Goal: Task Accomplishment & Management: Manage account settings

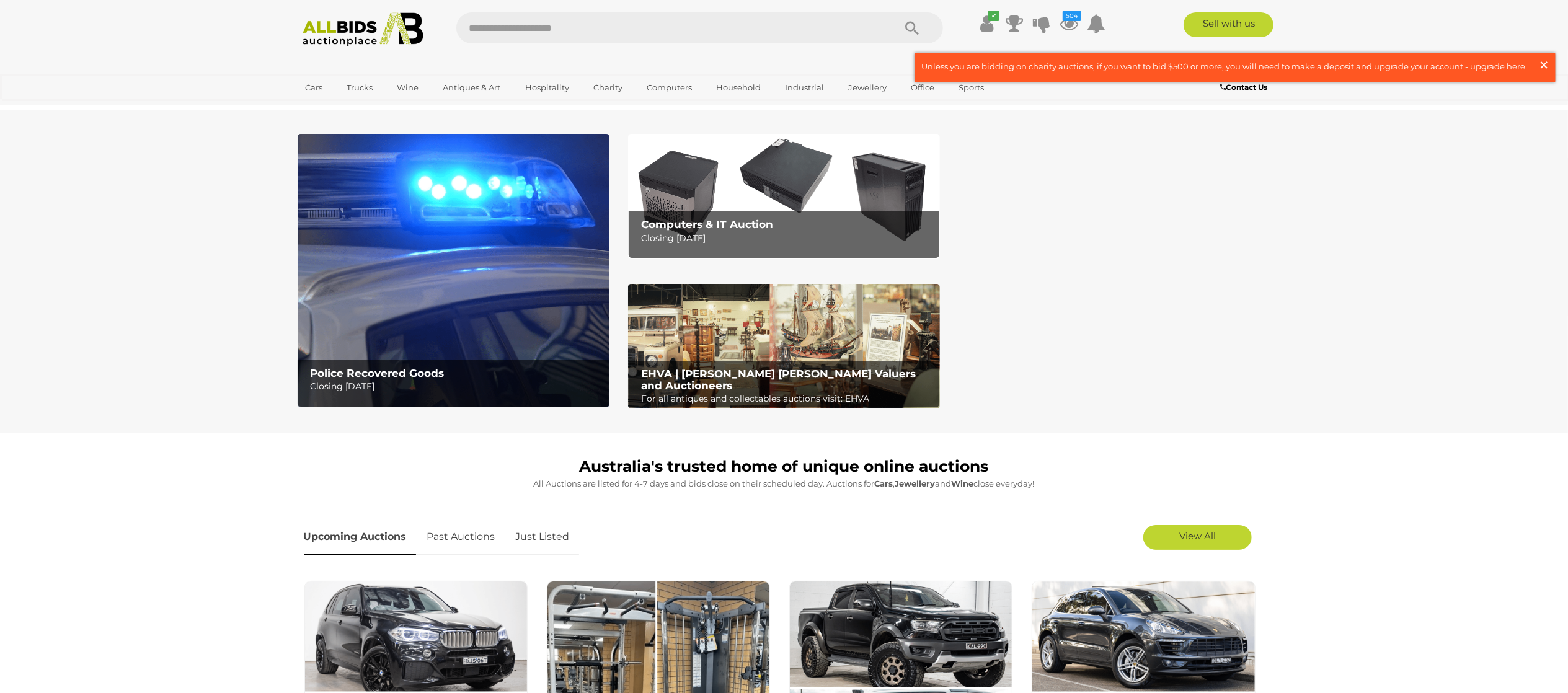
click at [1546, 66] on span "×" at bounding box center [1544, 65] width 11 height 24
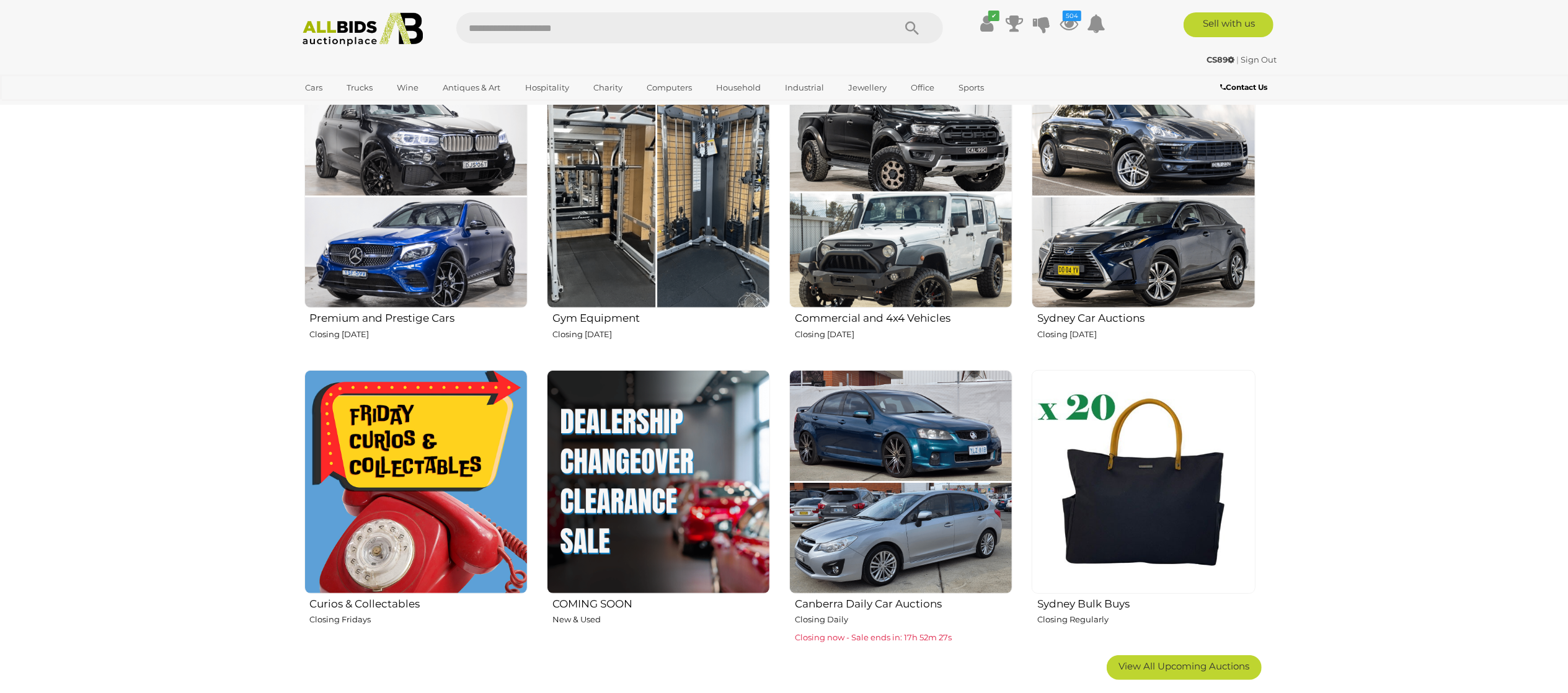
scroll to position [124, 0]
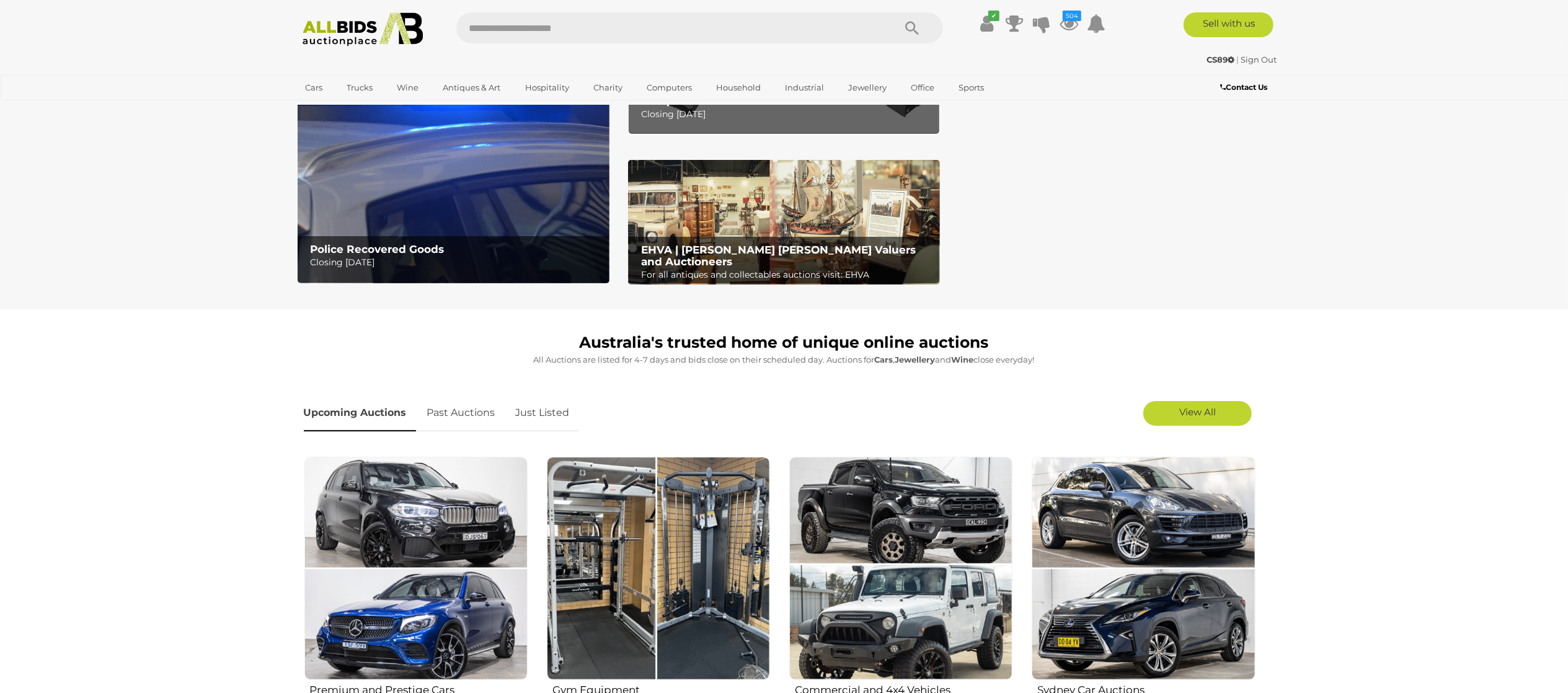
click at [546, 408] on link "Just Listed" at bounding box center [543, 413] width 73 height 36
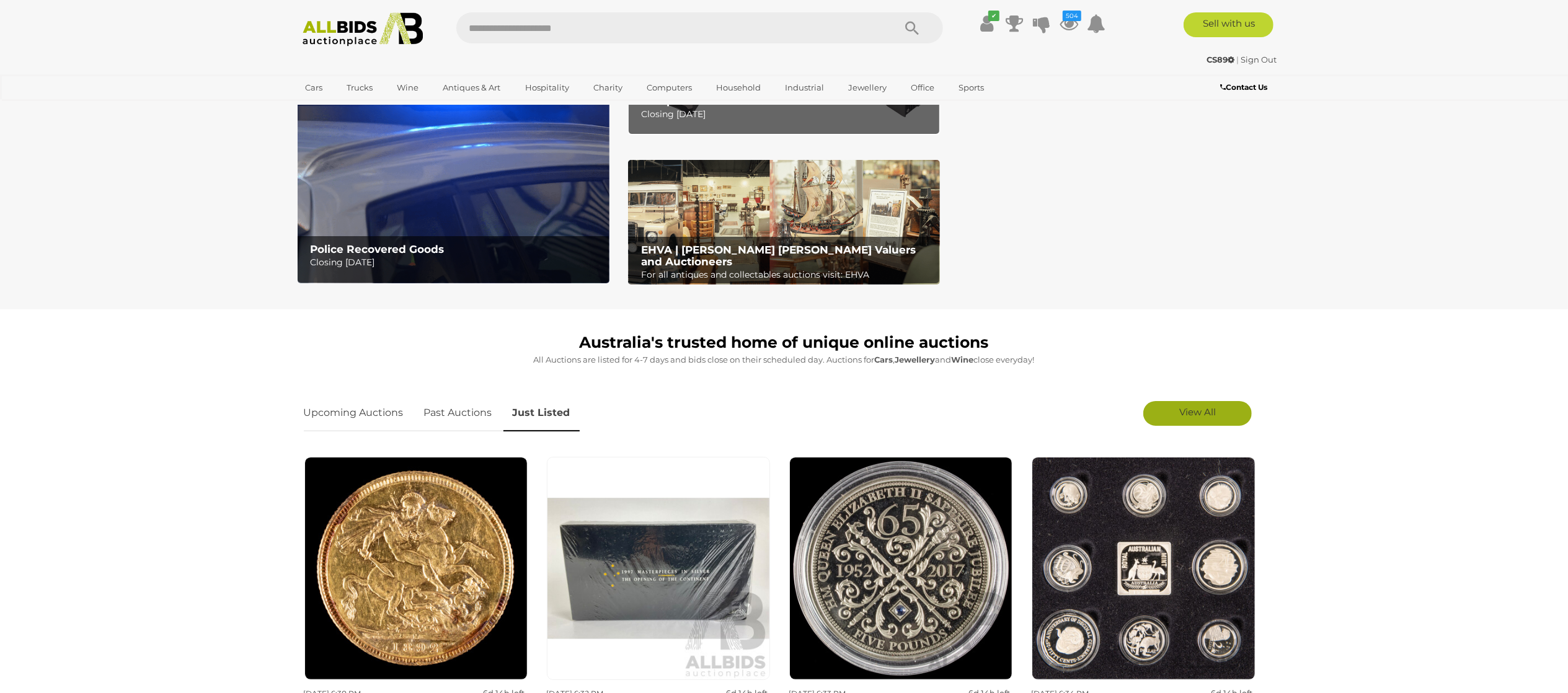
drag, startPoint x: 1221, startPoint y: 413, endPoint x: 1214, endPoint y: 413, distance: 7.0
click at [1221, 413] on link "View All" at bounding box center [1197, 413] width 109 height 25
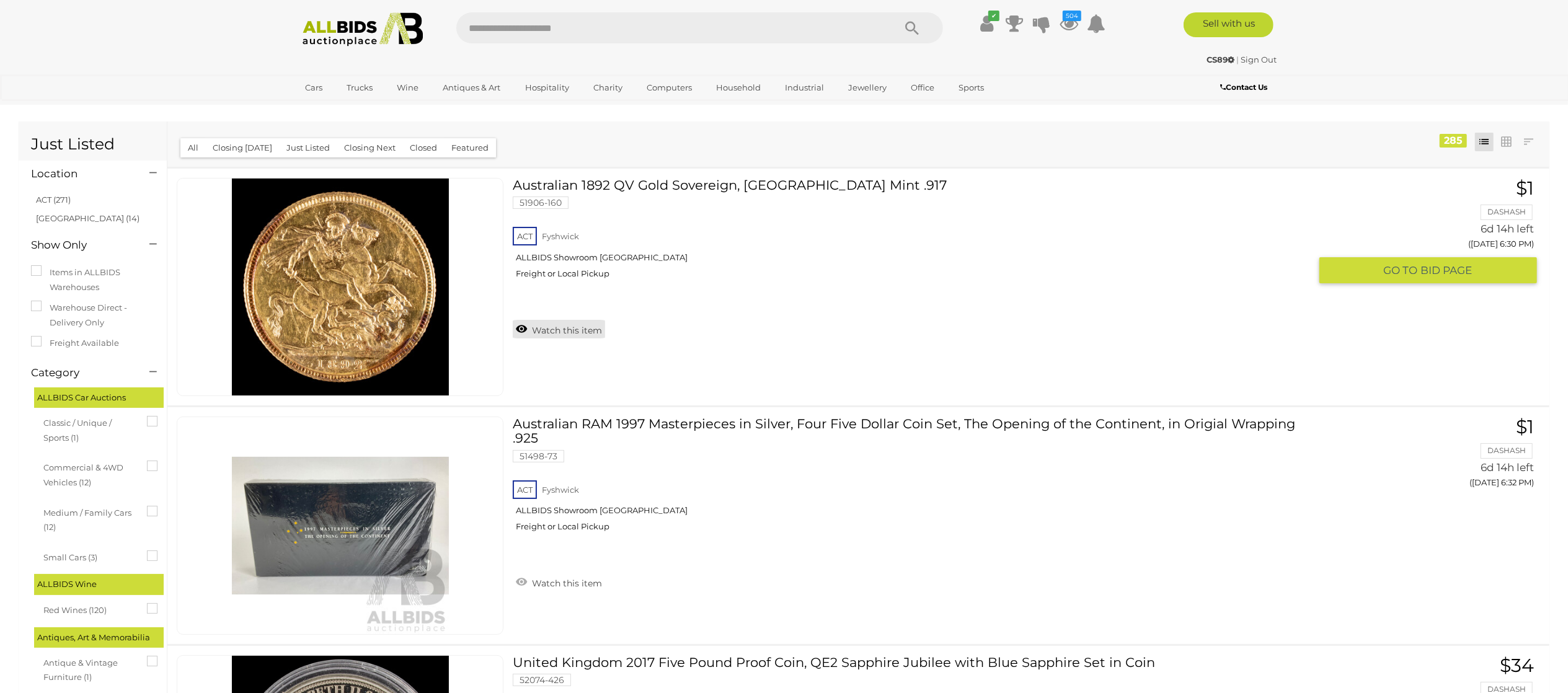
click at [596, 327] on link "Watch this item" at bounding box center [558, 329] width 92 height 19
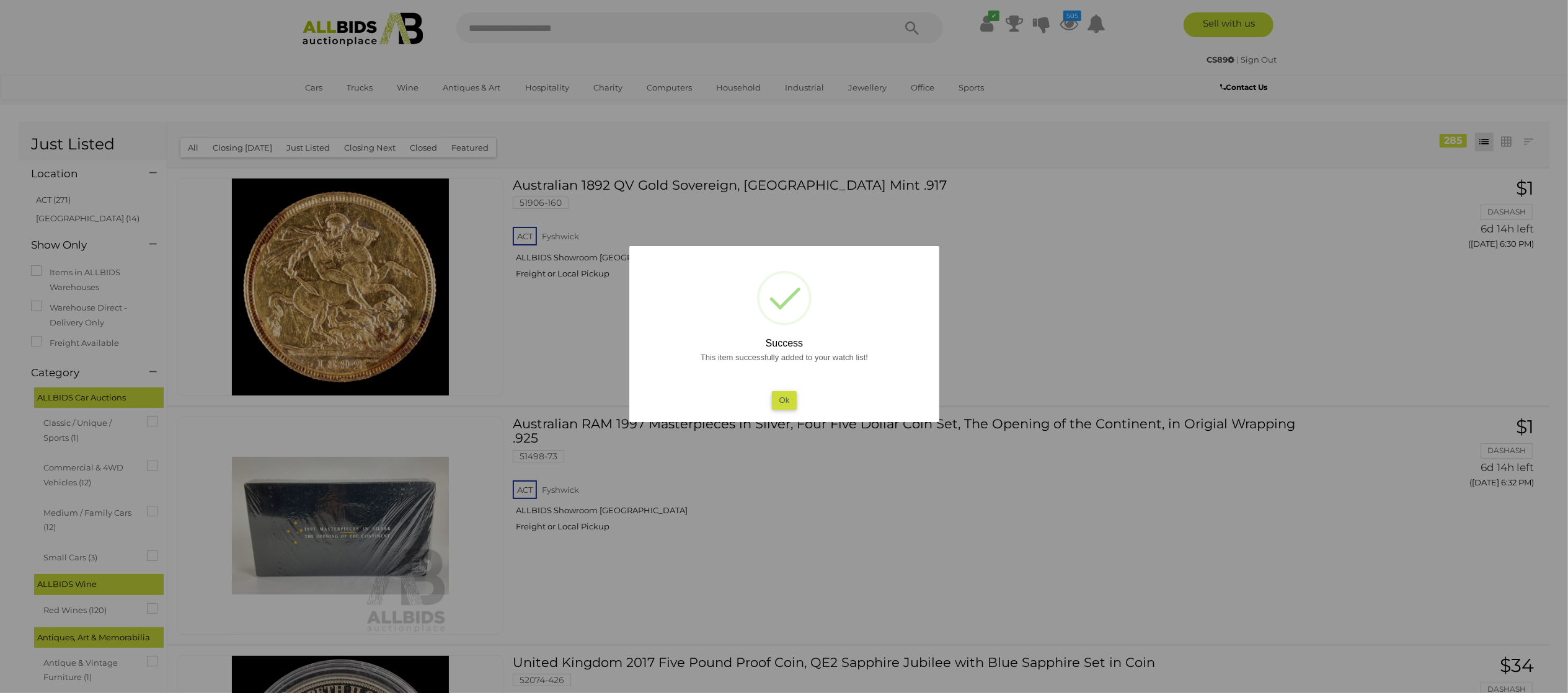
click at [988, 289] on div at bounding box center [784, 346] width 1568 height 693
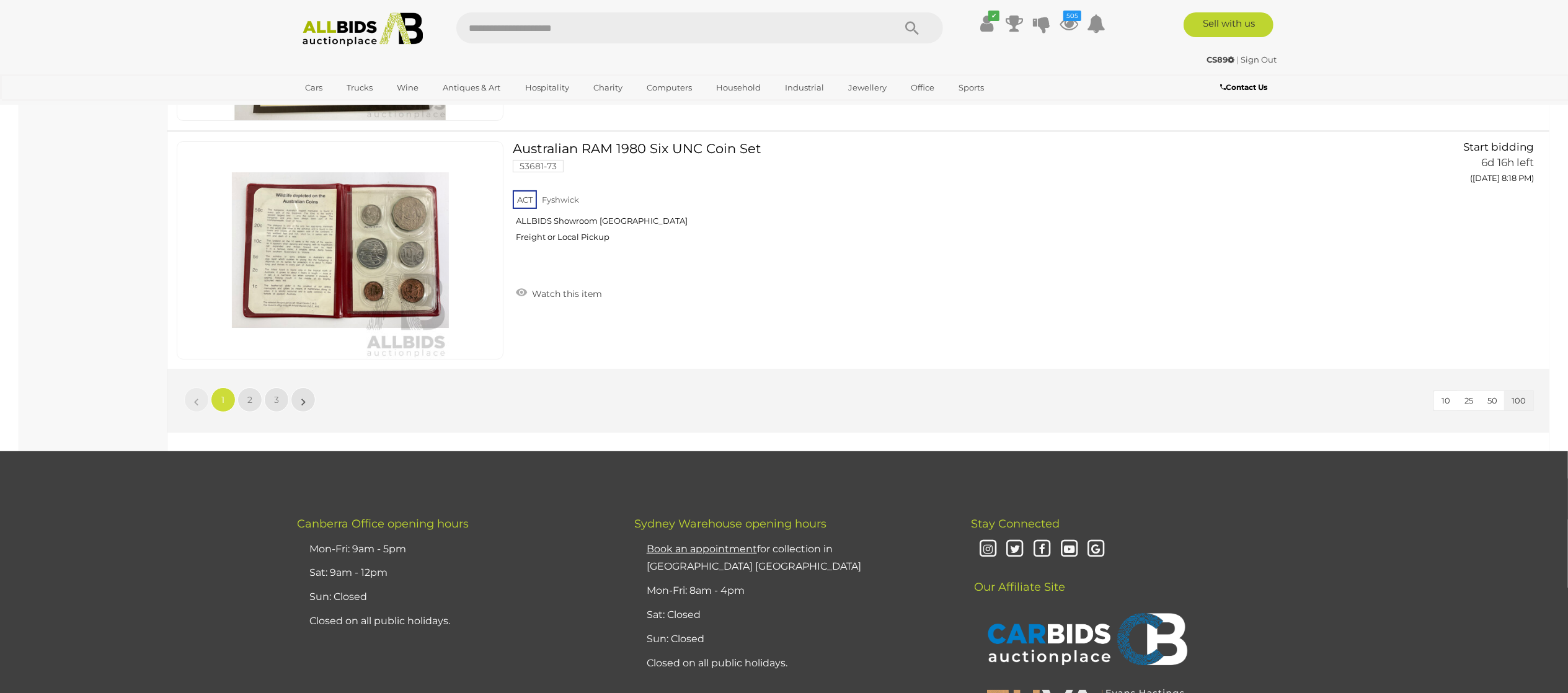
scroll to position [23800, 0]
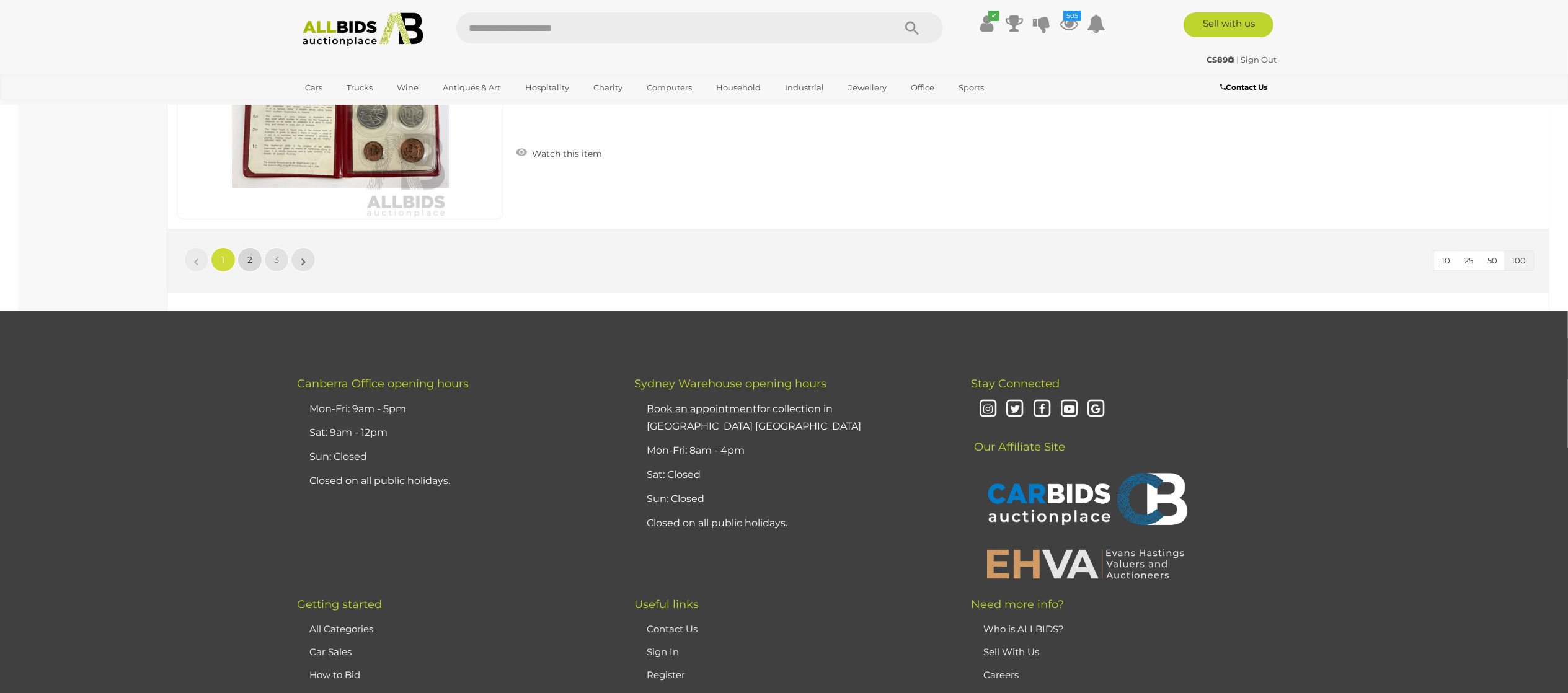
click at [253, 272] on link "2" at bounding box center [250, 260] width 25 height 25
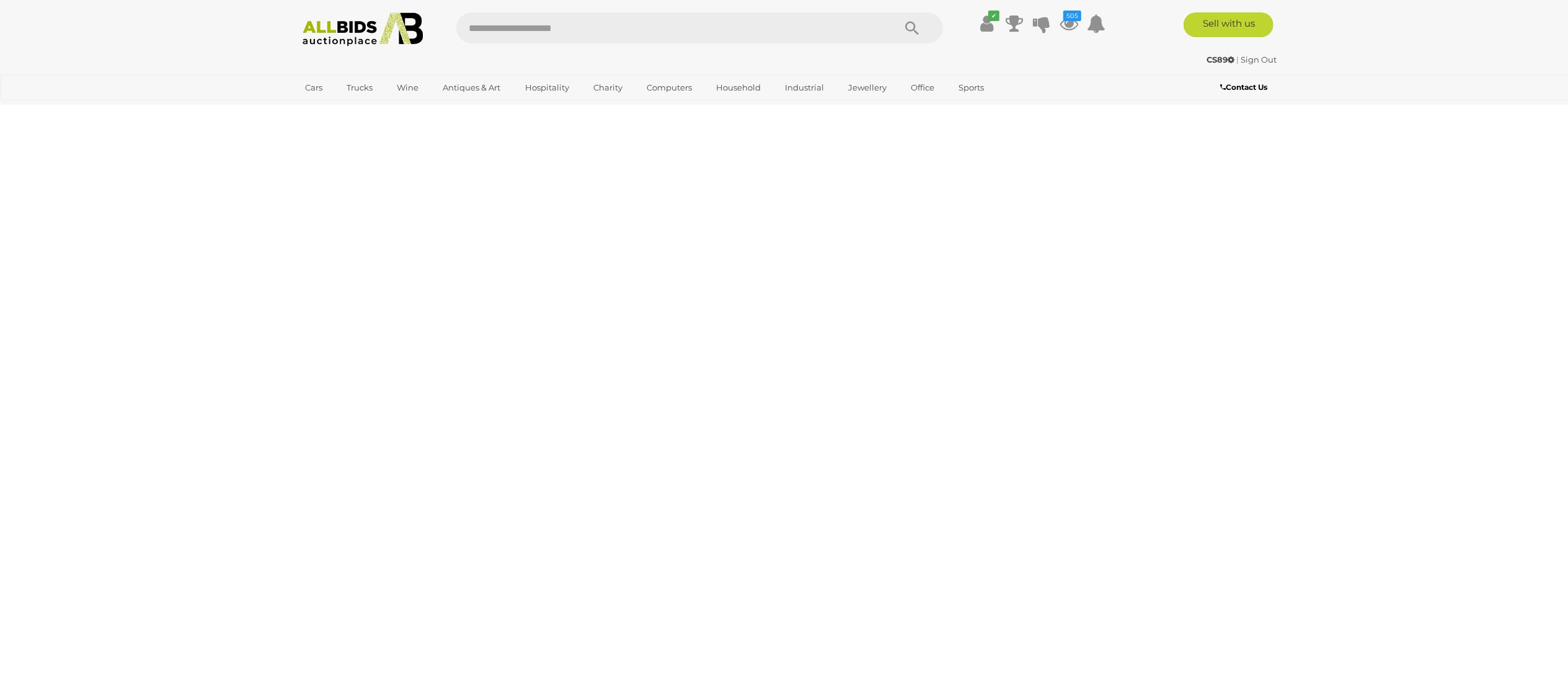
scroll to position [0, 0]
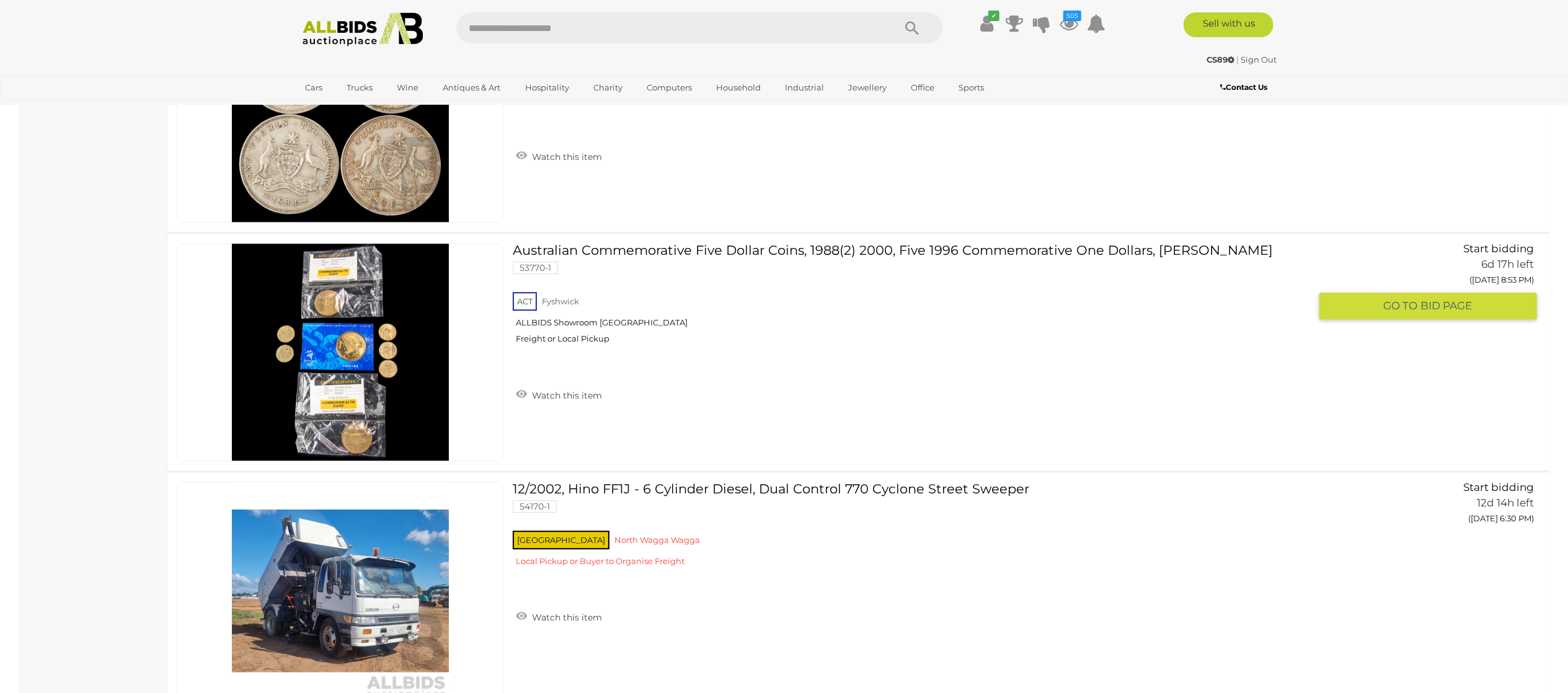
scroll to position [7933, 0]
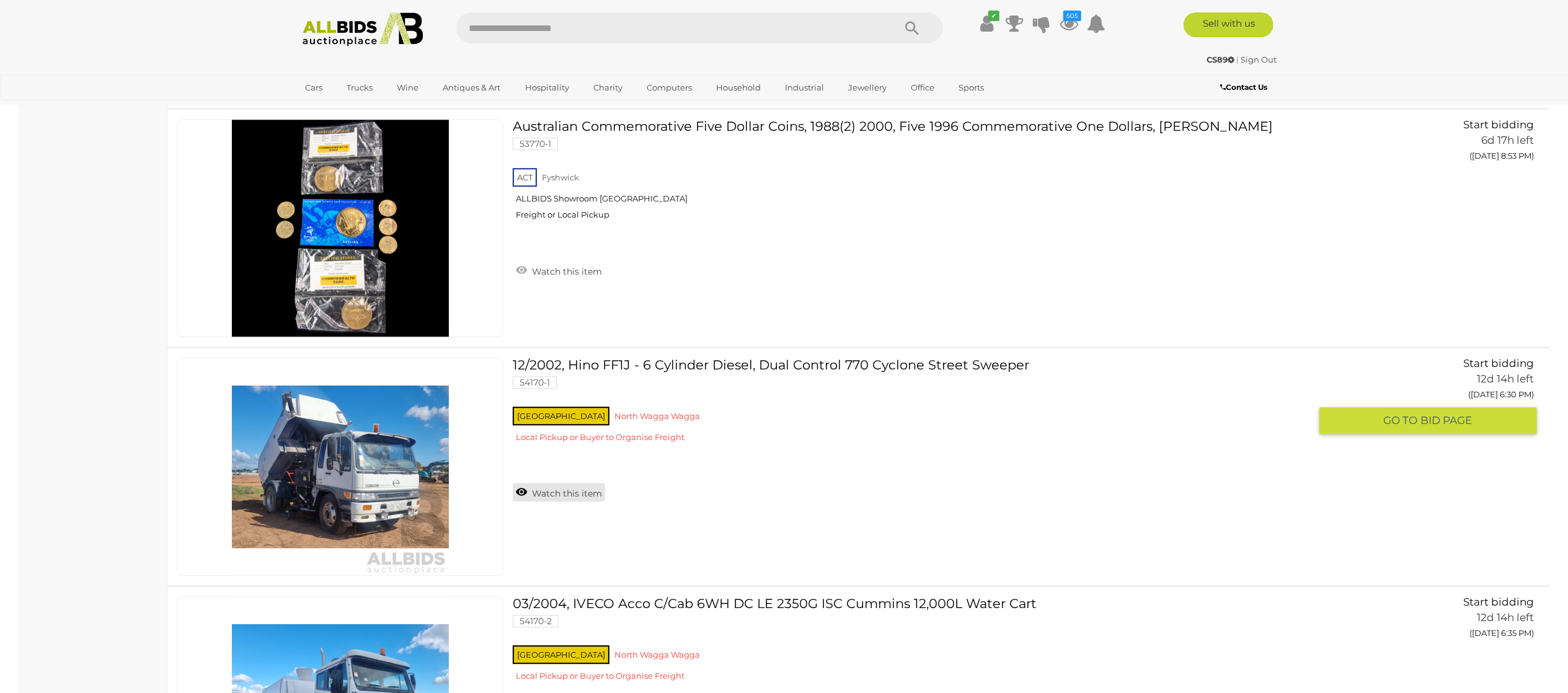
click at [561, 502] on link "Watch this item" at bounding box center [558, 492] width 92 height 19
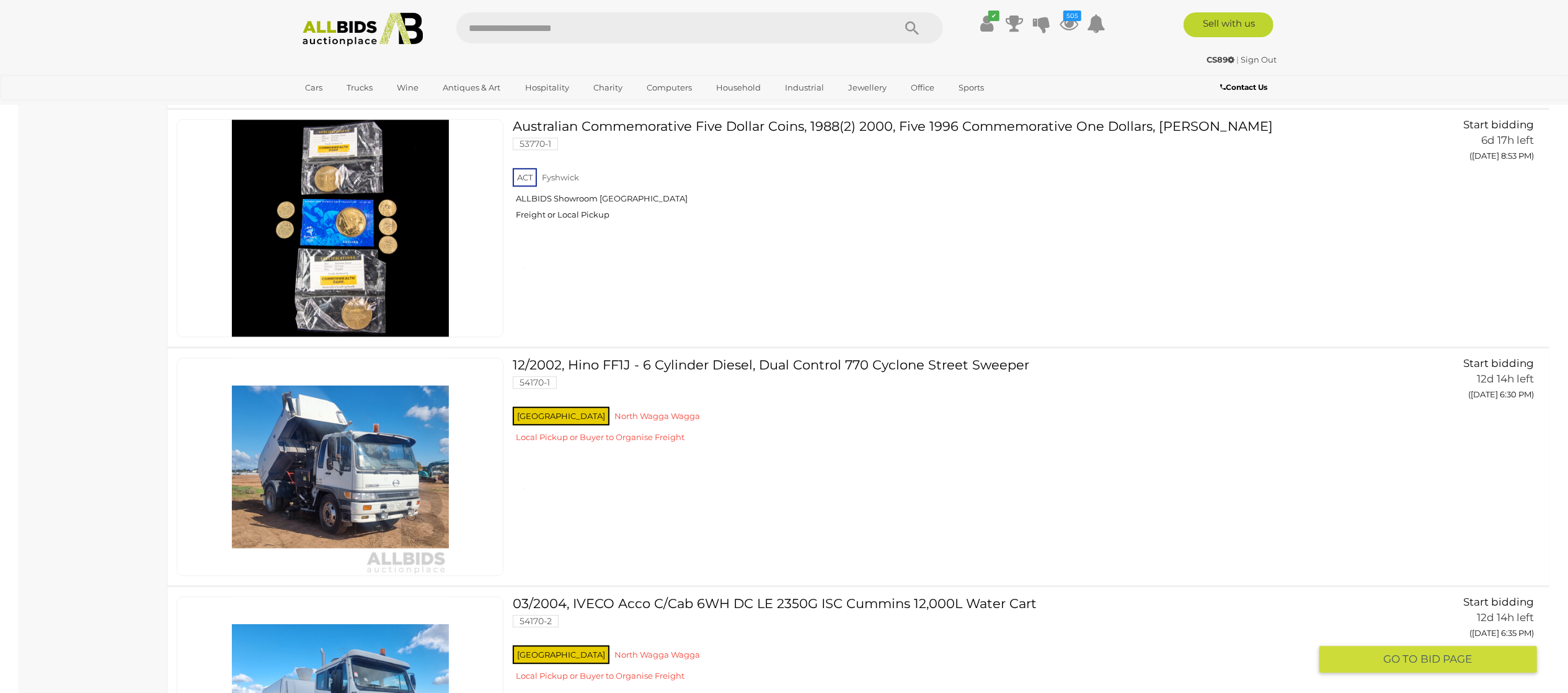
scroll to position [8181, 0]
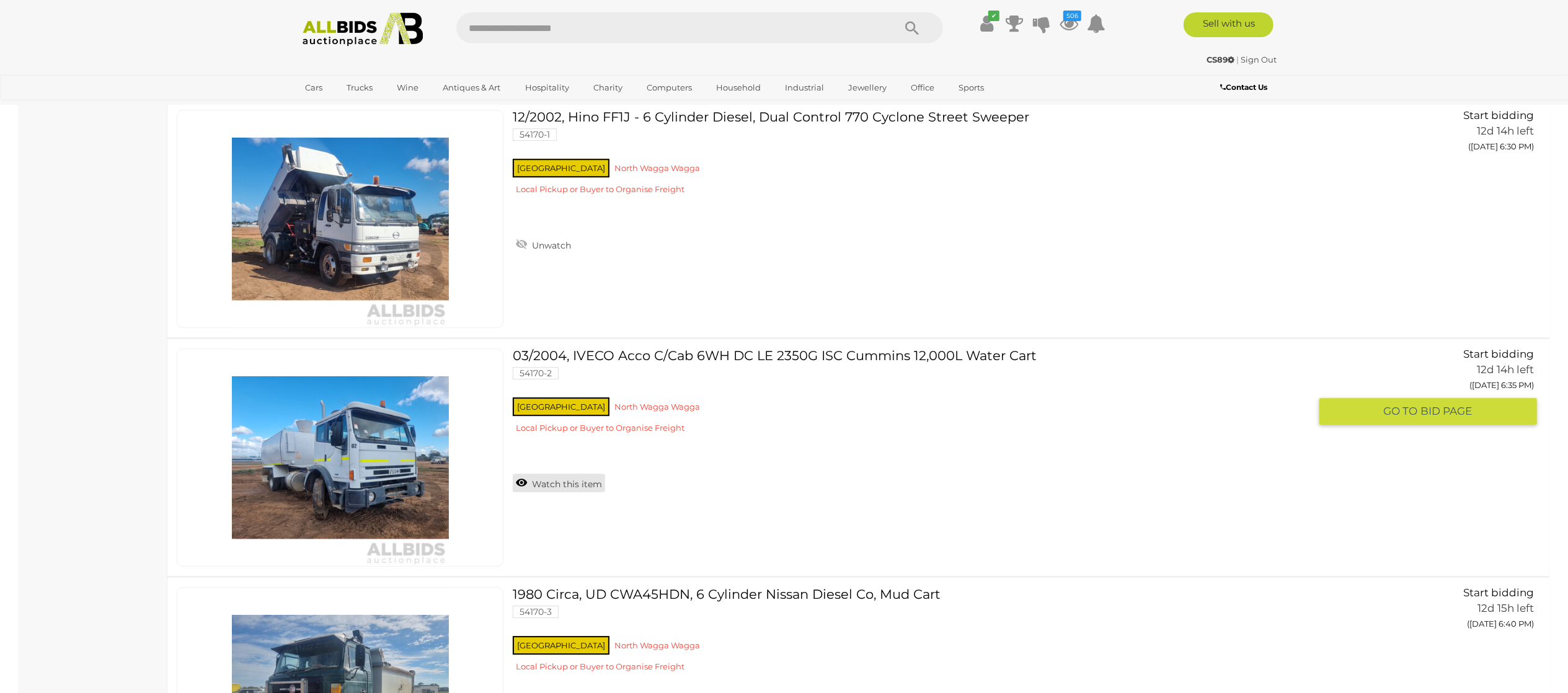
click at [566, 488] on link "Watch this item" at bounding box center [558, 483] width 92 height 19
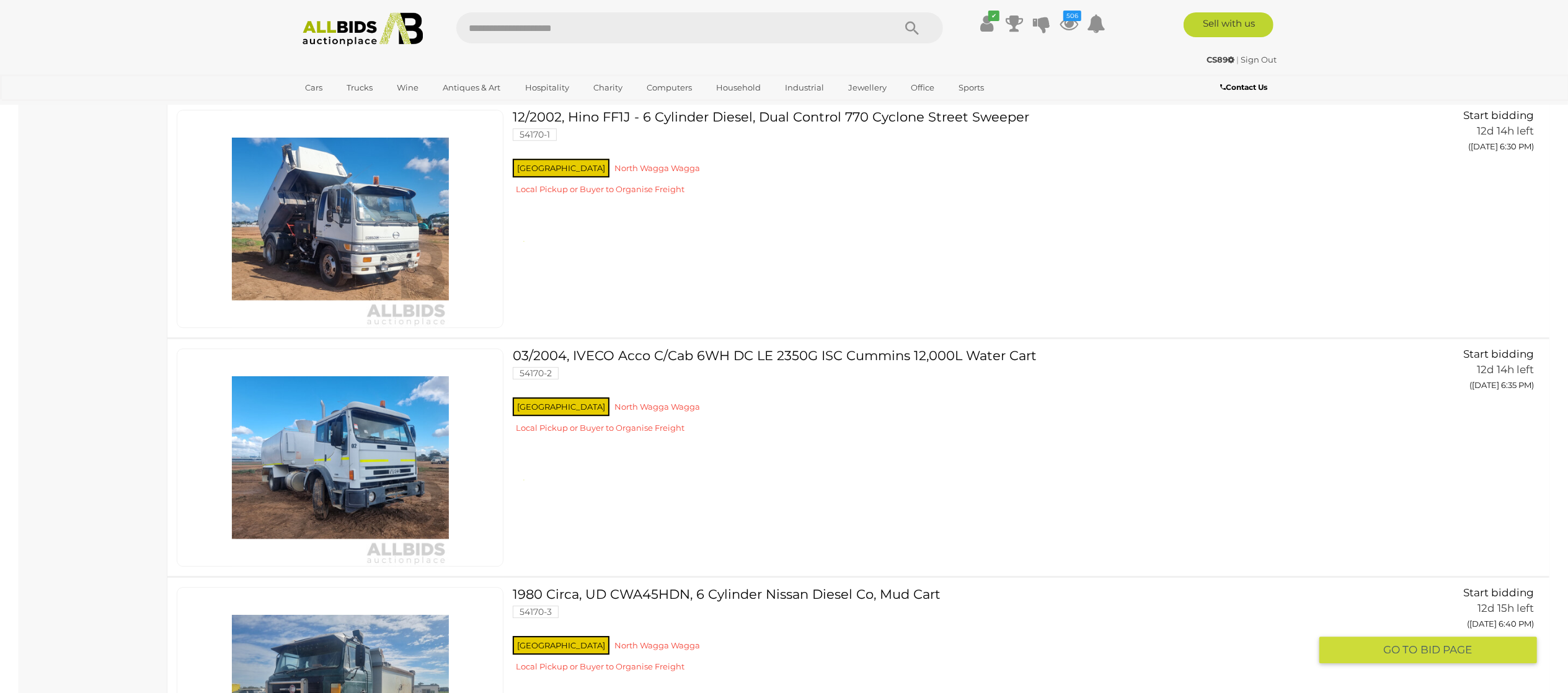
scroll to position [8429, 0]
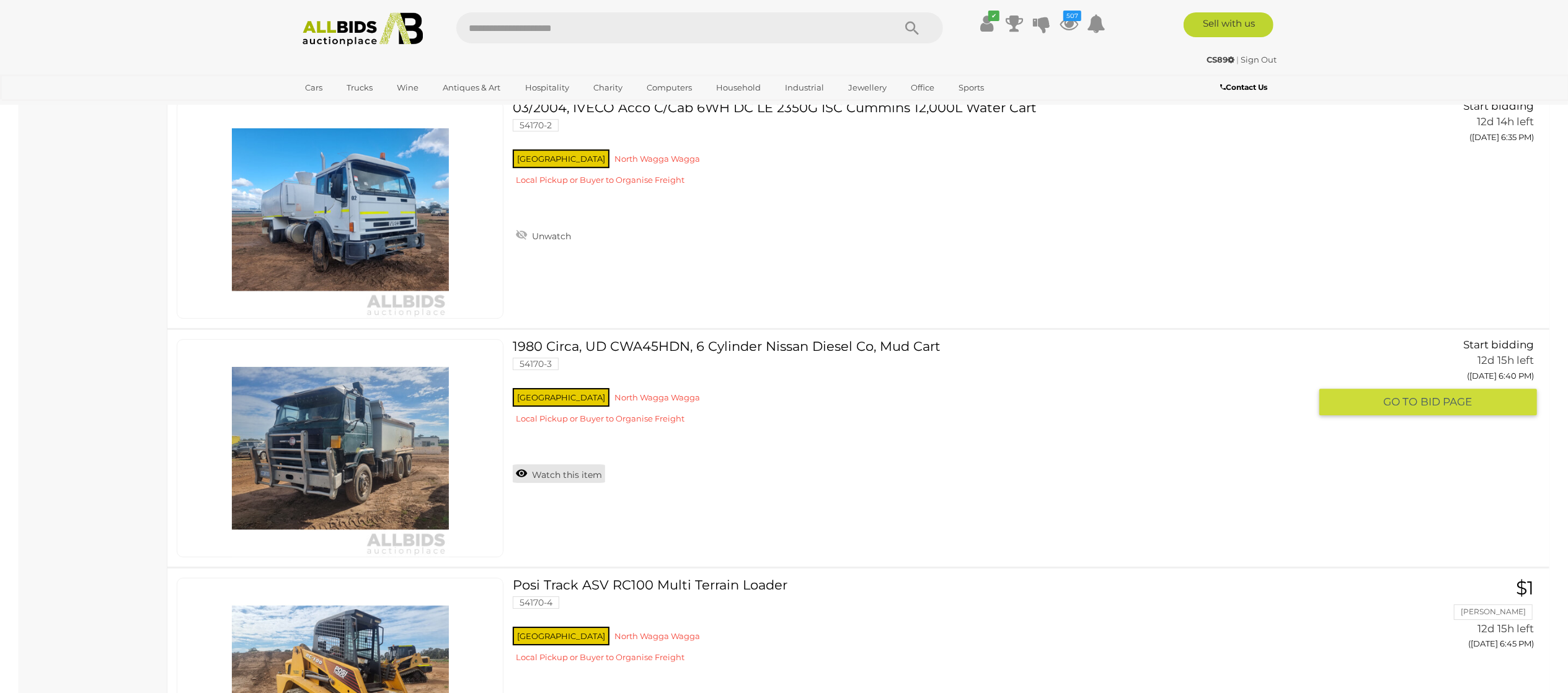
click at [562, 482] on link "Watch this item" at bounding box center [558, 474] width 92 height 19
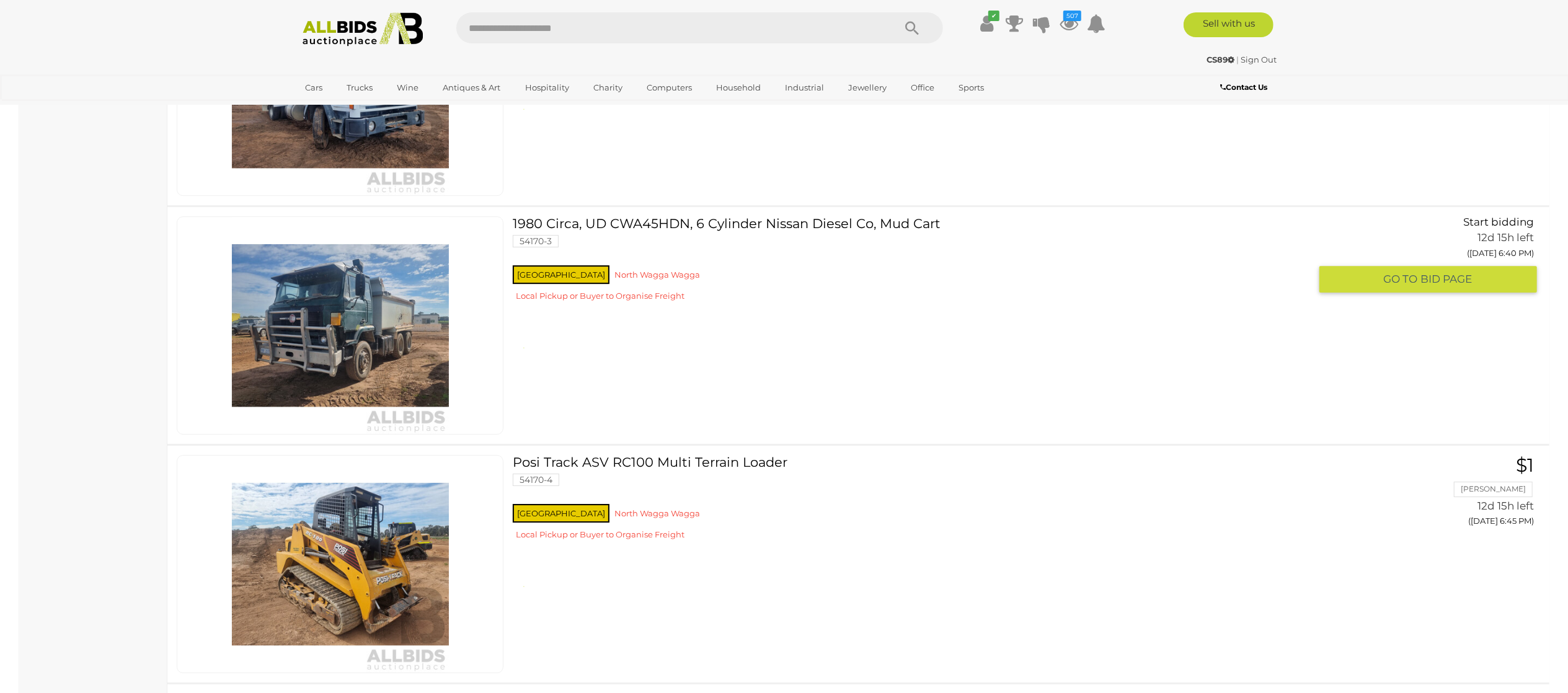
scroll to position [8677, 0]
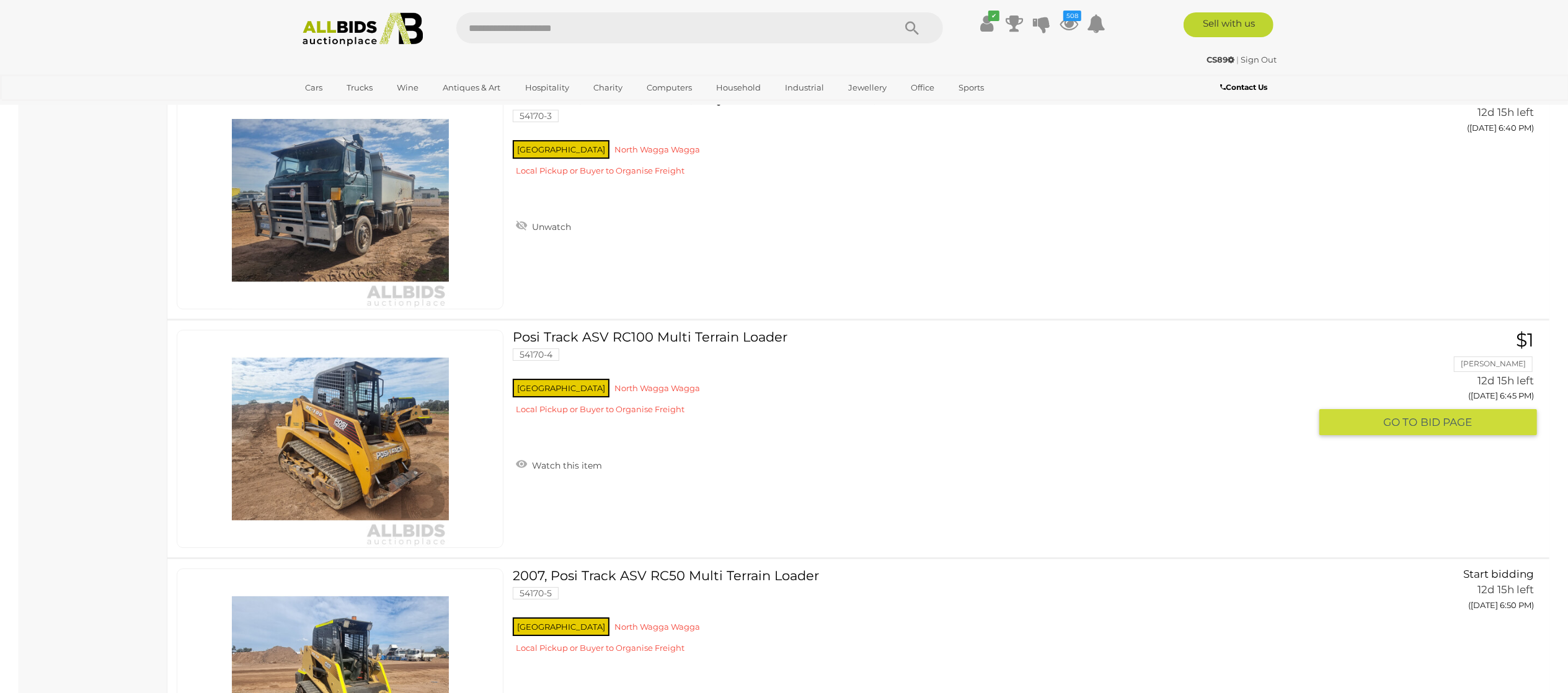
click at [562, 473] on link "Watch this item" at bounding box center [558, 464] width 92 height 19
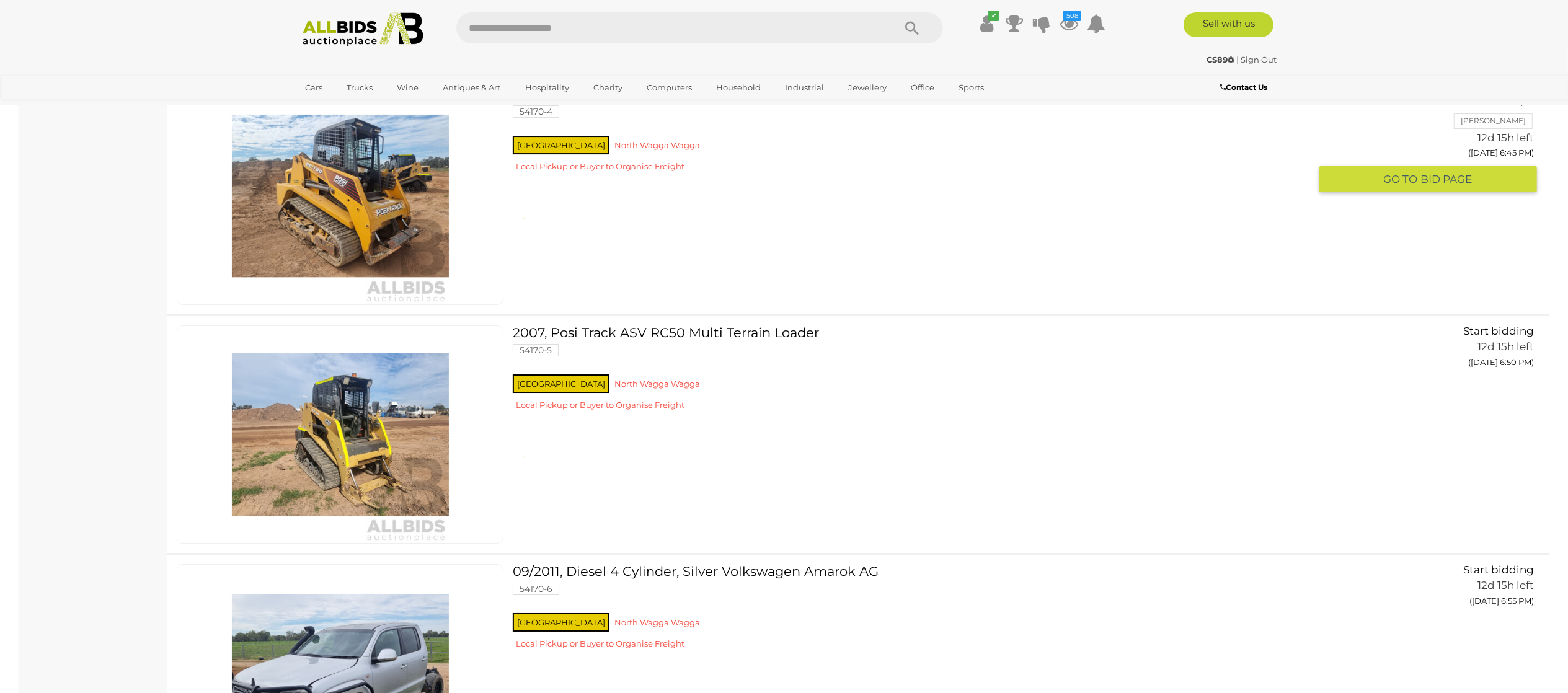
scroll to position [8925, 0]
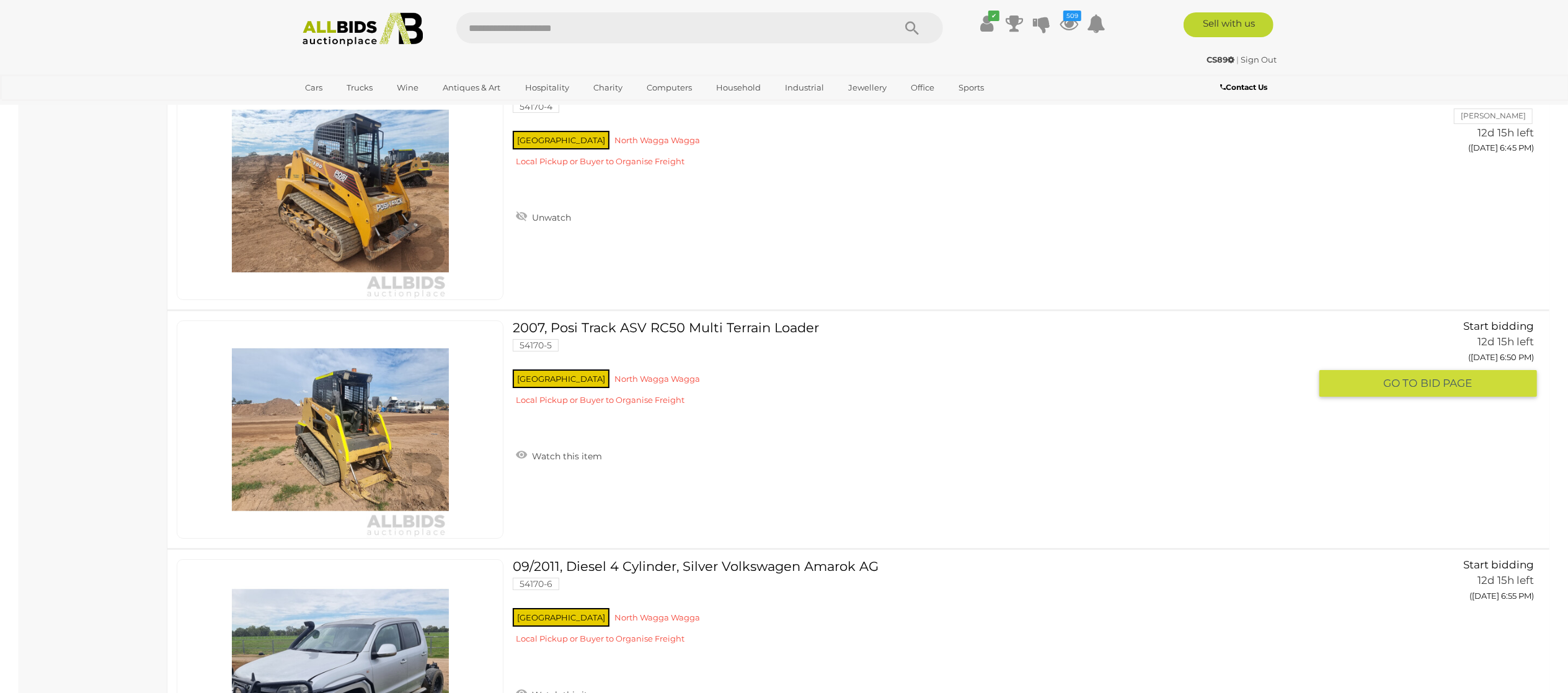
click at [569, 464] on link "Watch this item" at bounding box center [558, 455] width 92 height 19
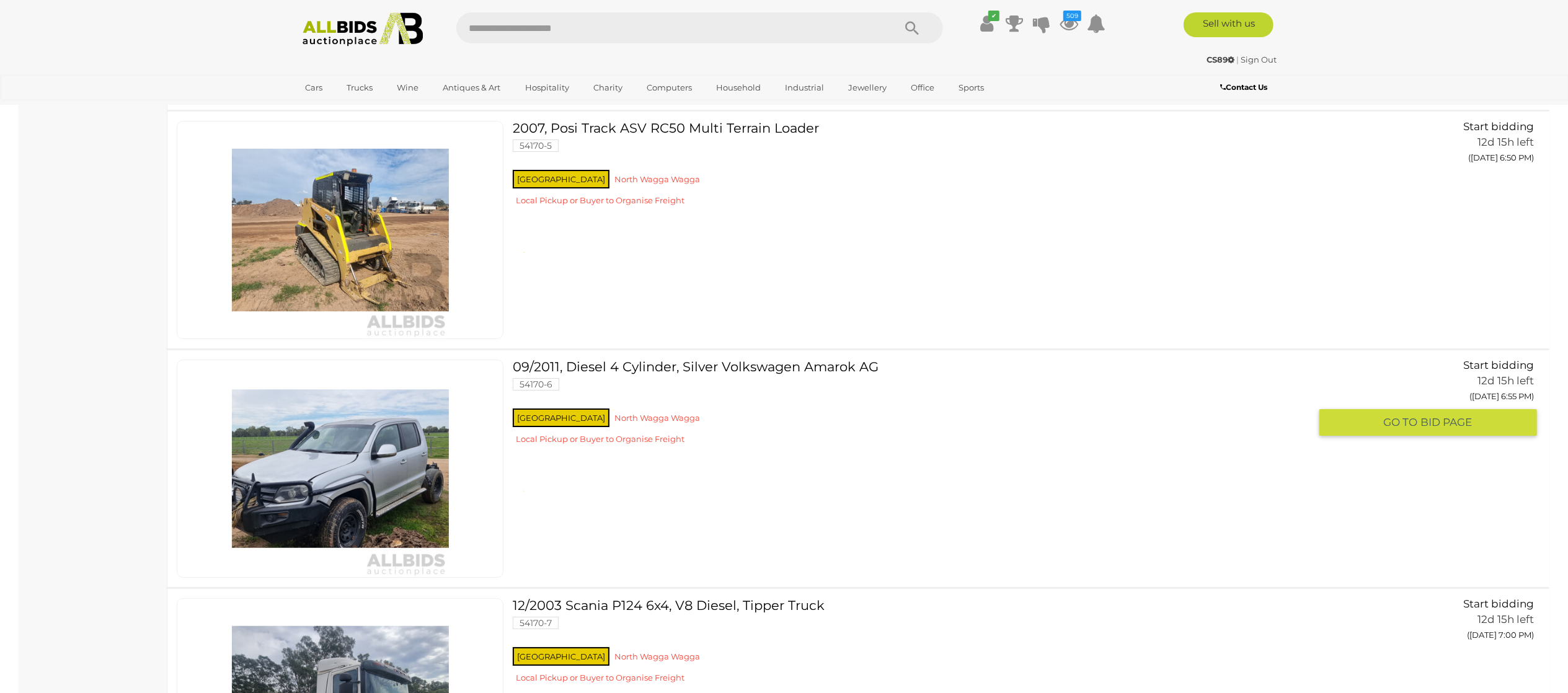
scroll to position [9173, 0]
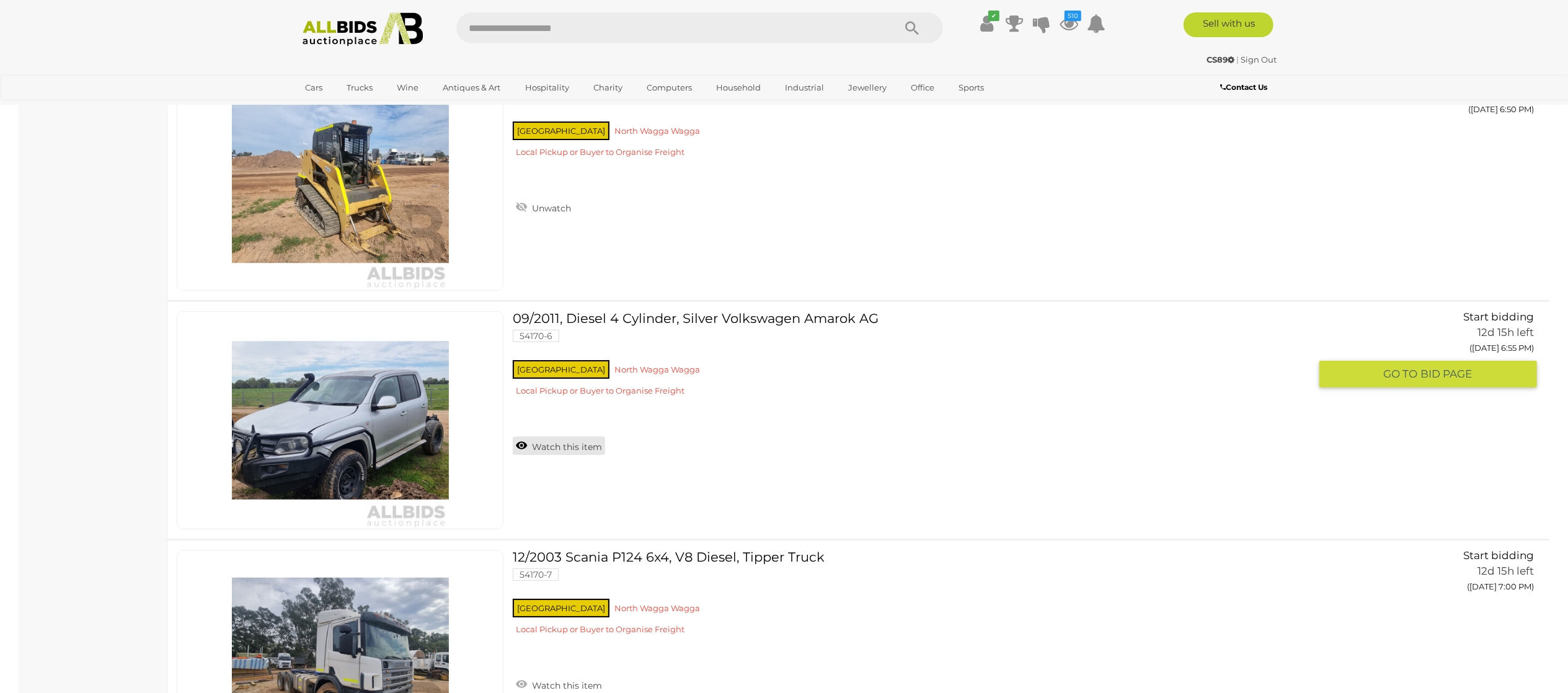
click at [559, 455] on link "Watch this item" at bounding box center [558, 446] width 92 height 19
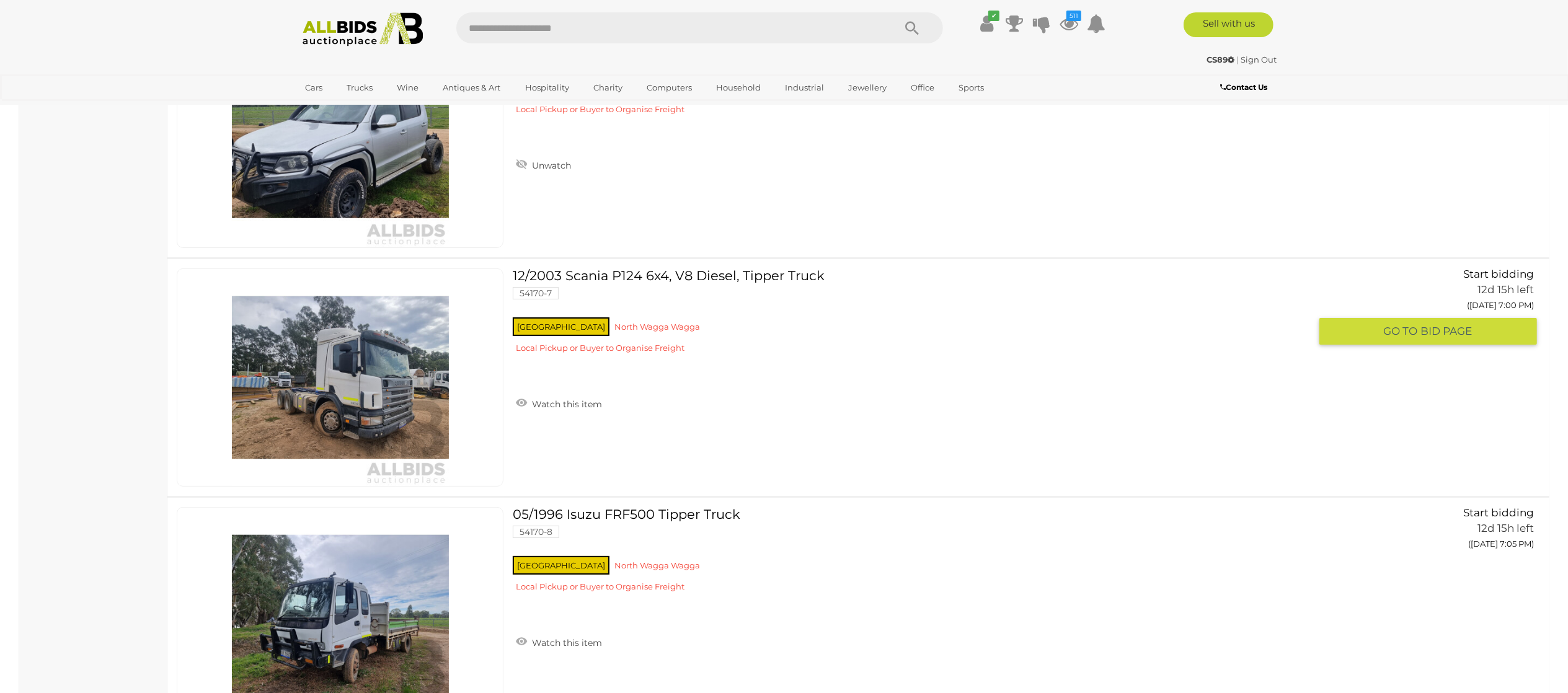
scroll to position [9545, 0]
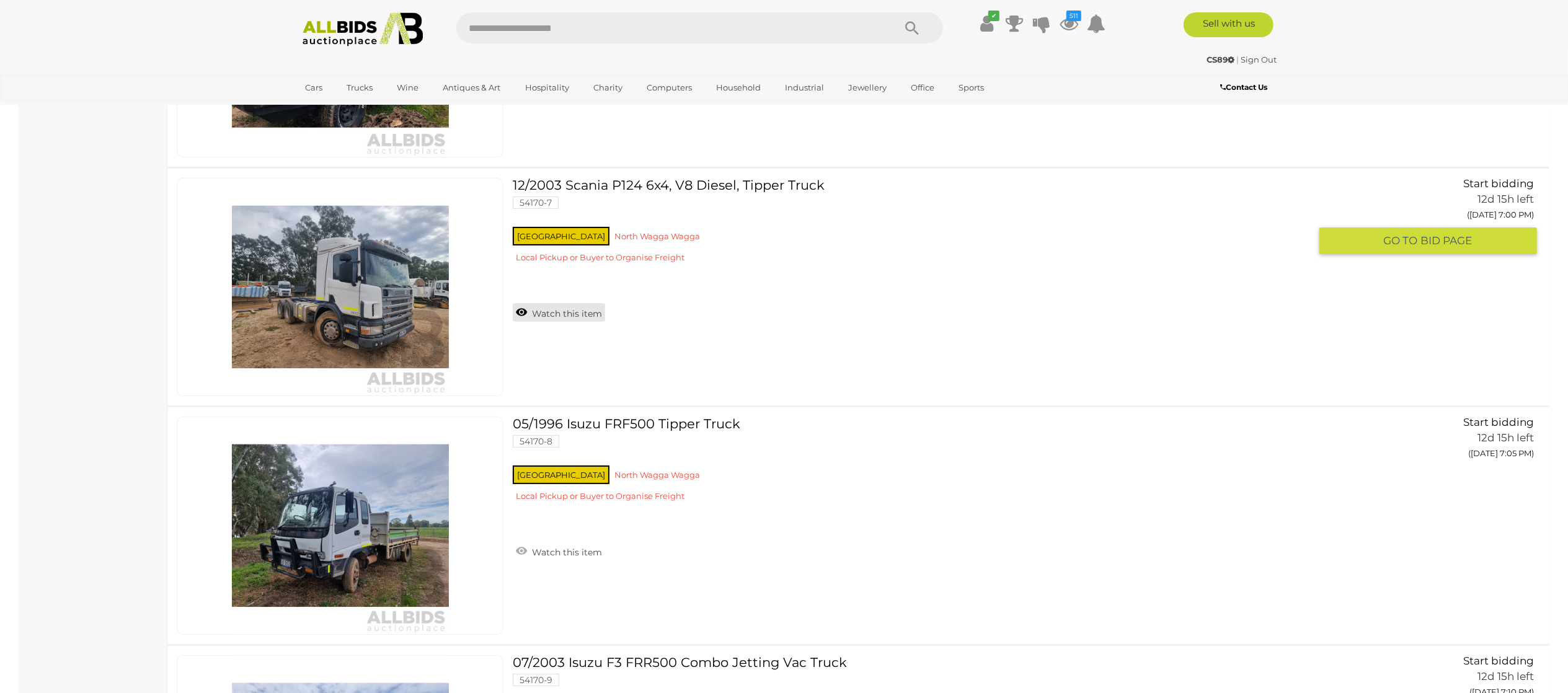
click at [581, 315] on link "Watch this item" at bounding box center [558, 313] width 92 height 19
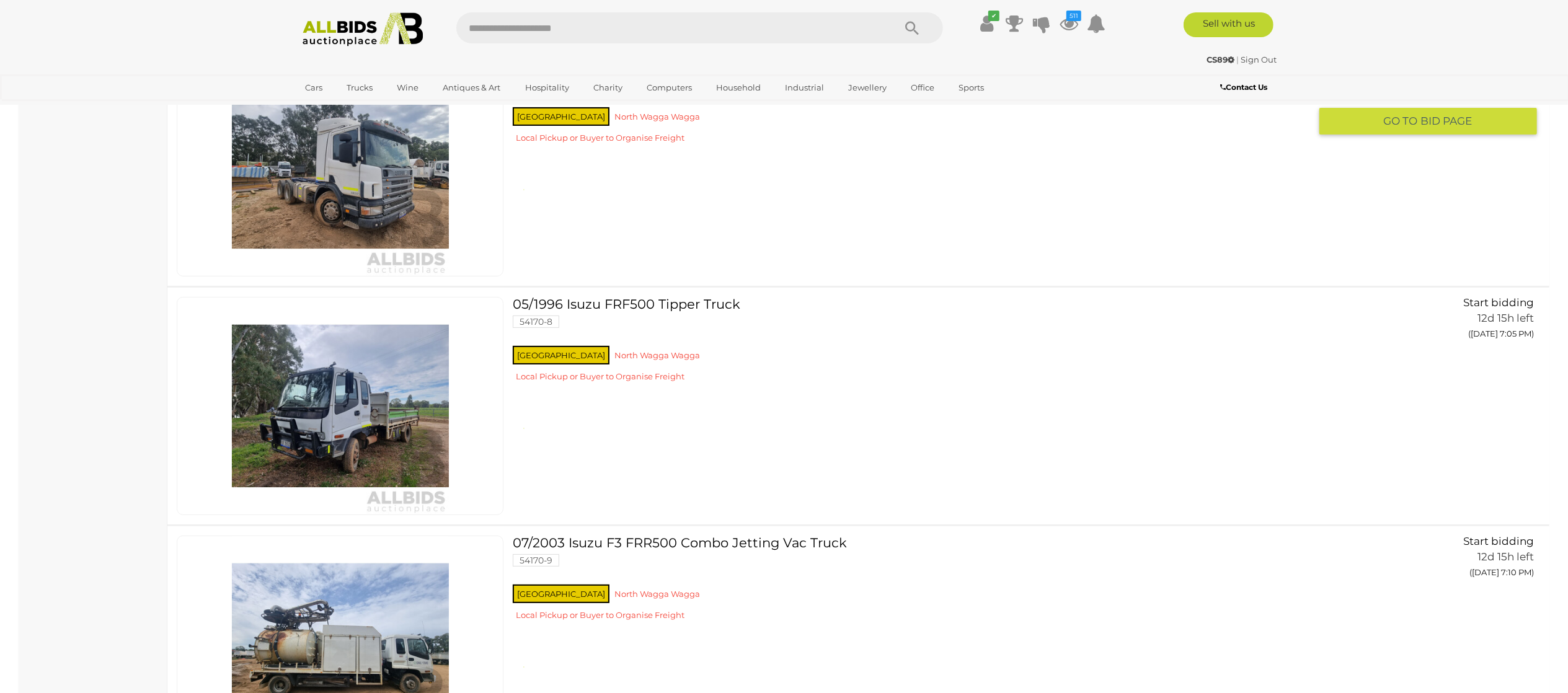
scroll to position [9669, 0]
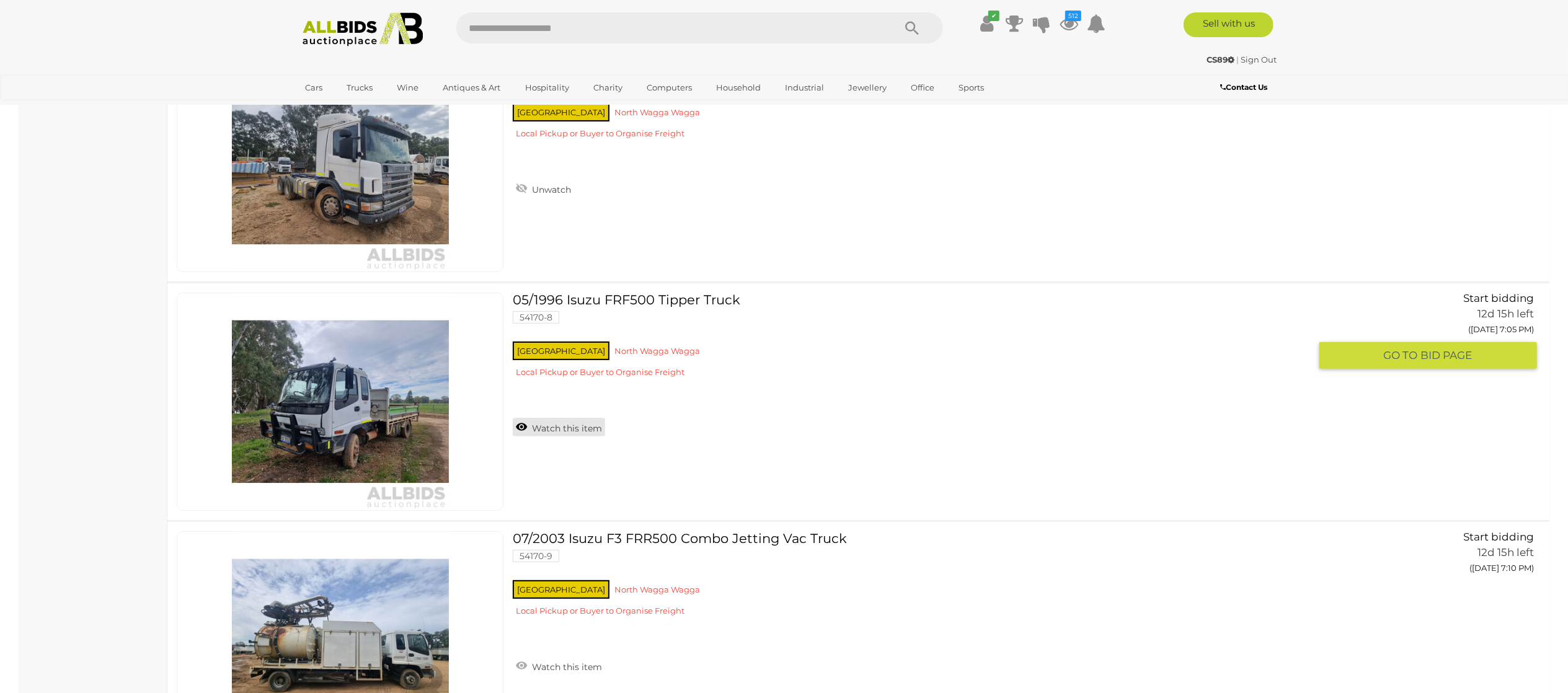
click at [563, 436] on link "Watch this item" at bounding box center [558, 427] width 92 height 19
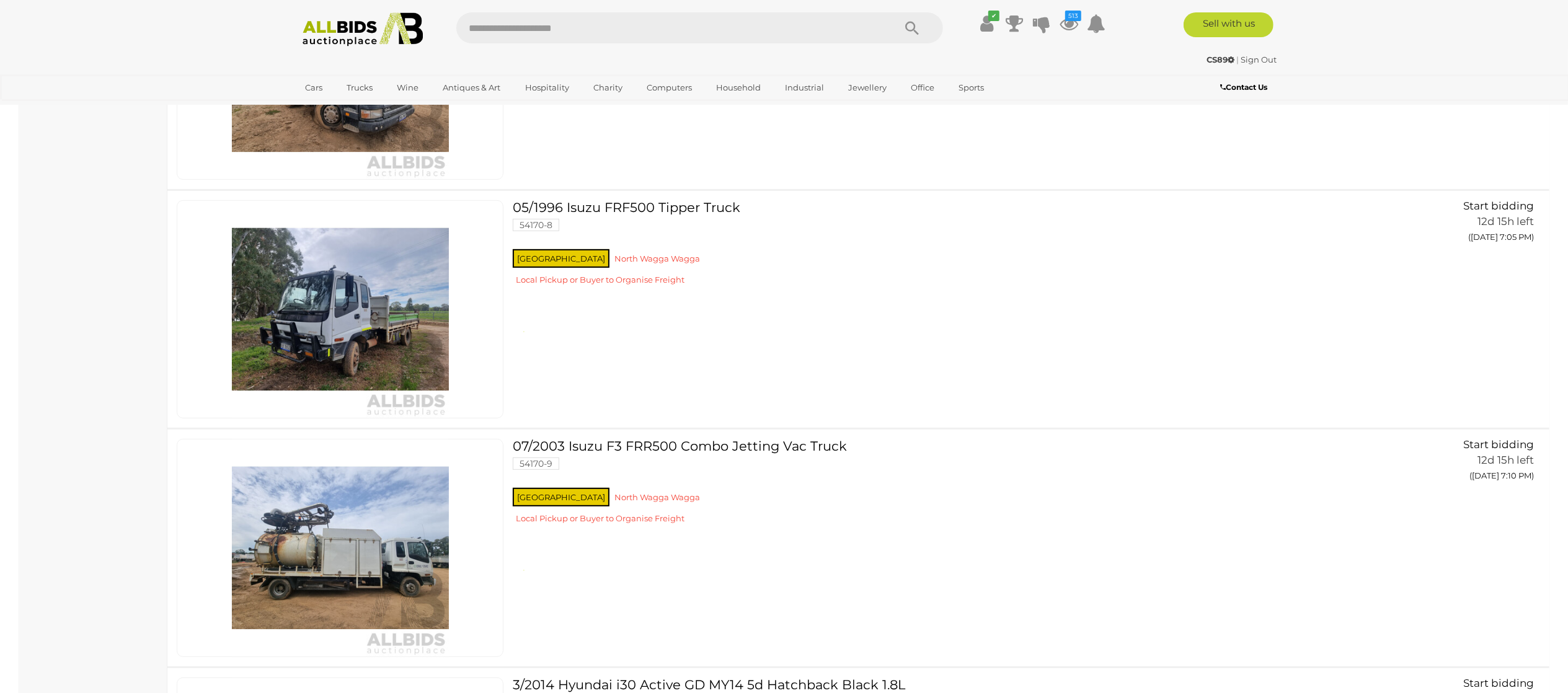
scroll to position [10041, 0]
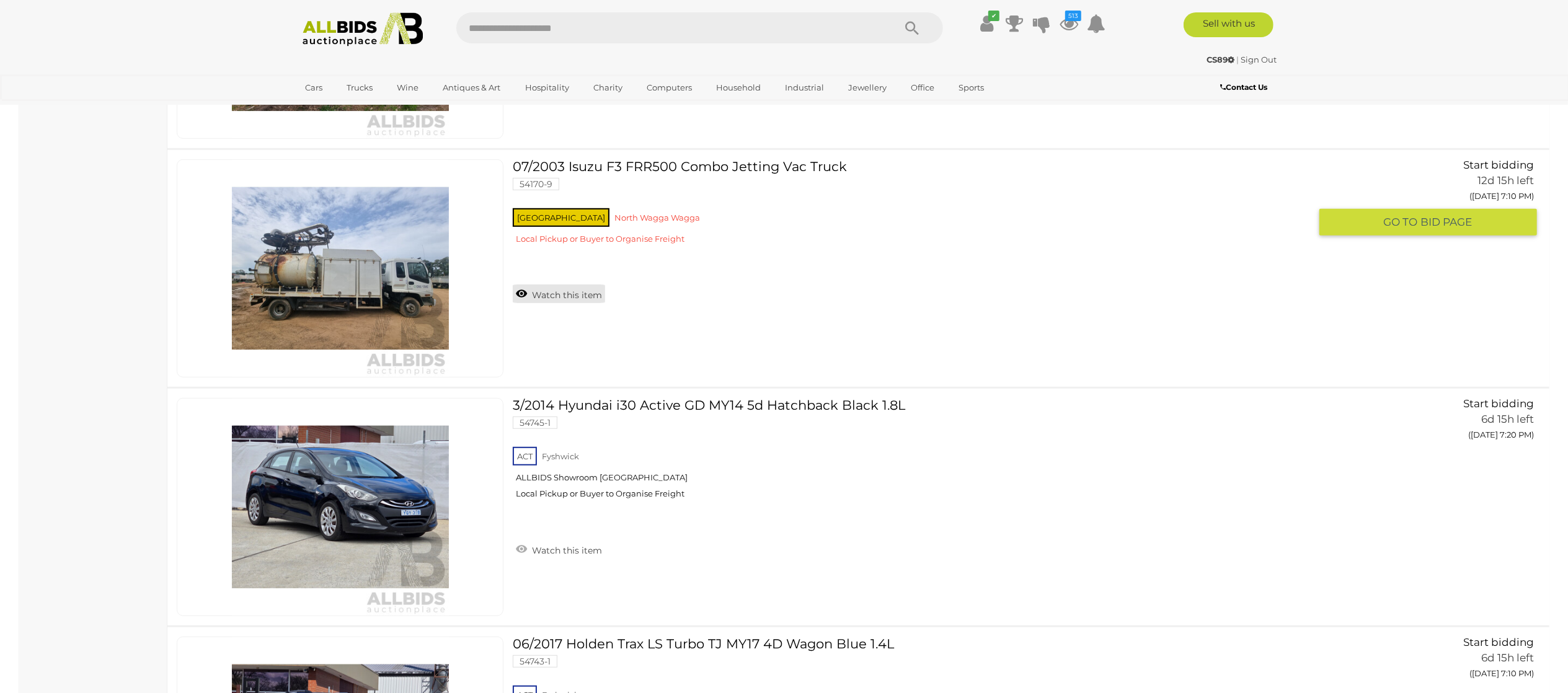
click at [556, 303] on link "Watch this item" at bounding box center [558, 294] width 92 height 19
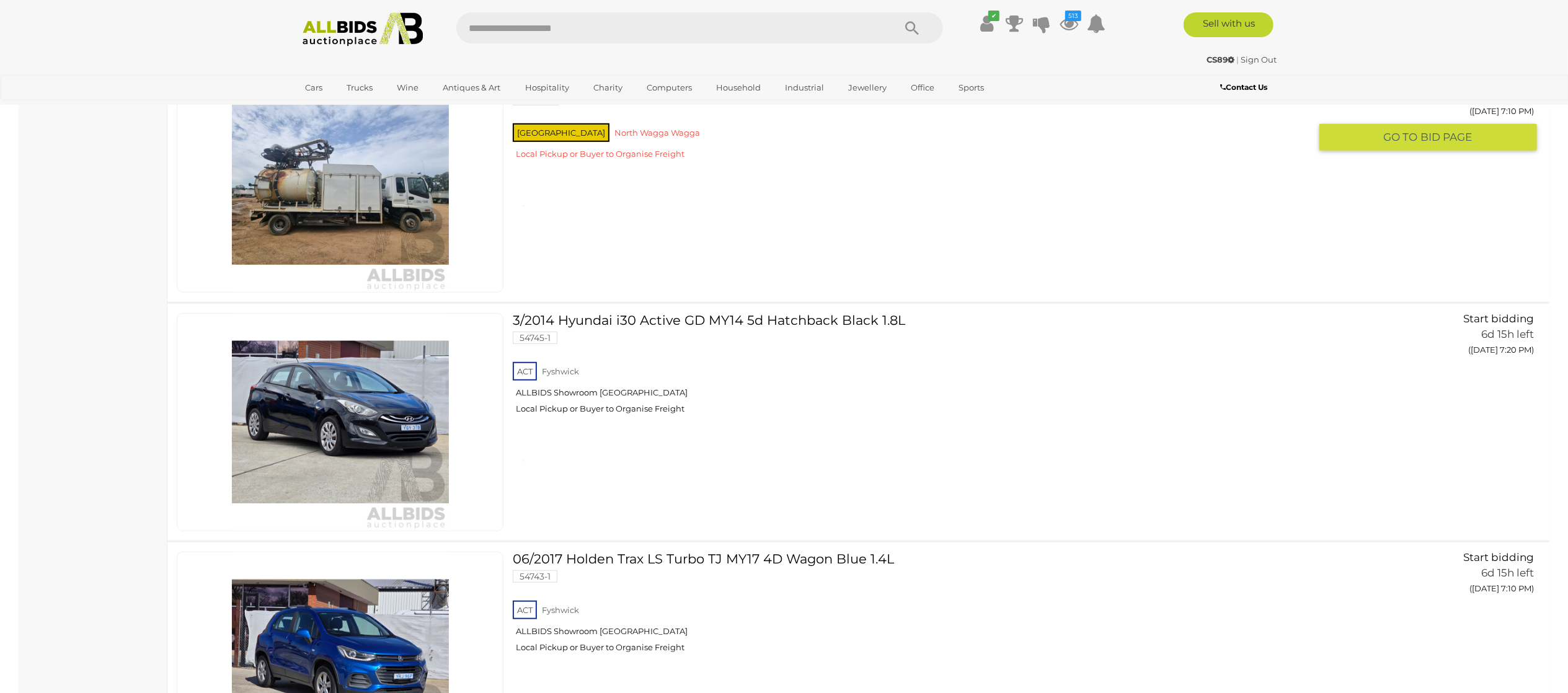
scroll to position [10164, 0]
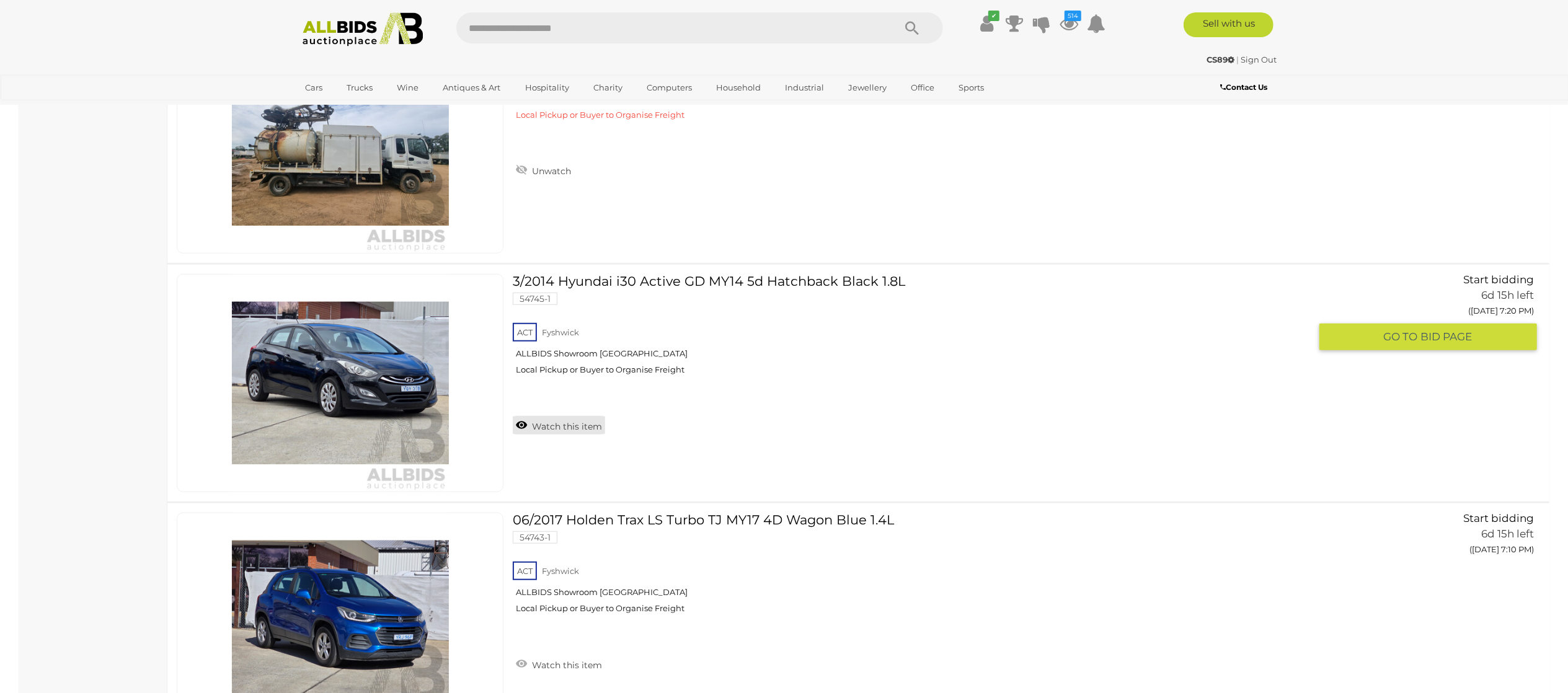
click at [534, 434] on link "Watch this item" at bounding box center [558, 425] width 92 height 19
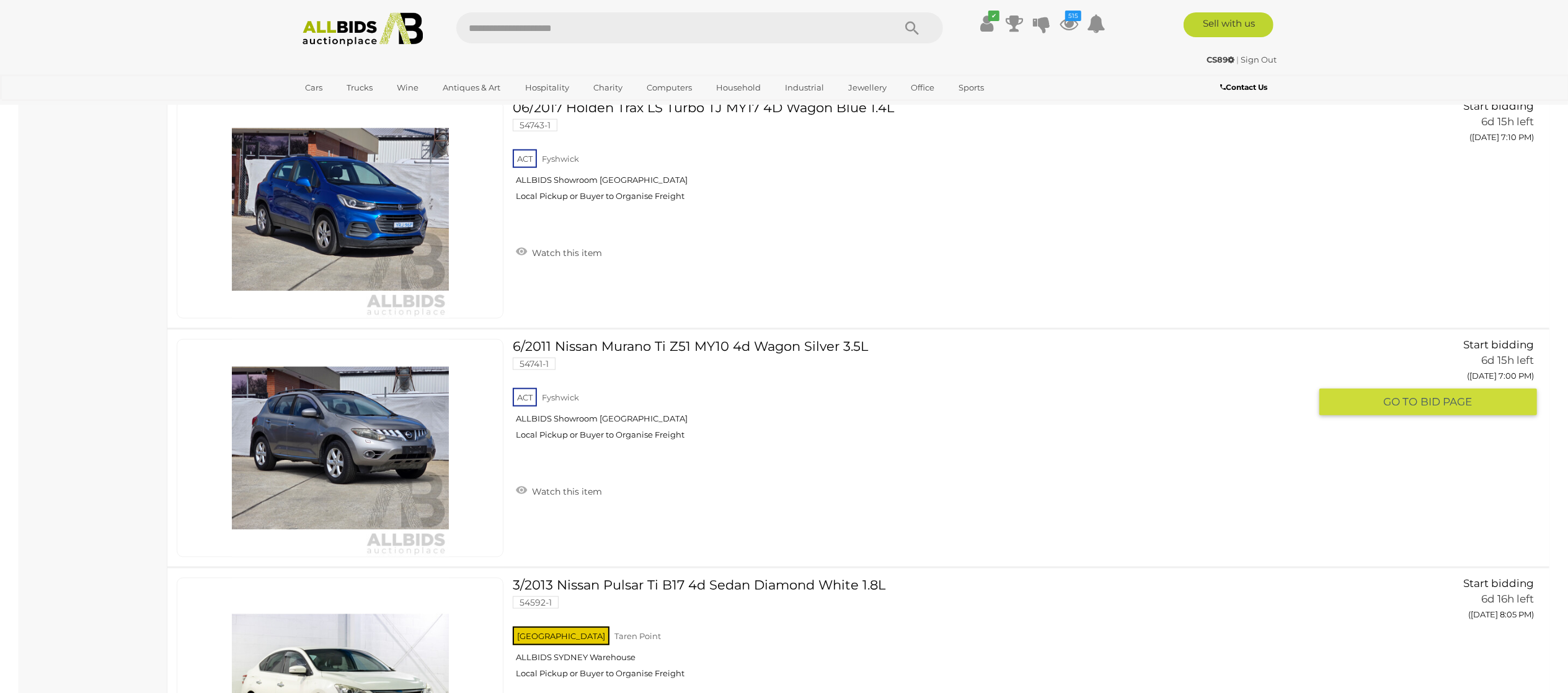
scroll to position [10661, 0]
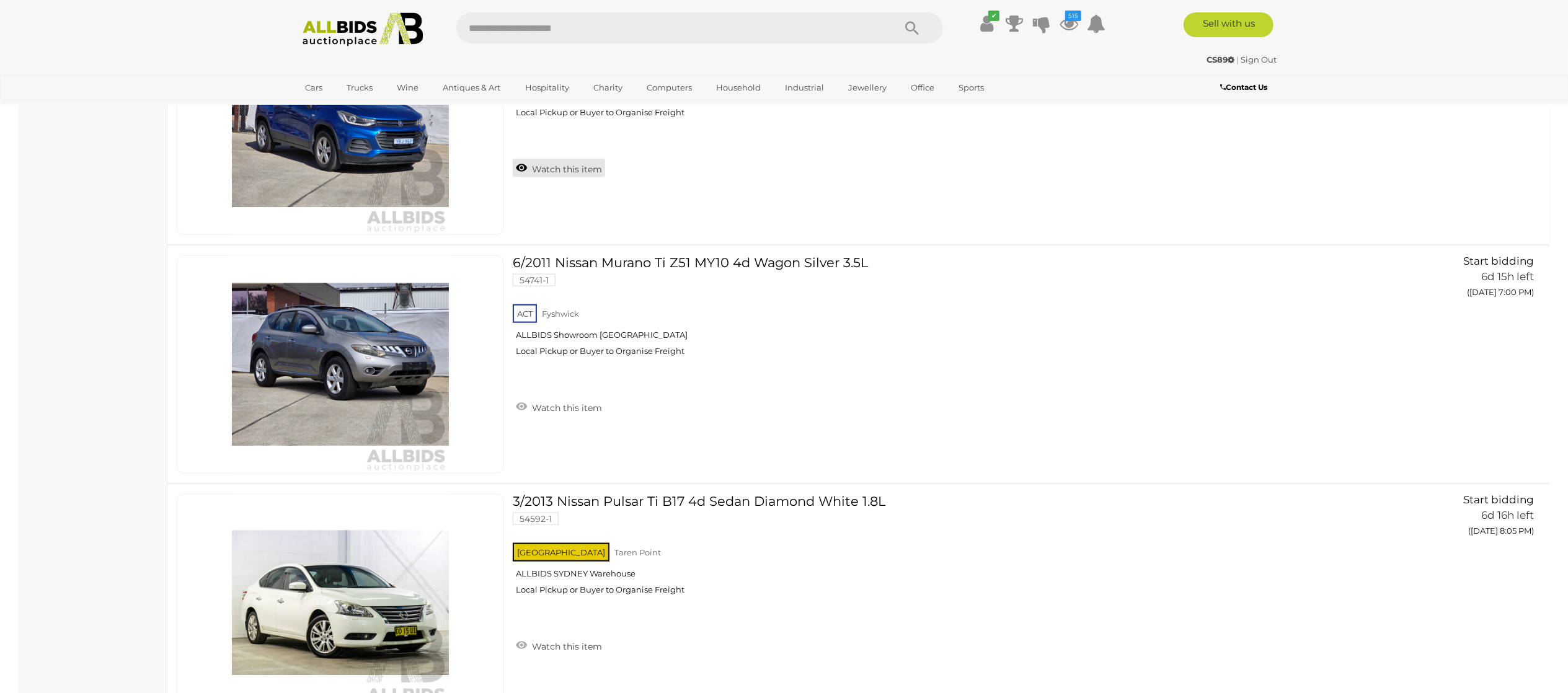
click at [566, 177] on link "Watch this item" at bounding box center [558, 168] width 92 height 19
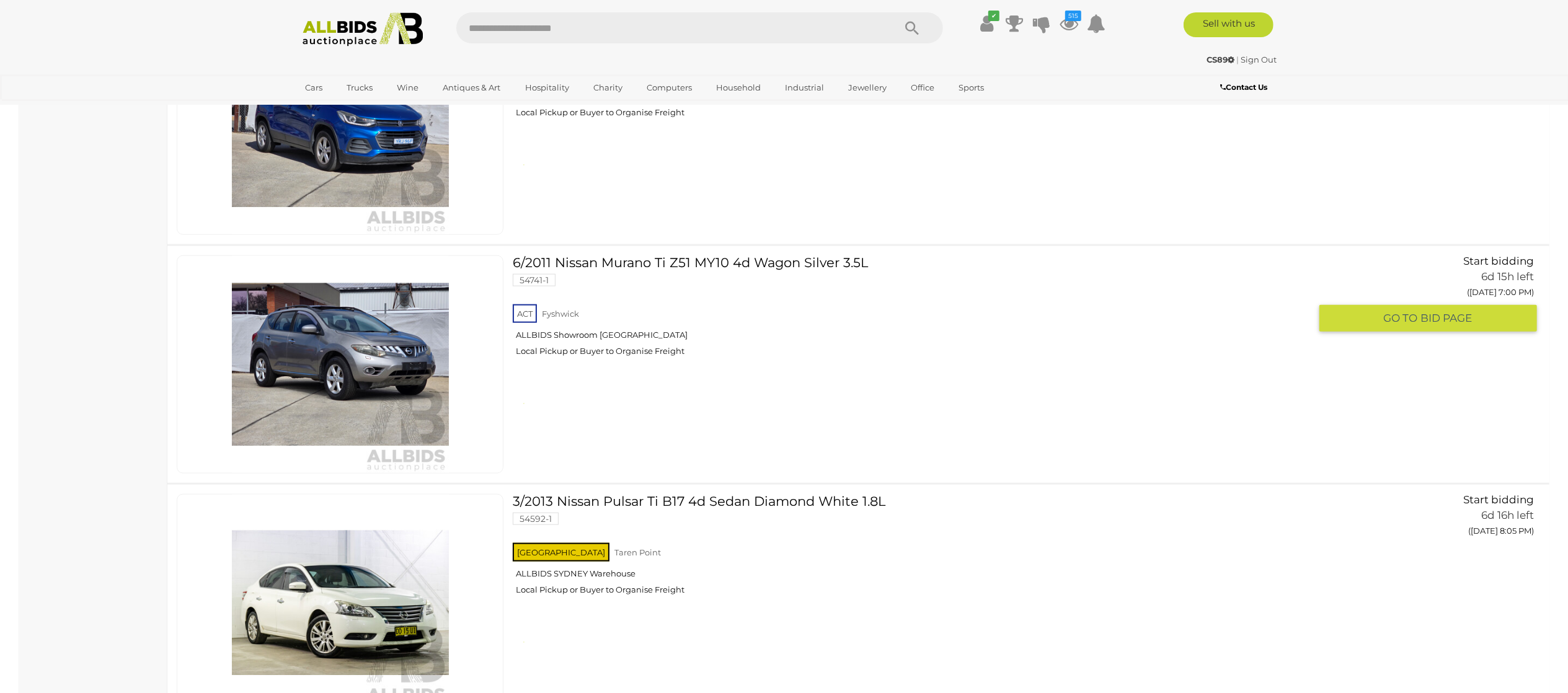
scroll to position [10785, 0]
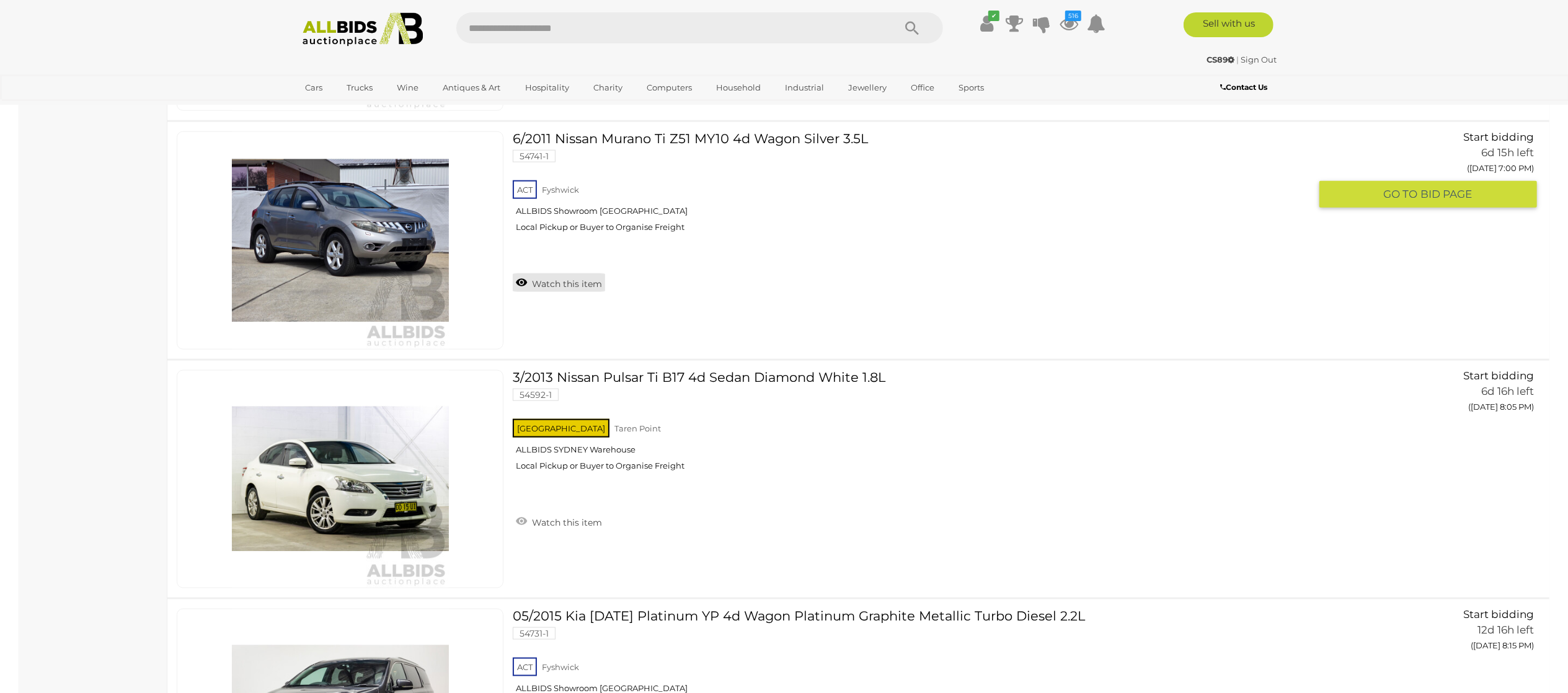
click at [548, 291] on link "Watch this item" at bounding box center [558, 282] width 92 height 19
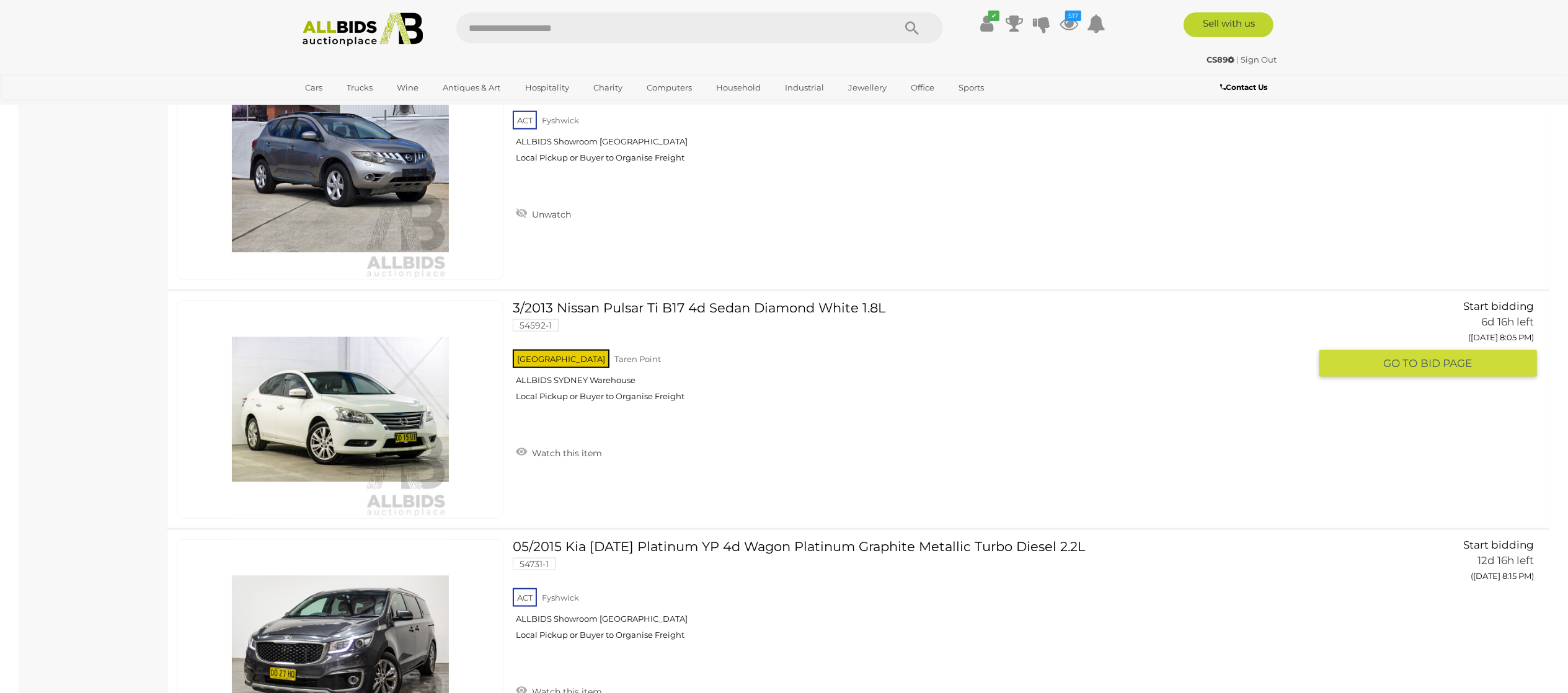
scroll to position [10909, 0]
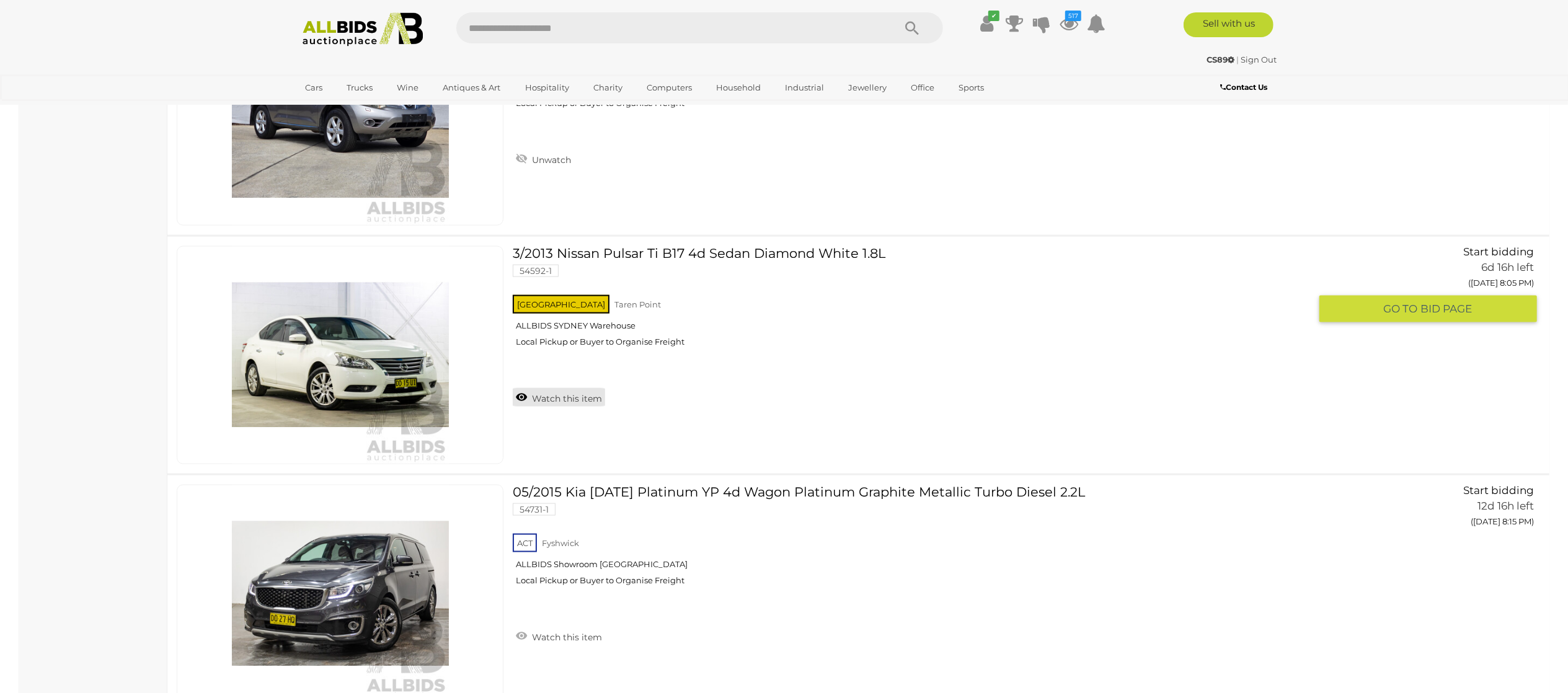
click at [543, 406] on link "Watch this item" at bounding box center [558, 398] width 92 height 19
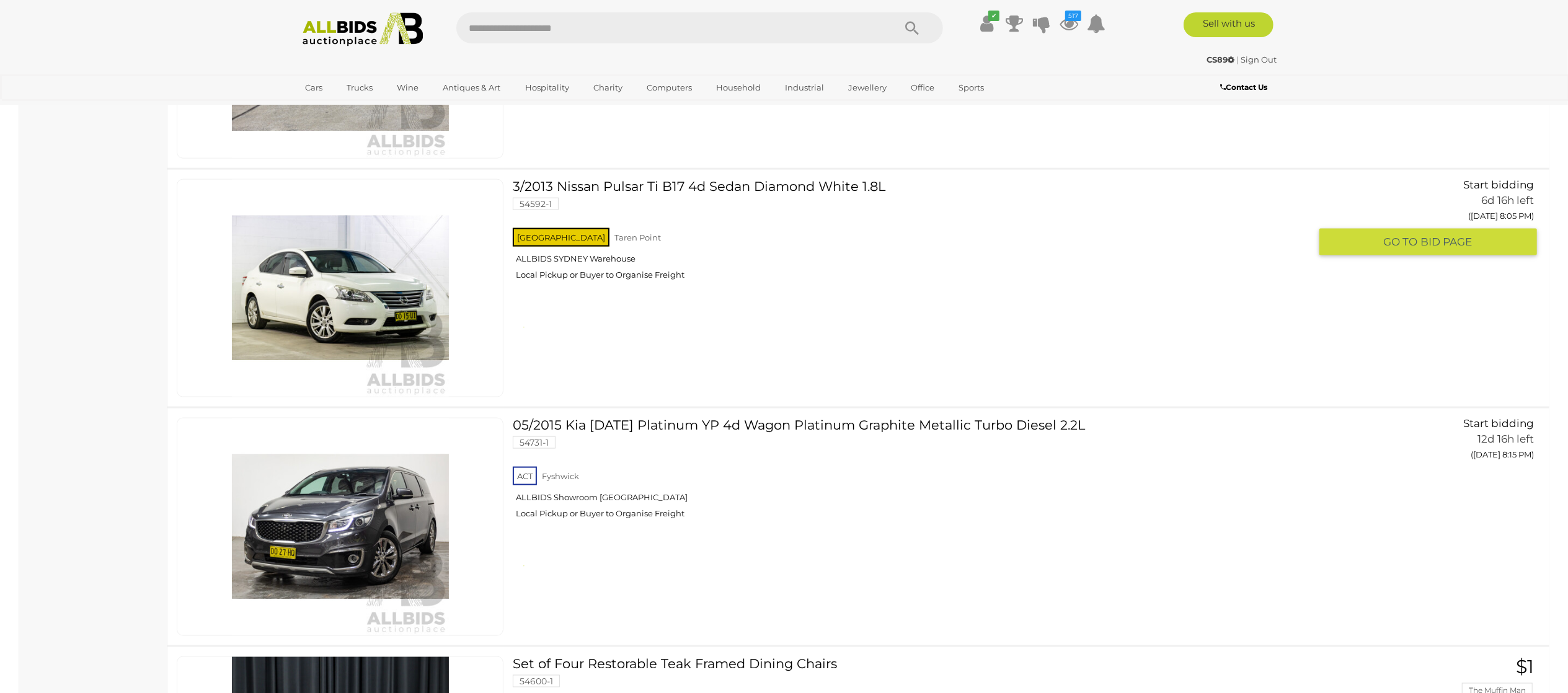
scroll to position [11156, 0]
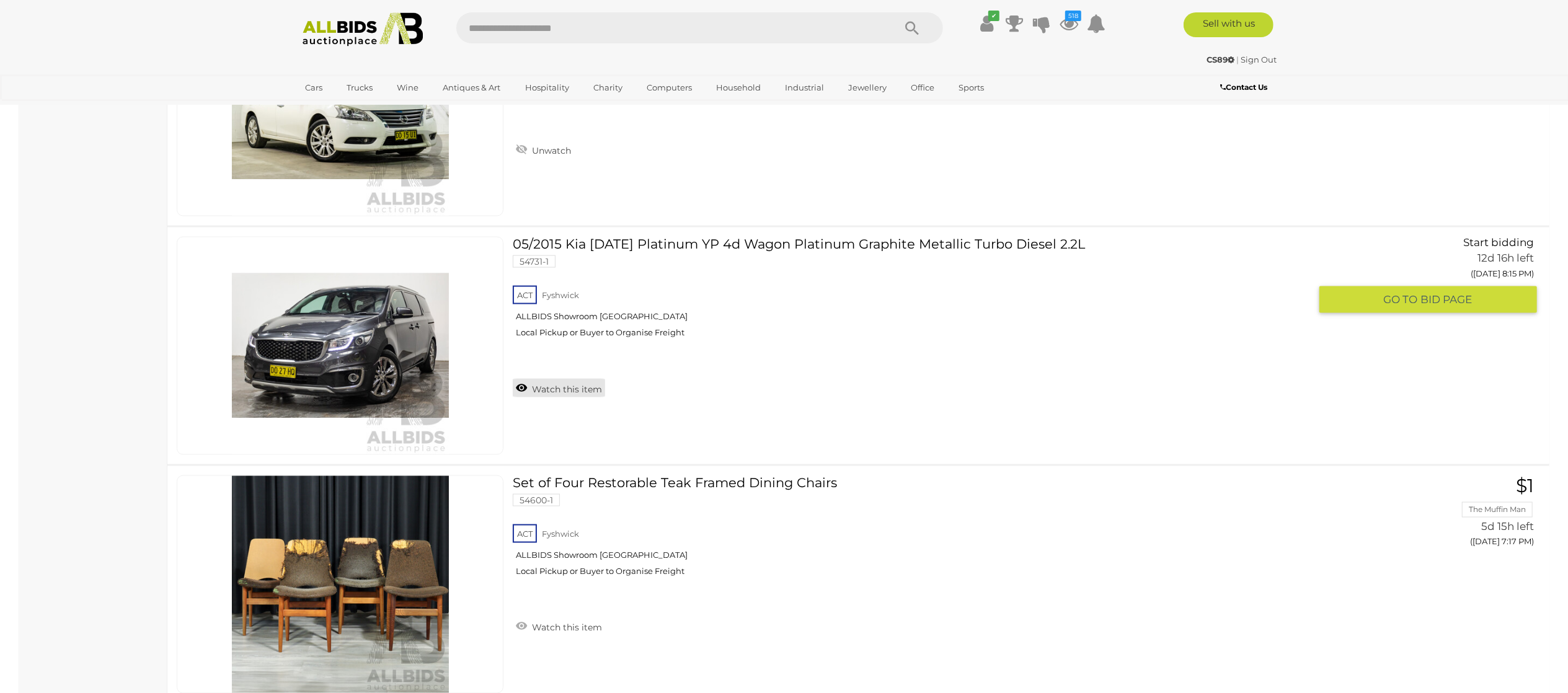
click at [558, 394] on link "Watch this item" at bounding box center [558, 388] width 92 height 19
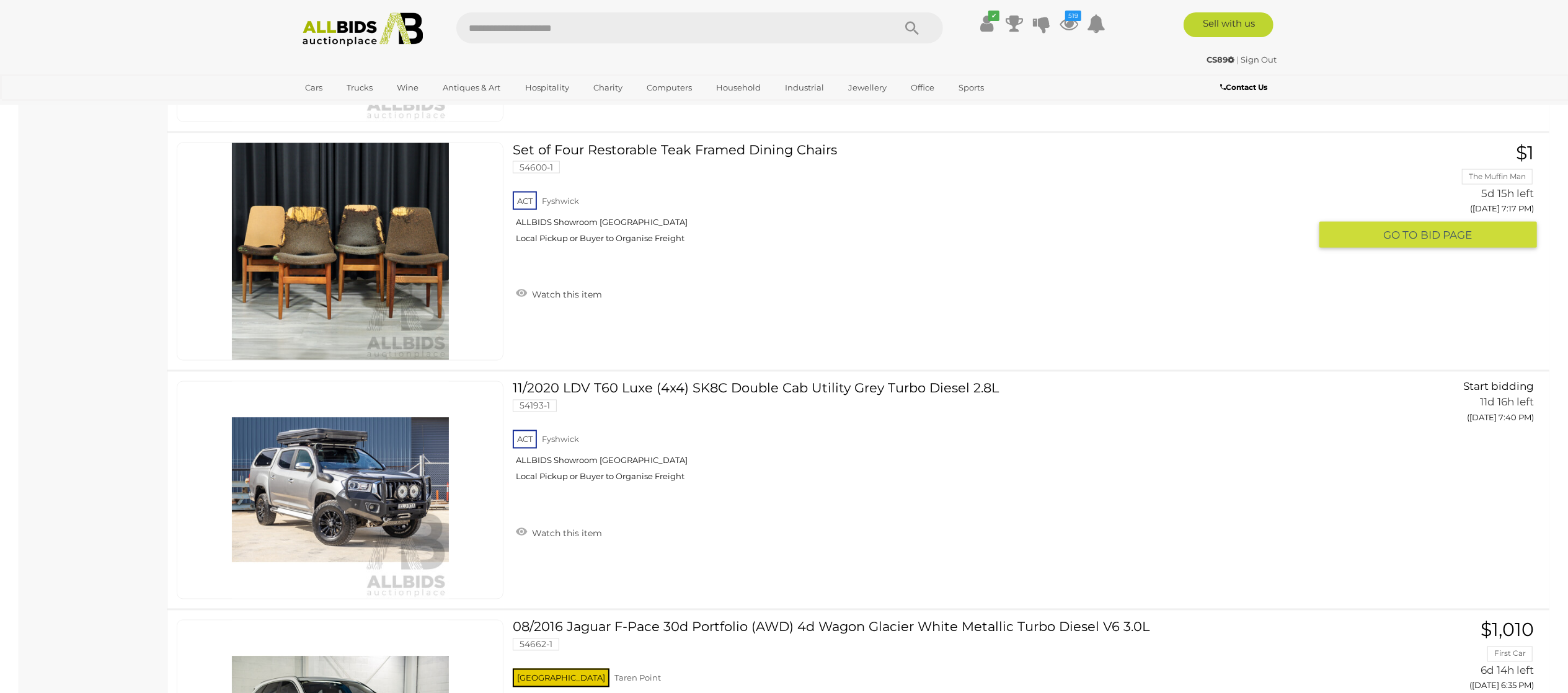
scroll to position [11528, 0]
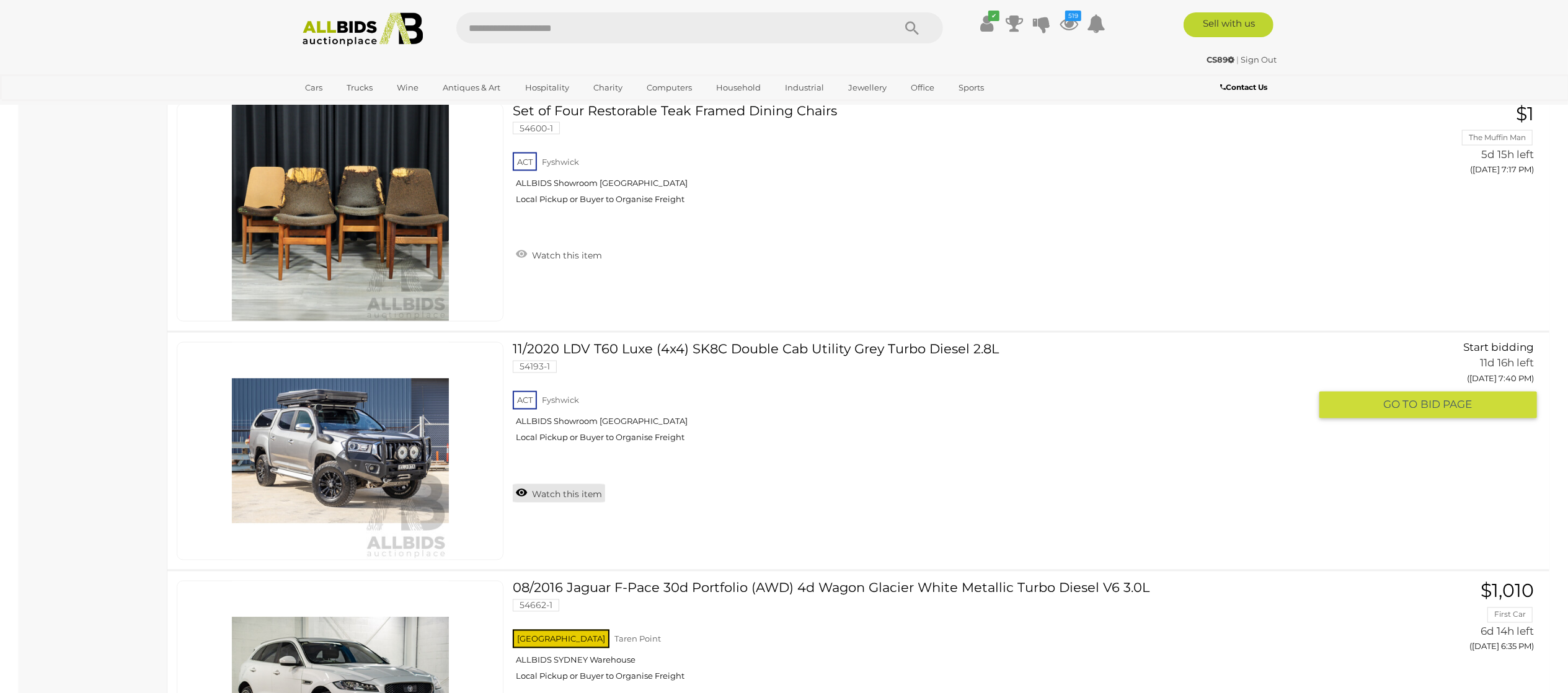
click at [549, 503] on link "Watch this item" at bounding box center [558, 493] width 92 height 19
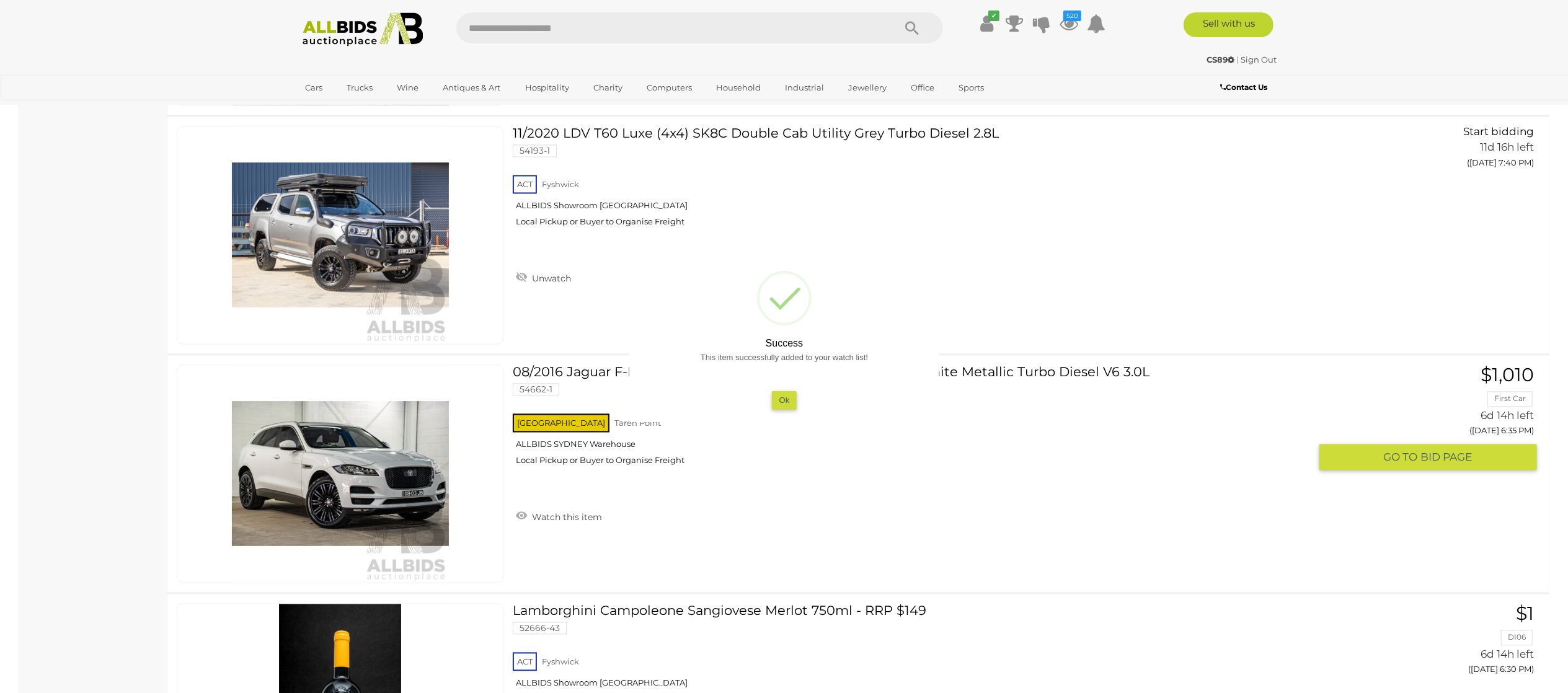
scroll to position [11776, 0]
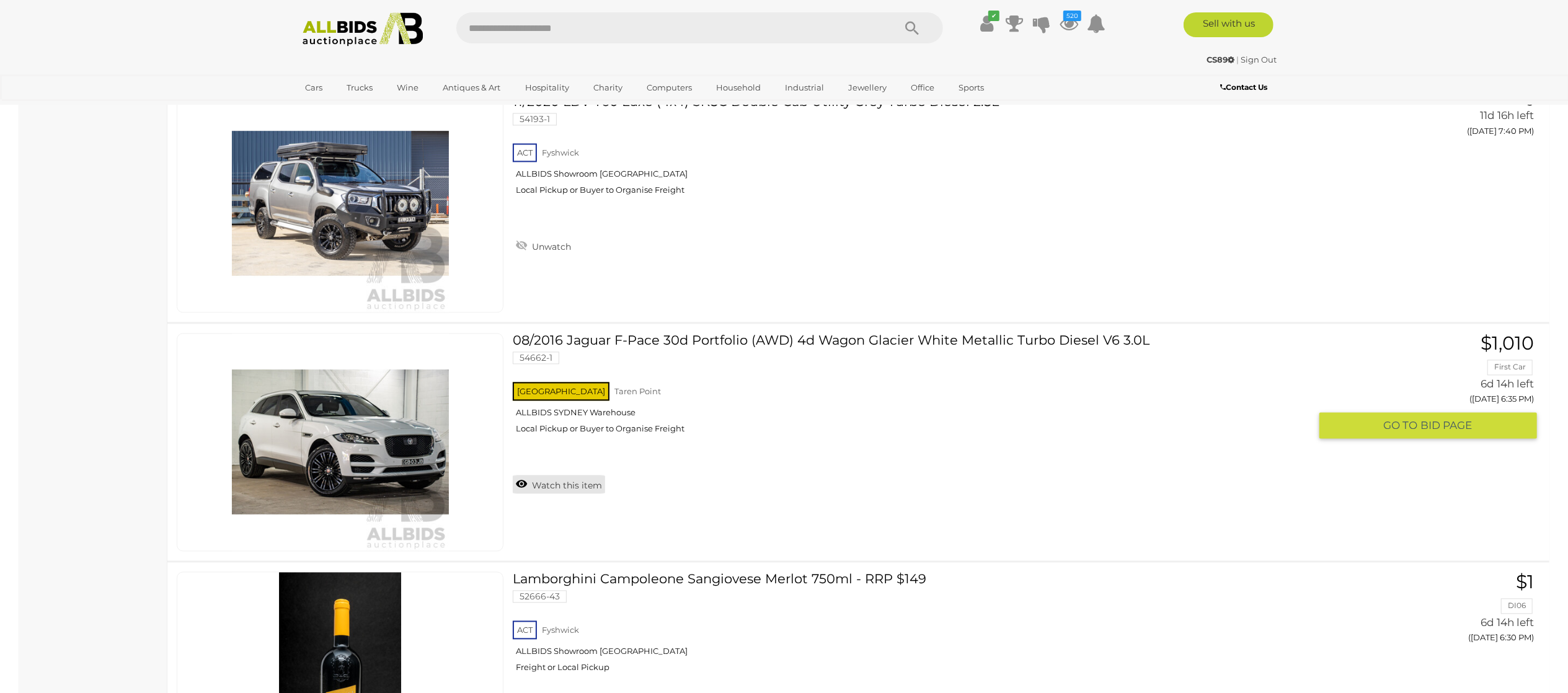
click at [554, 493] on link "Watch this item" at bounding box center [558, 484] width 92 height 19
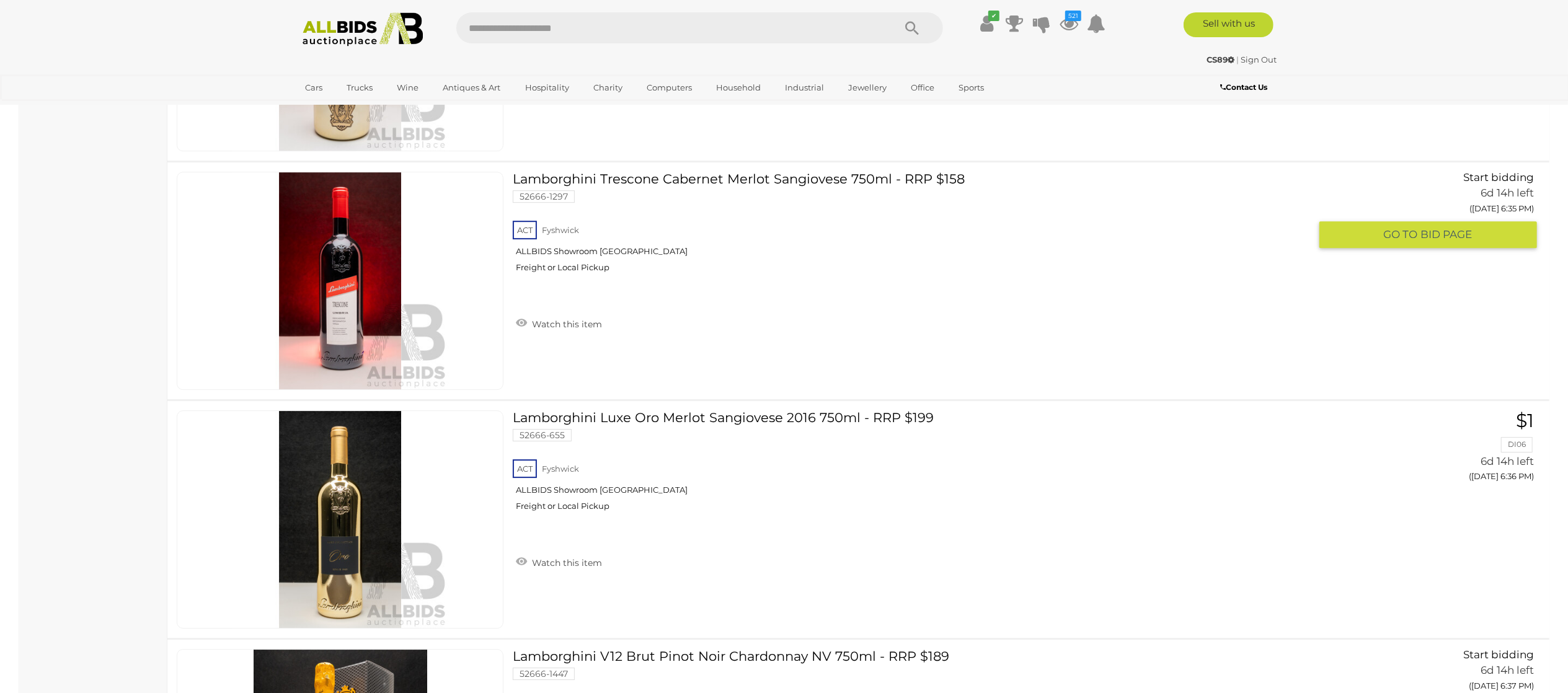
scroll to position [13140, 0]
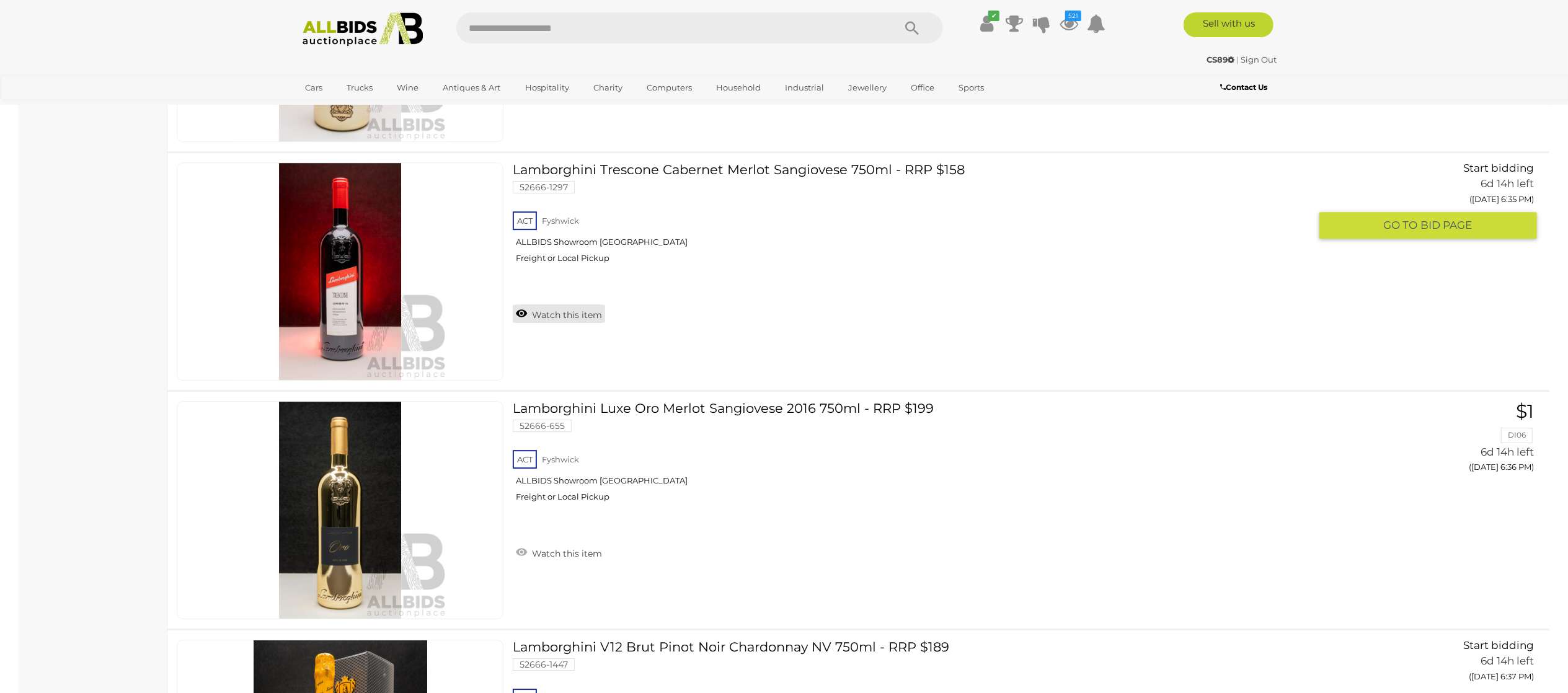
click at [572, 322] on link "Watch this item" at bounding box center [558, 313] width 92 height 19
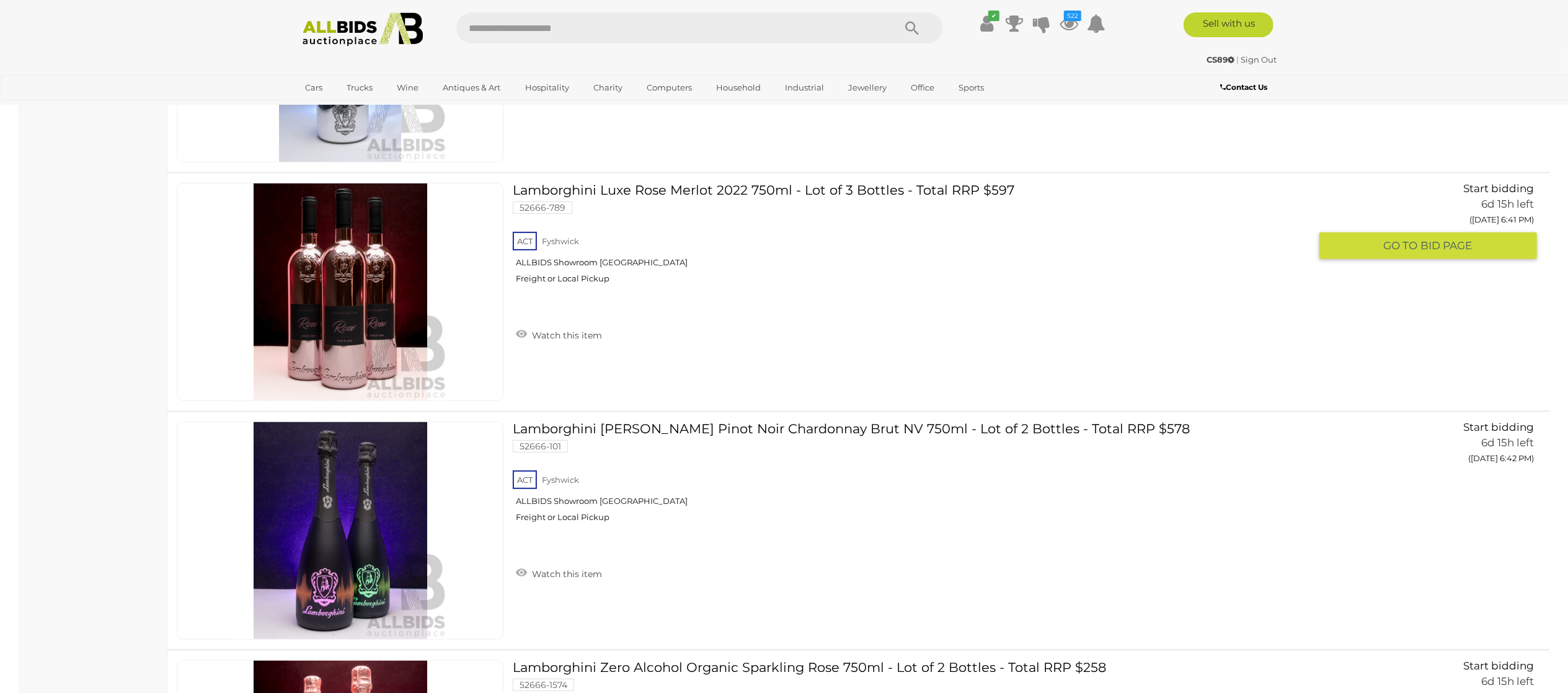
scroll to position [14627, 0]
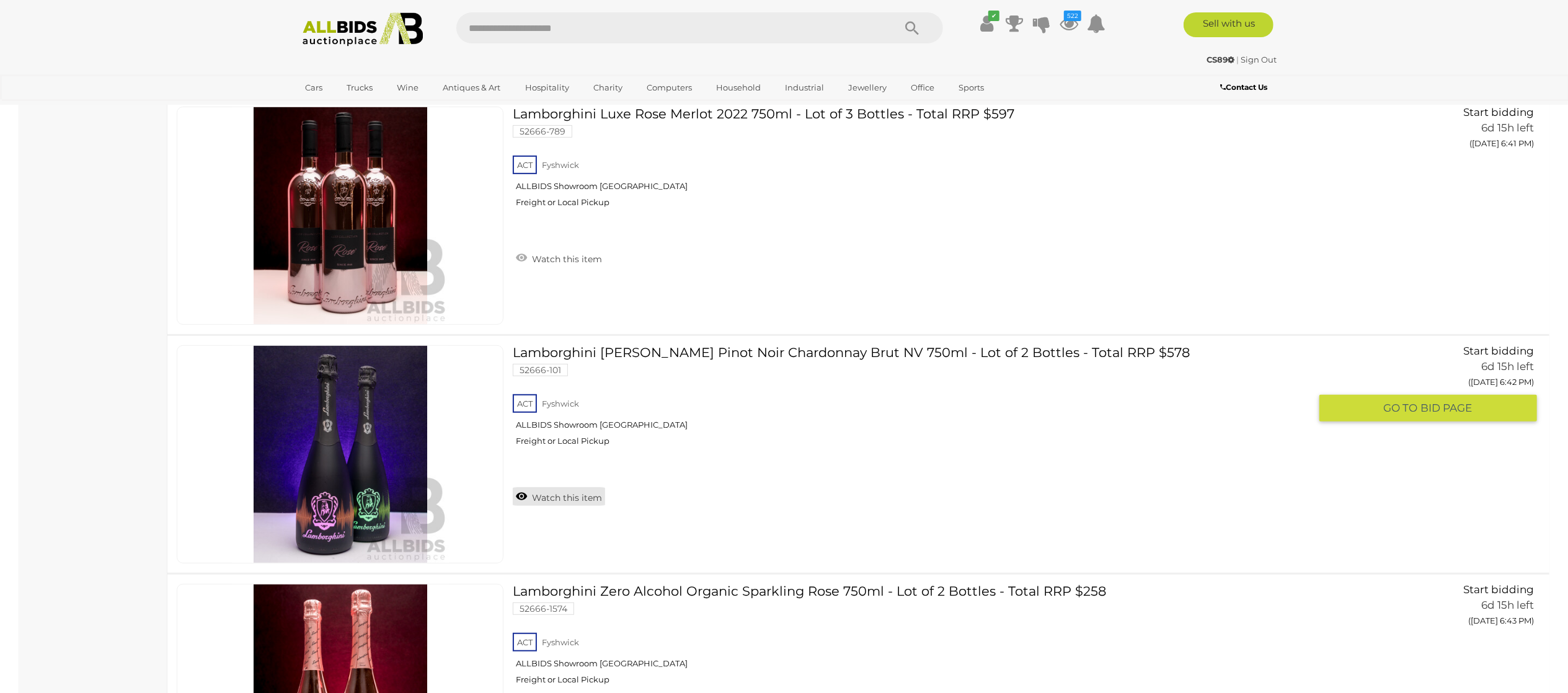
click at [571, 506] on link "Watch this item" at bounding box center [558, 497] width 92 height 19
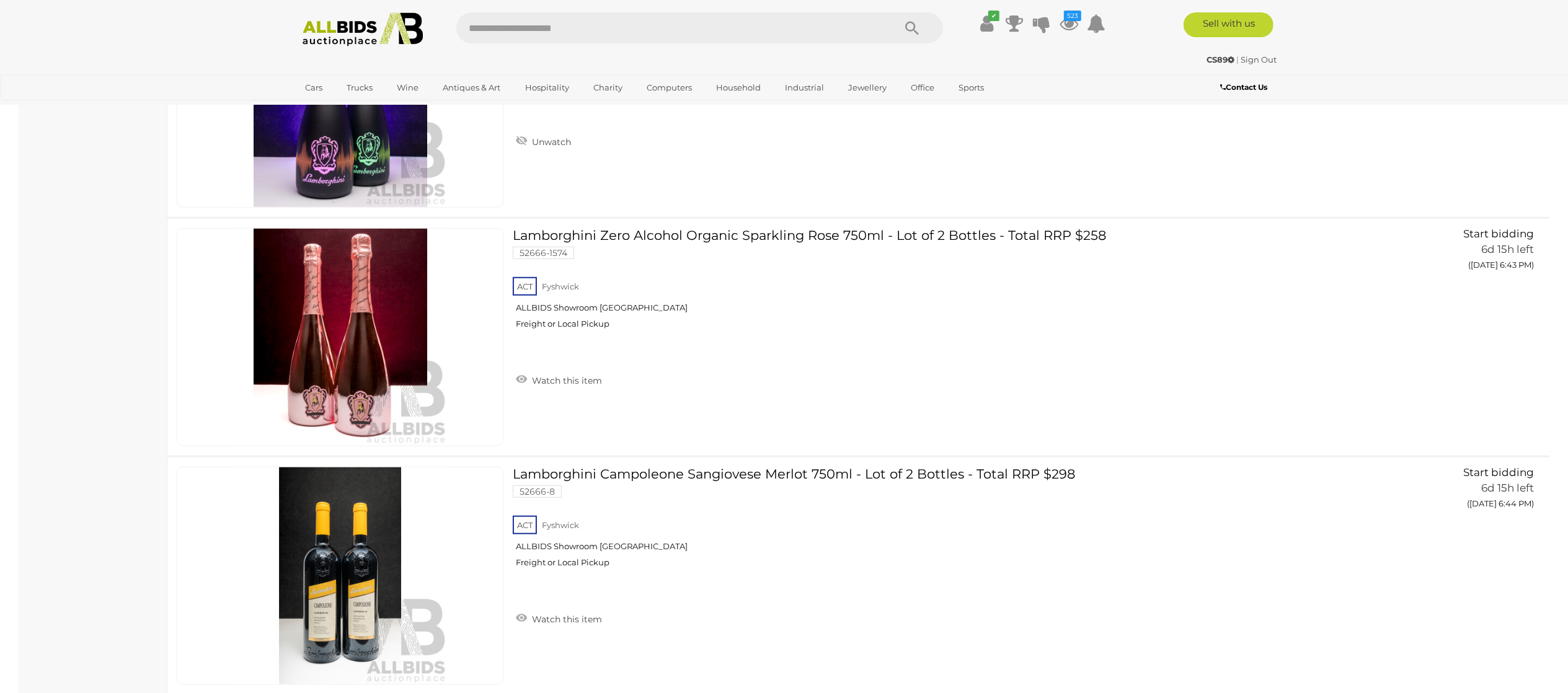
scroll to position [15247, 0]
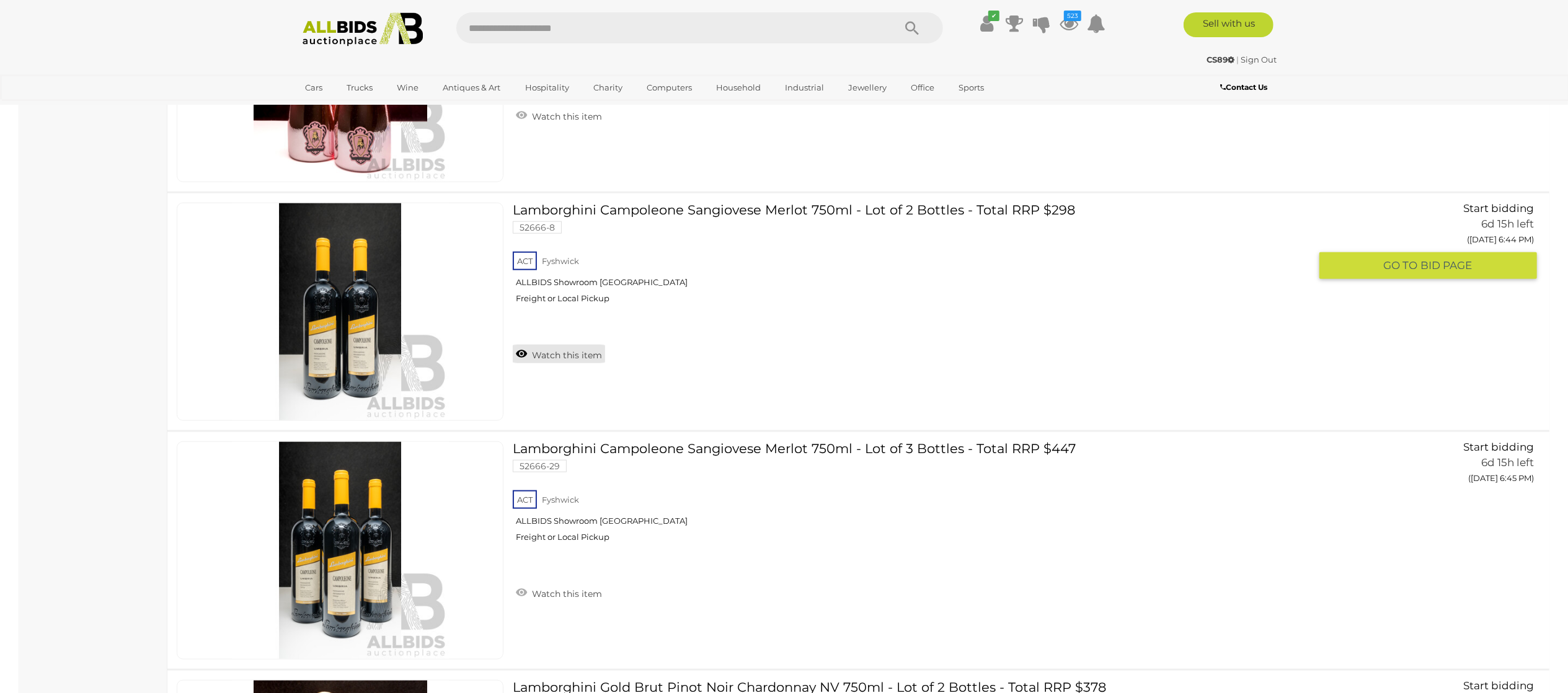
click at [546, 363] on link "Watch this item" at bounding box center [558, 354] width 92 height 19
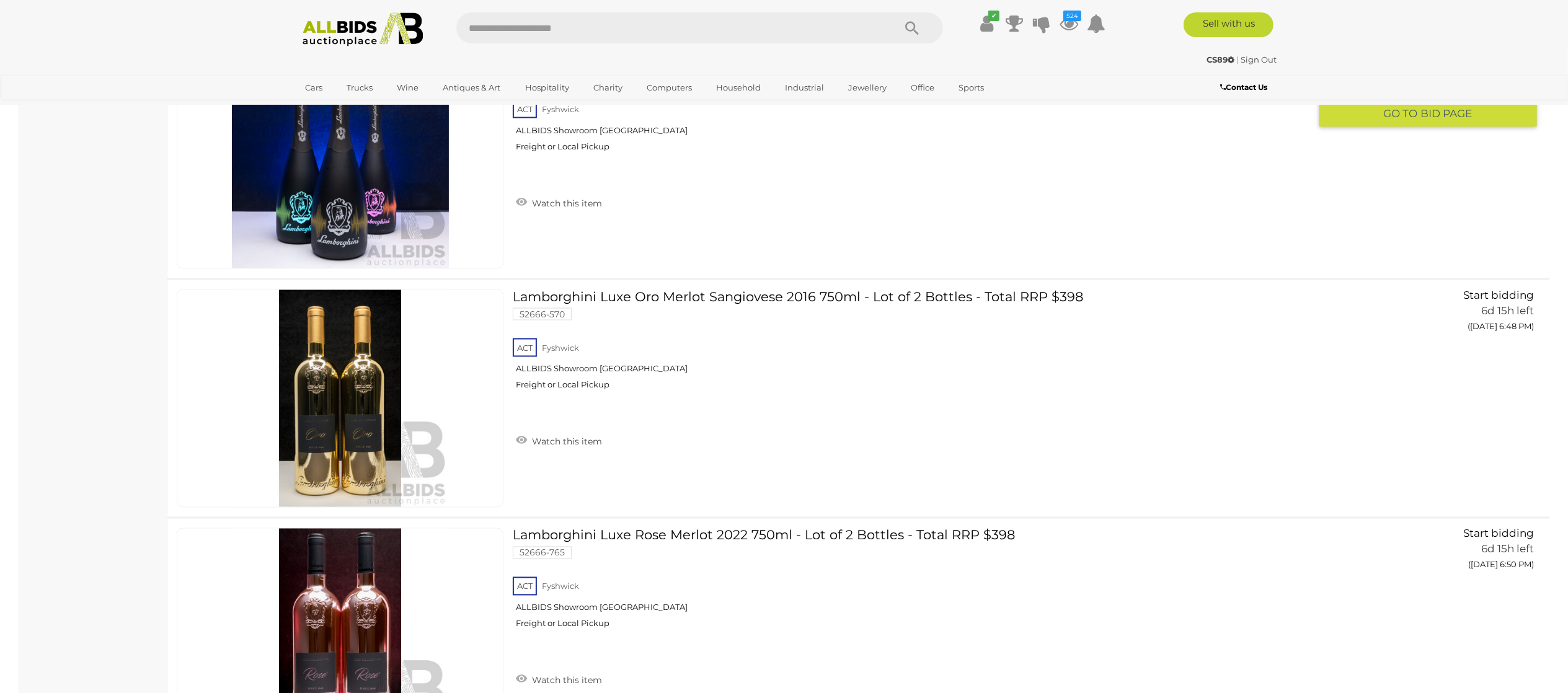
scroll to position [15743, 0]
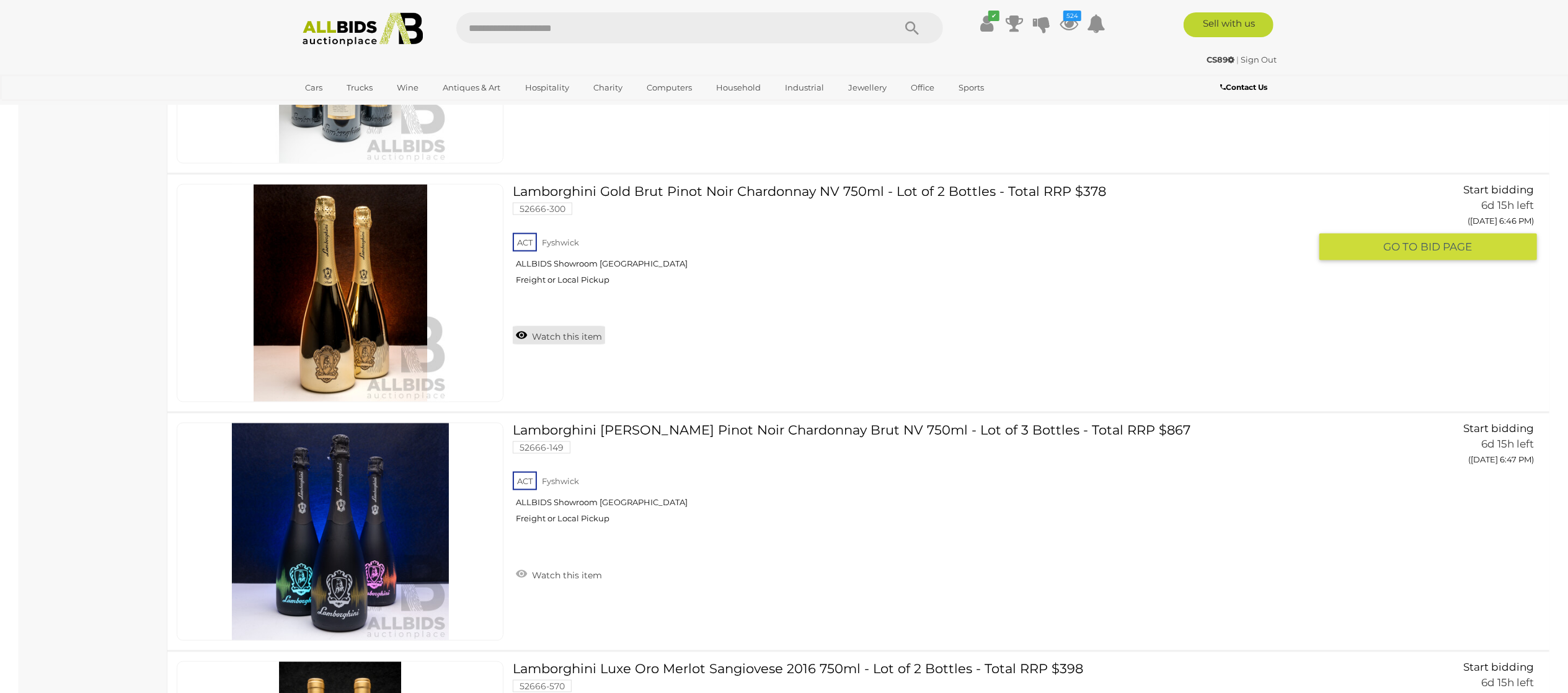
click at [554, 344] on link "Watch this item" at bounding box center [558, 336] width 92 height 19
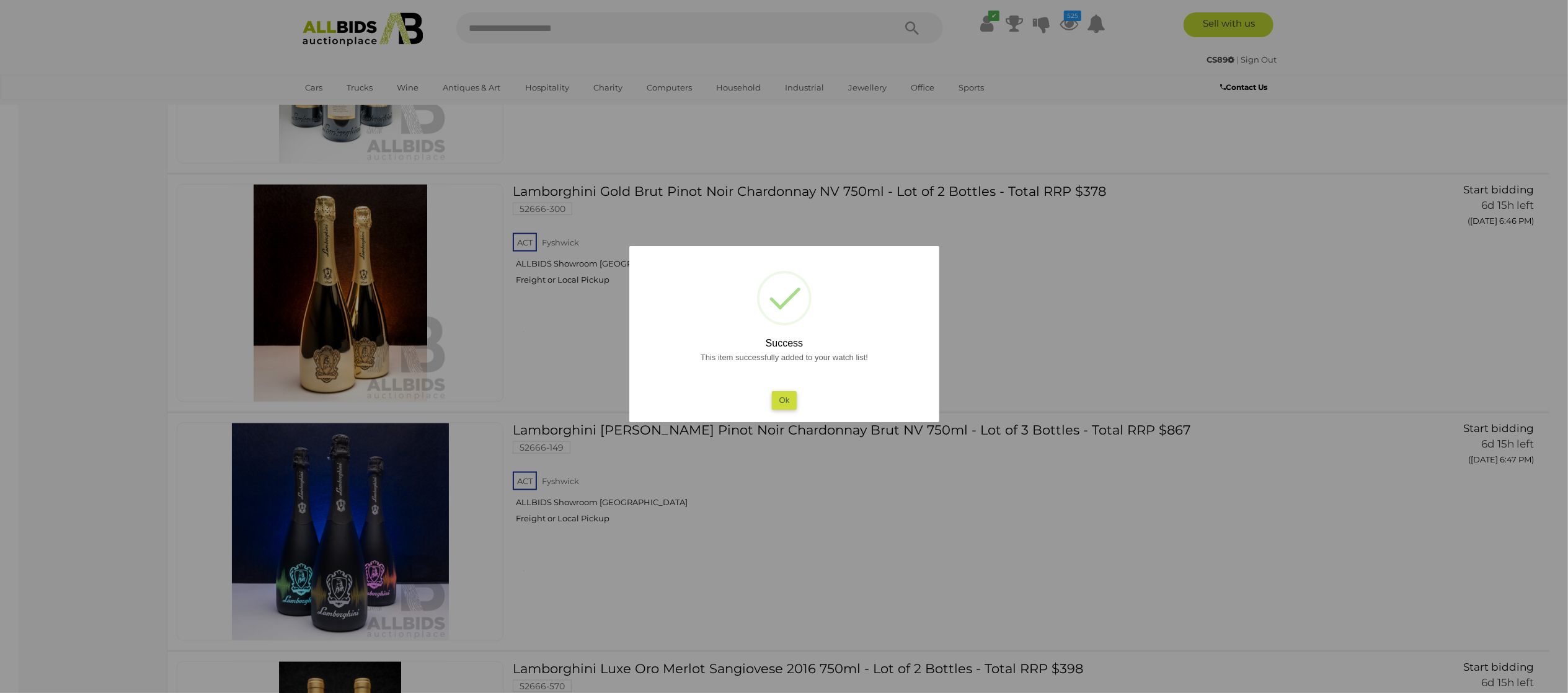
drag, startPoint x: 8, startPoint y: 396, endPoint x: 13, endPoint y: 391, distance: 7.1
click at [13, 391] on div at bounding box center [784, 346] width 1568 height 693
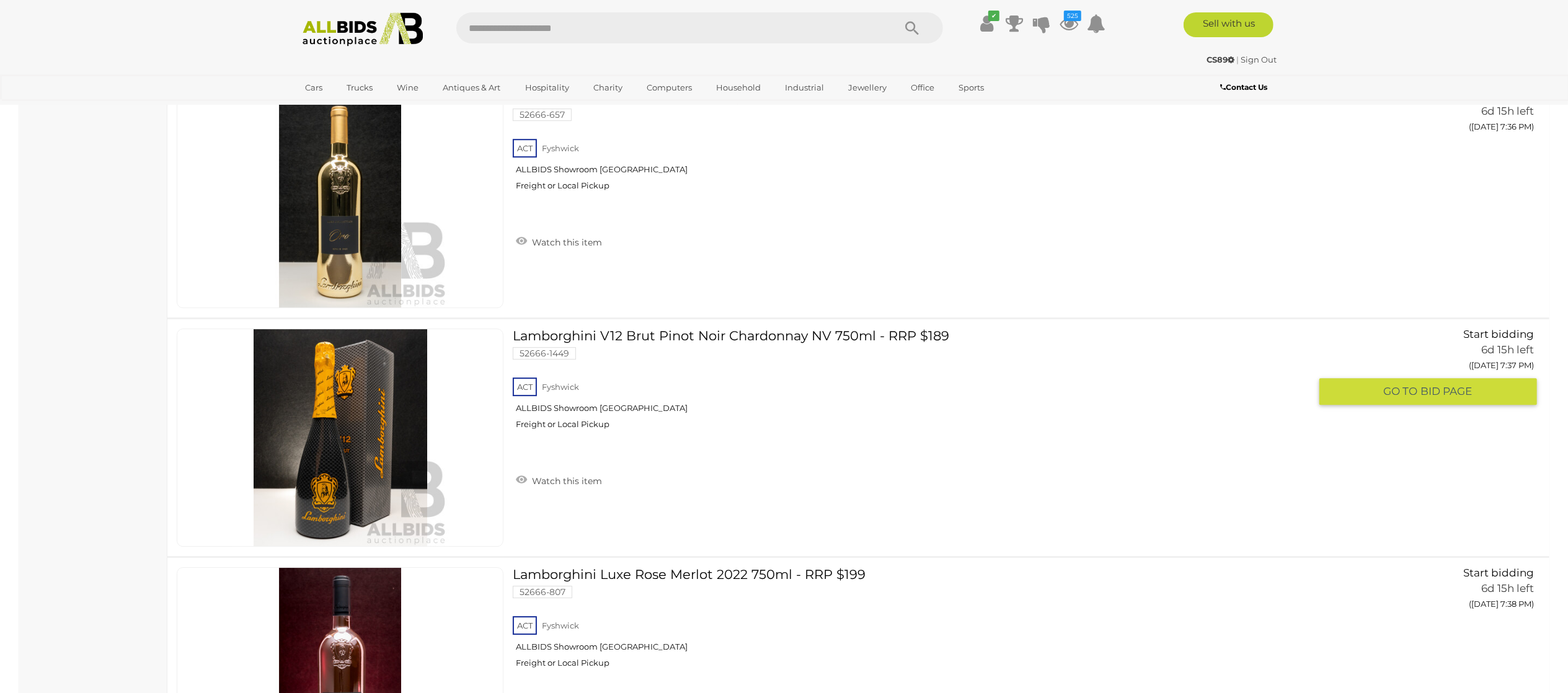
scroll to position [22561, 0]
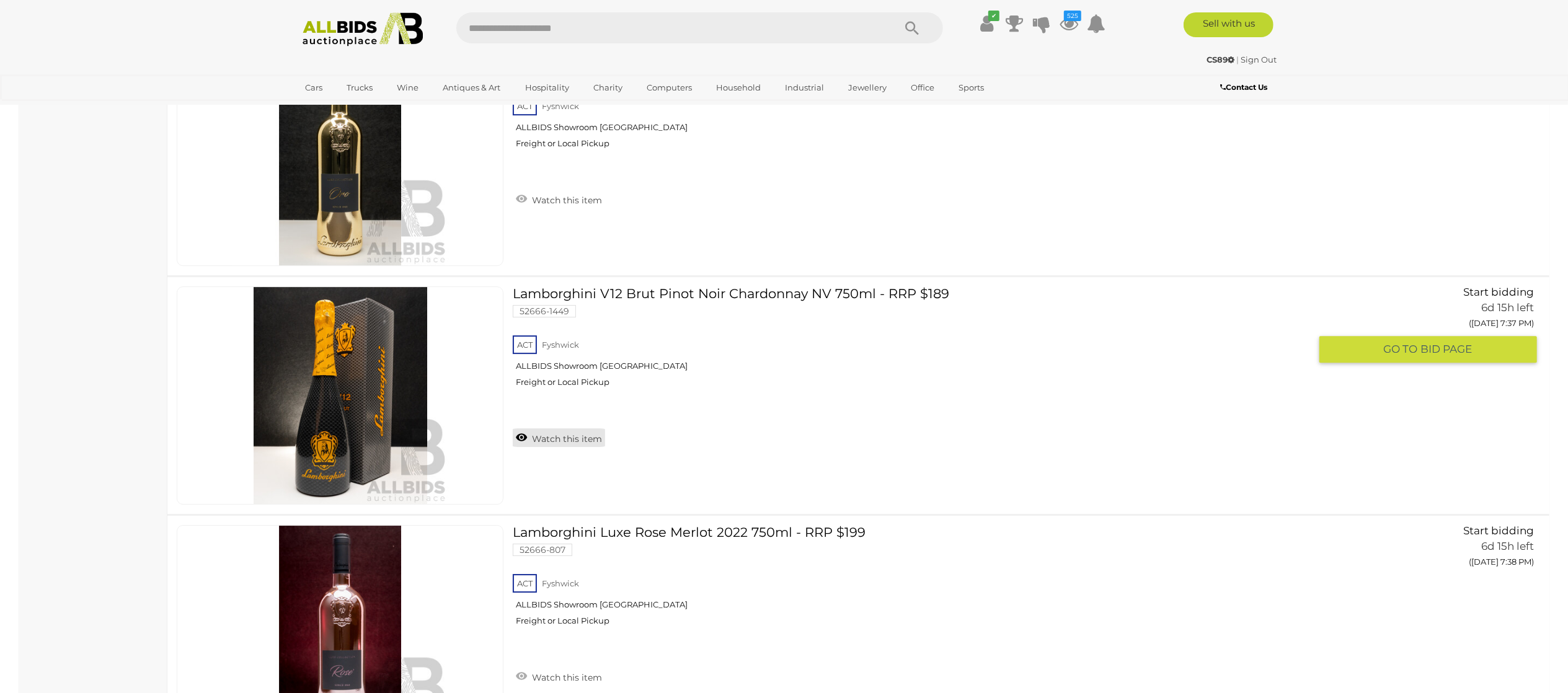
click at [549, 447] on link "Watch this item" at bounding box center [558, 438] width 92 height 19
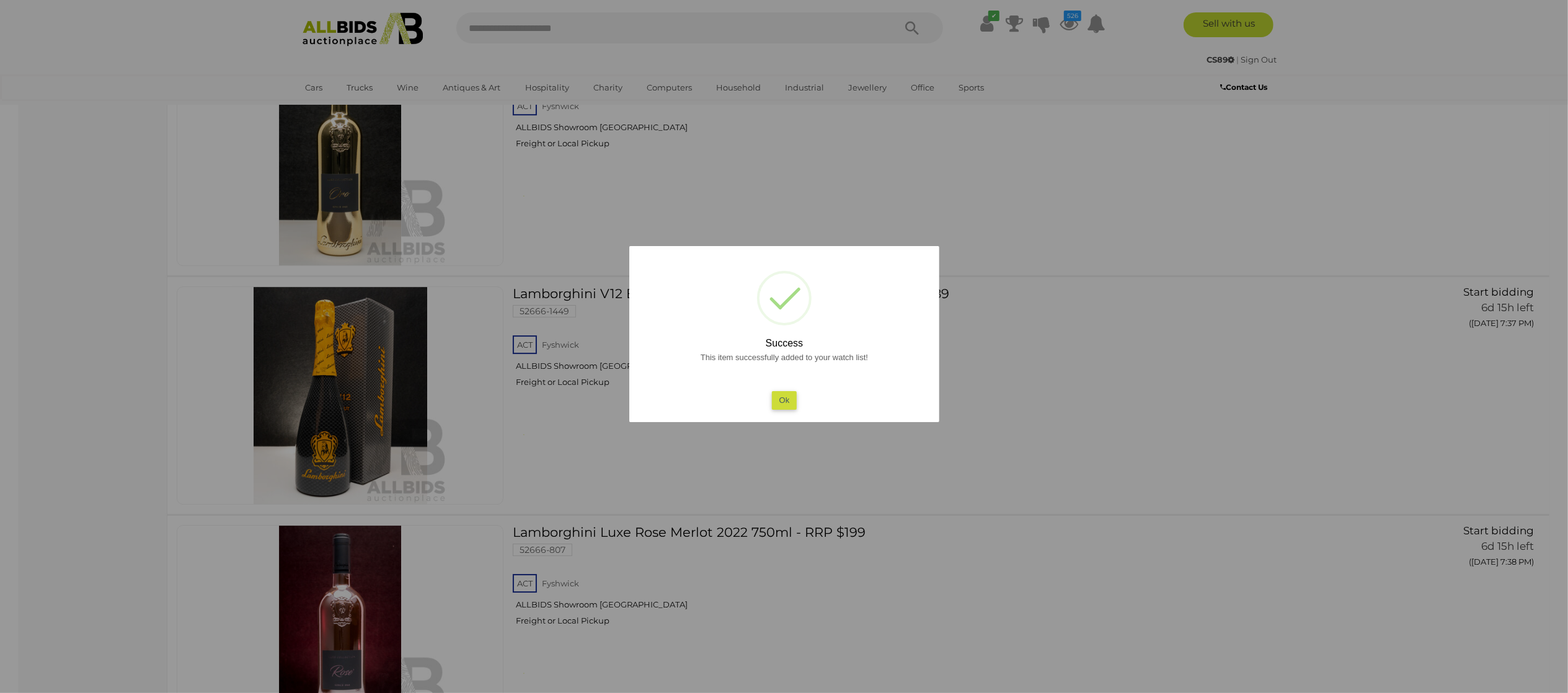
click at [78, 449] on div at bounding box center [784, 346] width 1568 height 693
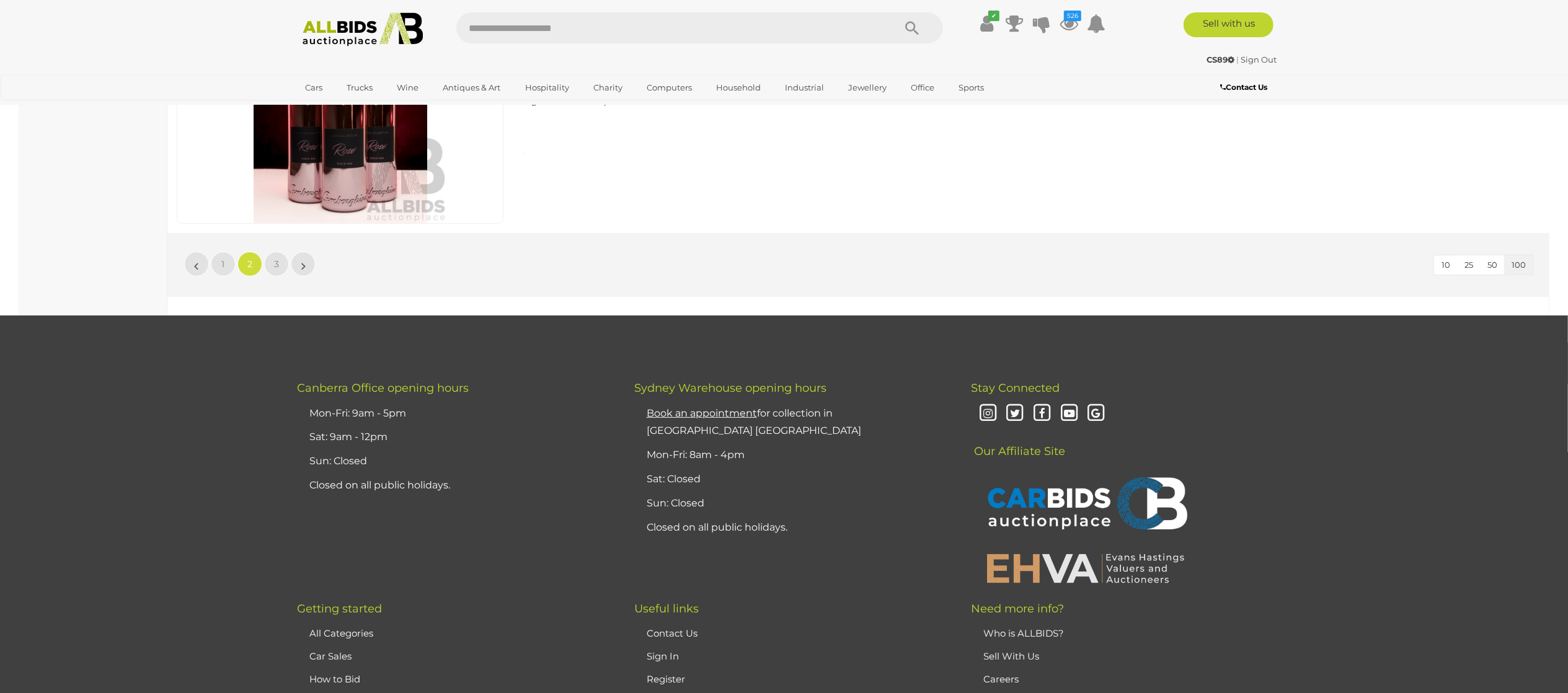
scroll to position [23800, 0]
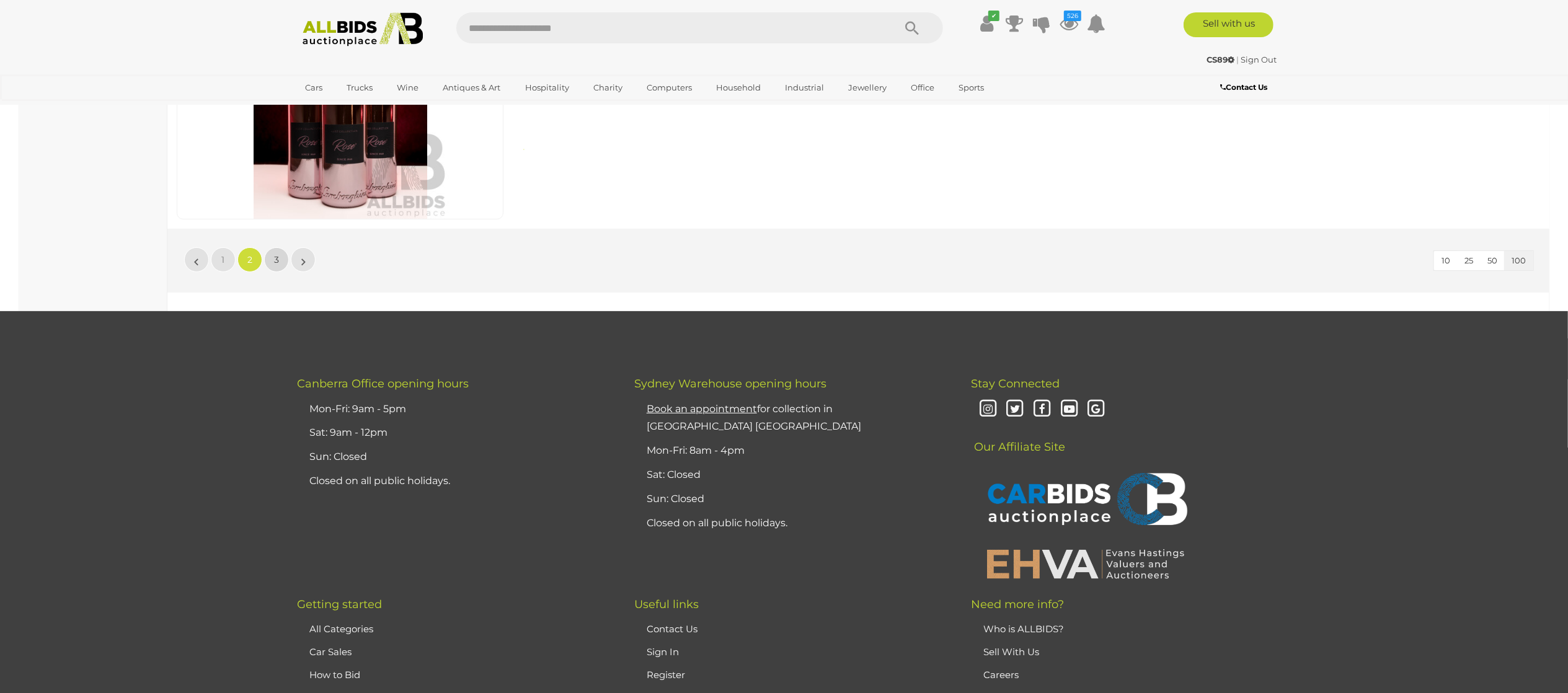
click at [281, 272] on link "3" at bounding box center [277, 260] width 25 height 25
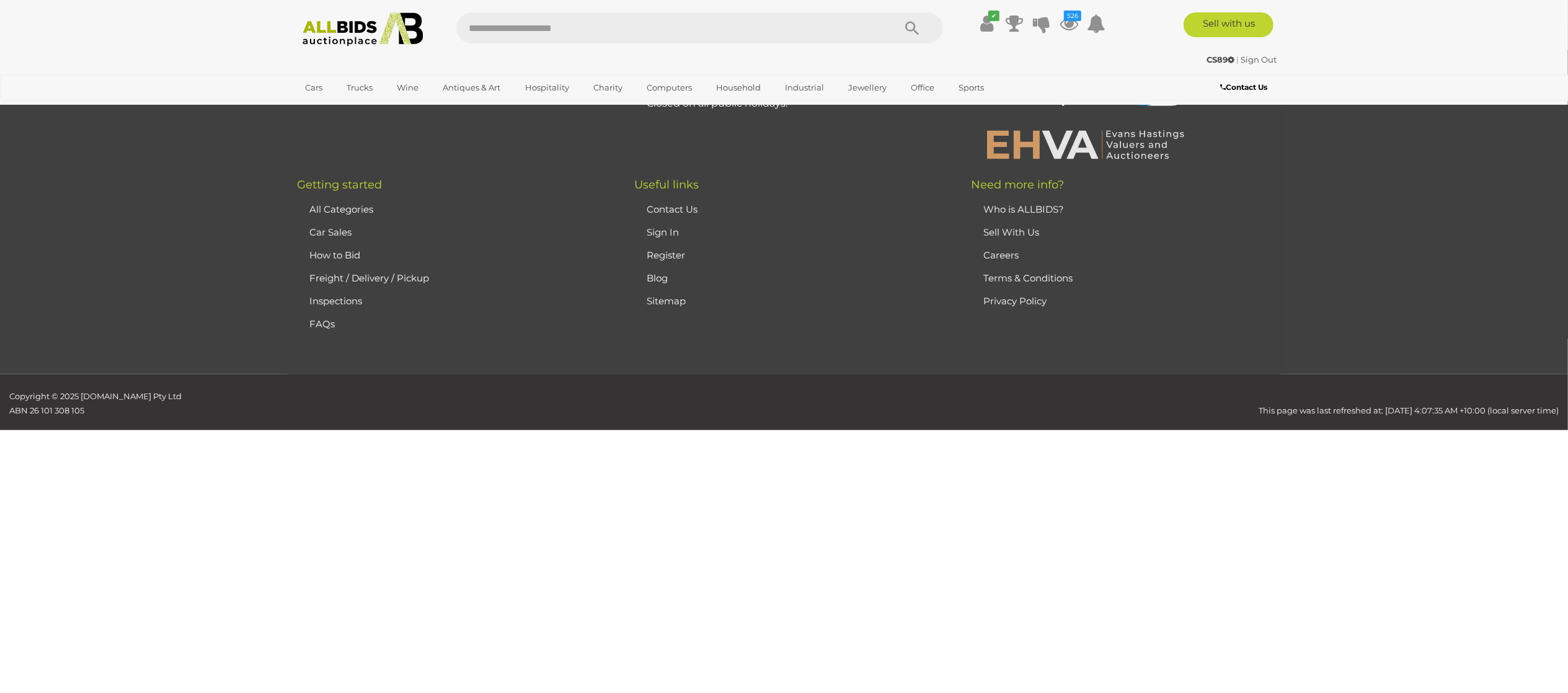
scroll to position [0, 0]
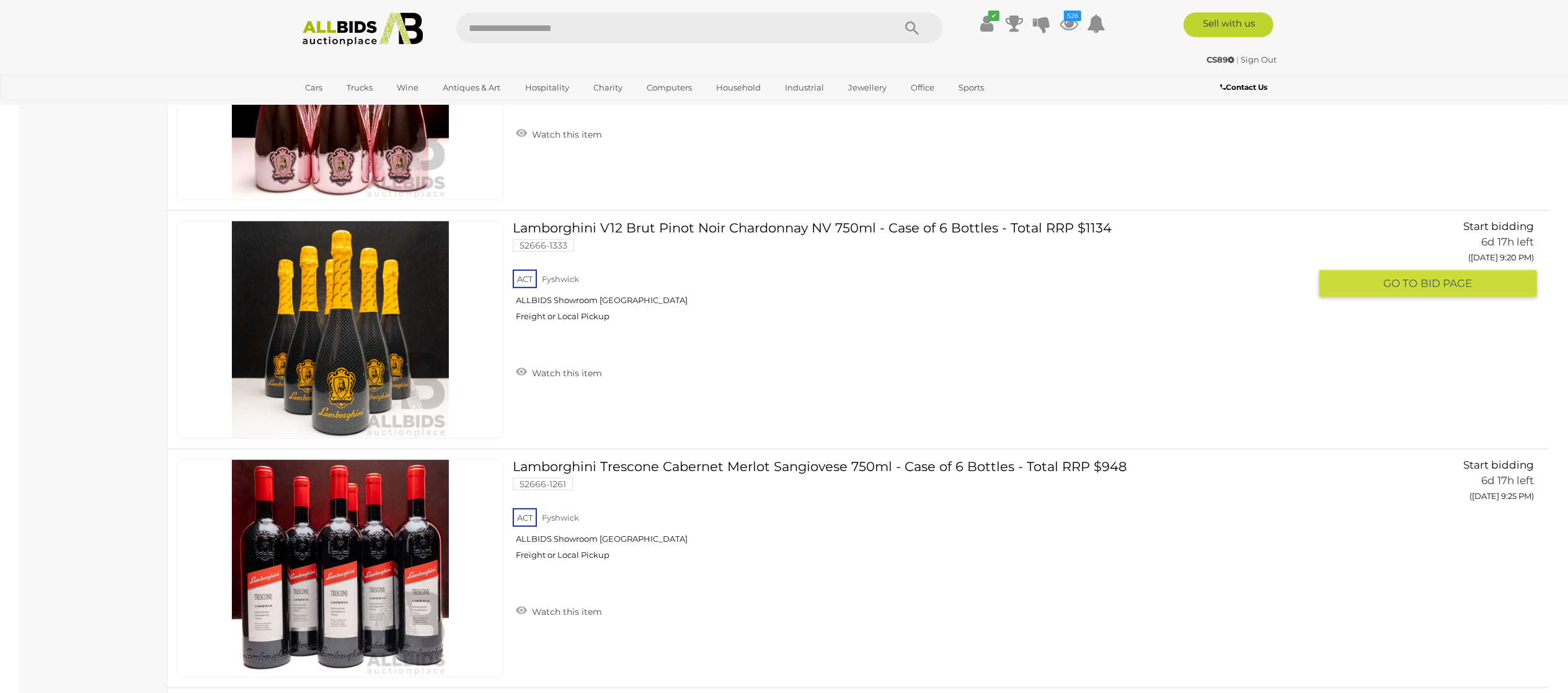
scroll to position [14751, 0]
click at [546, 382] on link "Watch this item" at bounding box center [558, 373] width 92 height 19
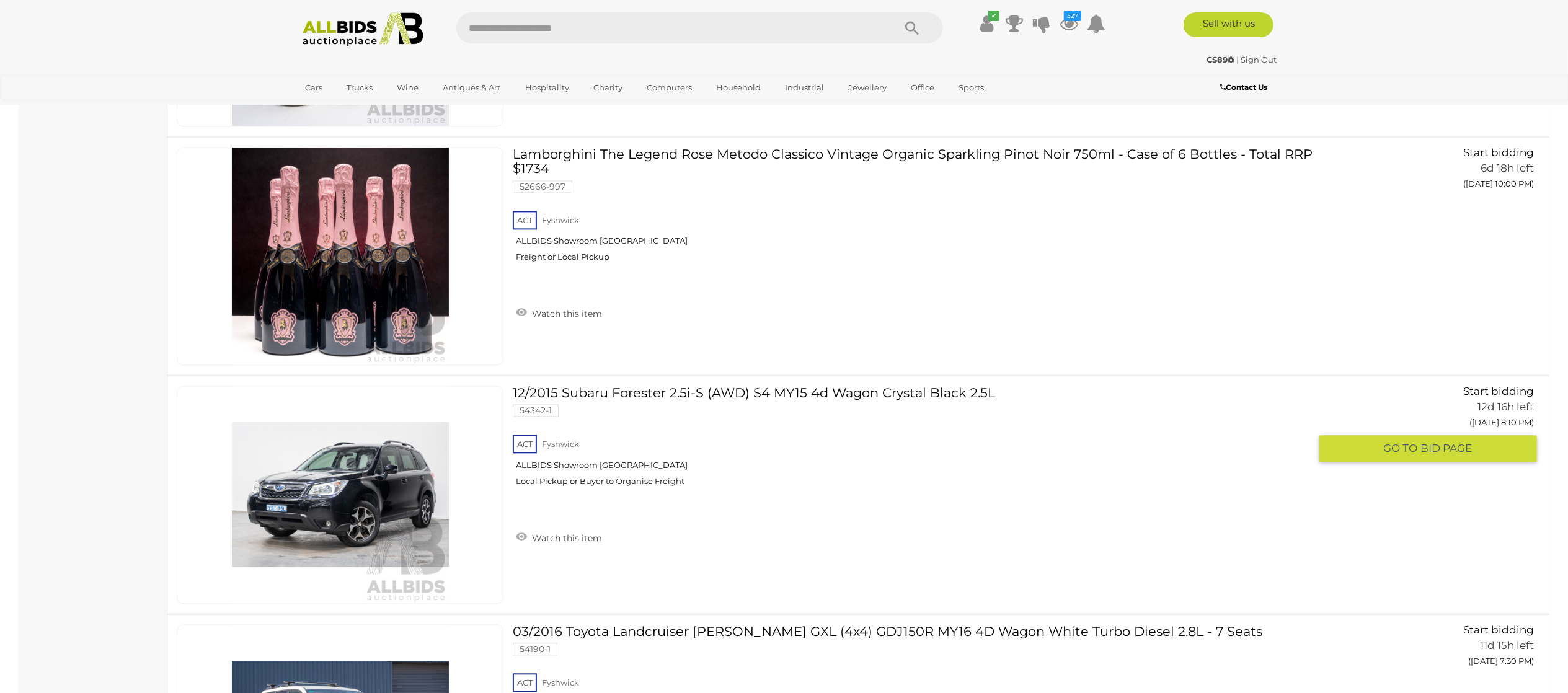
scroll to position [16983, 0]
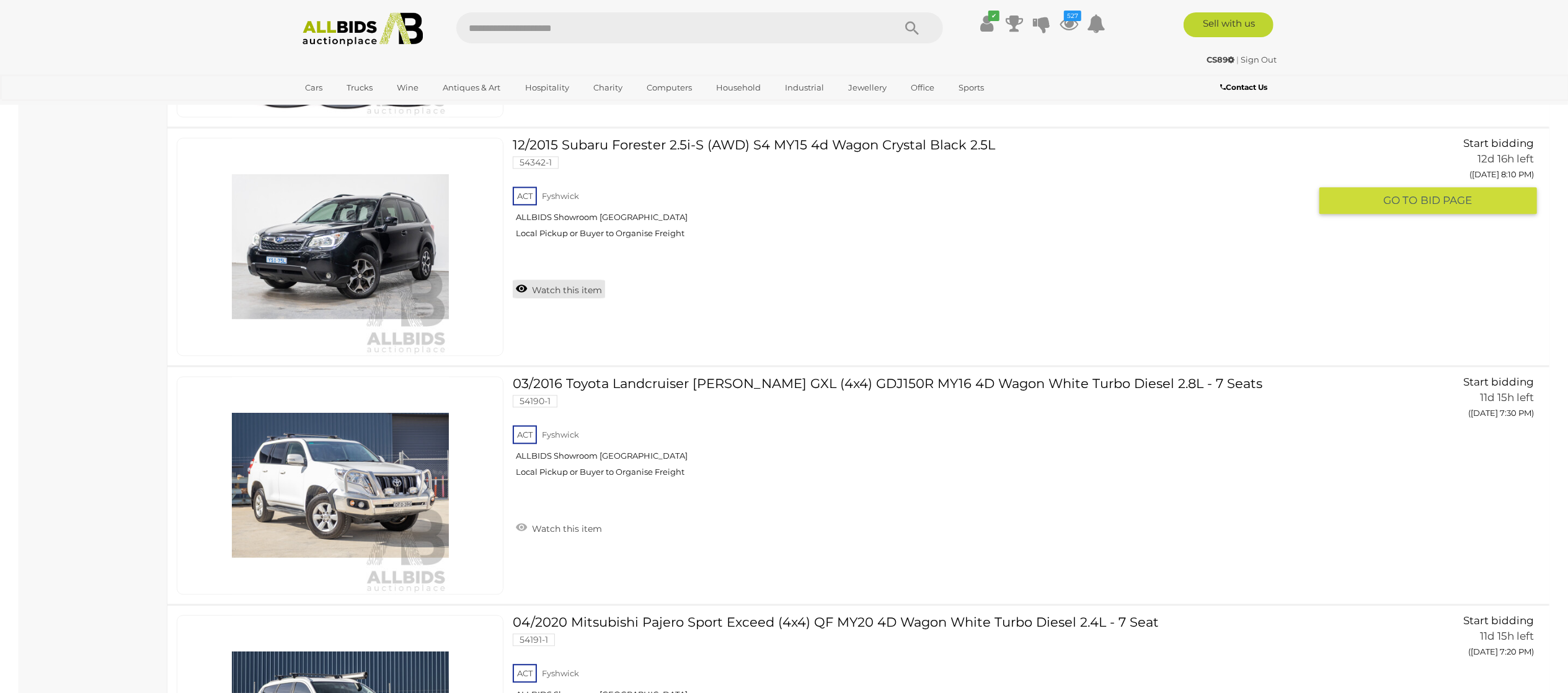
click at [563, 298] on link "Watch this item" at bounding box center [558, 289] width 92 height 19
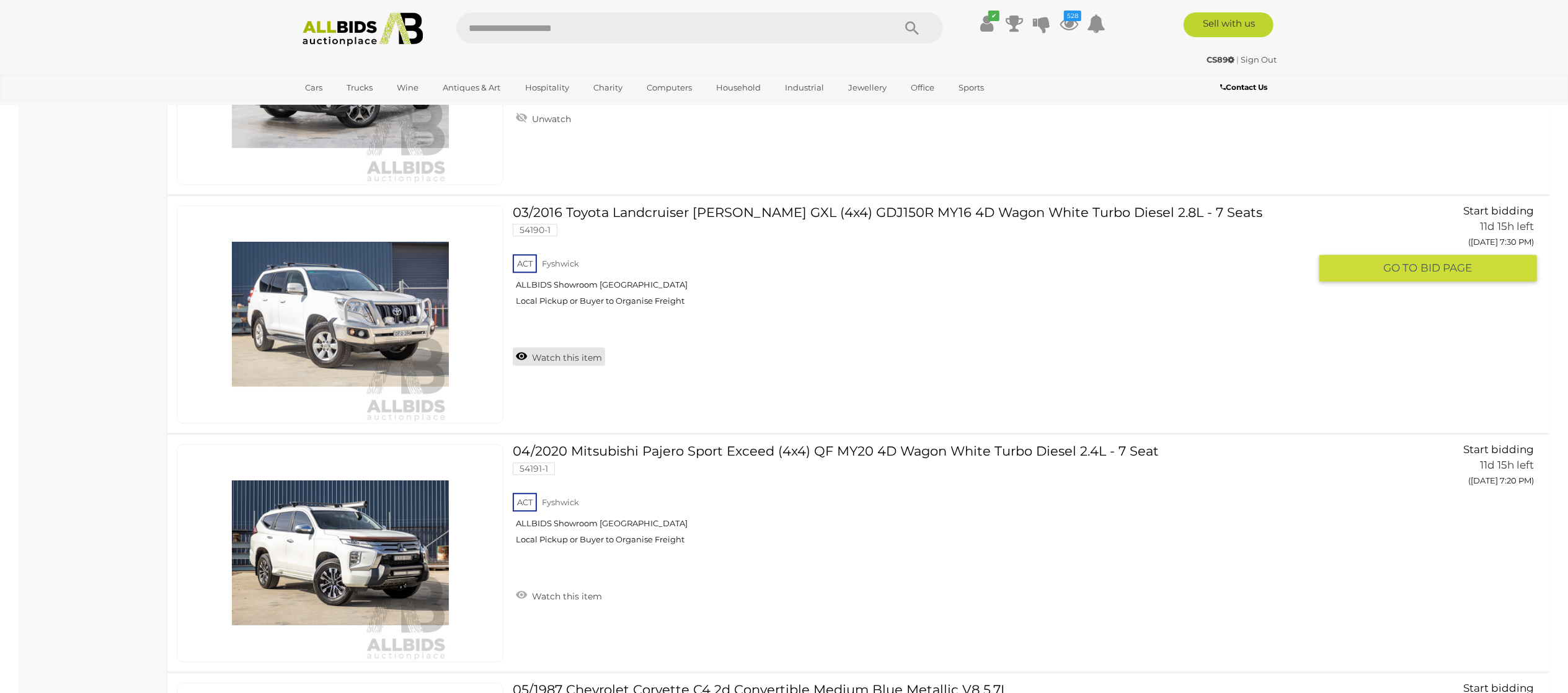
scroll to position [17231, 0]
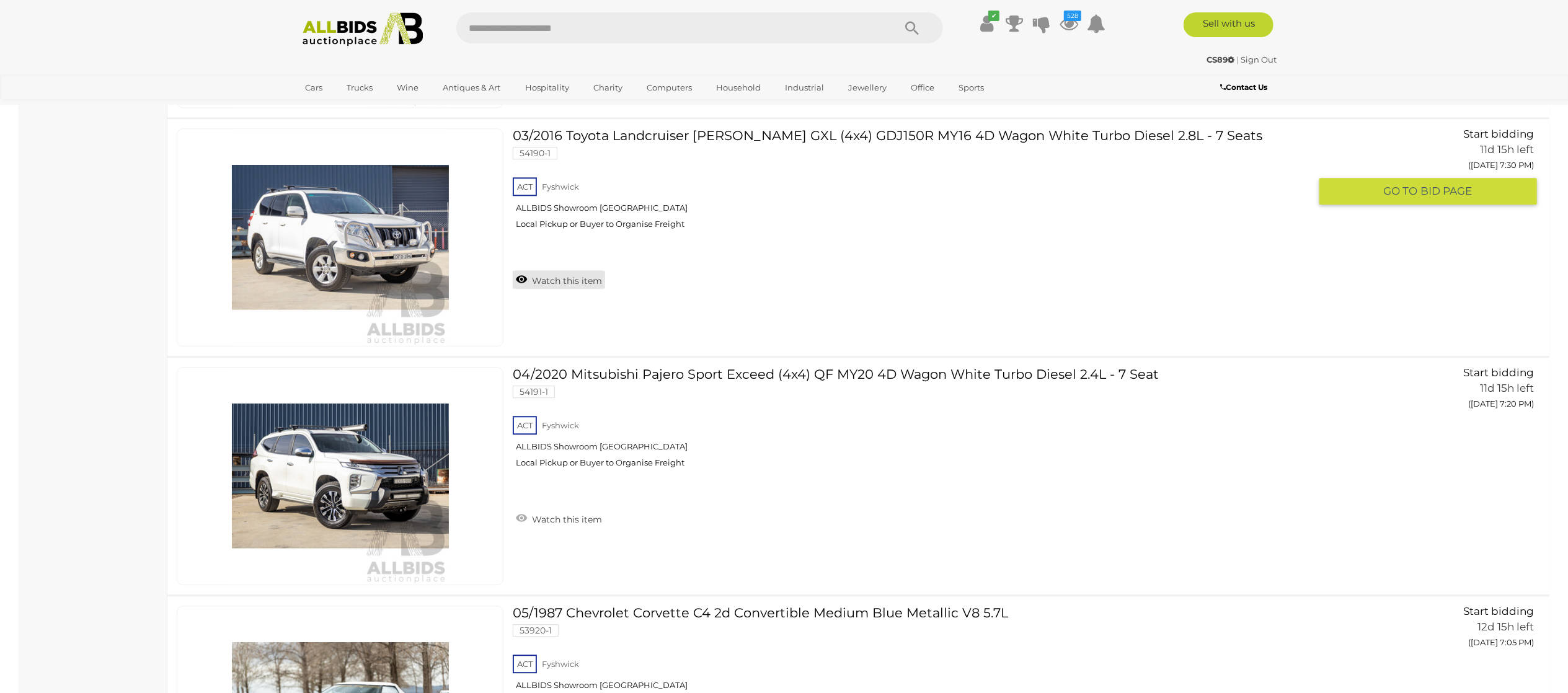
click at [563, 289] on link "Watch this item" at bounding box center [558, 280] width 92 height 19
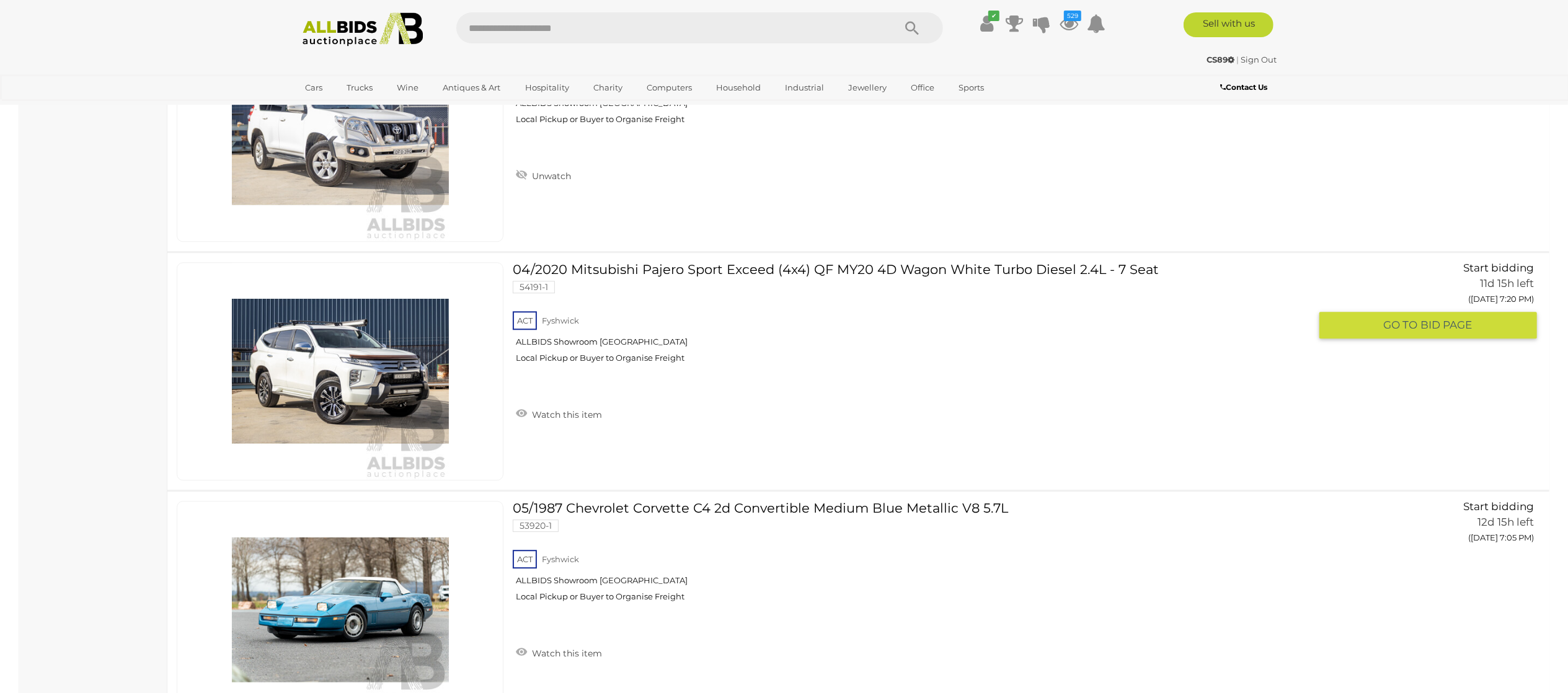
scroll to position [17478, 0]
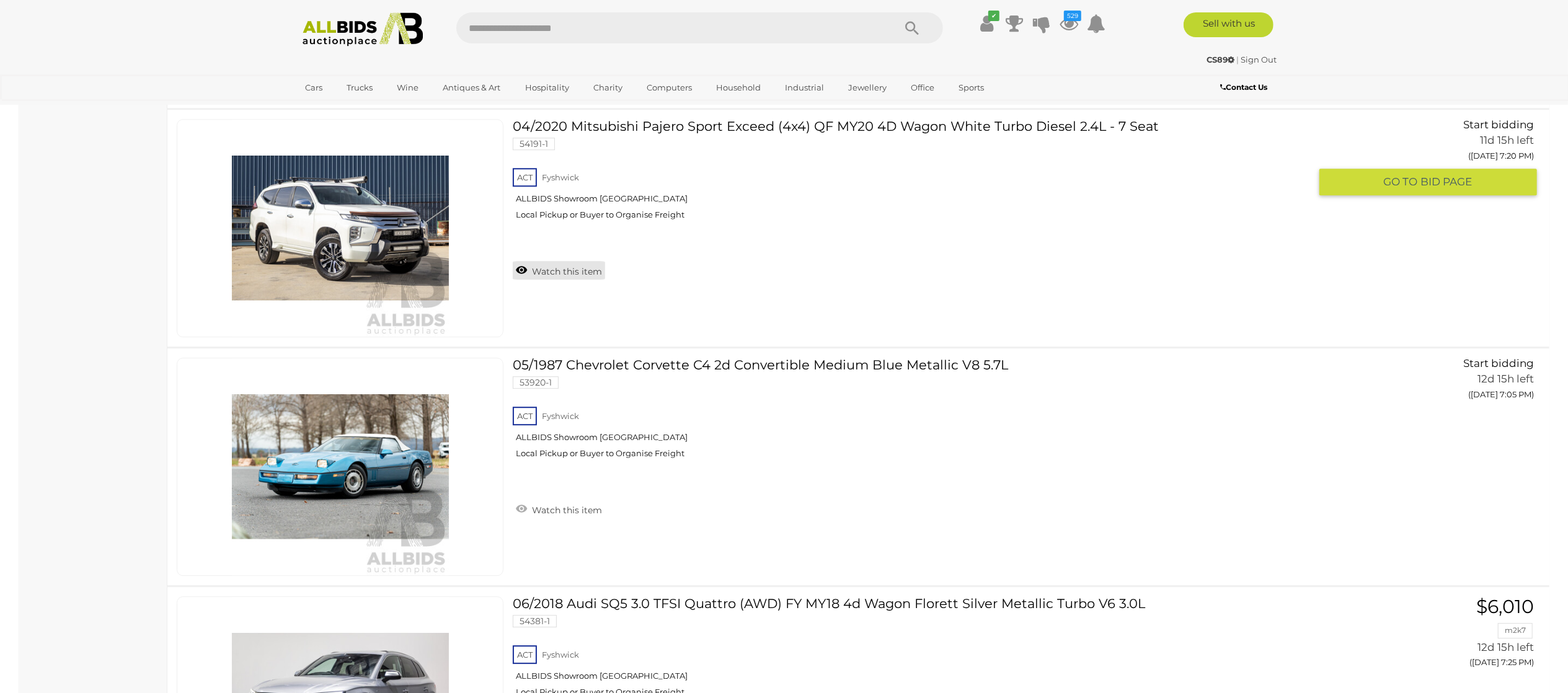
click at [571, 280] on link "Watch this item" at bounding box center [558, 270] width 92 height 19
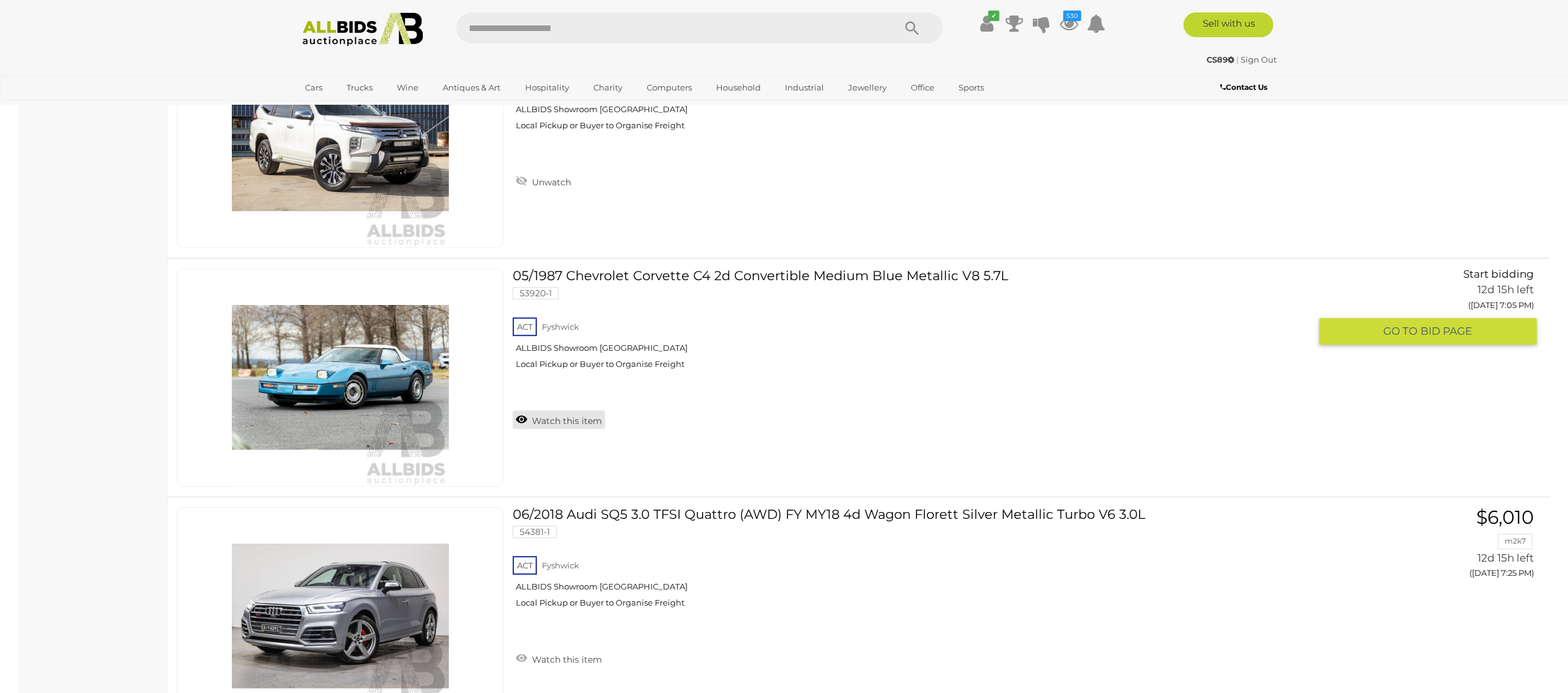
scroll to position [17726, 0]
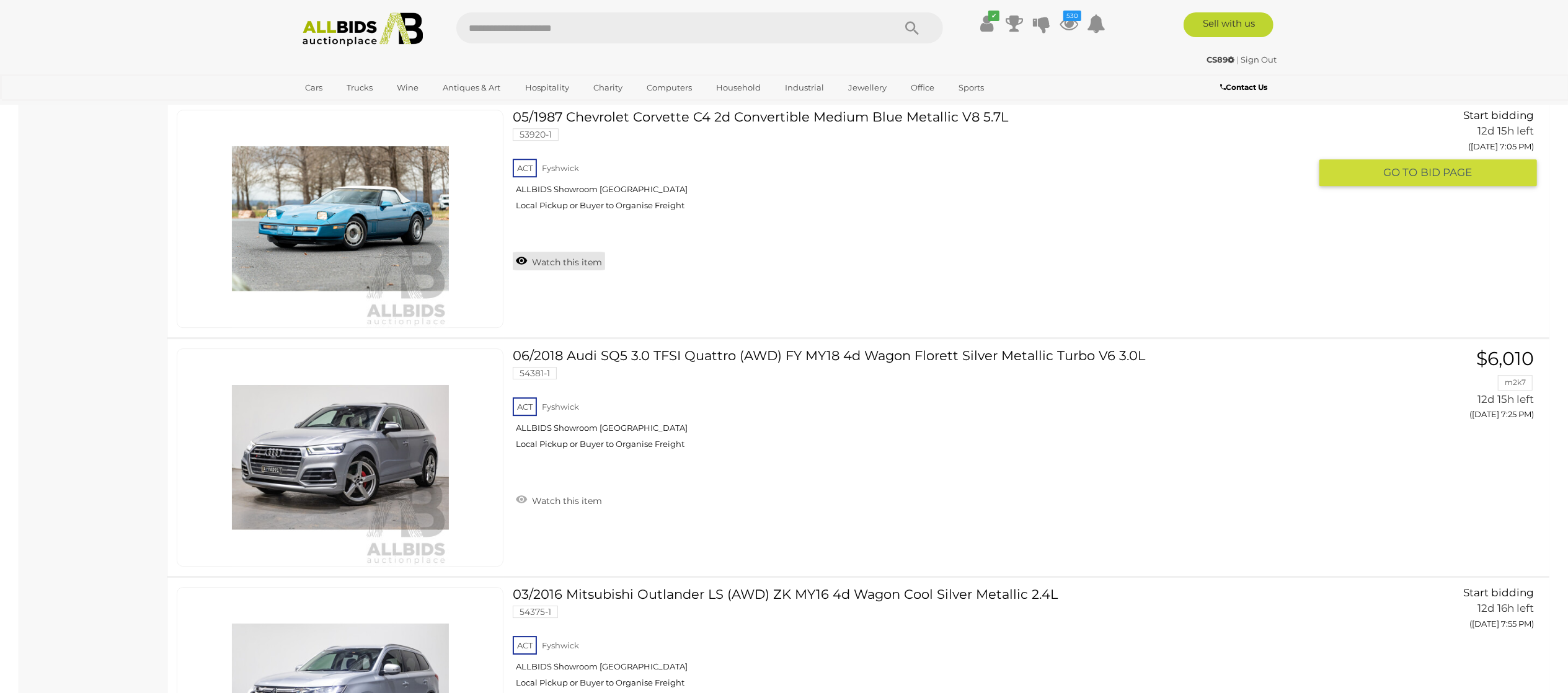
click at [560, 270] on link "Watch this item" at bounding box center [558, 261] width 92 height 19
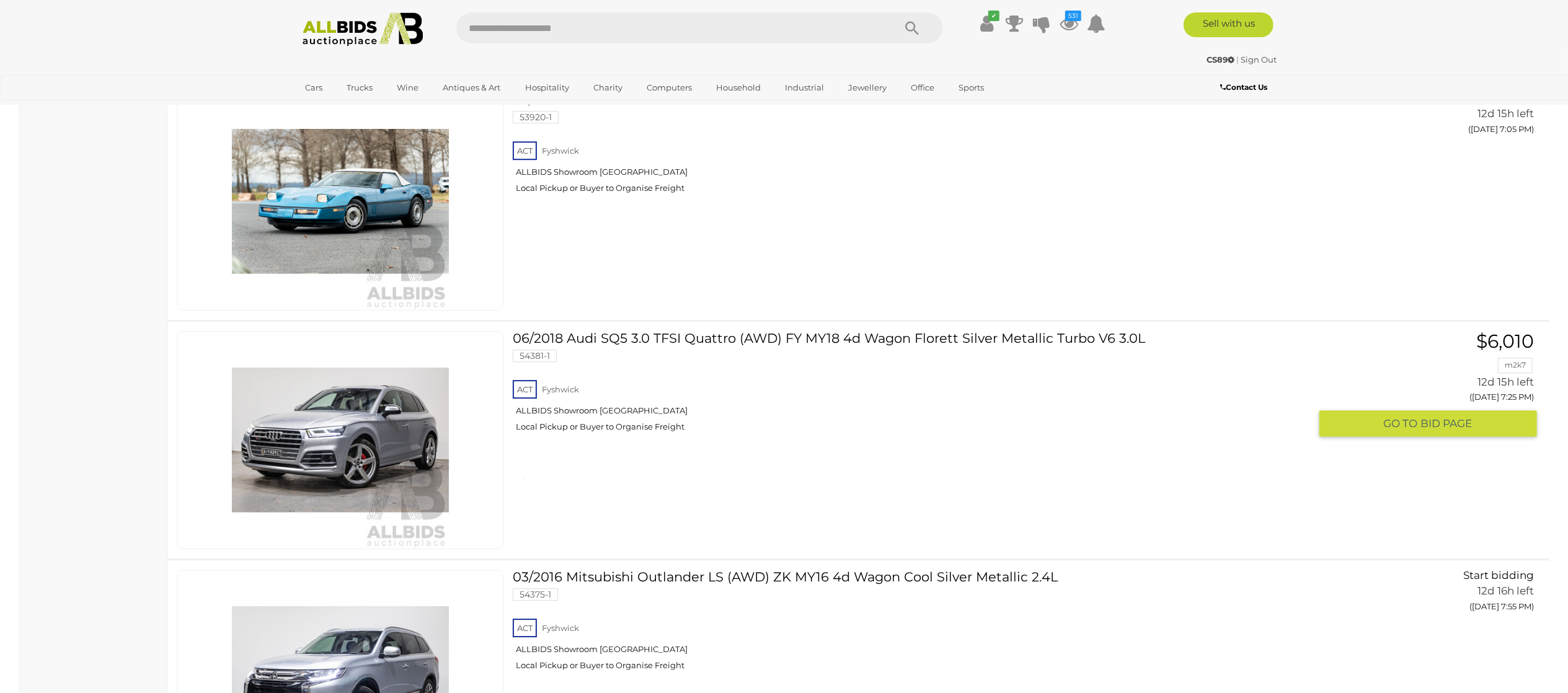
scroll to position [17850, 0]
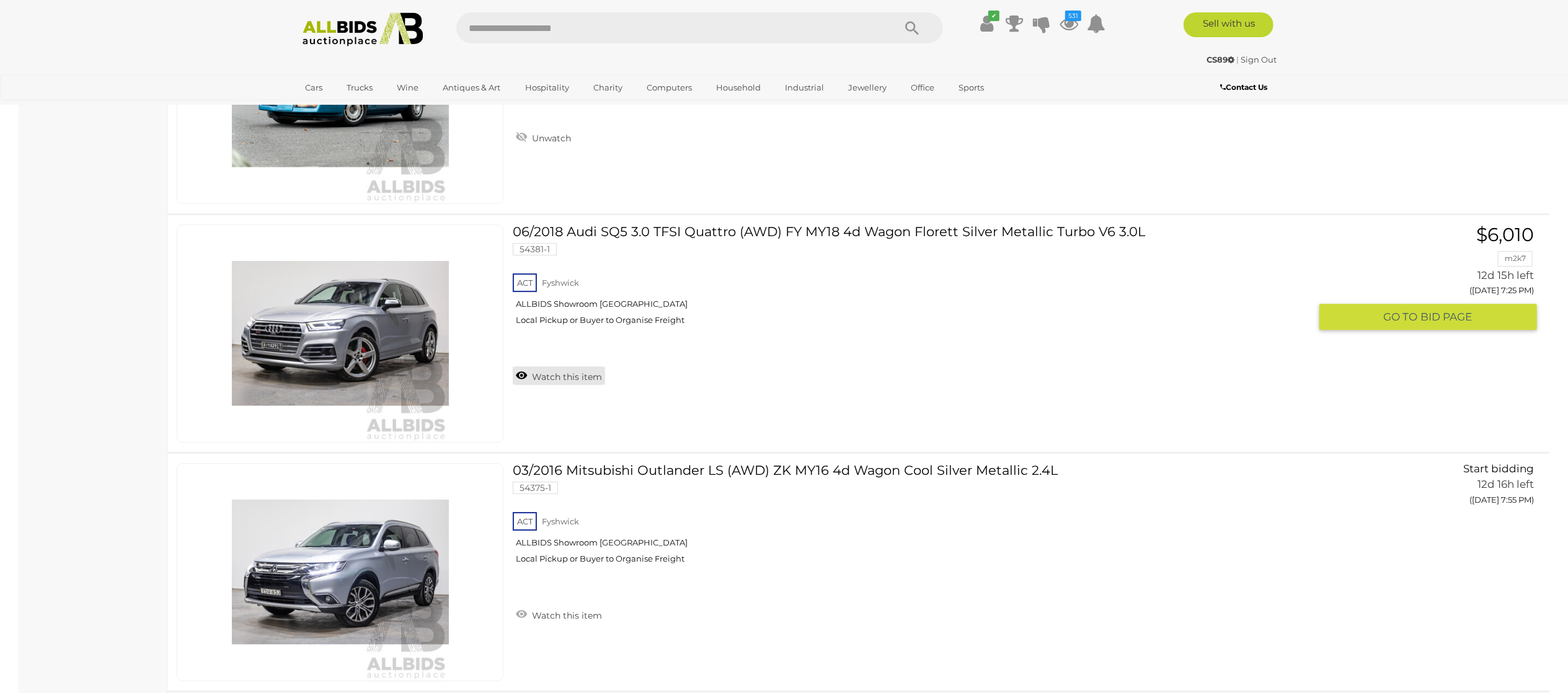
click at [566, 385] on link "Watch this item" at bounding box center [558, 375] width 92 height 19
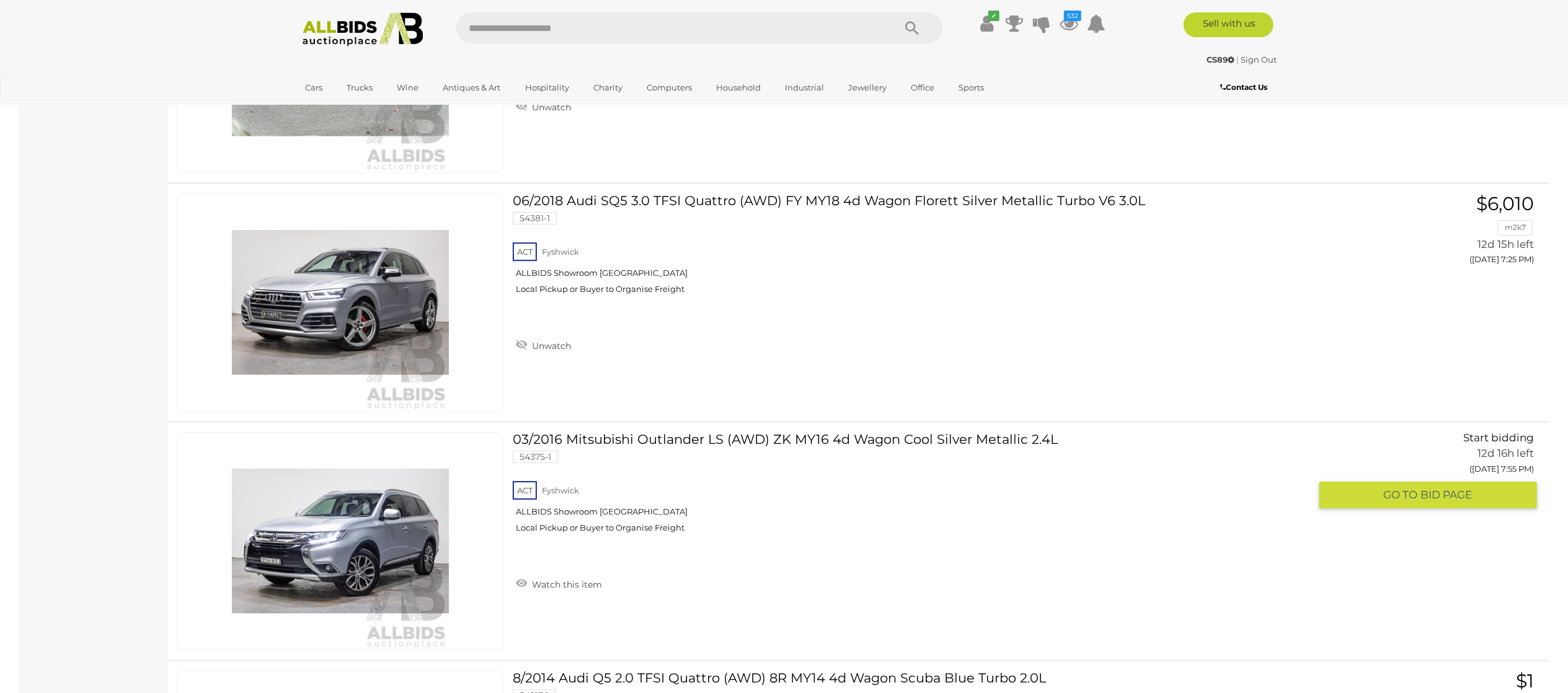
scroll to position [18222, 0]
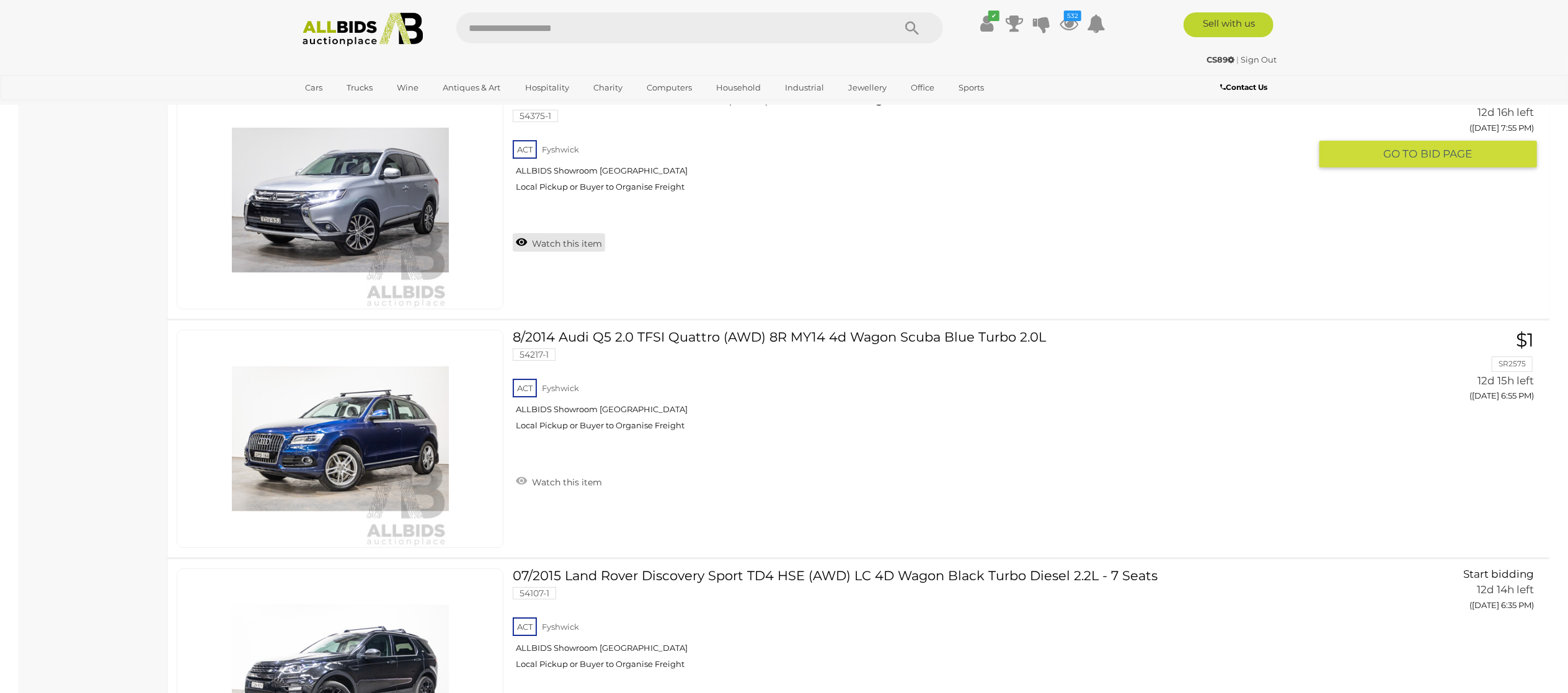
click at [544, 251] on link "Watch this item" at bounding box center [558, 243] width 92 height 19
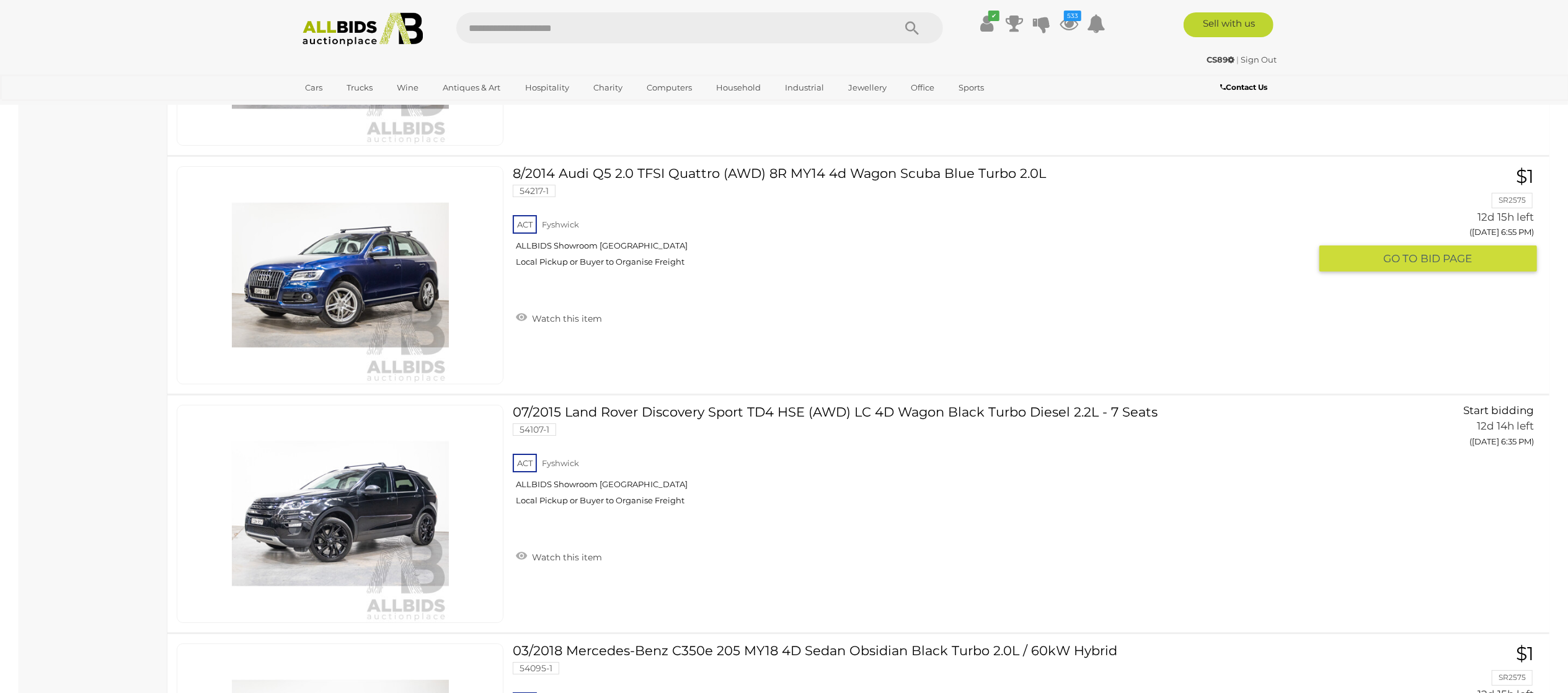
scroll to position [18470, 0]
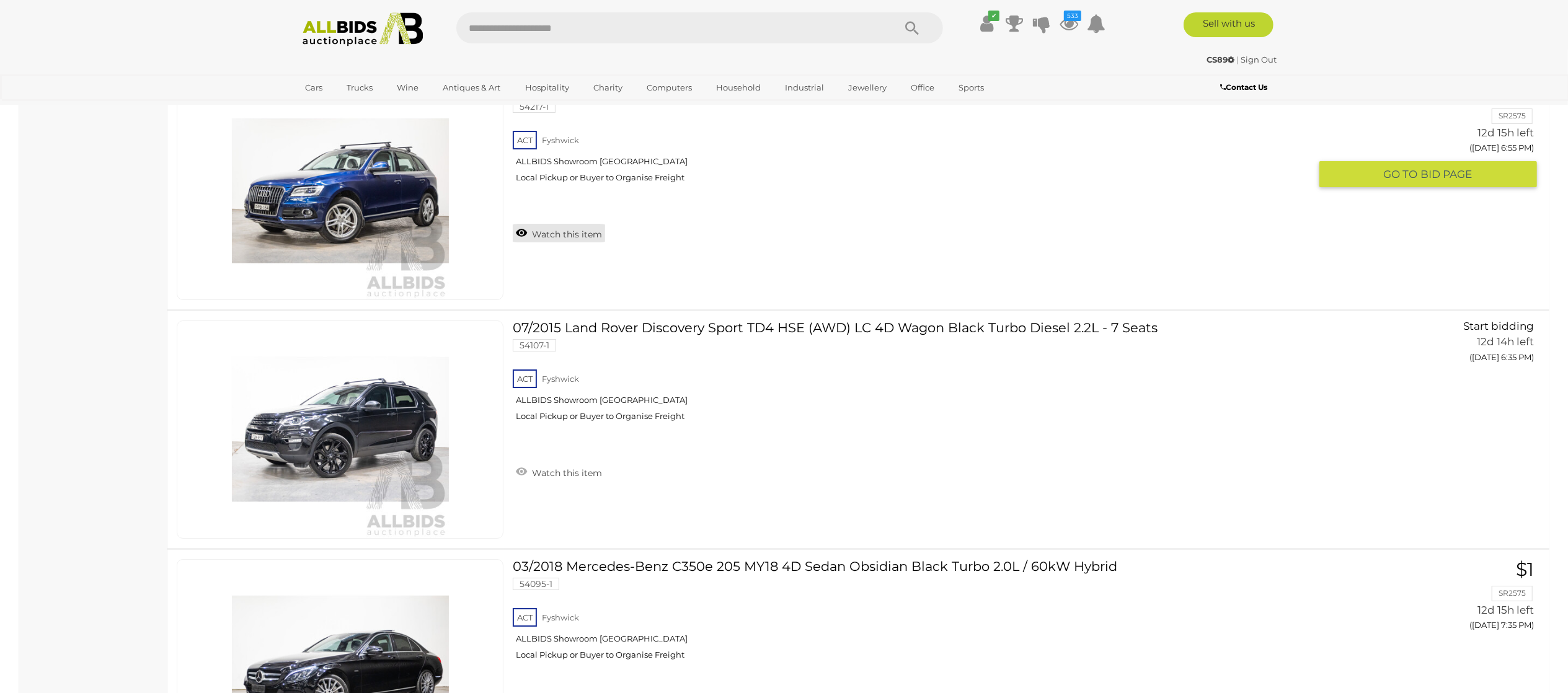
click at [544, 242] on link "Watch this item" at bounding box center [558, 233] width 92 height 19
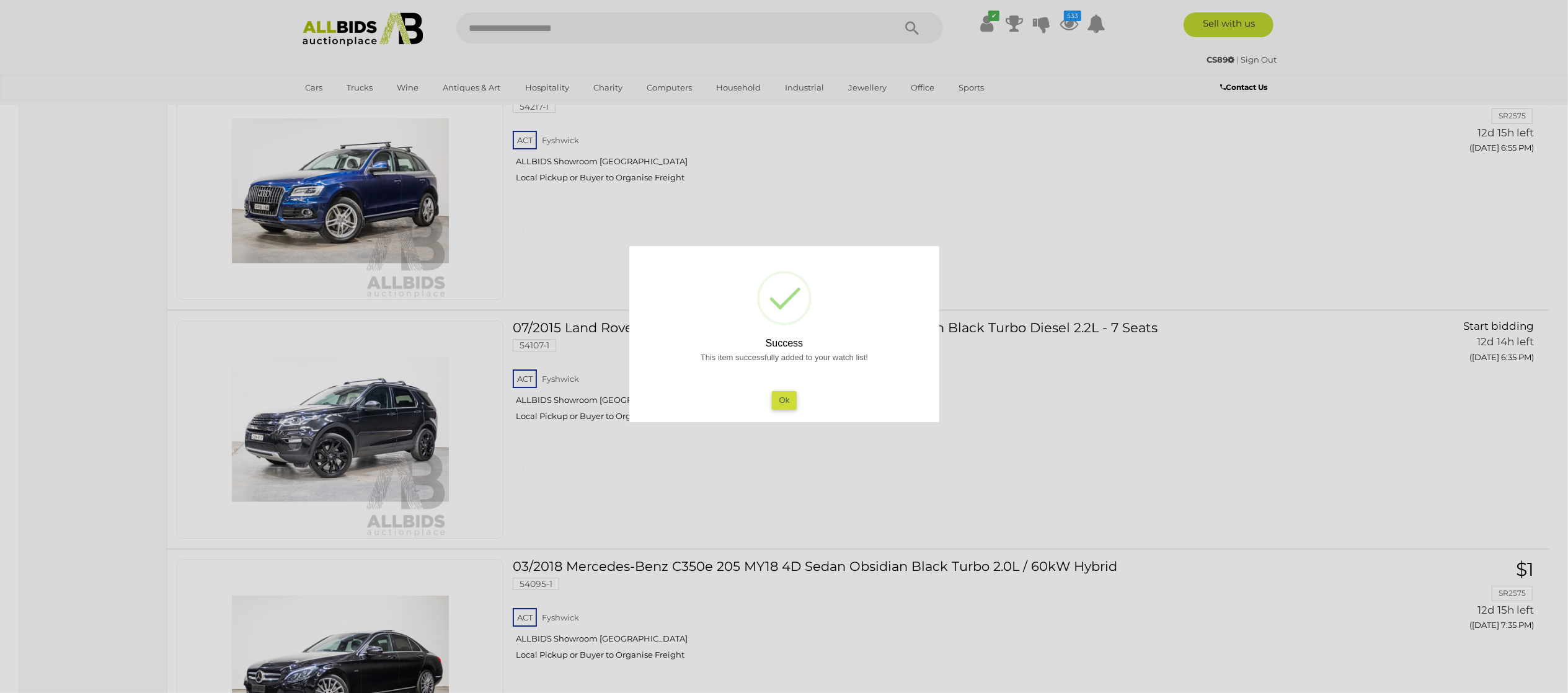
scroll to position [18718, 0]
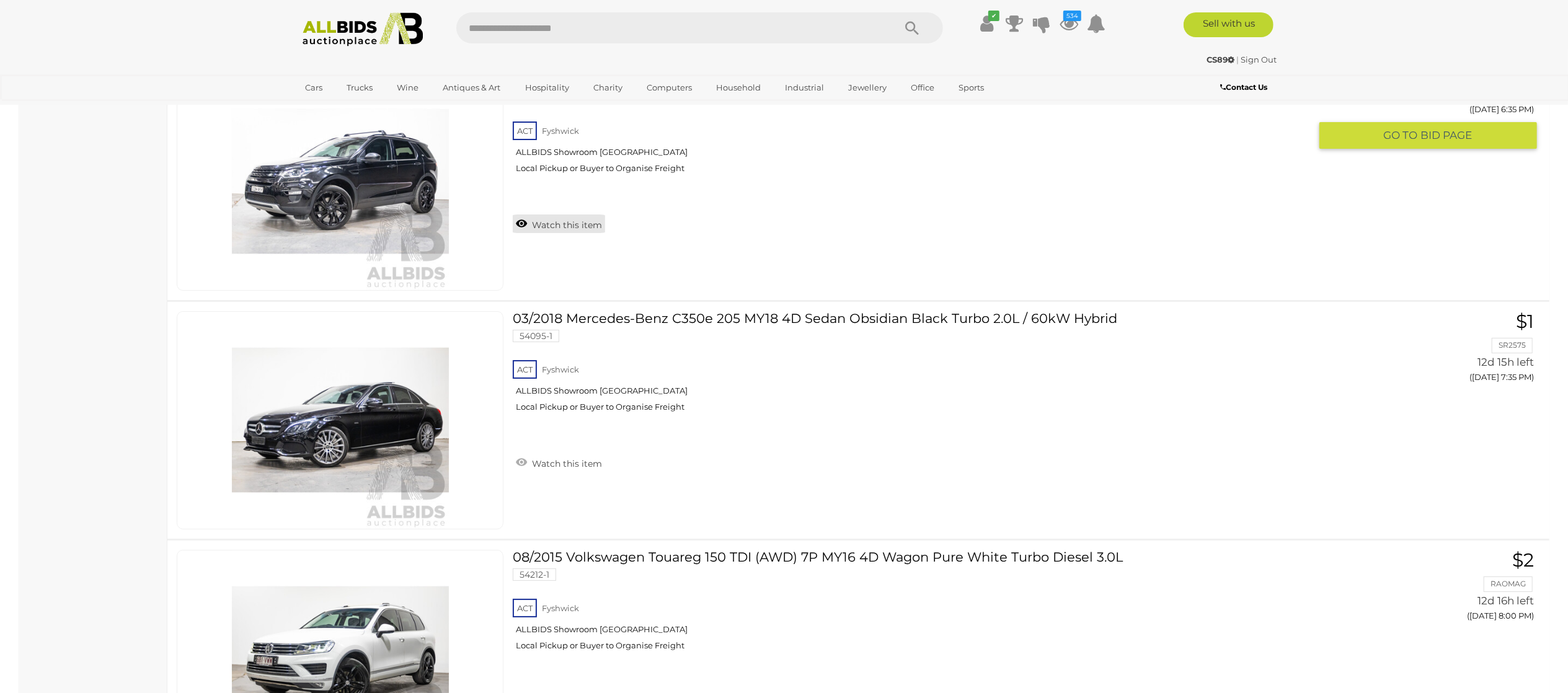
click at [579, 233] on link "Watch this item" at bounding box center [558, 224] width 92 height 19
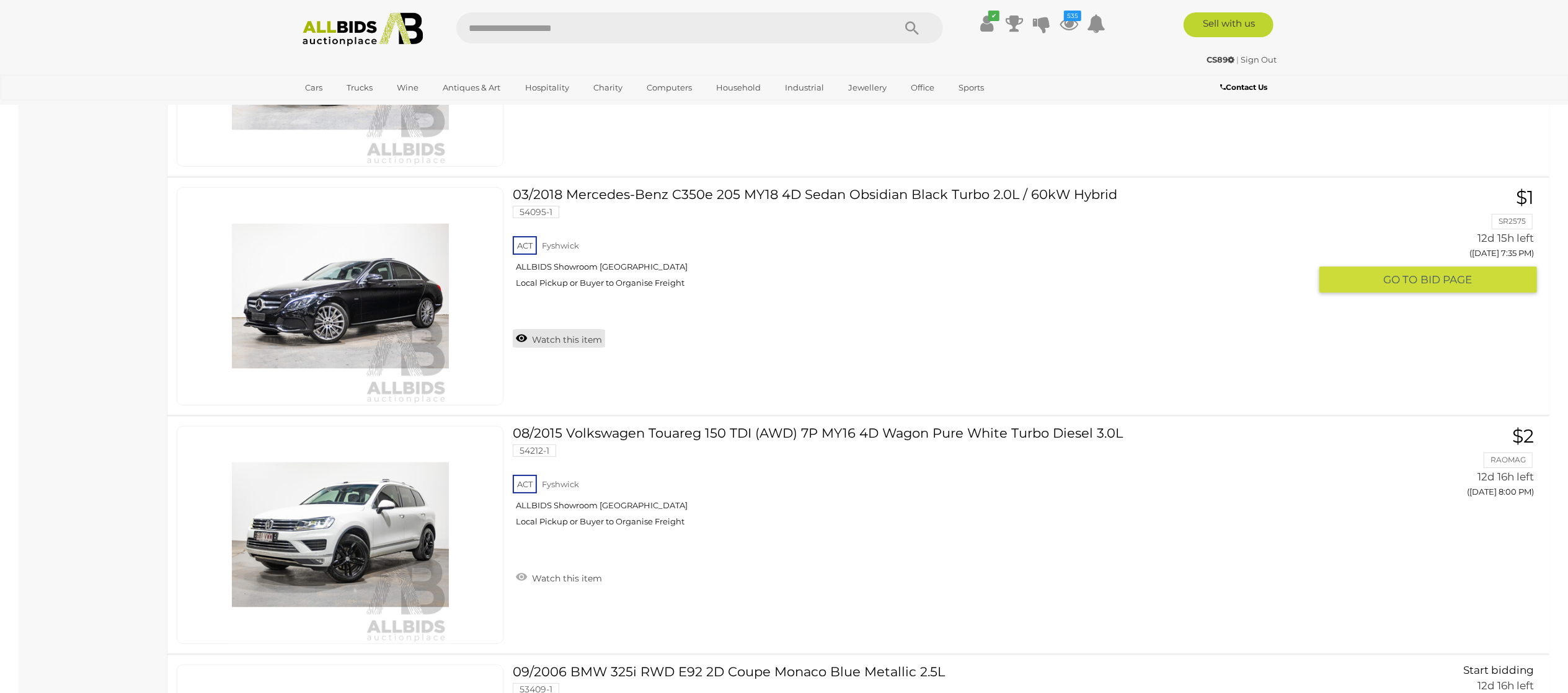
click at [558, 348] on link "Watch this item" at bounding box center [558, 338] width 92 height 19
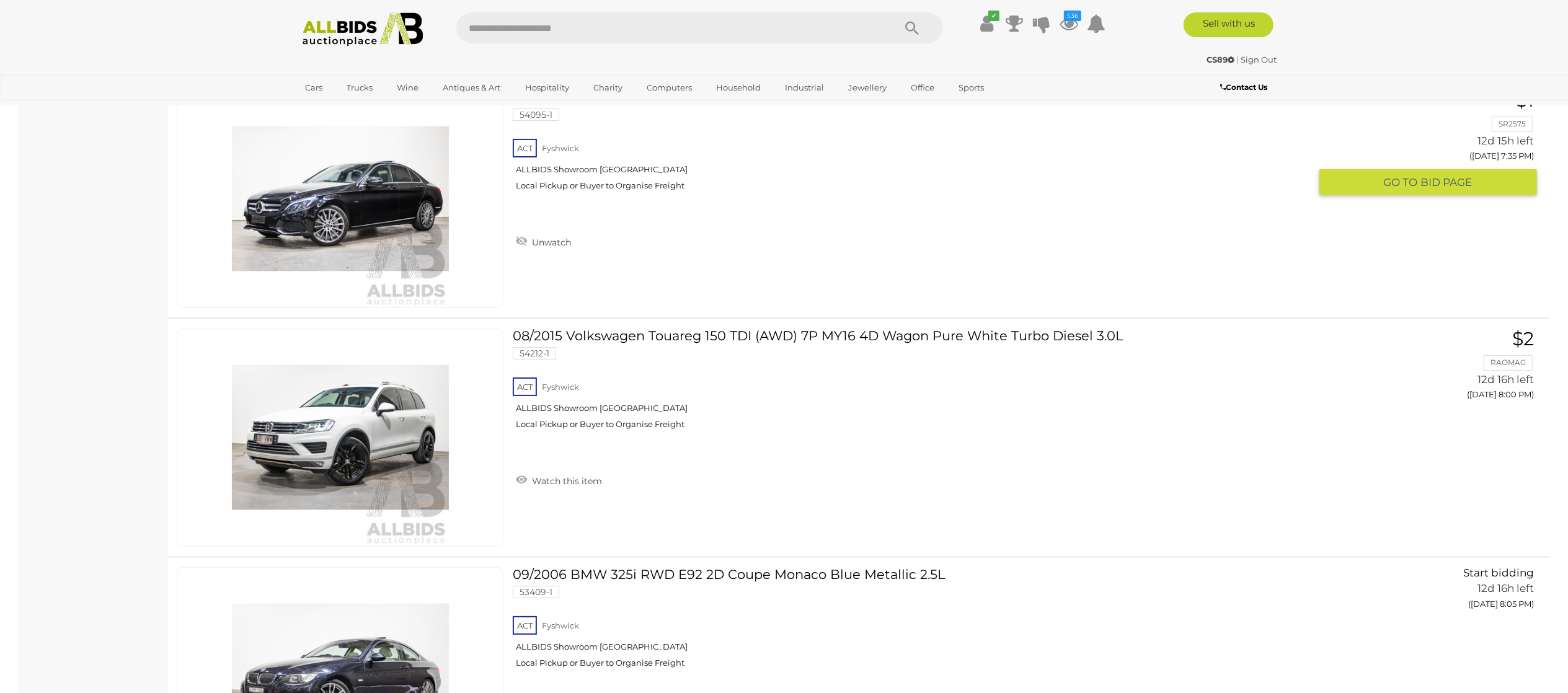
scroll to position [19090, 0]
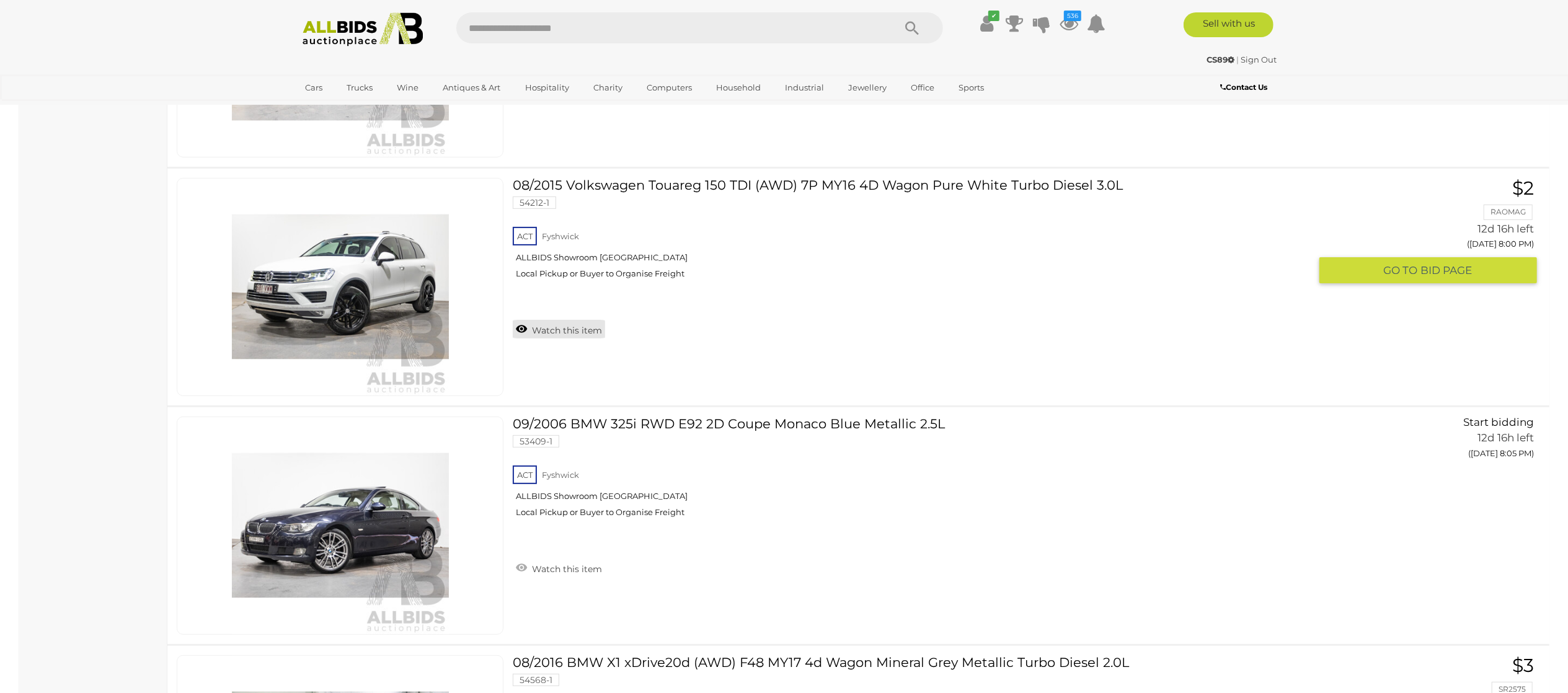
click at [540, 338] on link "Watch this item" at bounding box center [558, 329] width 92 height 19
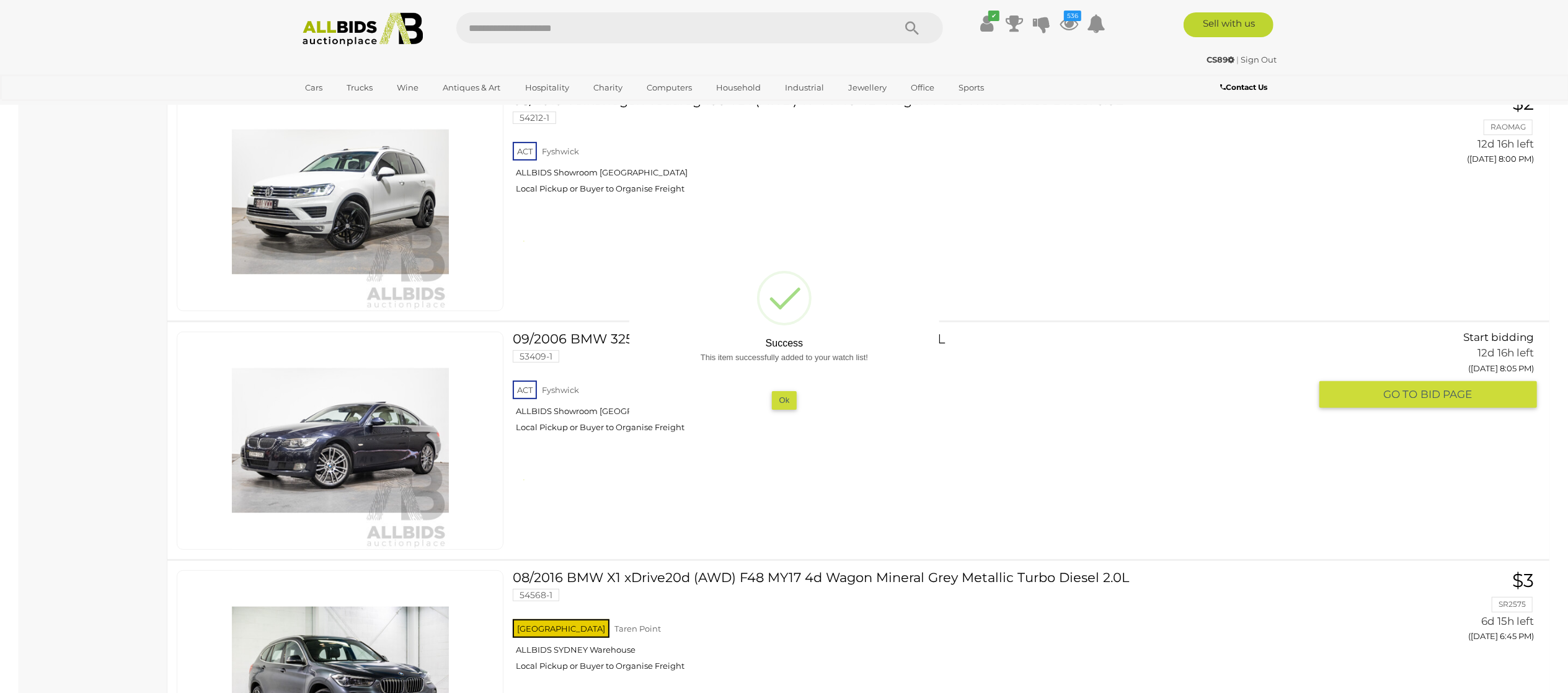
scroll to position [19338, 0]
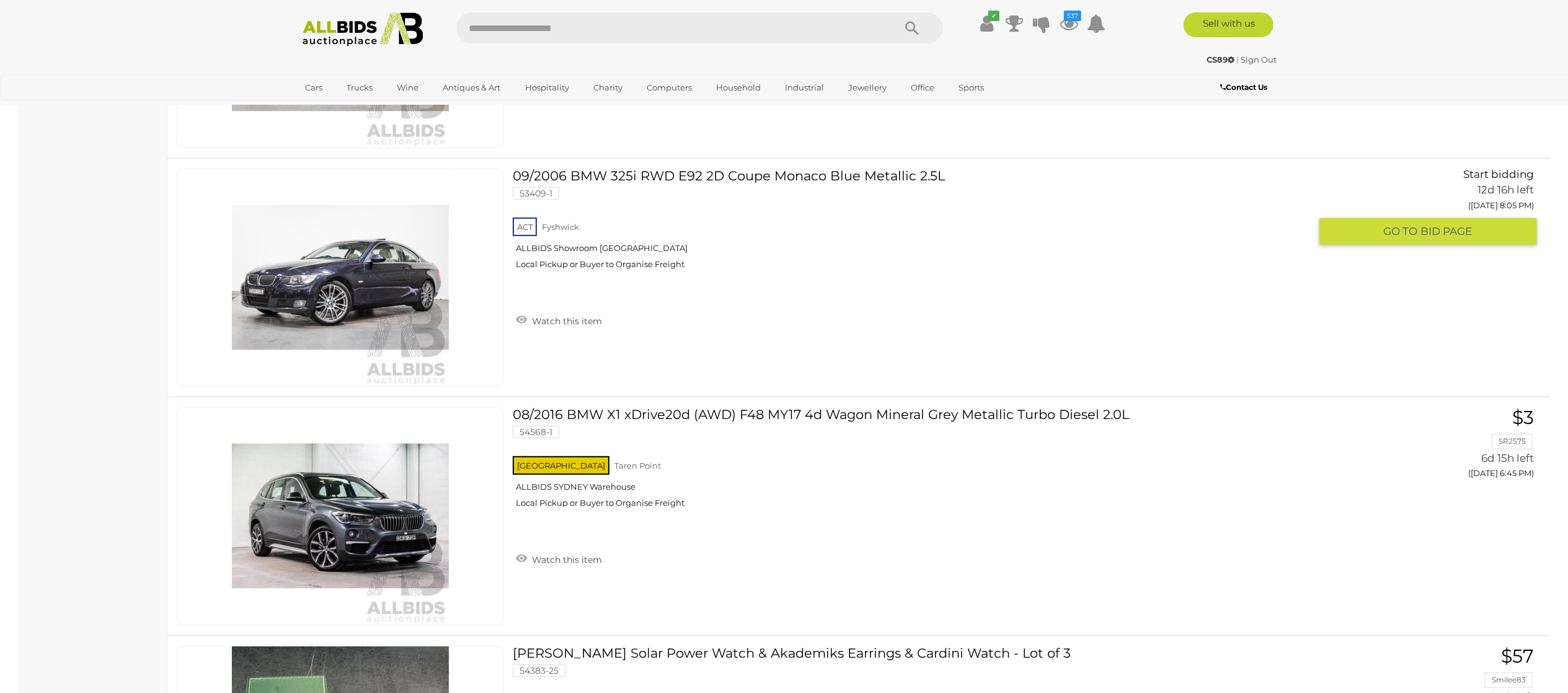
click at [584, 329] on link "Watch this item" at bounding box center [558, 320] width 92 height 19
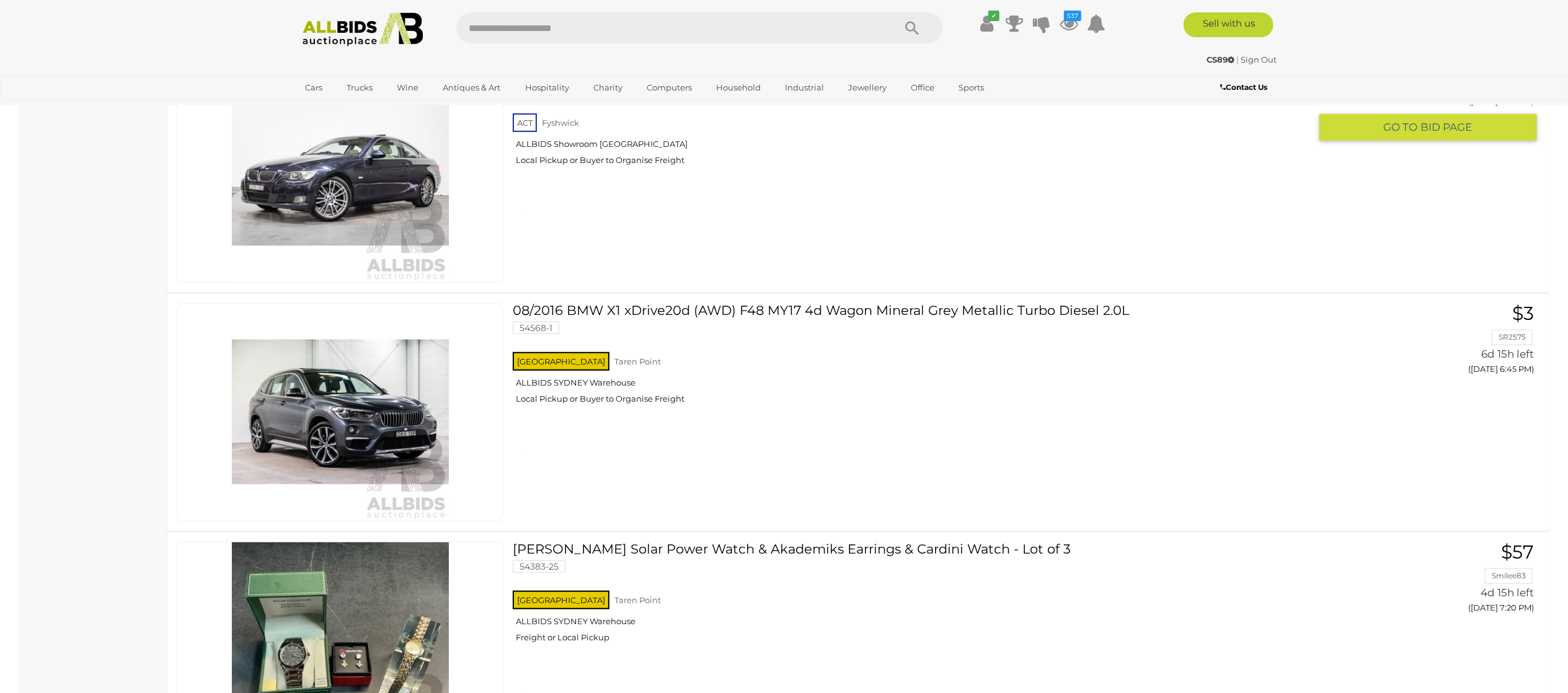
scroll to position [19585, 0]
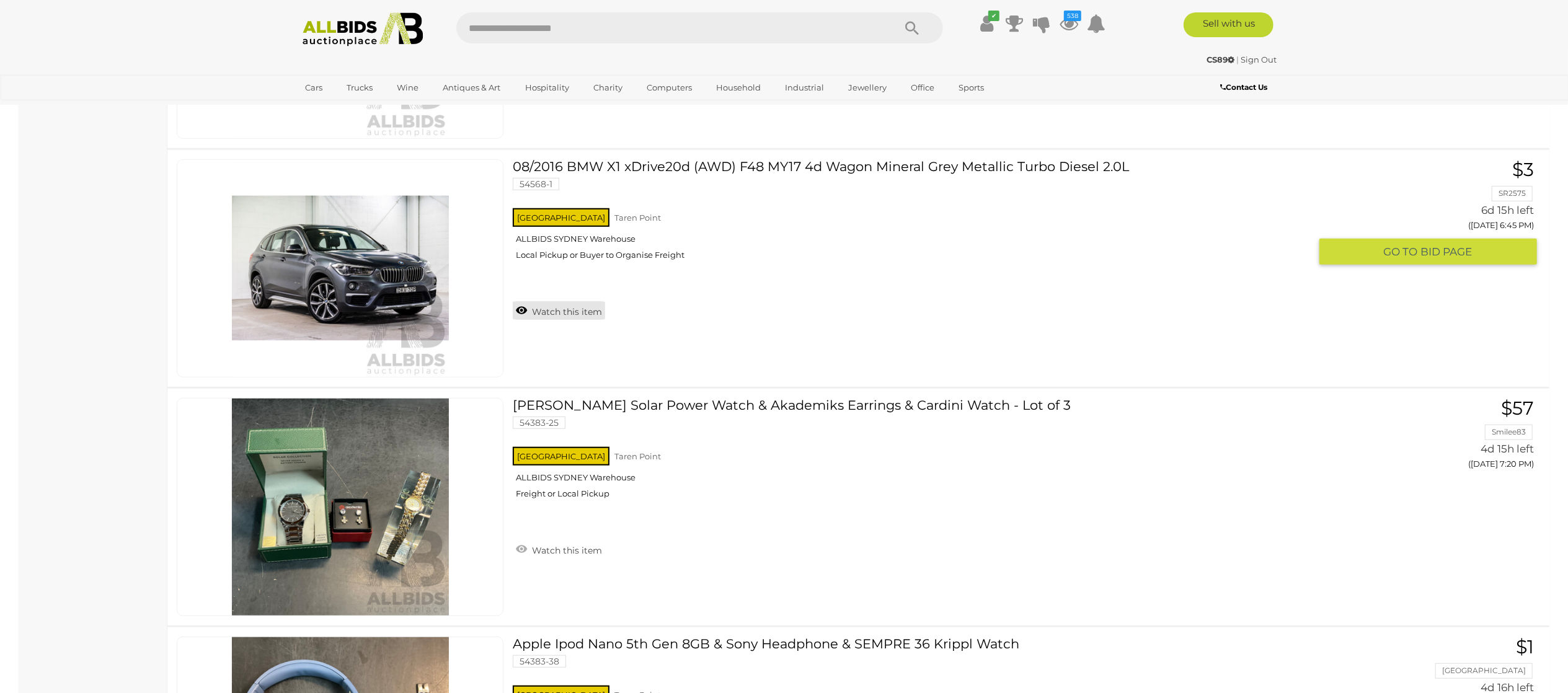
click at [579, 320] on link "Watch this item" at bounding box center [558, 311] width 92 height 19
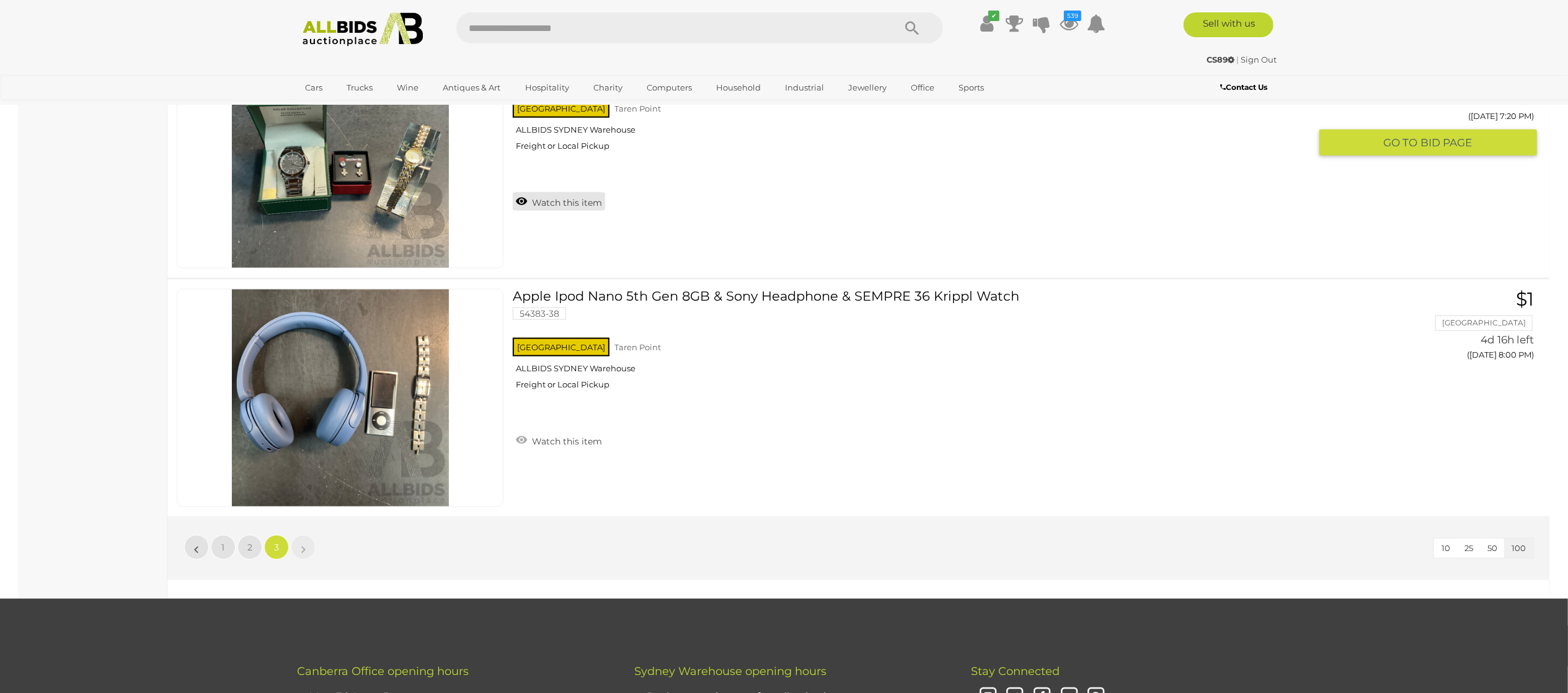
scroll to position [19957, 0]
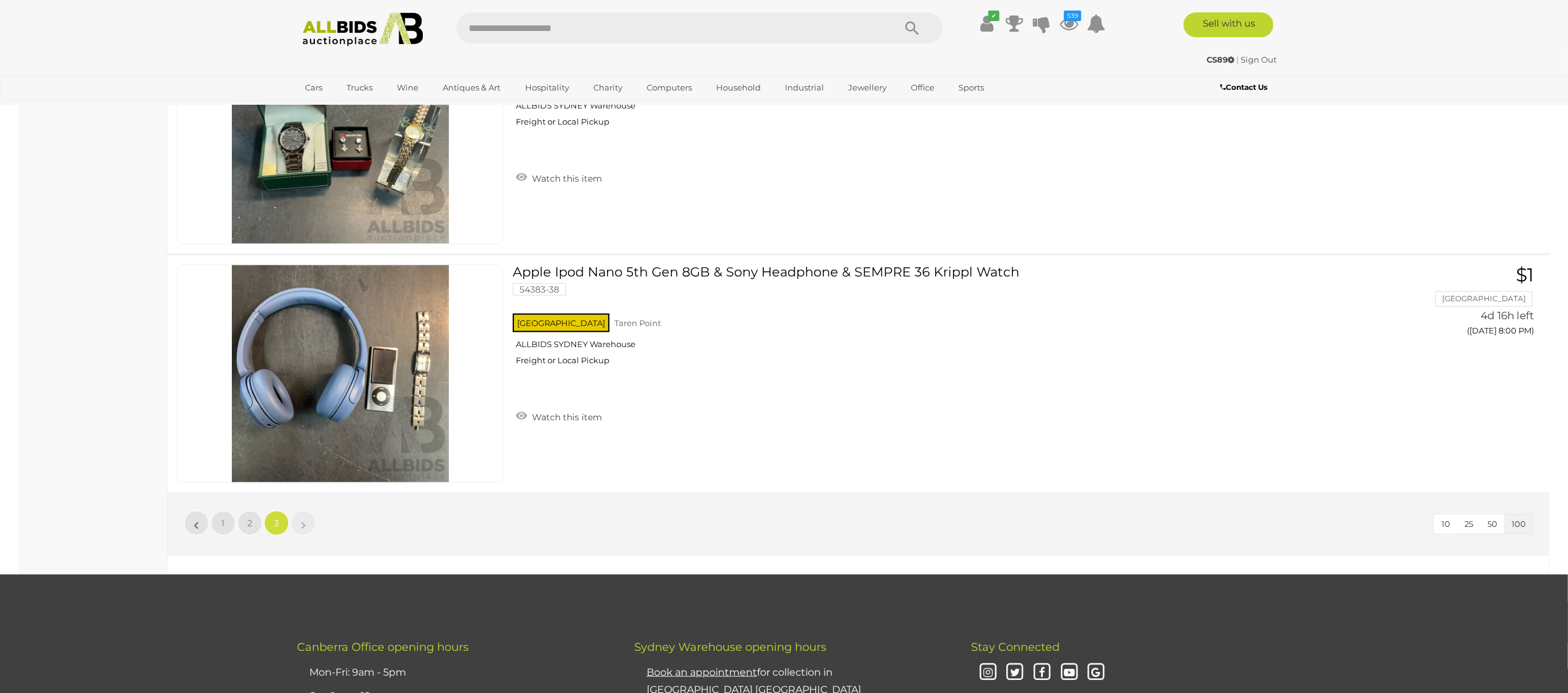
click at [331, 22] on img at bounding box center [364, 29] width 135 height 34
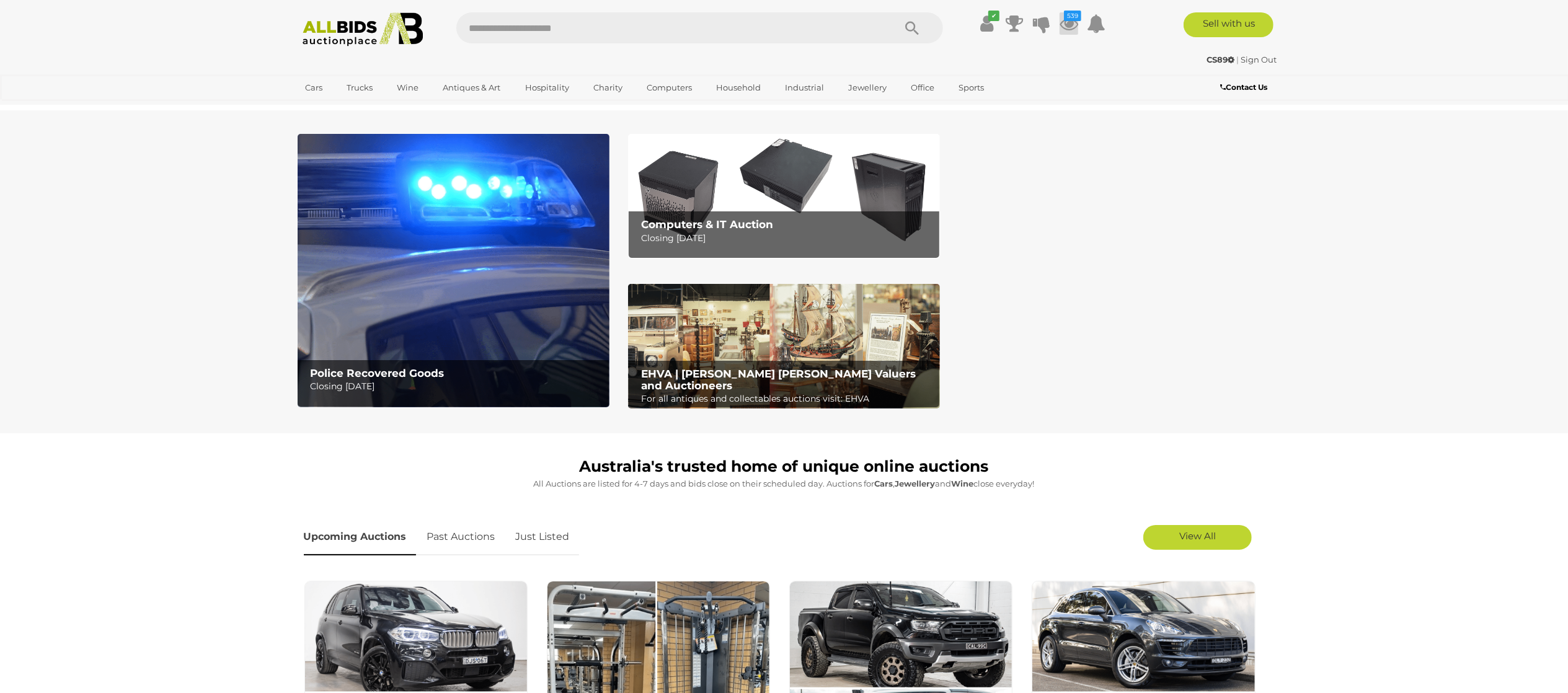
click at [1077, 16] on icon "539" at bounding box center [1073, 16] width 18 height 11
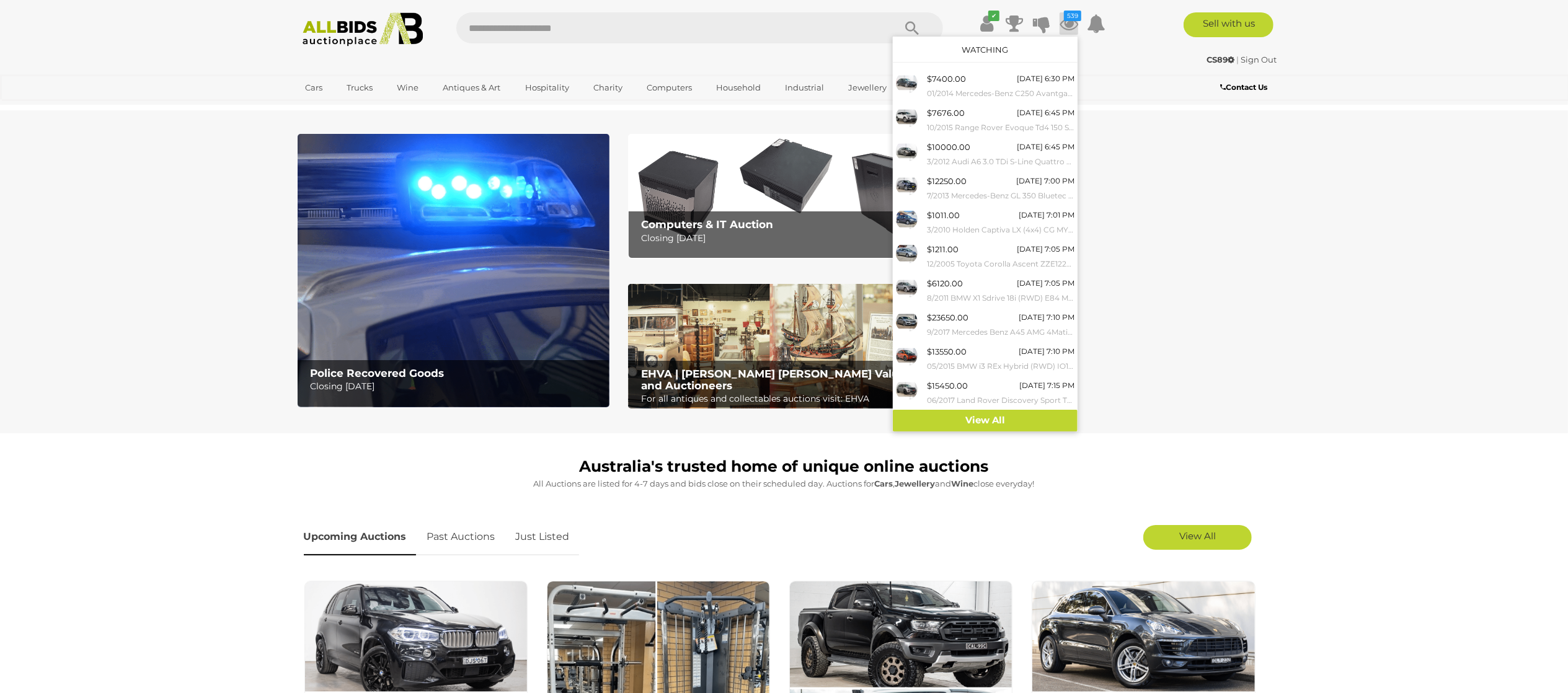
click at [981, 47] on link "Watching" at bounding box center [985, 49] width 47 height 10
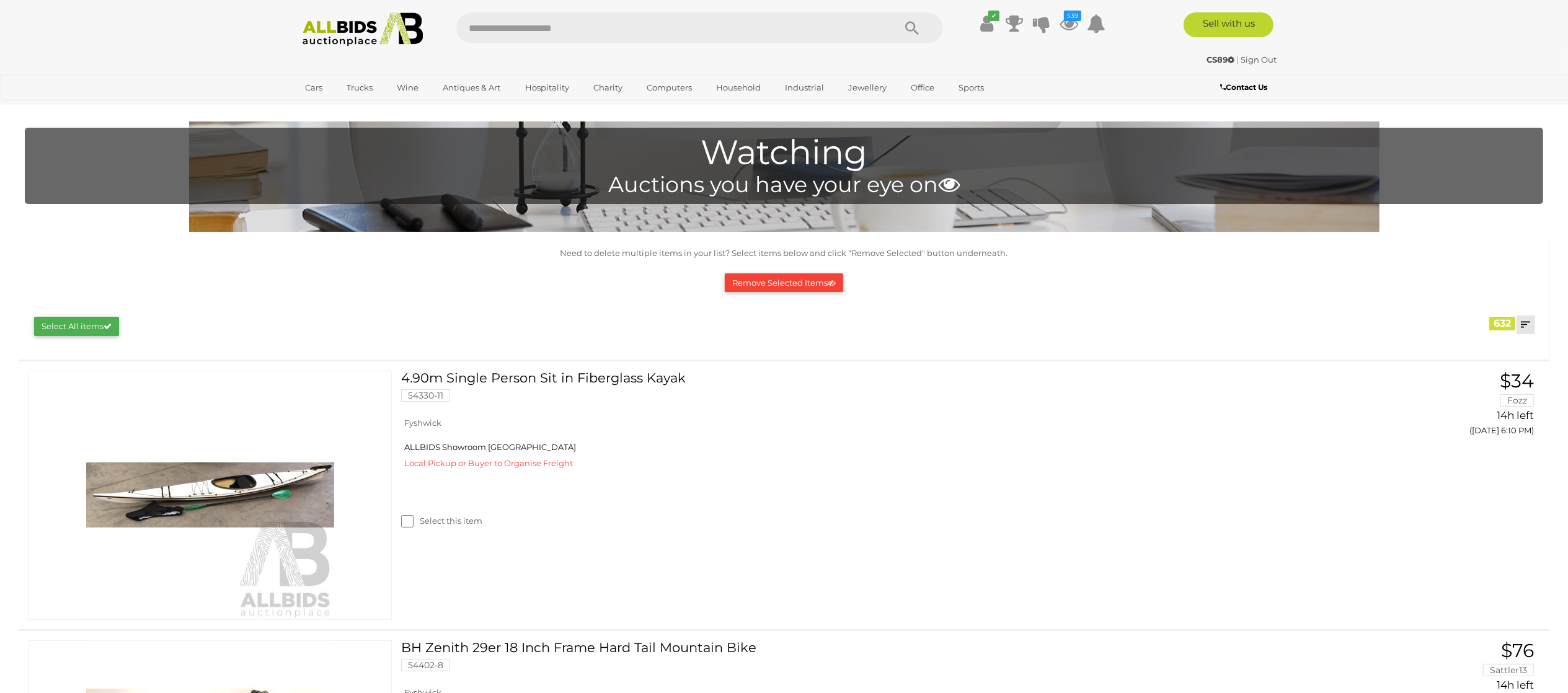
click at [1527, 326] on link at bounding box center [1526, 325] width 19 height 19
click at [1516, 346] on link "Closing First" at bounding box center [1444, 350] width 185 height 22
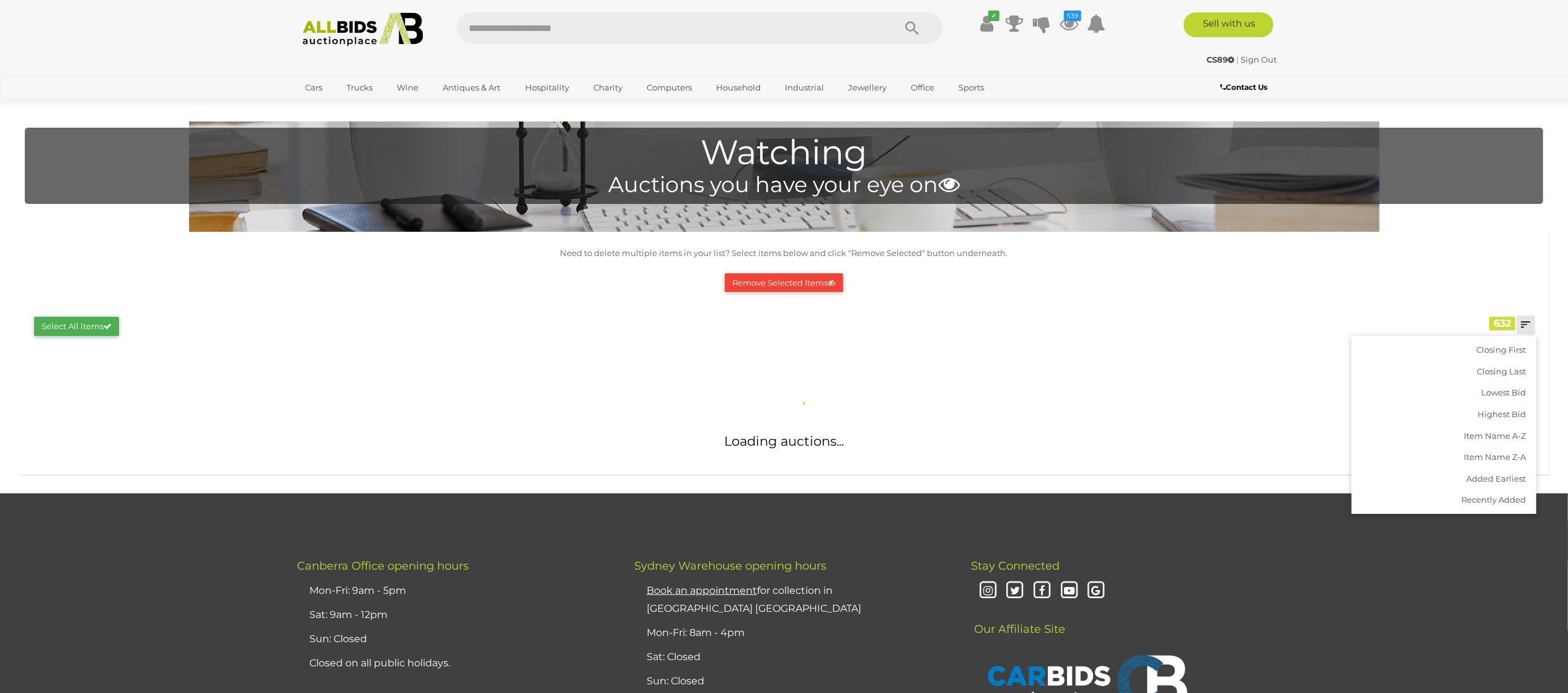
drag, startPoint x: 1528, startPoint y: 280, endPoint x: 1456, endPoint y: 250, distance: 78.0
click at [1528, 277] on div "Remove Selected Items" at bounding box center [784, 282] width 1506 height 32
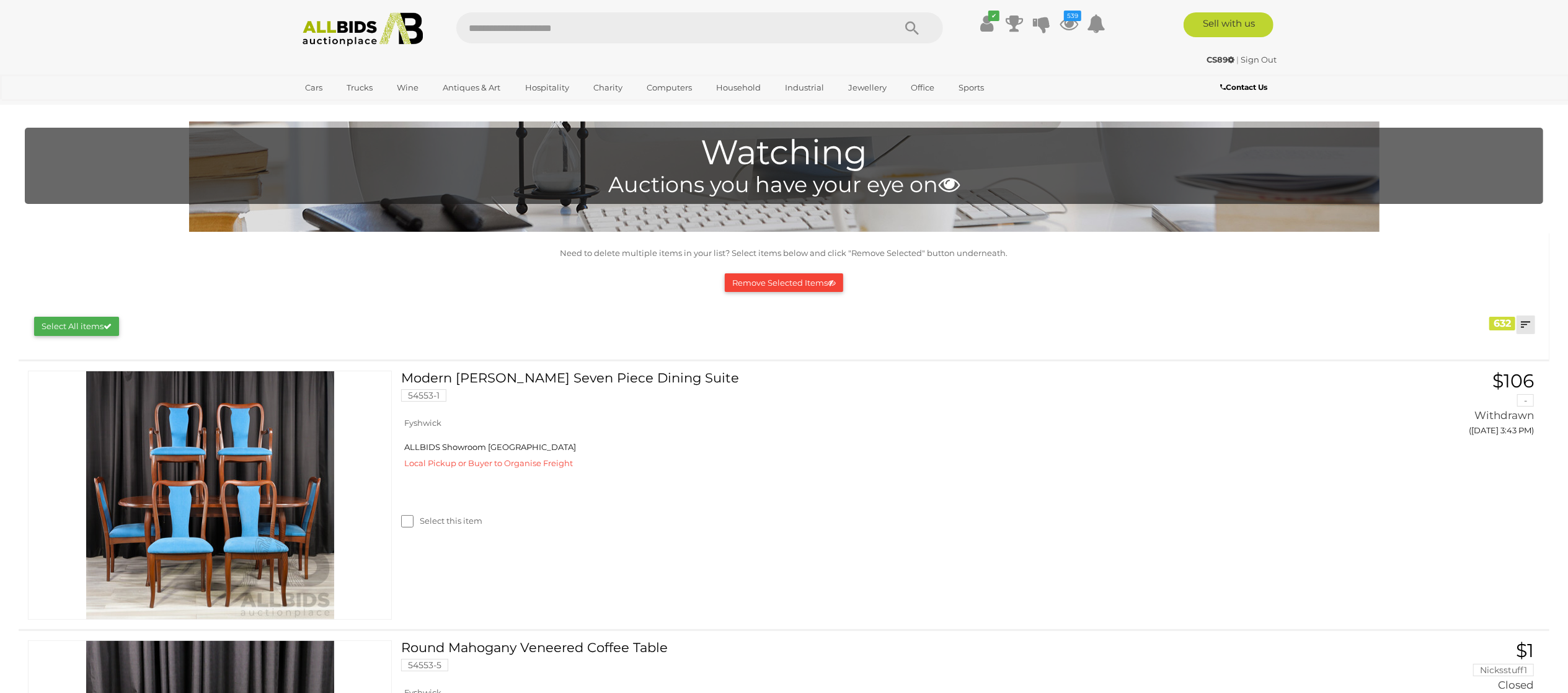
click at [1524, 324] on link at bounding box center [1526, 325] width 19 height 19
click at [1497, 349] on link "Closing First" at bounding box center [1444, 350] width 185 height 22
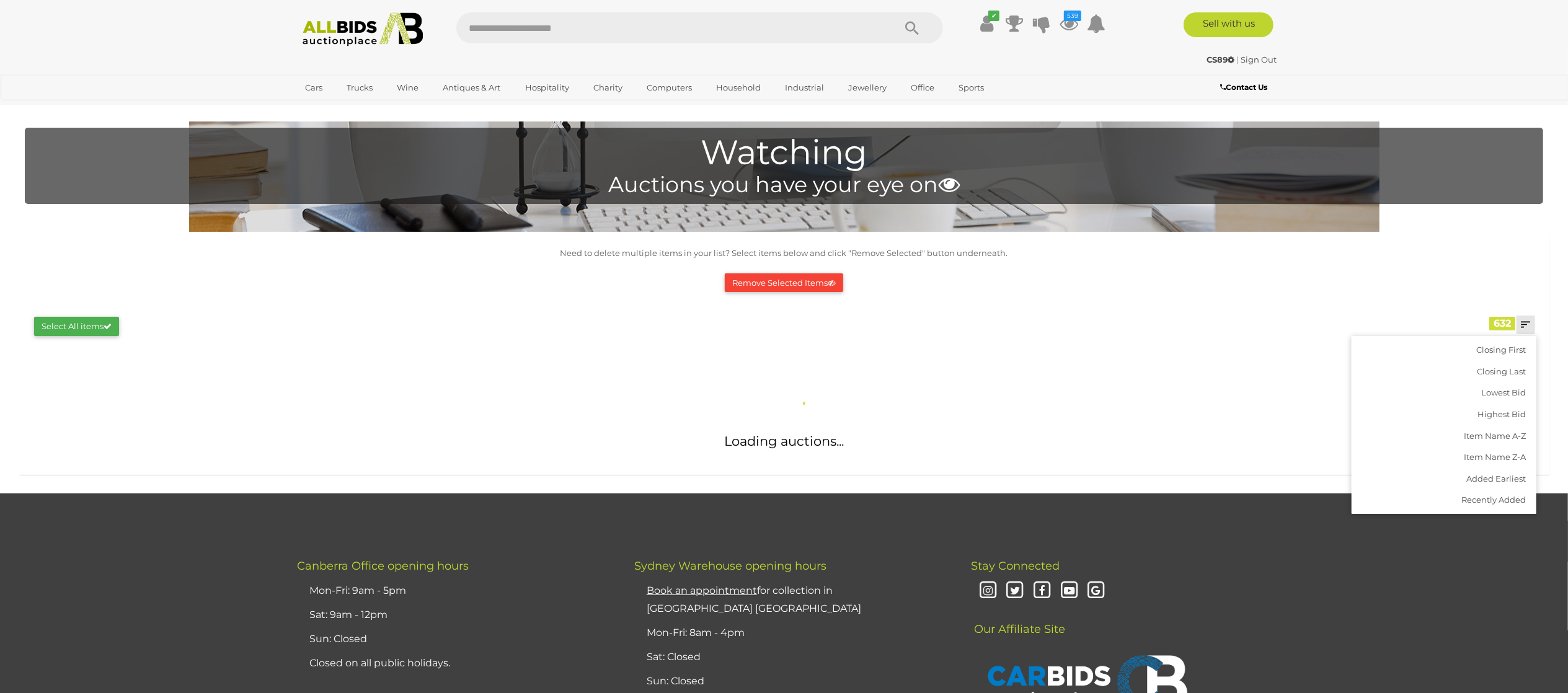
click at [1519, 245] on div "Need to delete multiple items in your list? Select items below and click "Remov…" at bounding box center [784, 295] width 1531 height 127
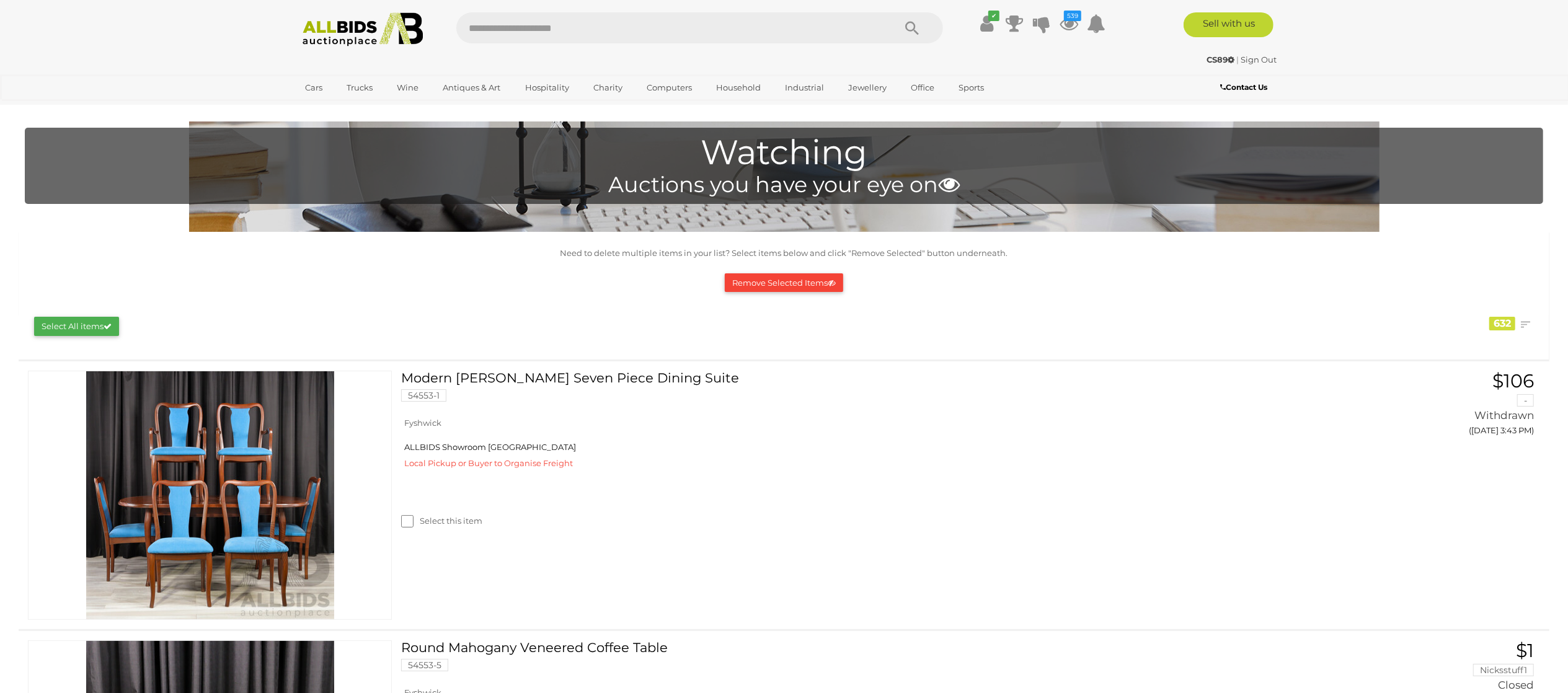
click at [97, 325] on button "Select All items" at bounding box center [77, 326] width 85 height 20
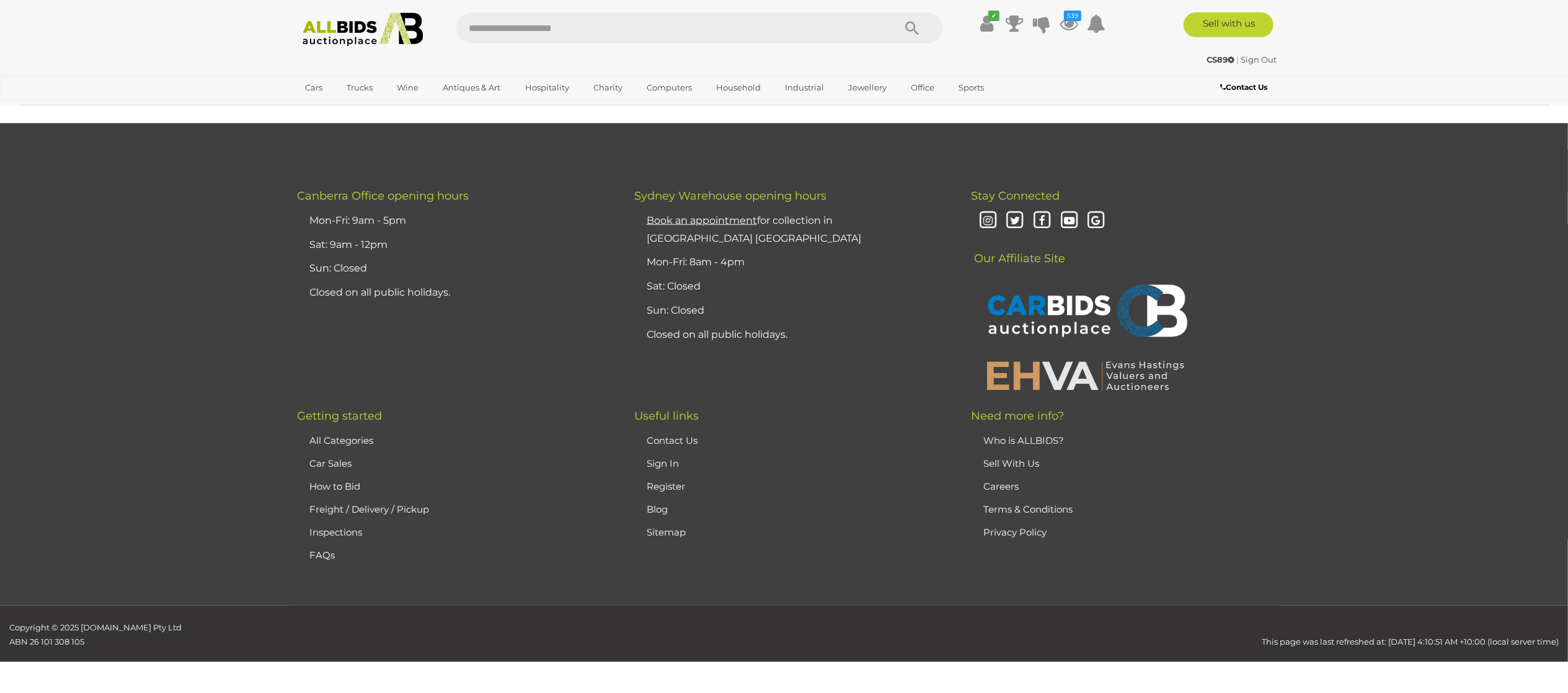
scroll to position [27147, 0]
click at [754, 92] on button "Remove Selected Items" at bounding box center [784, 82] width 119 height 20
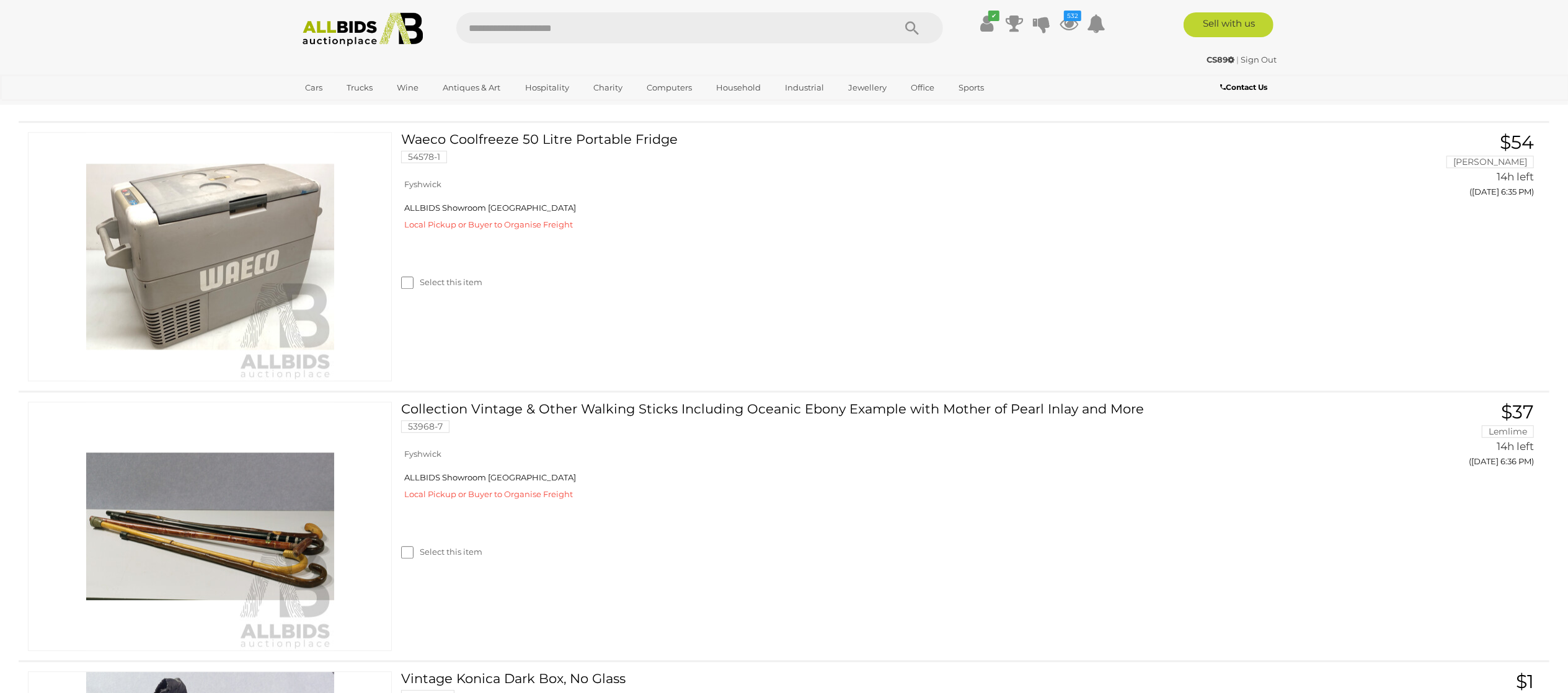
scroll to position [7686, 0]
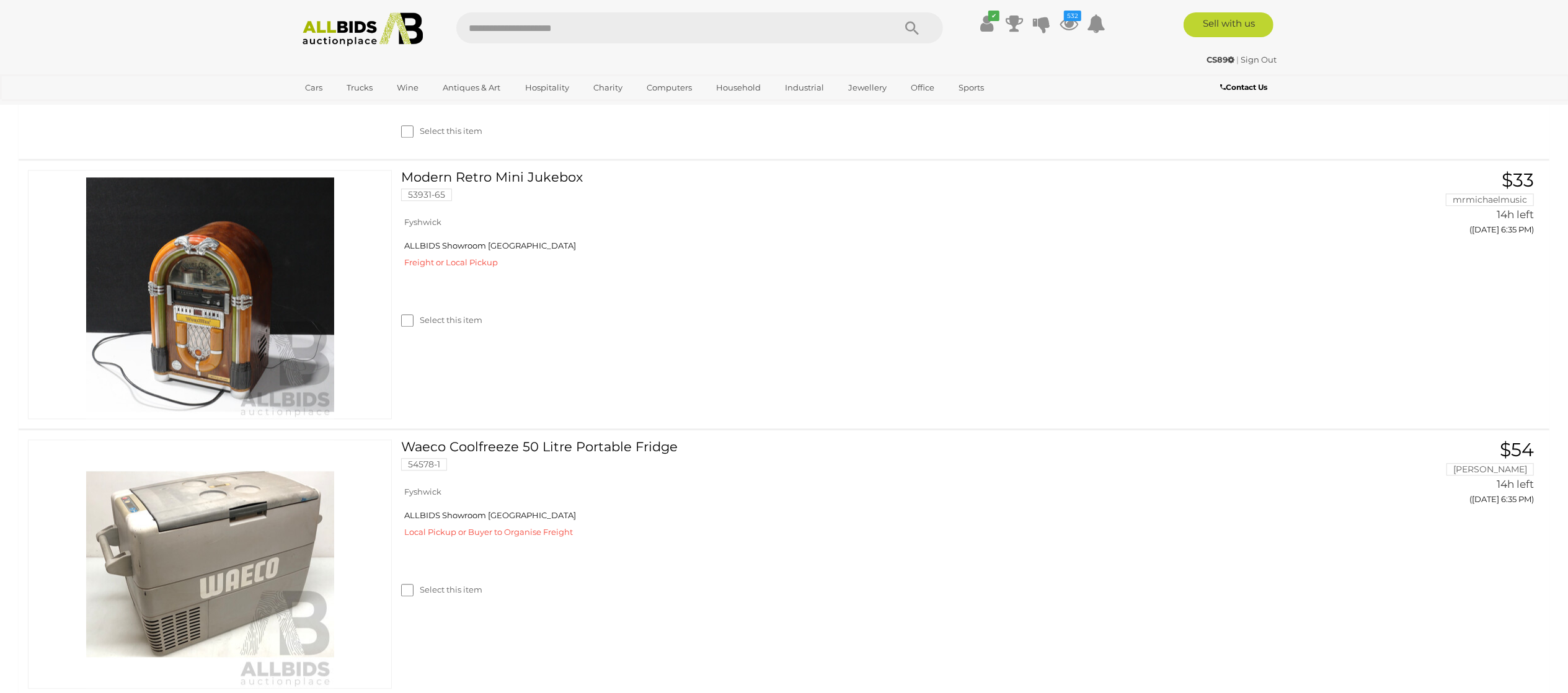
scroll to position [7438, 0]
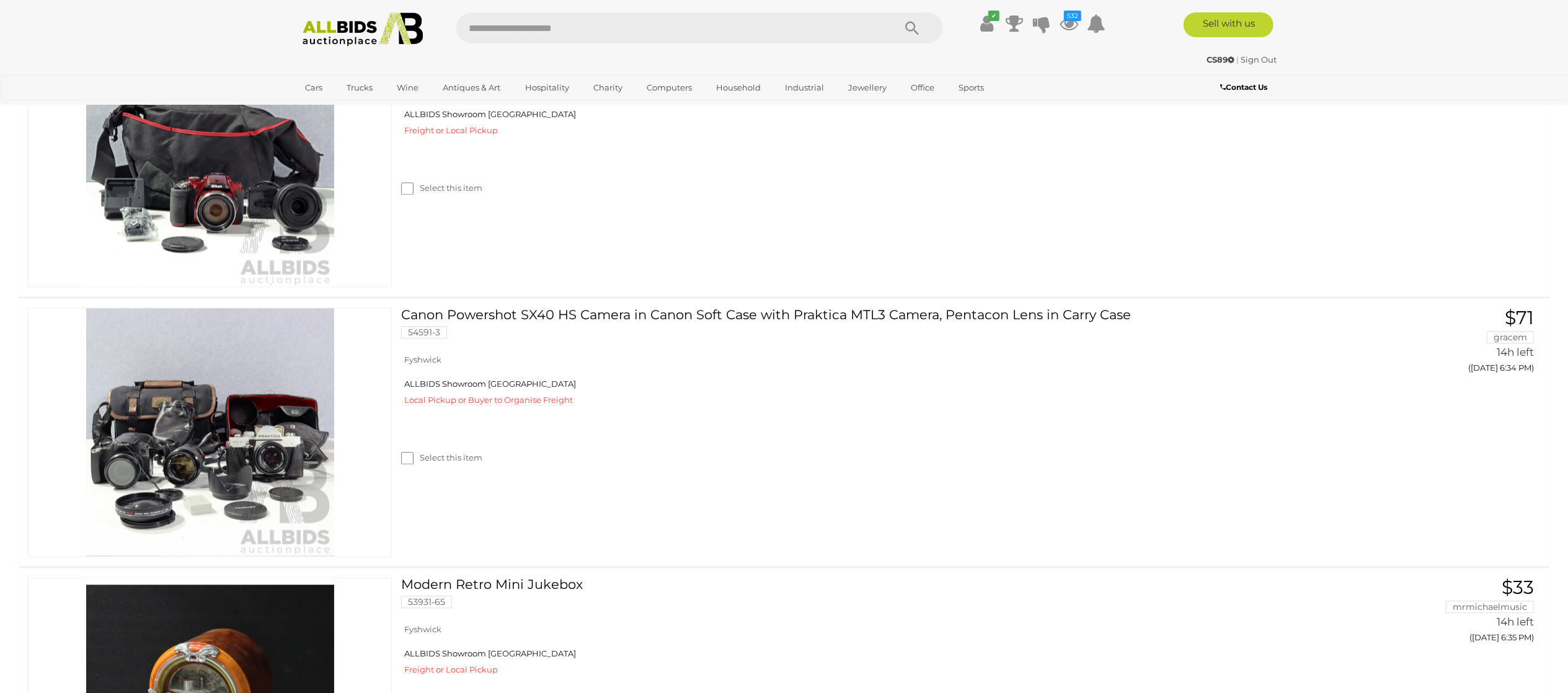
scroll to position [7190, 0]
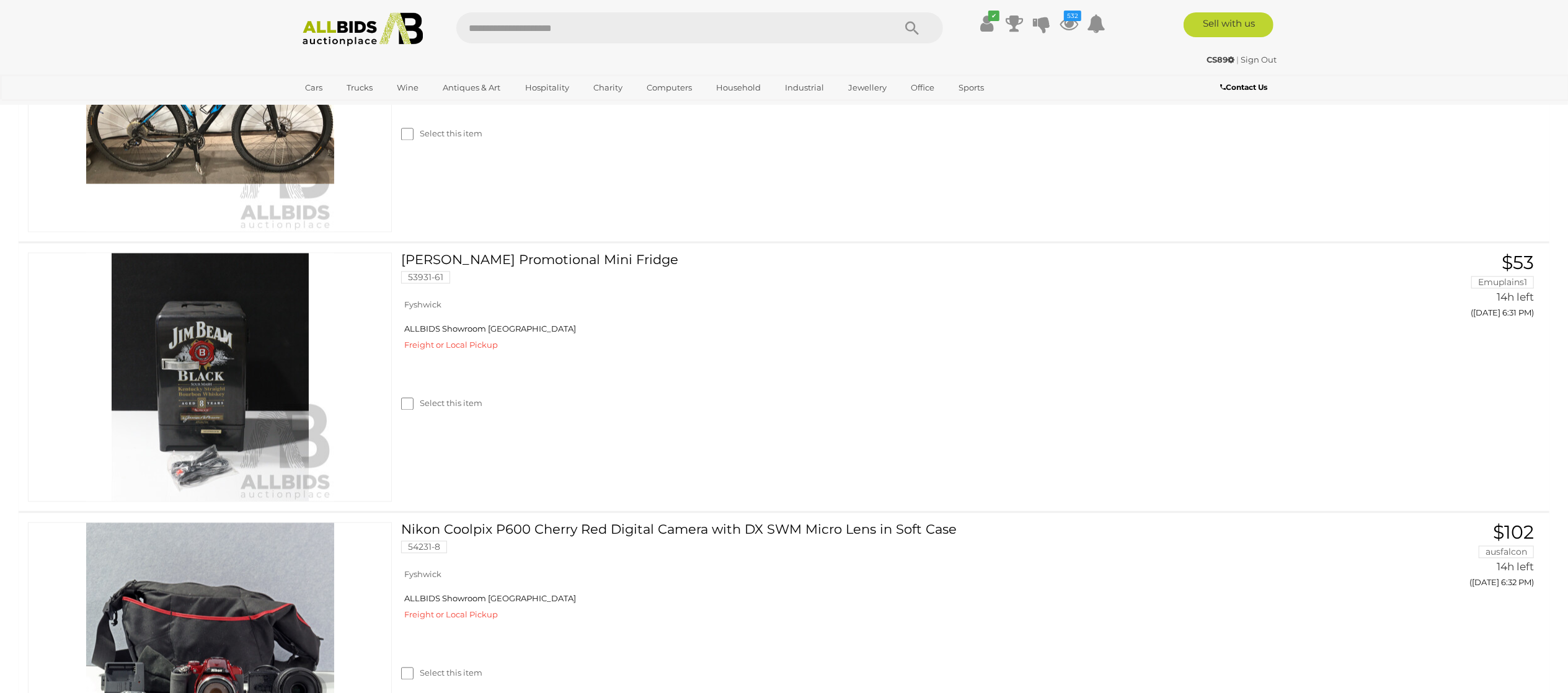
scroll to position [6941, 0]
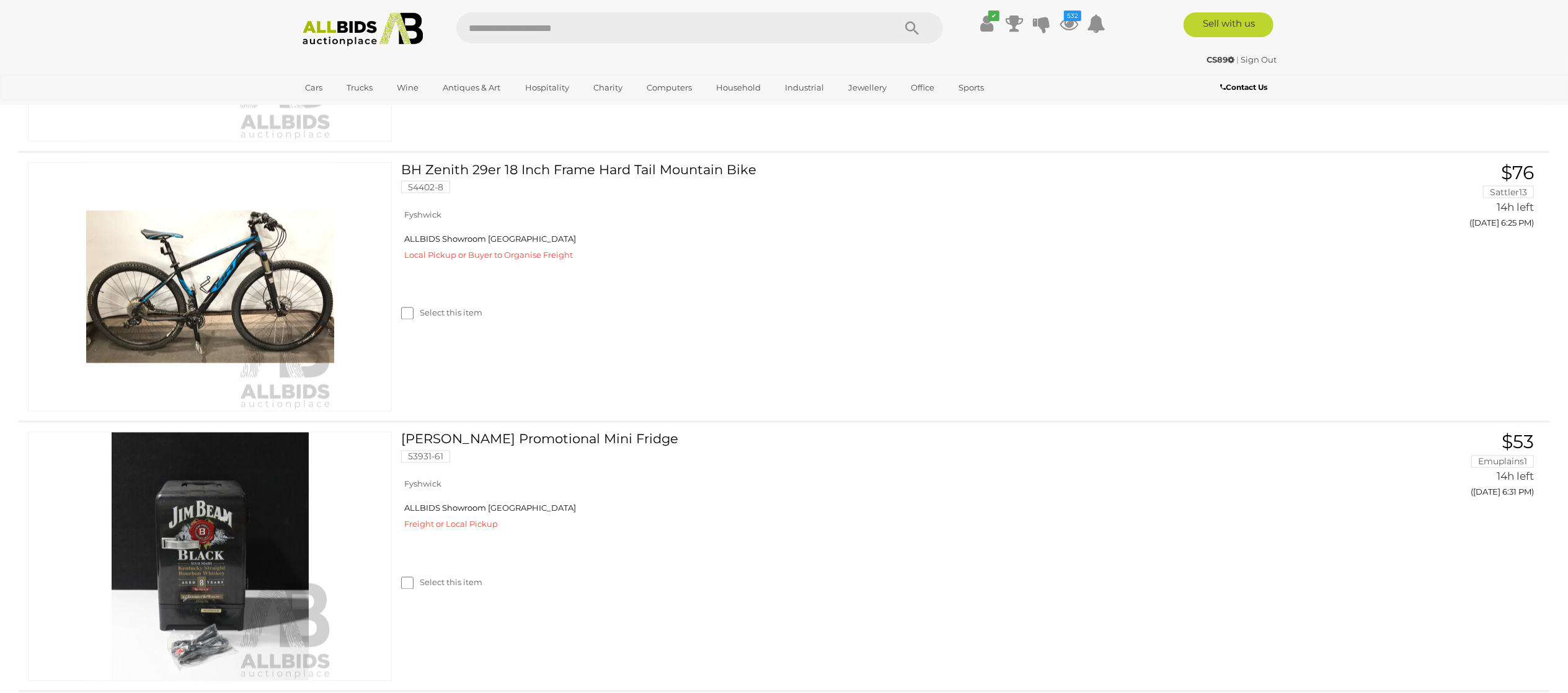
scroll to position [6446, 0]
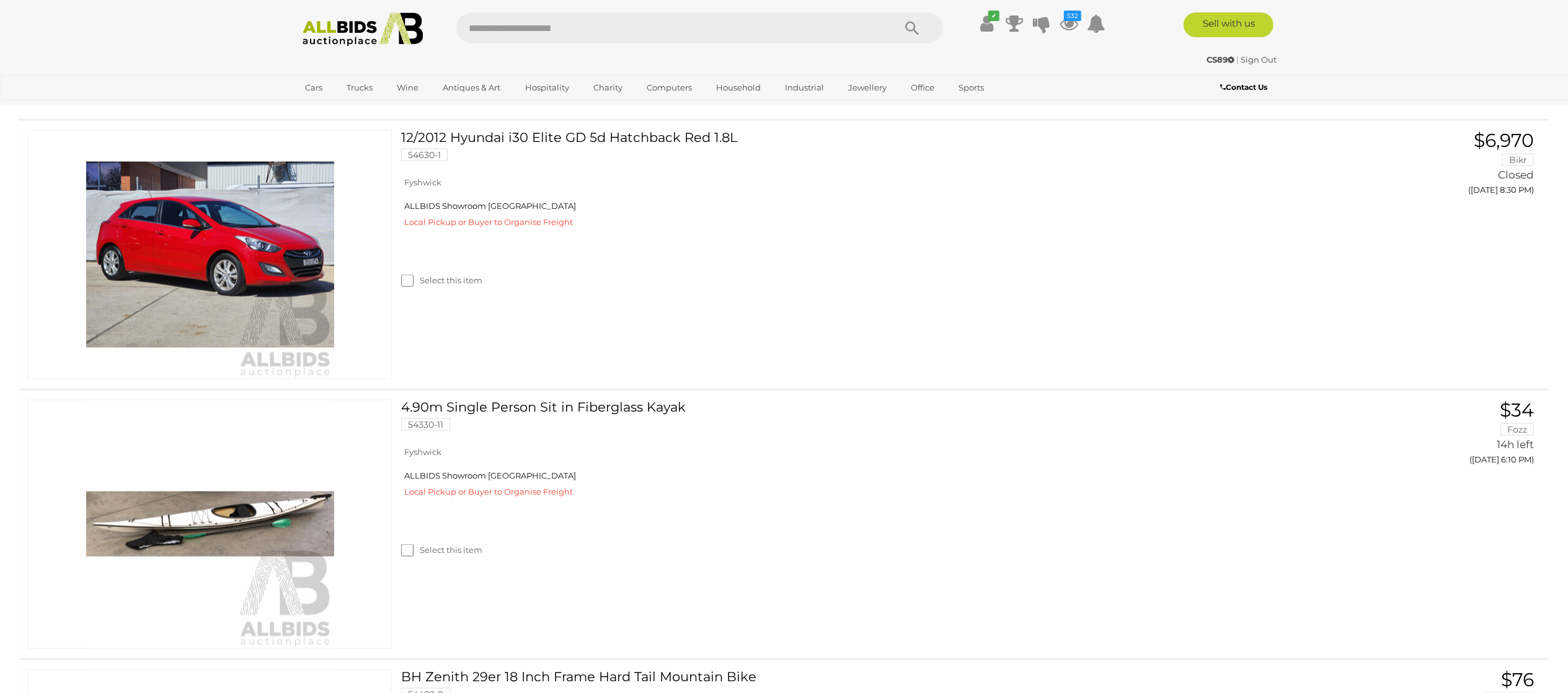
scroll to position [6322, 0]
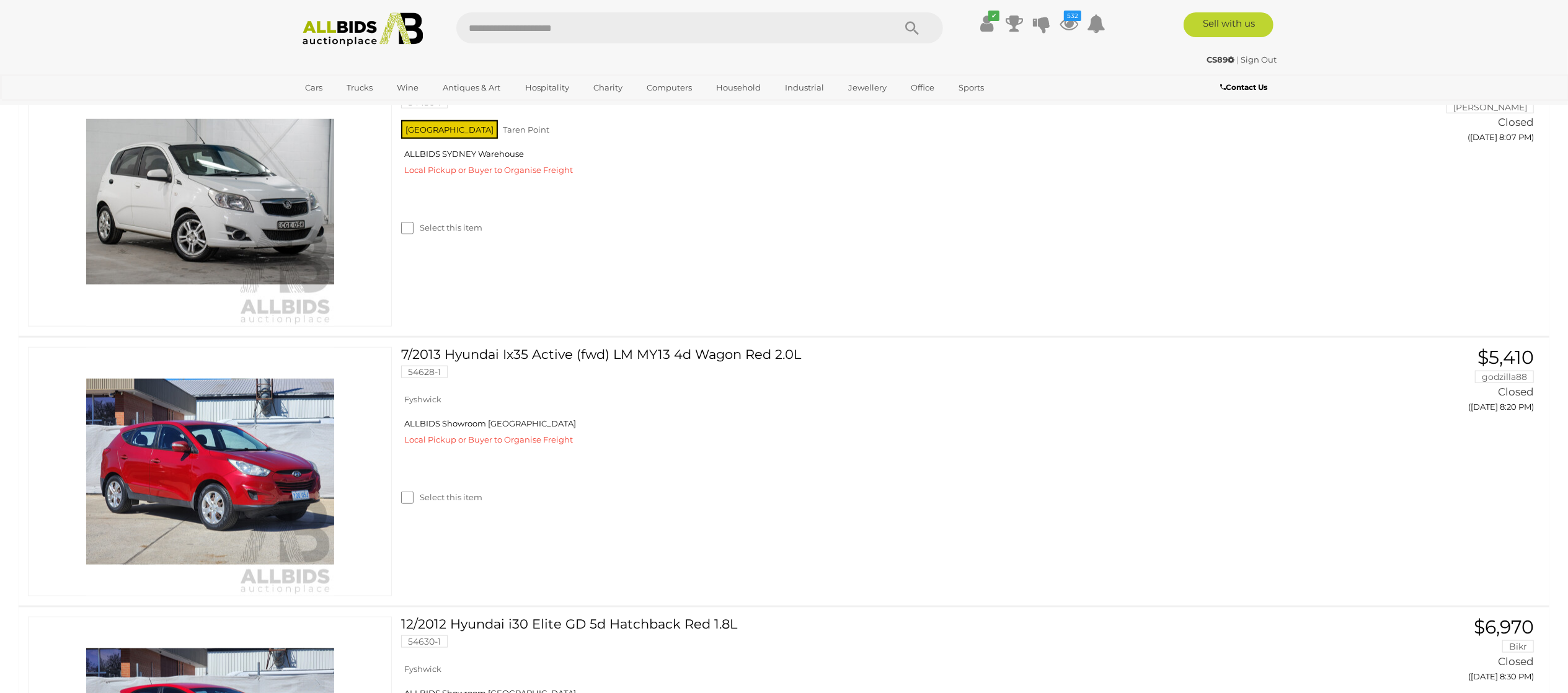
scroll to position [5950, 0]
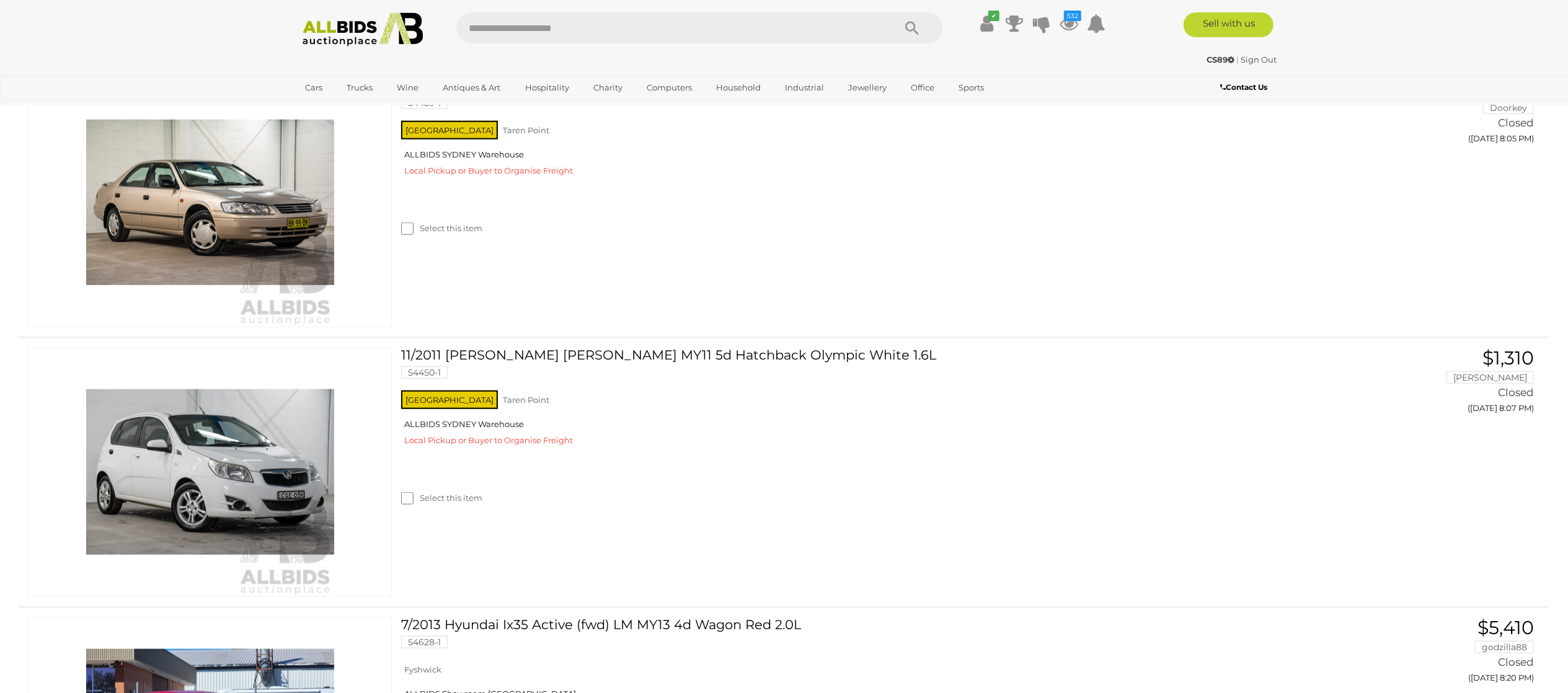
scroll to position [5702, 0]
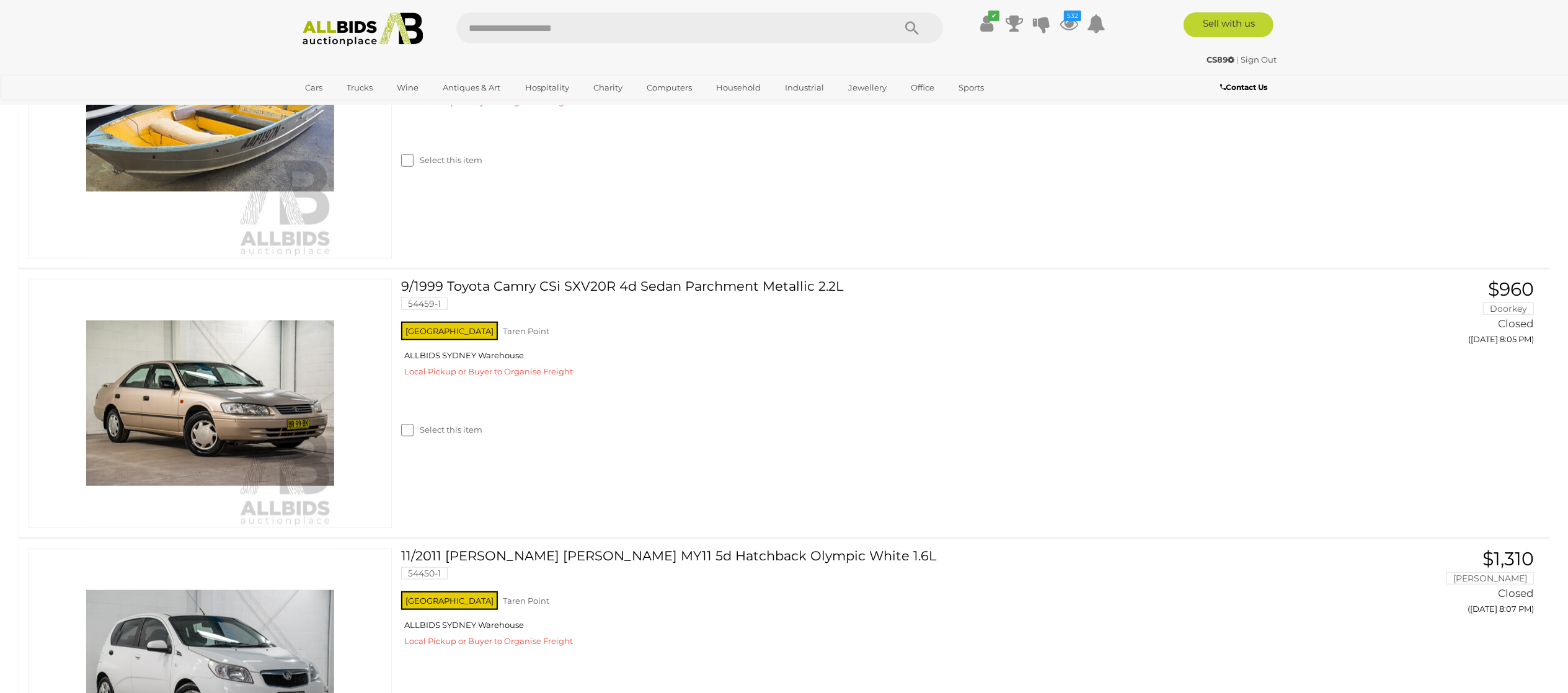
drag, startPoint x: 475, startPoint y: 213, endPoint x: 502, endPoint y: 243, distance: 40.4
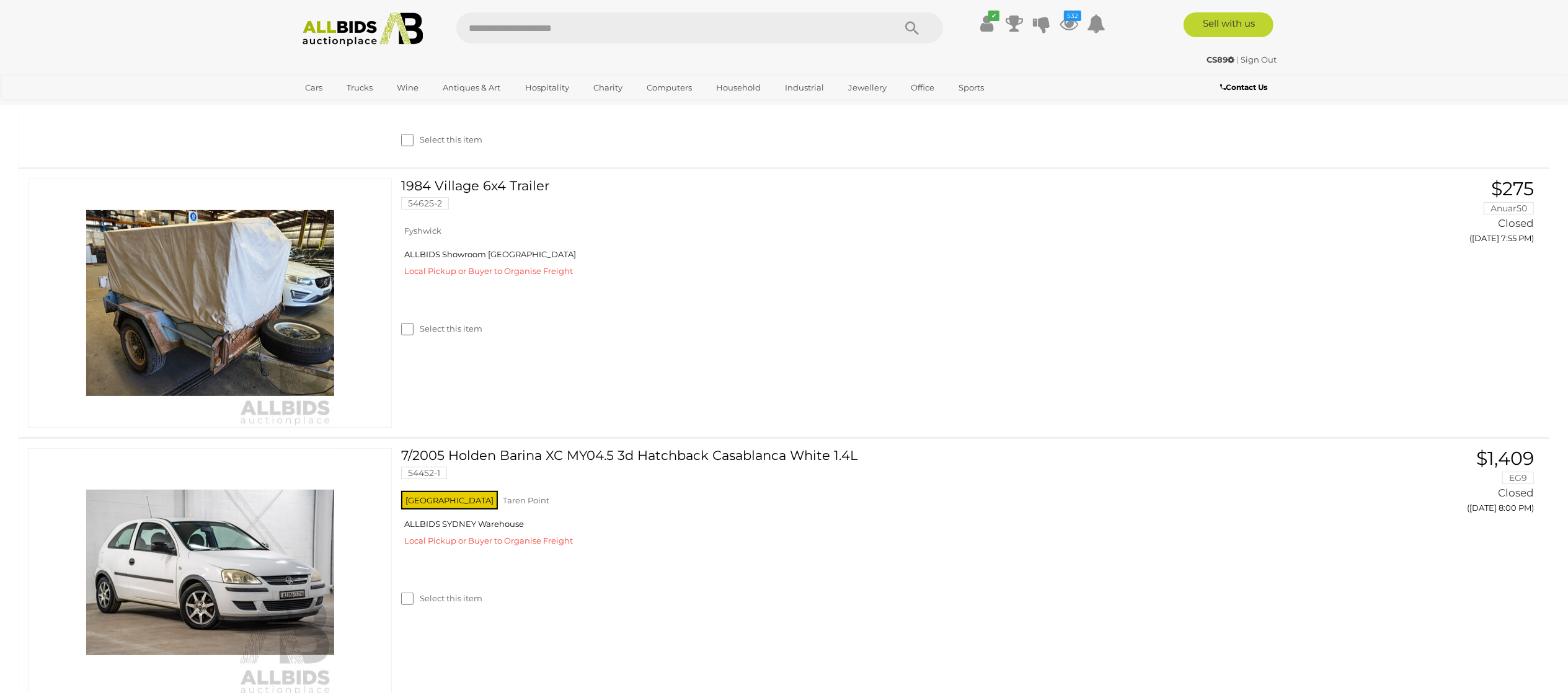
scroll to position [5206, 0]
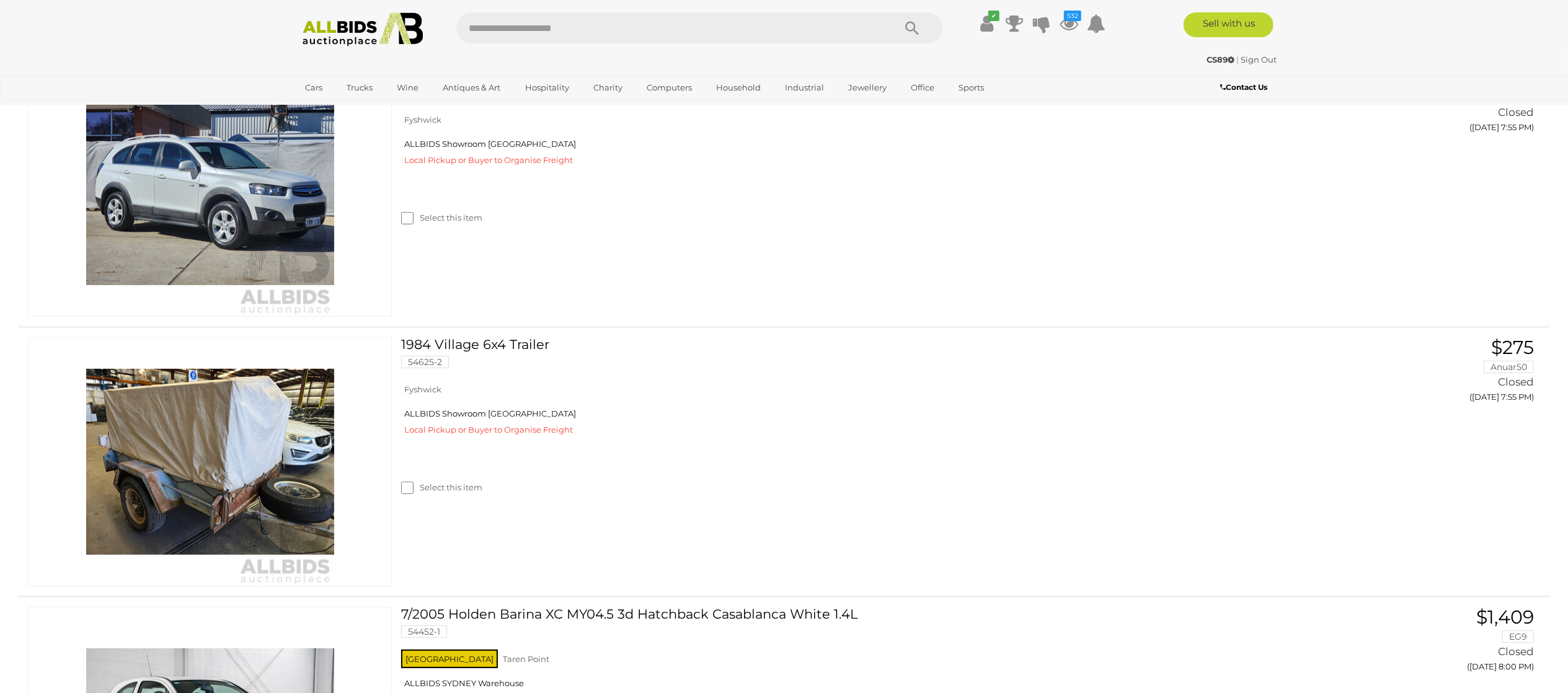
scroll to position [4958, 0]
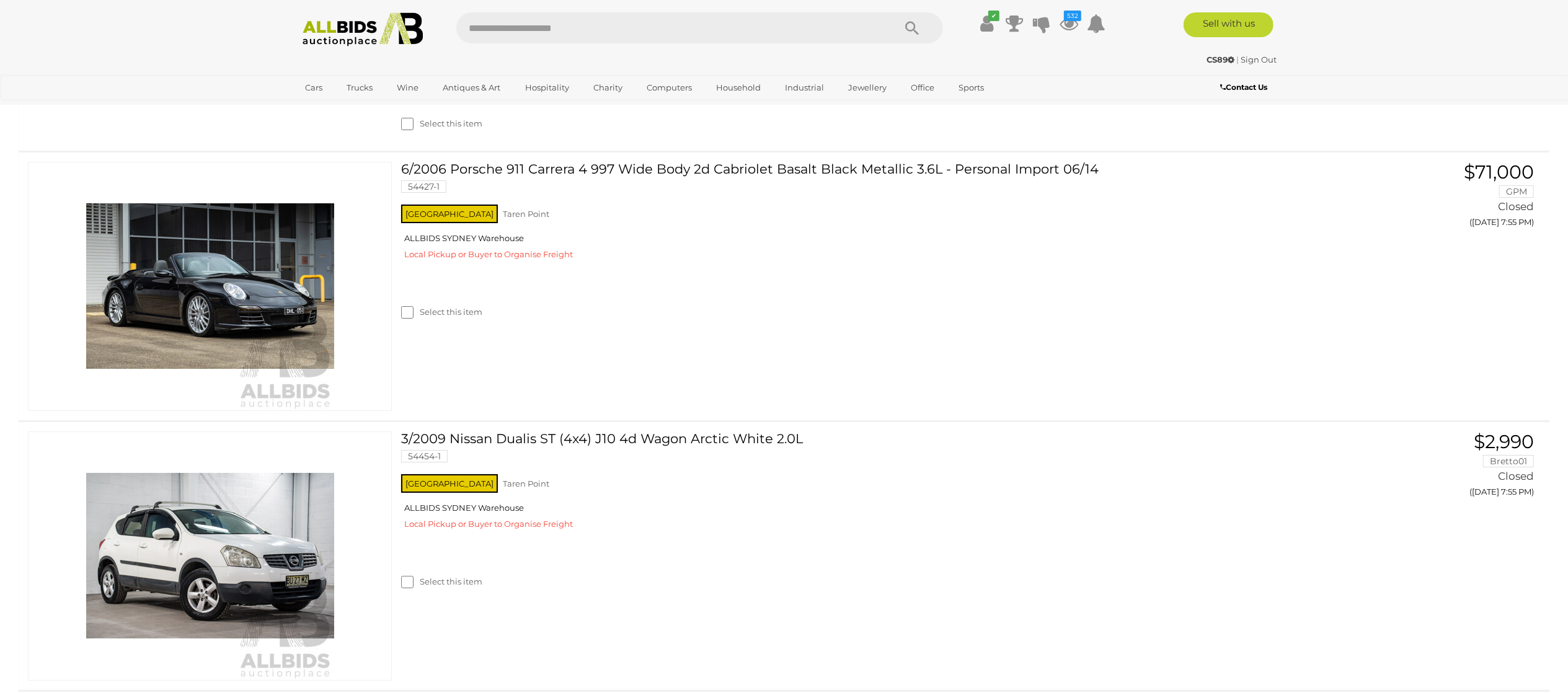
scroll to position [4587, 0]
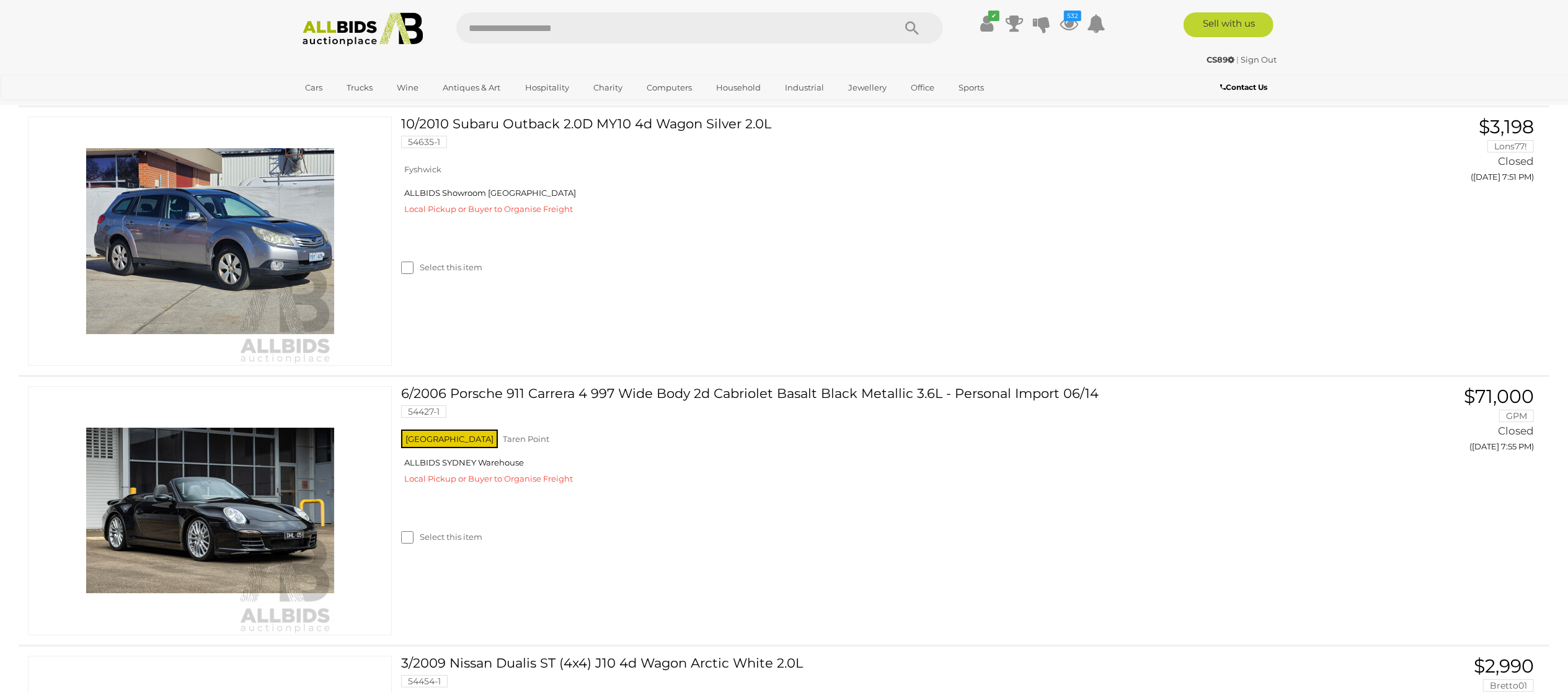
scroll to position [4339, 0]
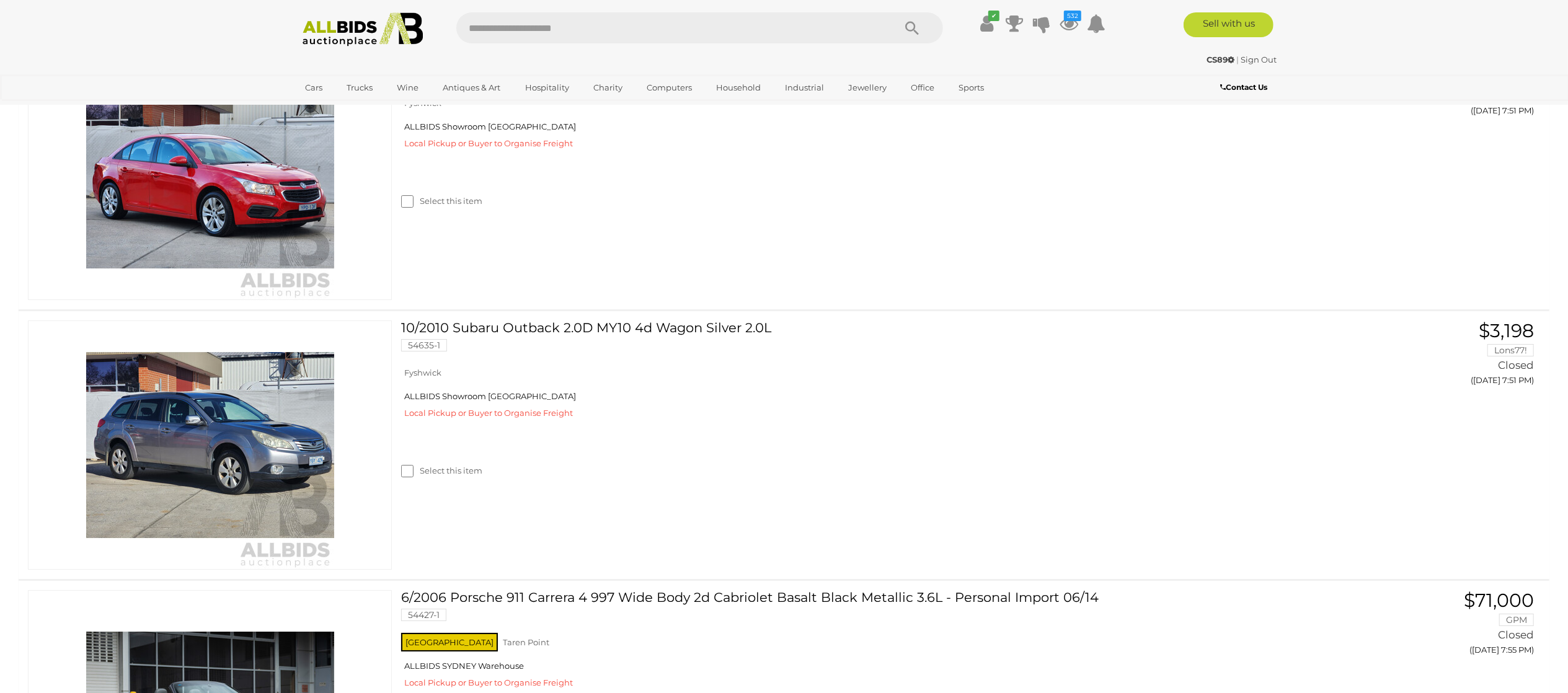
drag, startPoint x: 450, startPoint y: 231, endPoint x: 459, endPoint y: 244, distance: 15.8
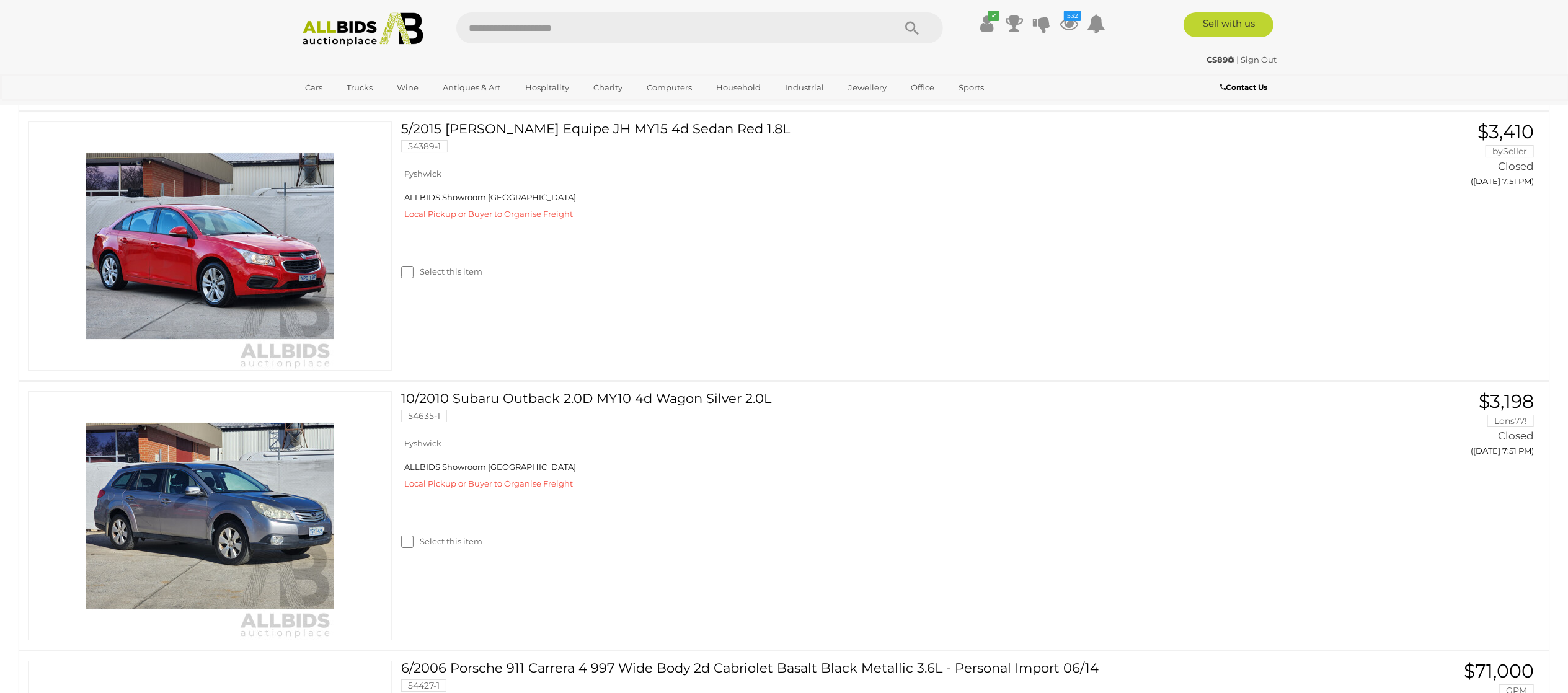
scroll to position [4091, 0]
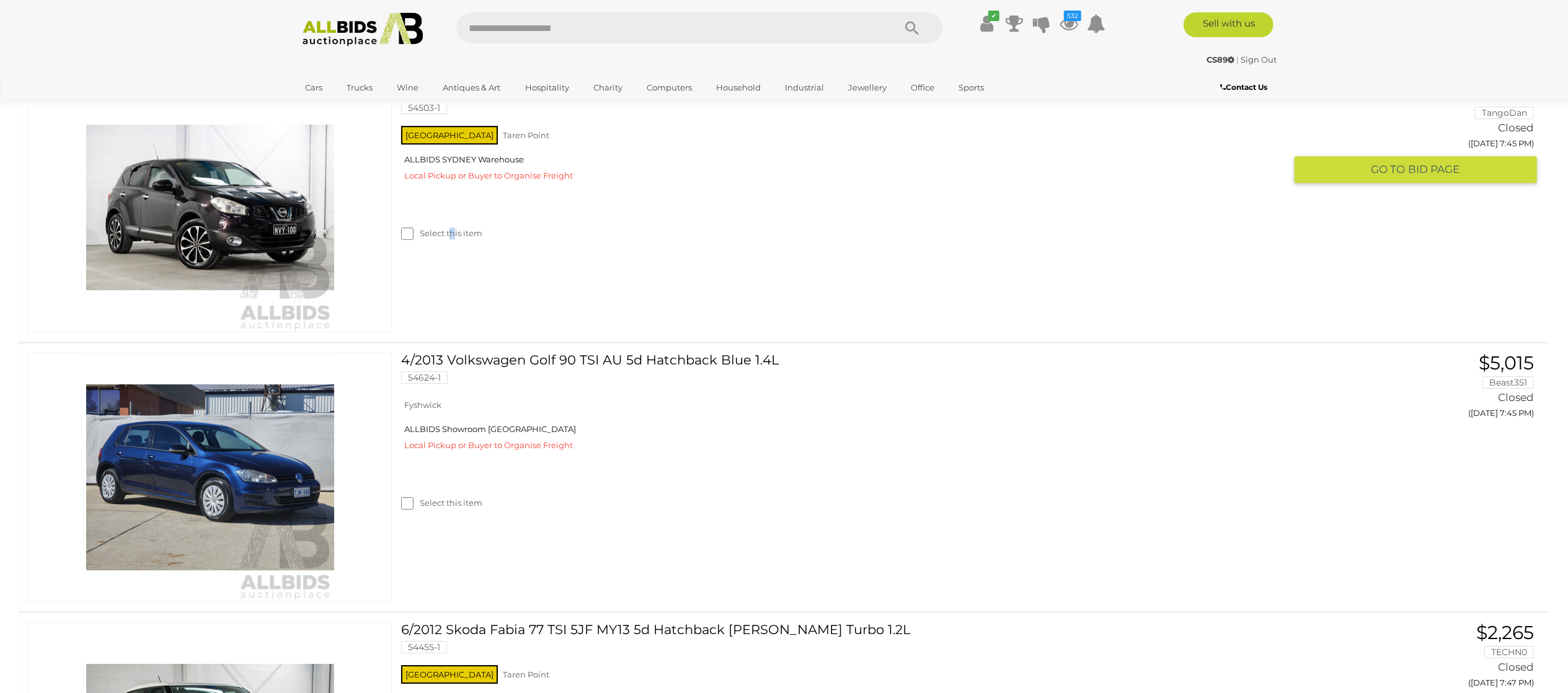
scroll to position [3718, 0]
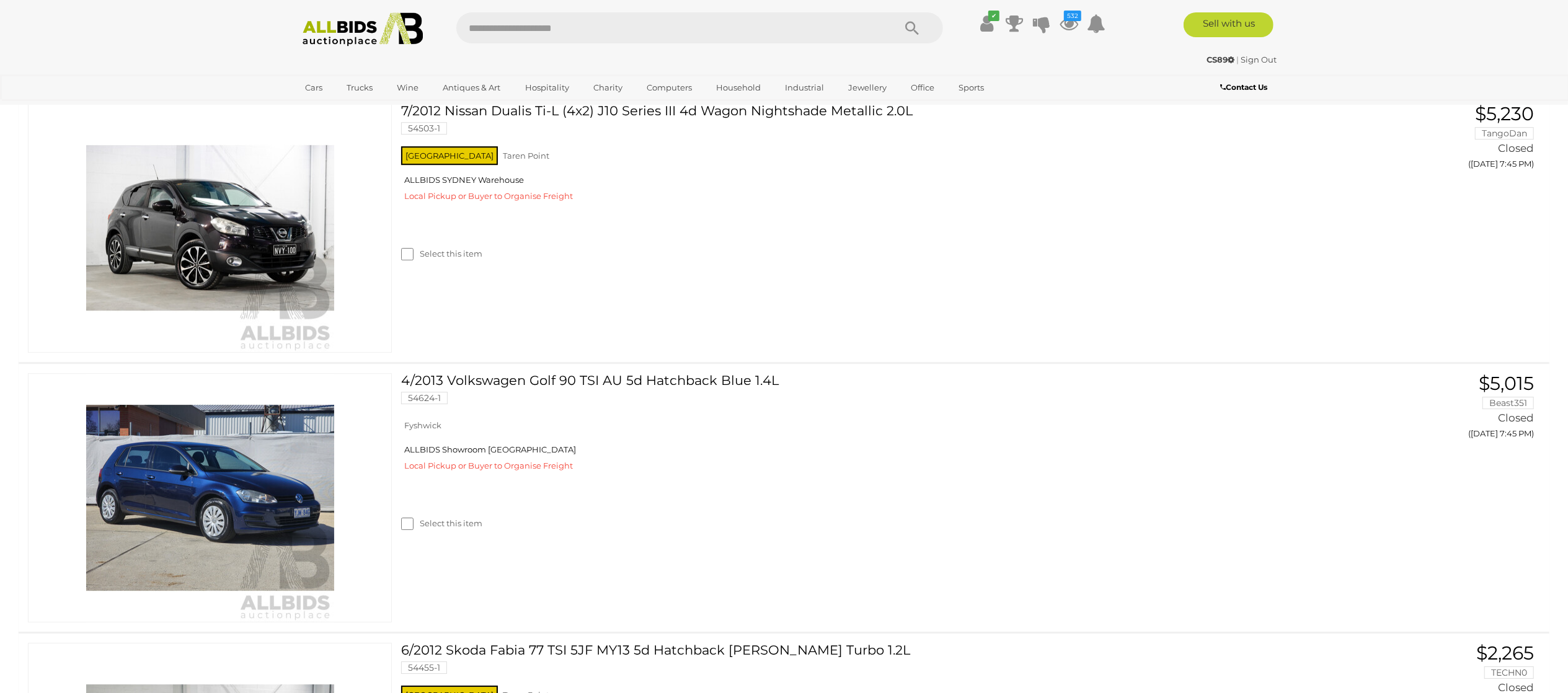
click at [452, 71] on label "Select this item" at bounding box center [442, 65] width 81 height 11
click at [465, 260] on label "Select this item" at bounding box center [442, 253] width 81 height 11
click at [467, 260] on label "Select this item" at bounding box center [442, 253] width 81 height 11
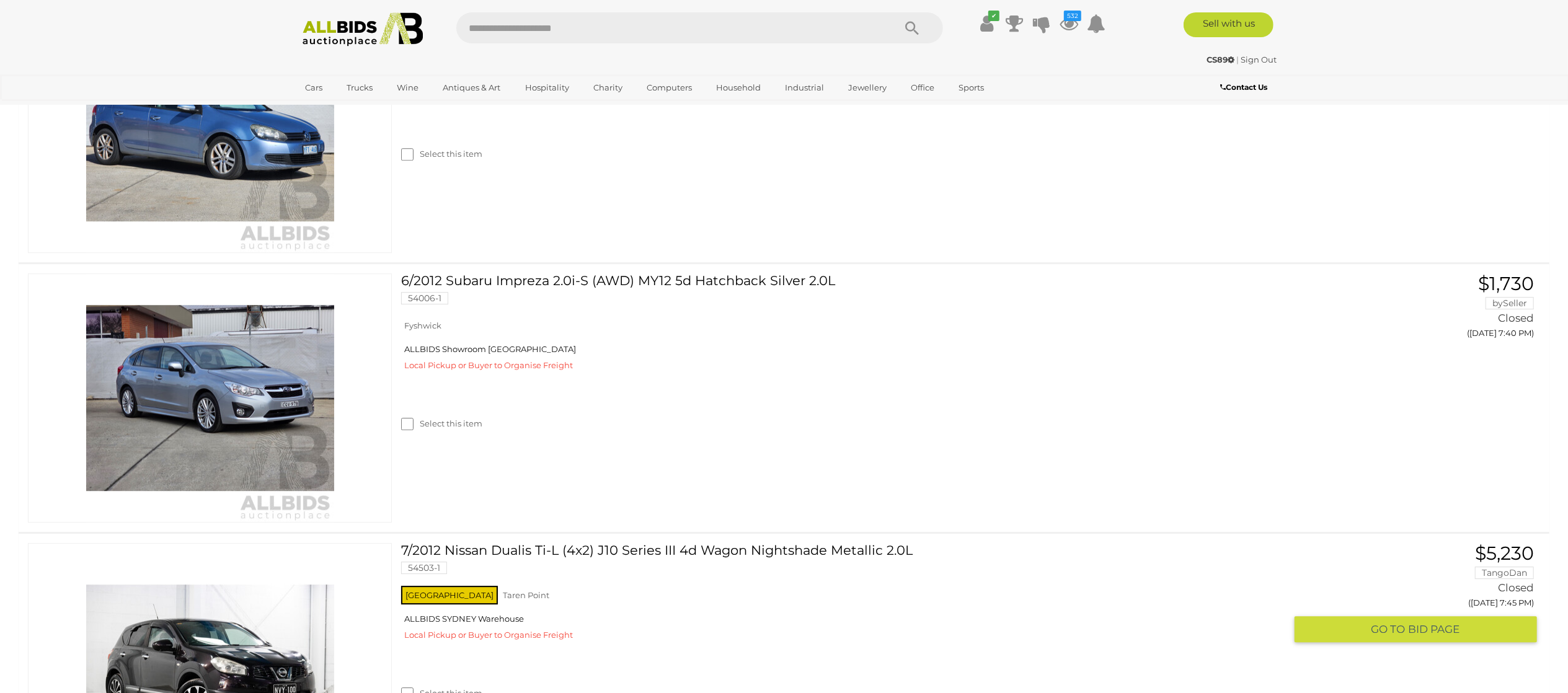
scroll to position [3347, 0]
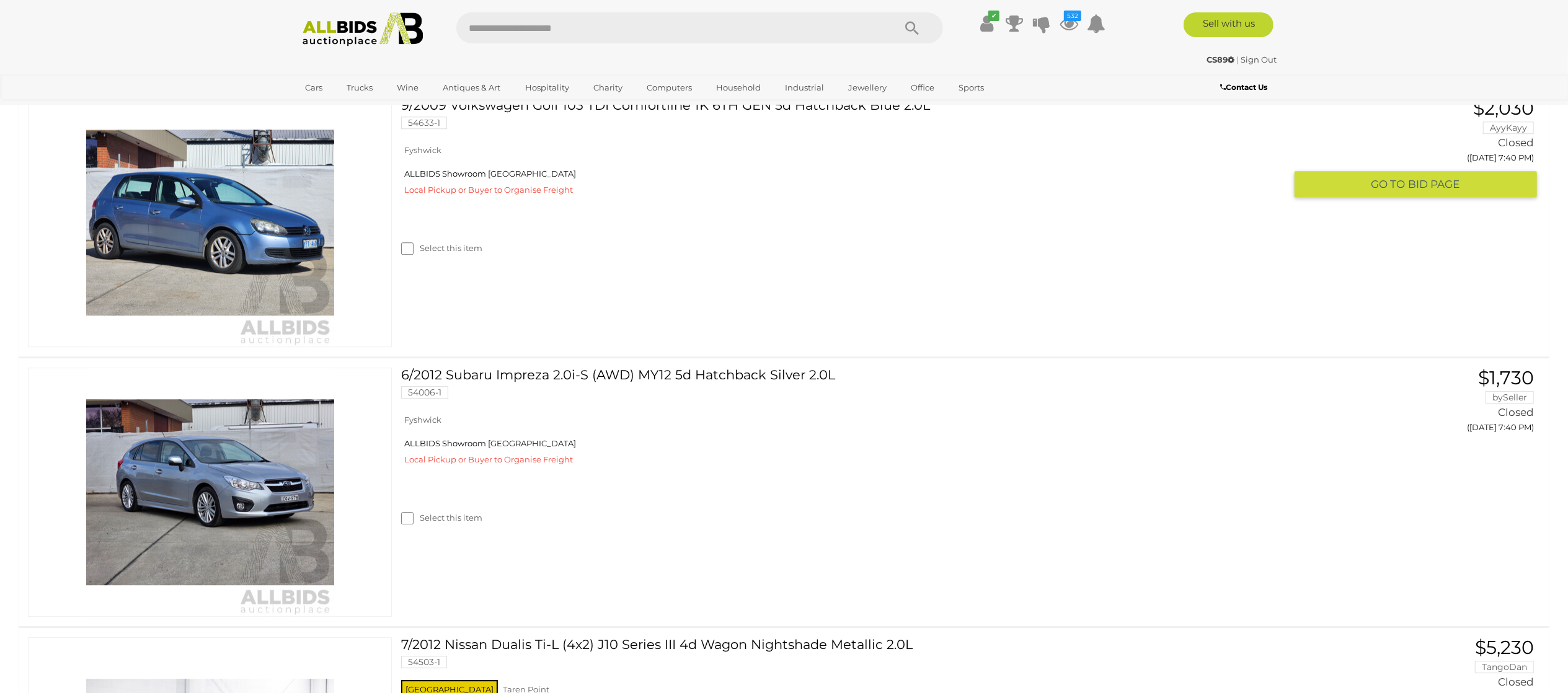
click at [457, 260] on div "Select this item" at bounding box center [848, 233] width 893 height 55
click at [455, 254] on label "Select this item" at bounding box center [442, 247] width 81 height 11
click at [467, 65] on label "Select this item" at bounding box center [442, 59] width 81 height 11
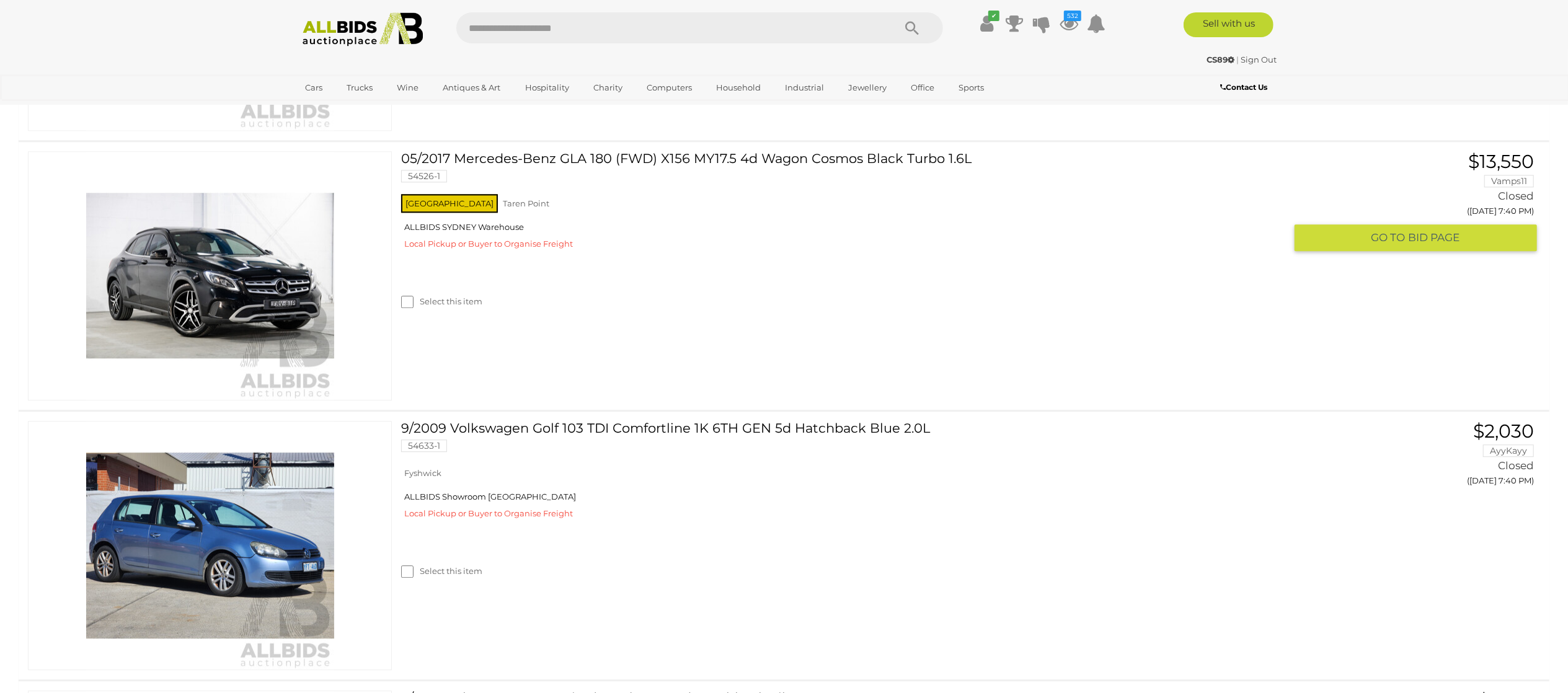
scroll to position [3099, 0]
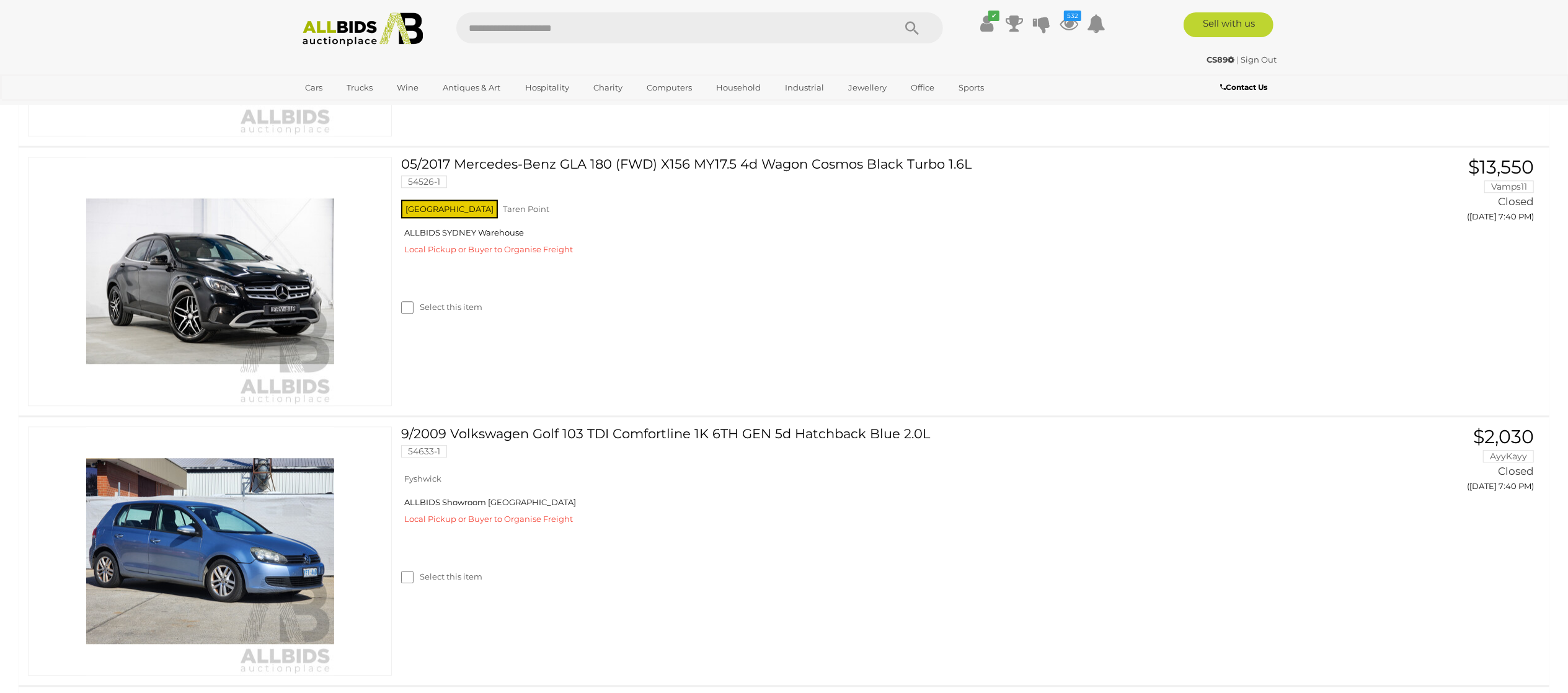
click at [469, 43] on label "Select this item" at bounding box center [442, 37] width 81 height 11
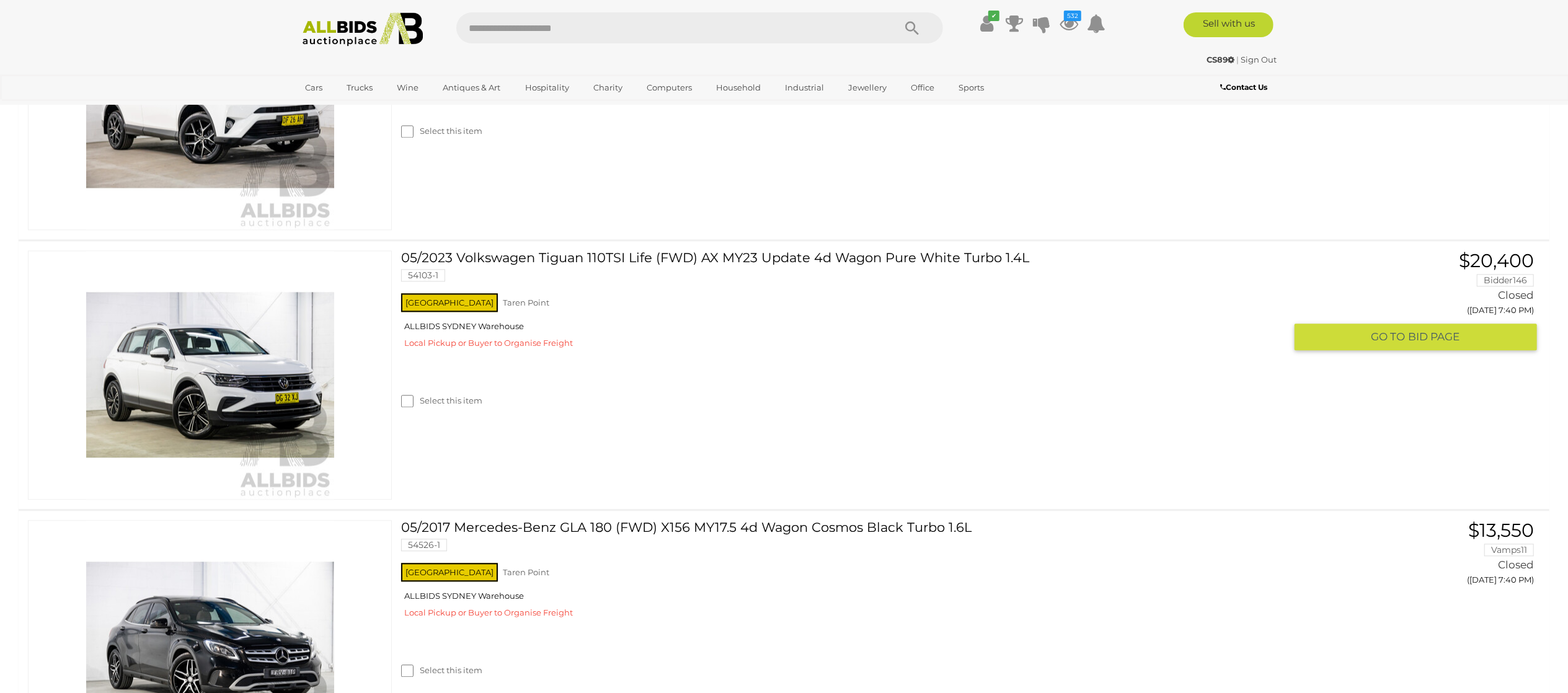
scroll to position [2727, 0]
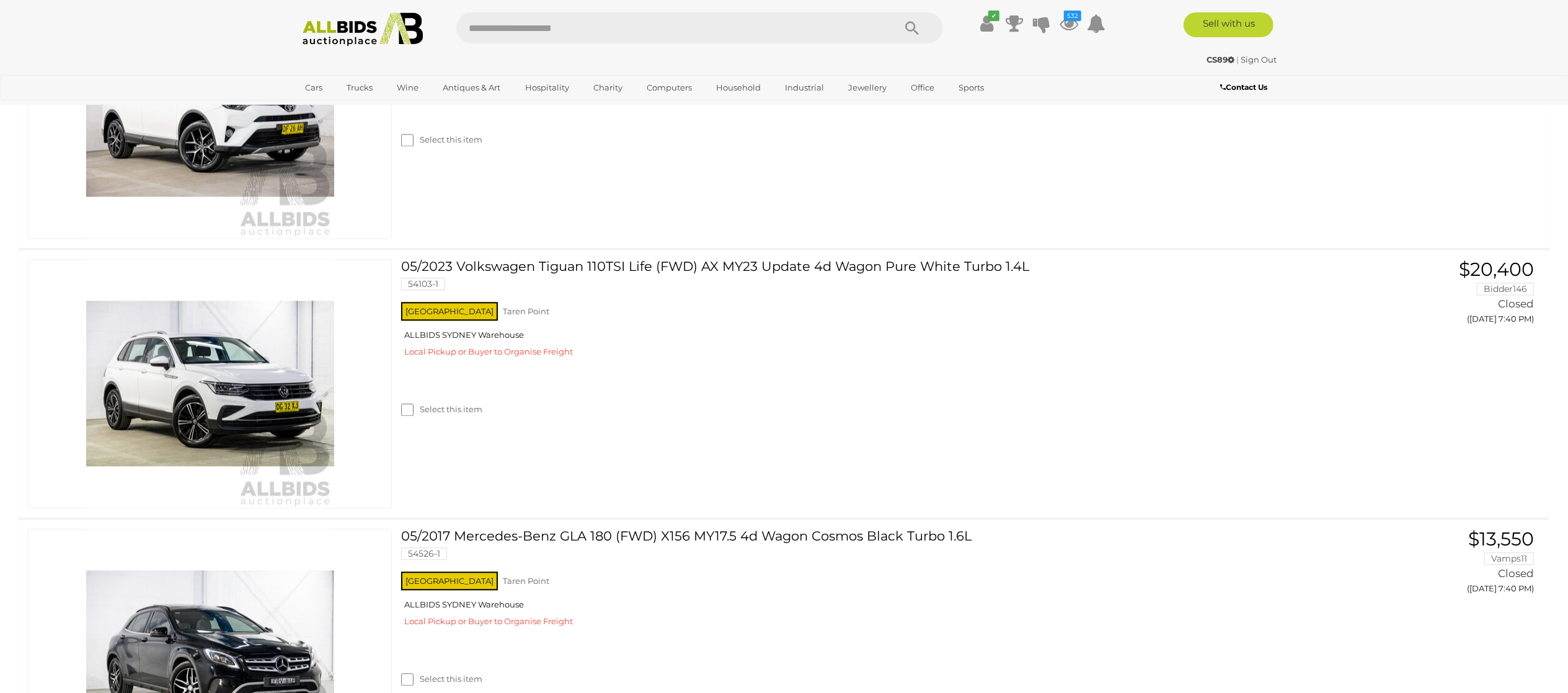
click at [446, 146] on label "Select this item" at bounding box center [442, 140] width 81 height 11
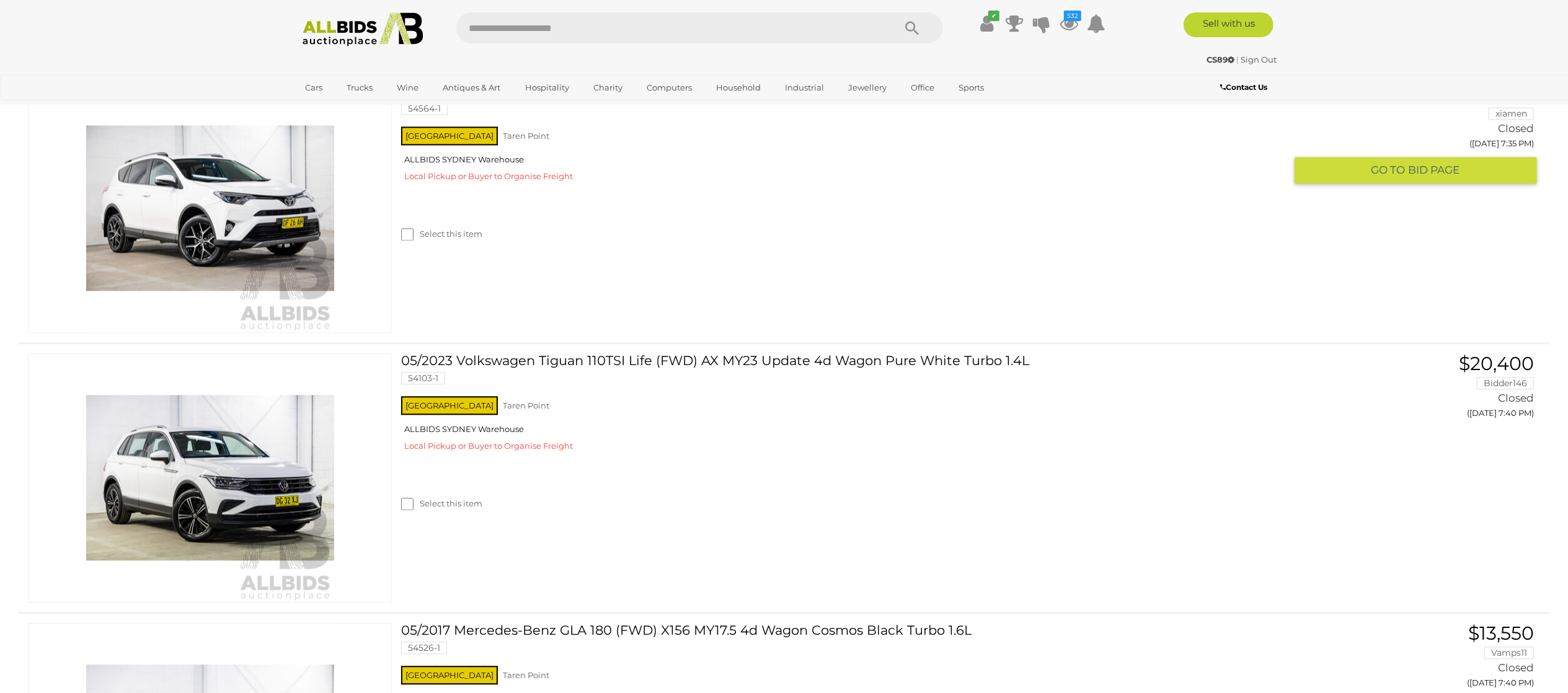
scroll to position [2479, 0]
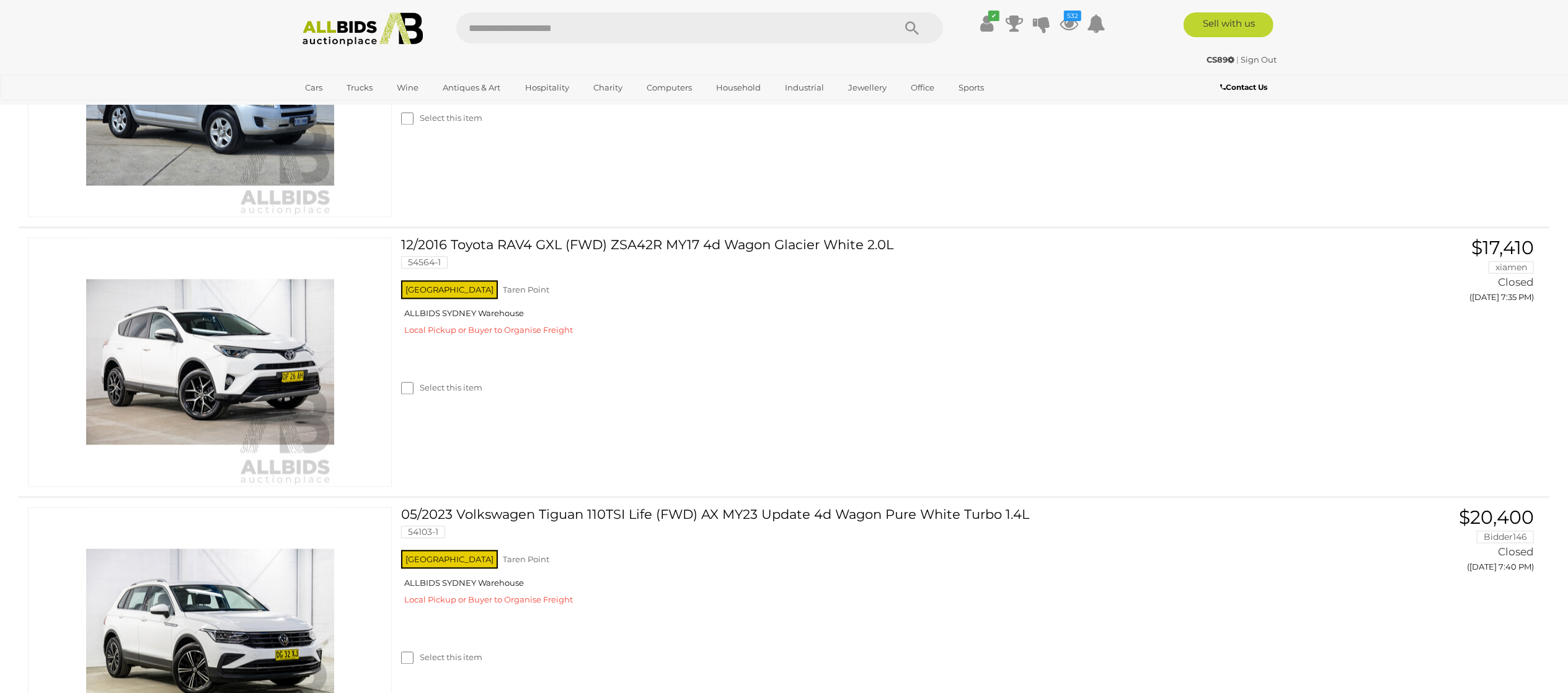
drag, startPoint x: 440, startPoint y: 195, endPoint x: 446, endPoint y: 202, distance: 9.2
click at [442, 124] on label "Select this item" at bounding box center [442, 117] width 81 height 11
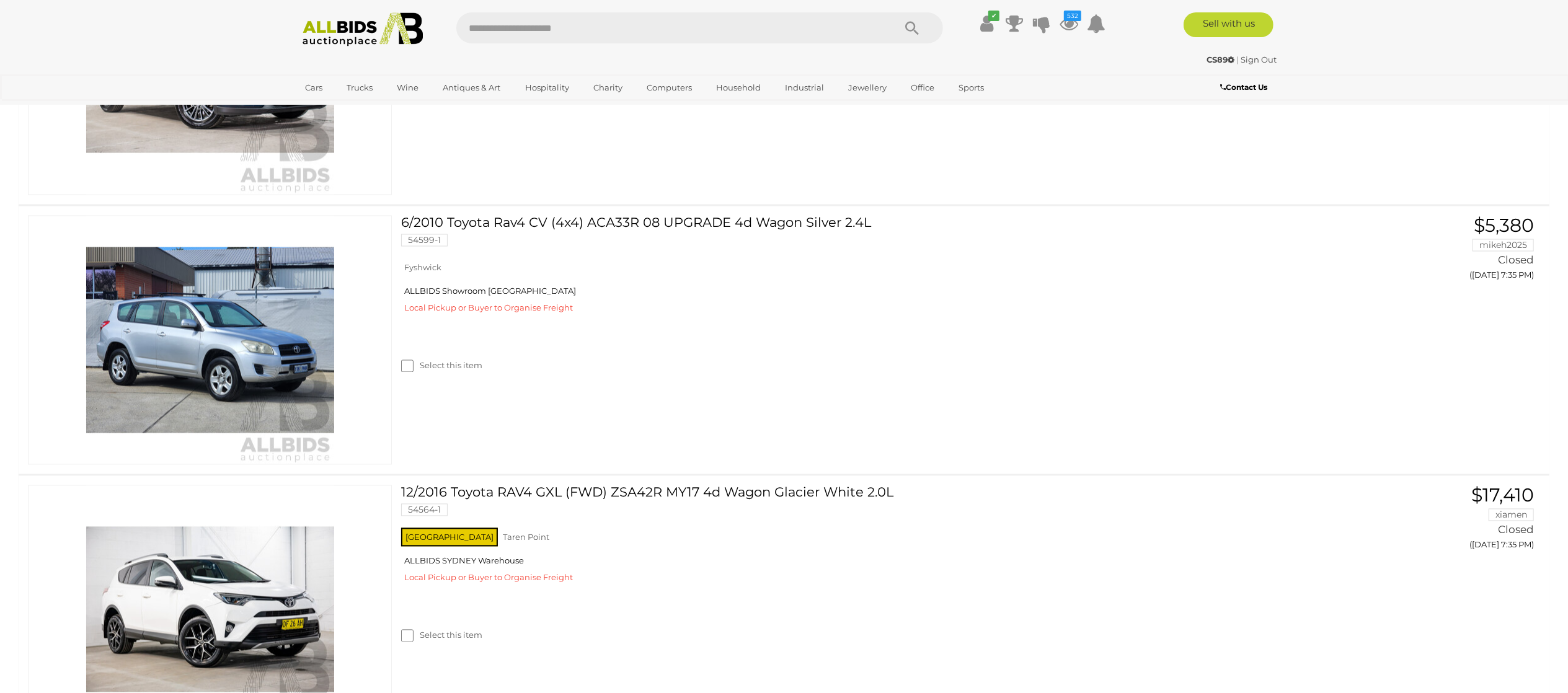
click at [438, 102] on label "Select this item" at bounding box center [442, 96] width 81 height 11
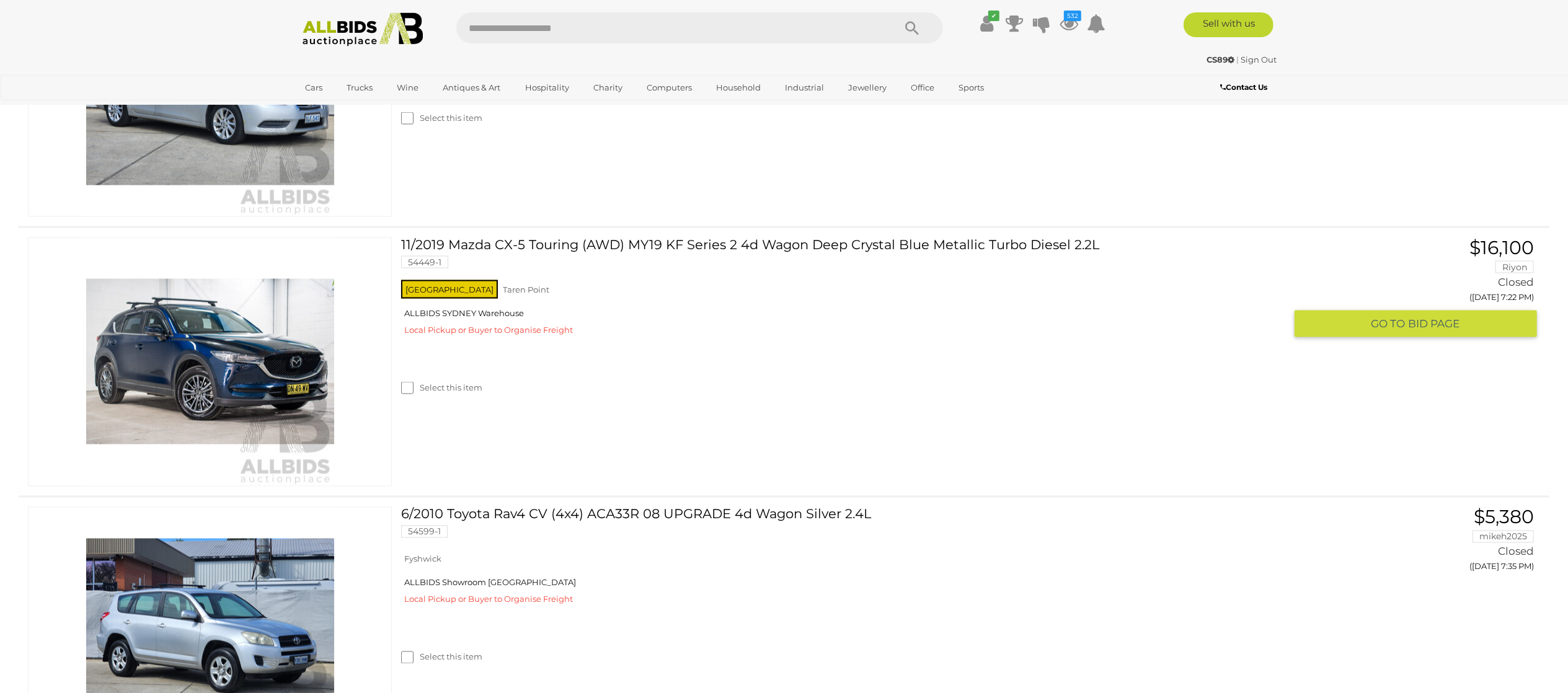
scroll to position [1859, 0]
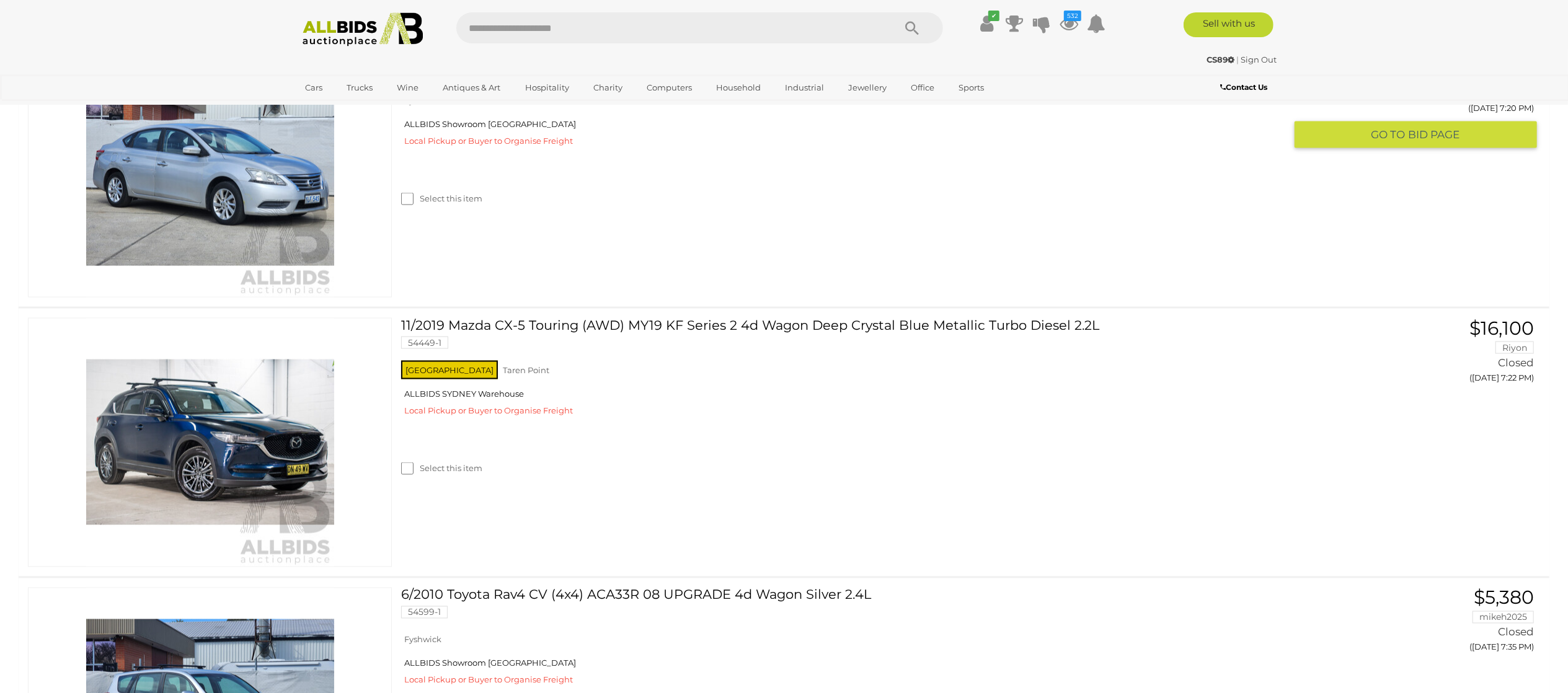
click at [450, 204] on label "Select this item" at bounding box center [442, 198] width 81 height 11
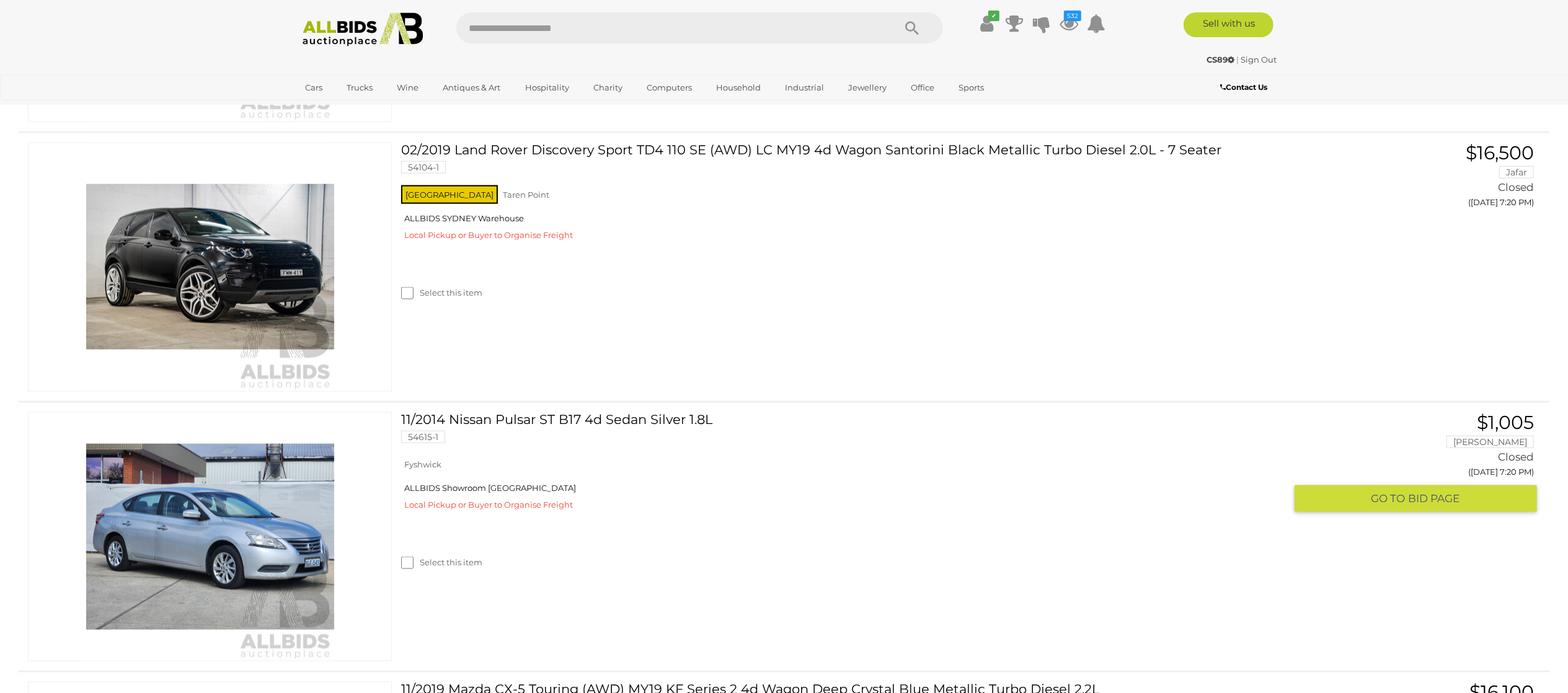
scroll to position [1488, 0]
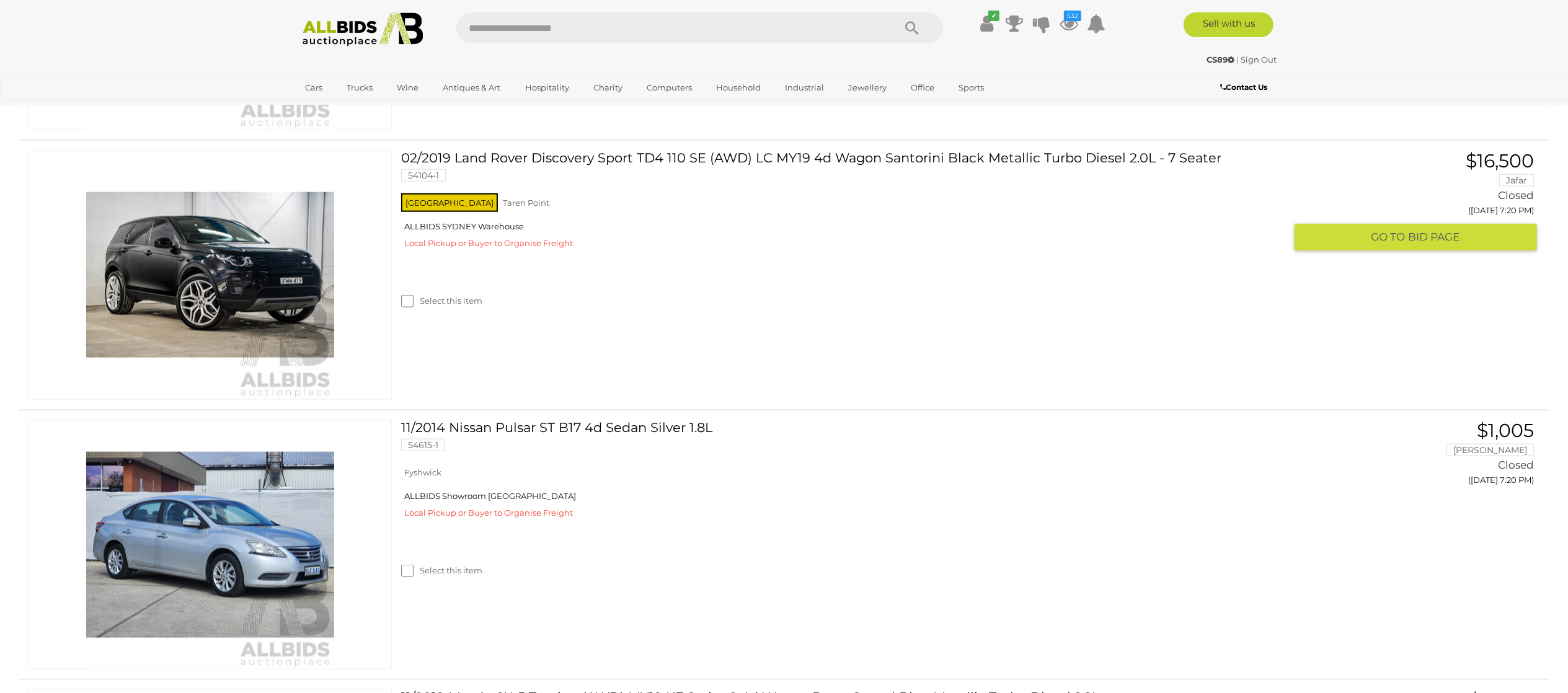
click at [432, 307] on label "Select this item" at bounding box center [442, 301] width 81 height 11
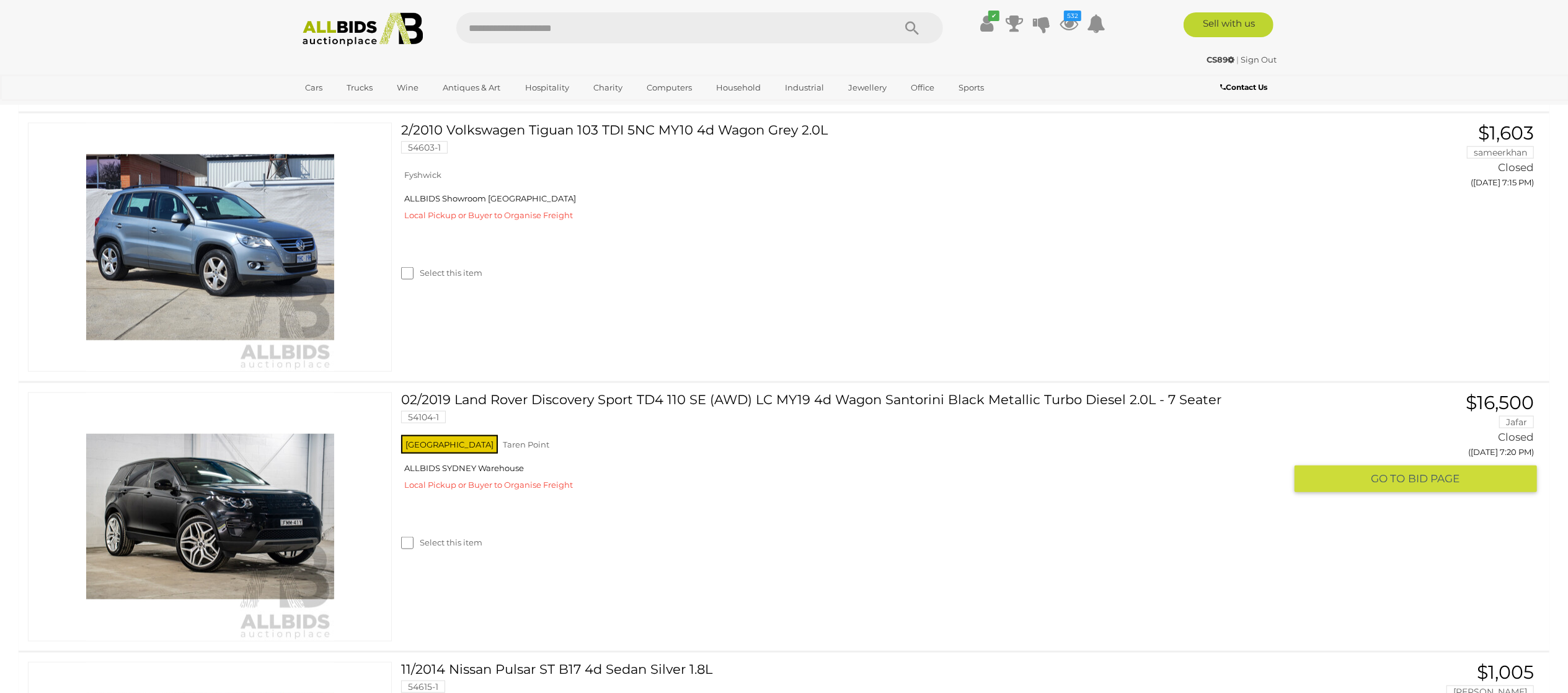
scroll to position [1240, 0]
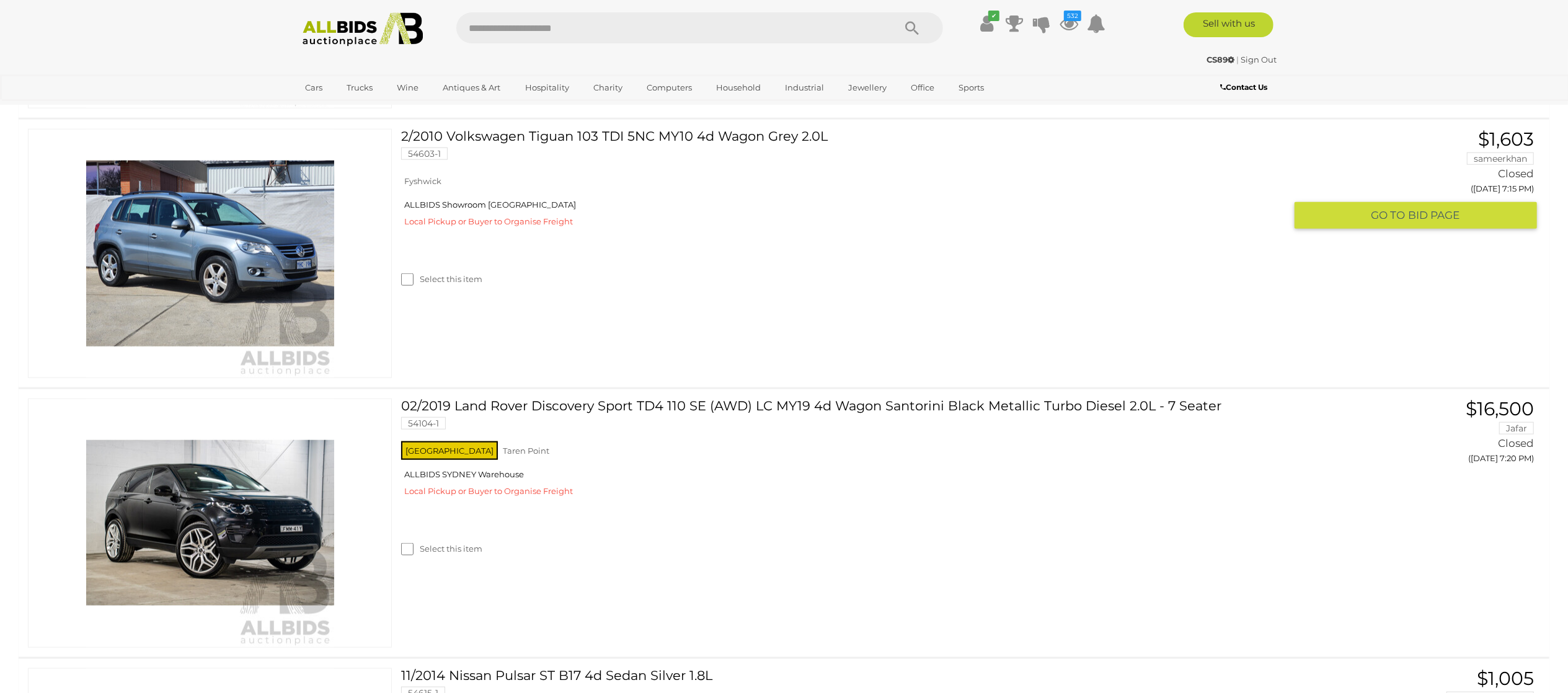
click at [437, 285] on label "Select this item" at bounding box center [442, 278] width 81 height 11
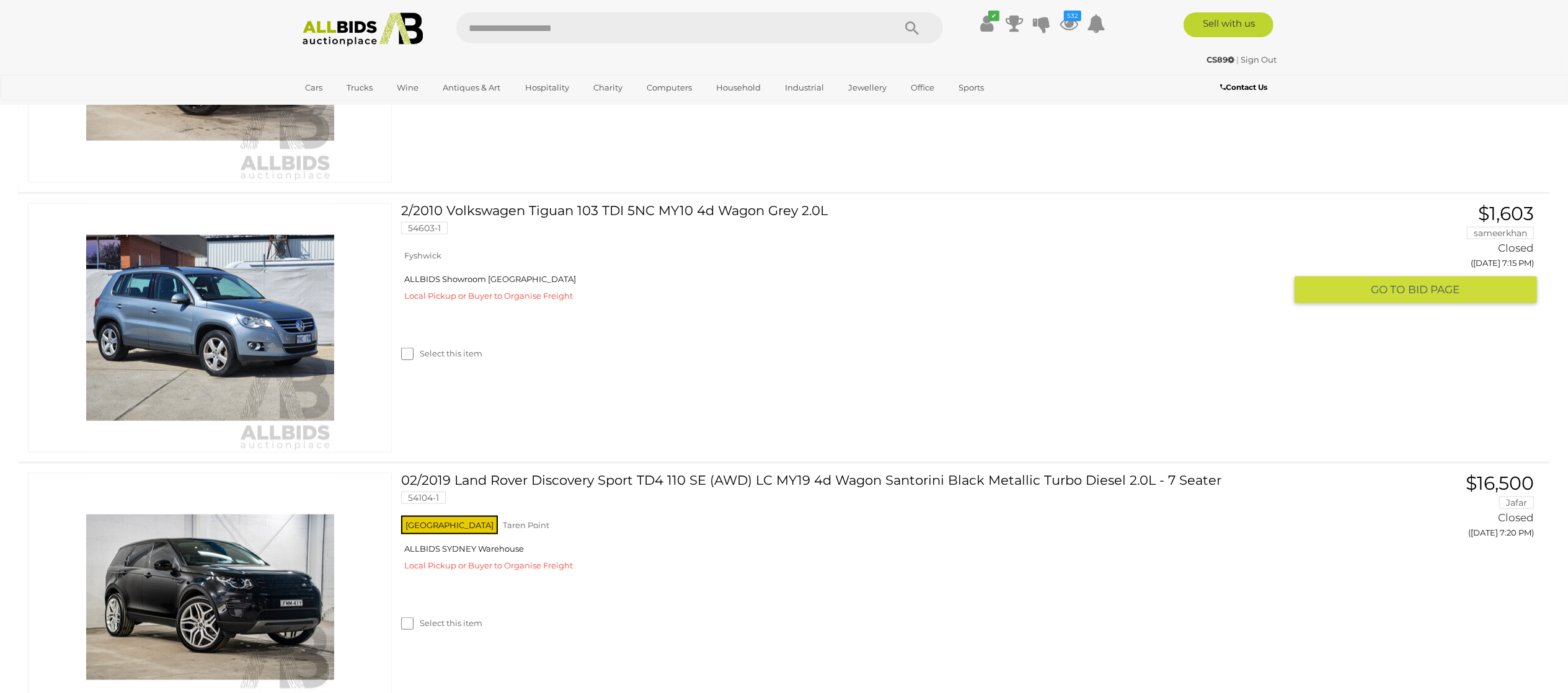
scroll to position [992, 0]
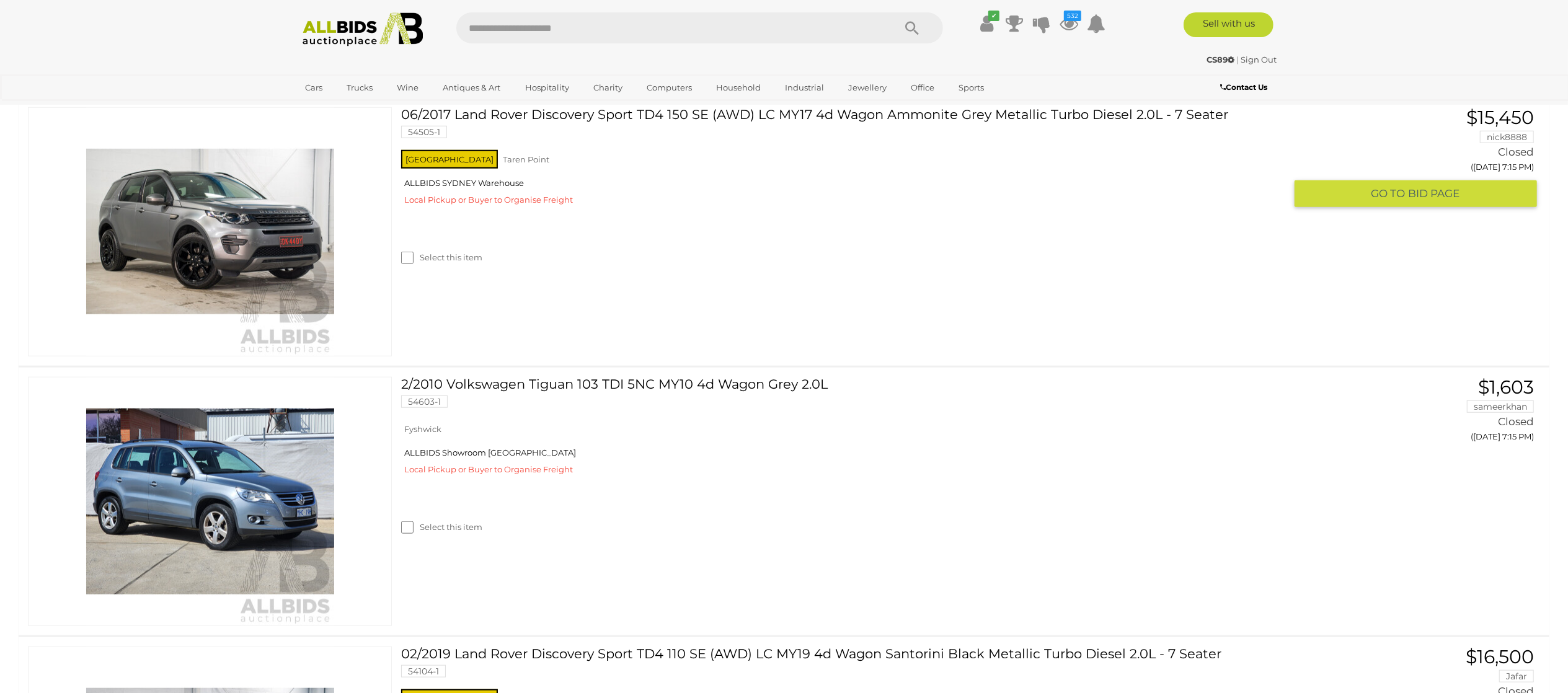
click at [453, 264] on label "Select this item" at bounding box center [442, 257] width 81 height 11
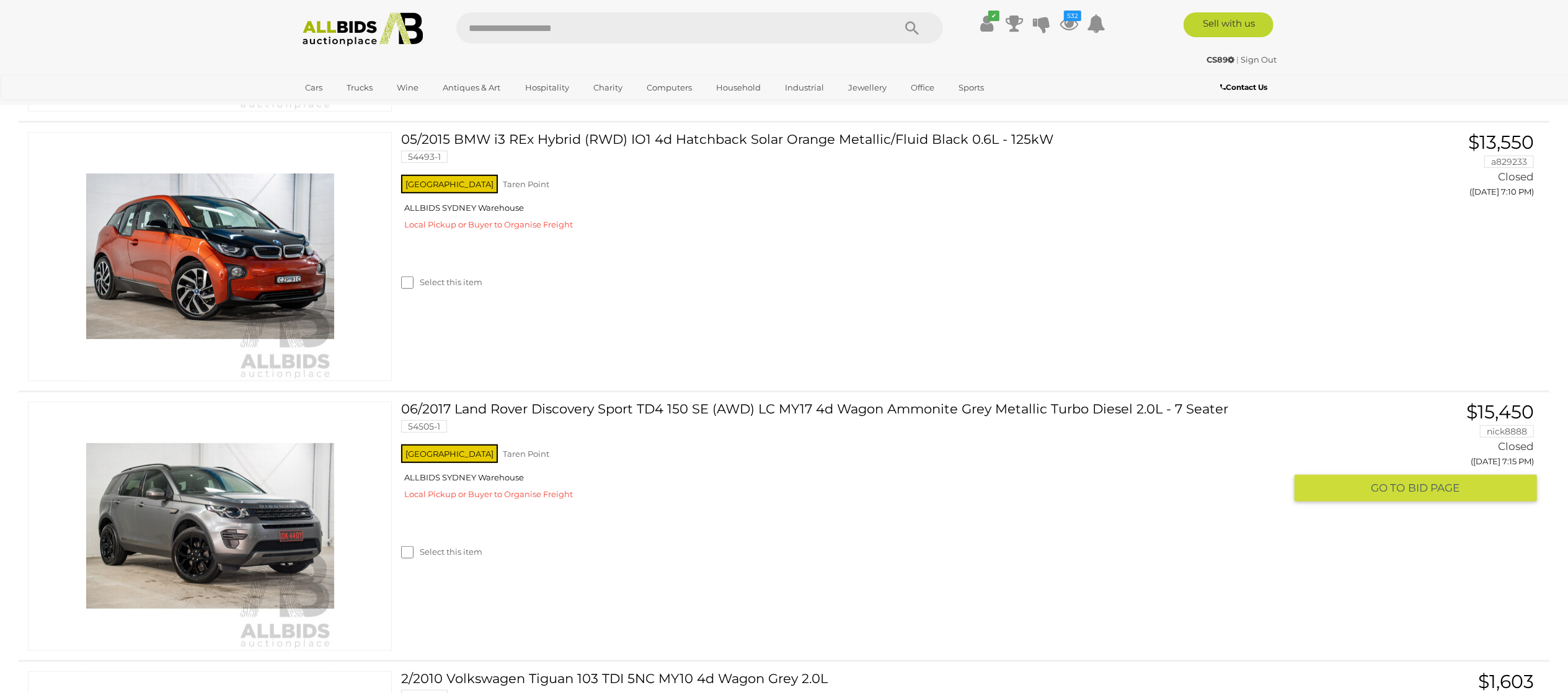
scroll to position [620, 0]
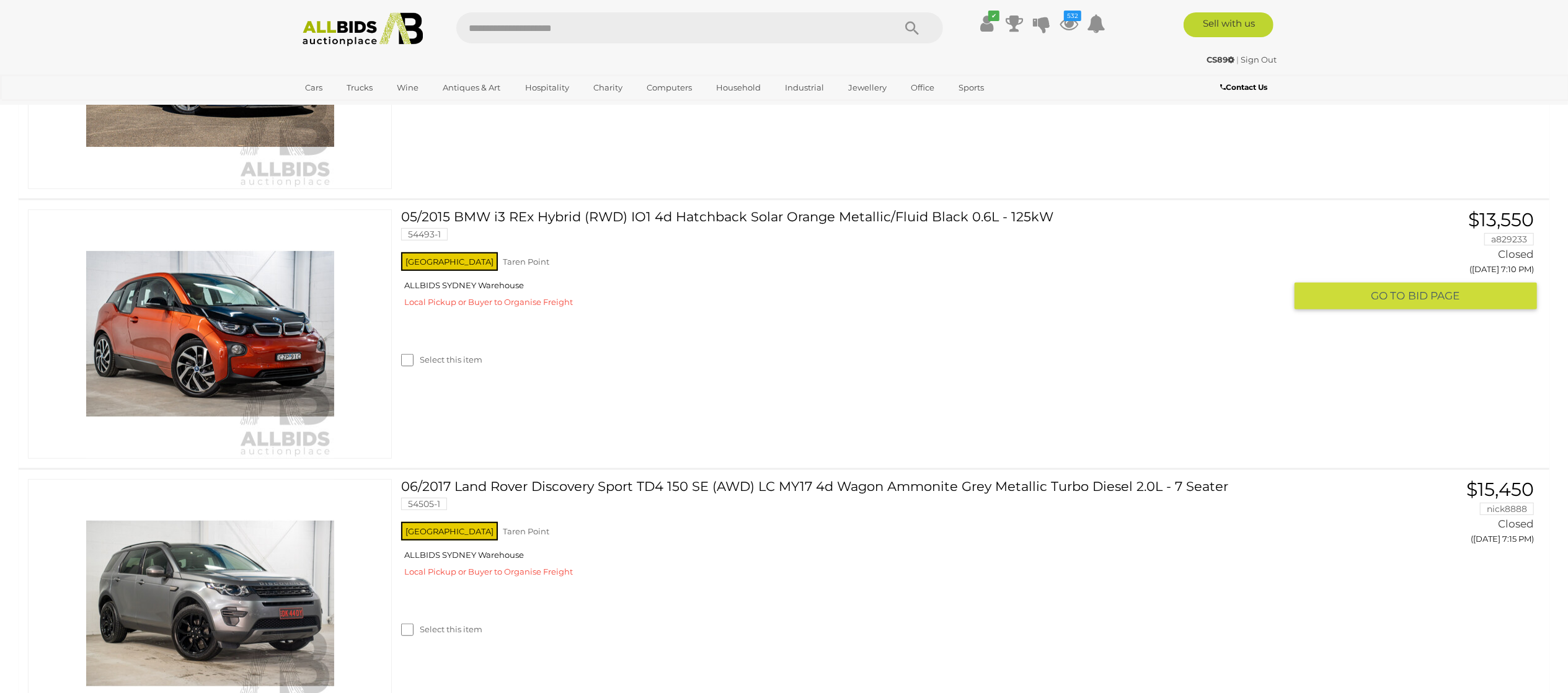
click at [430, 365] on label "Select this item" at bounding box center [442, 359] width 81 height 11
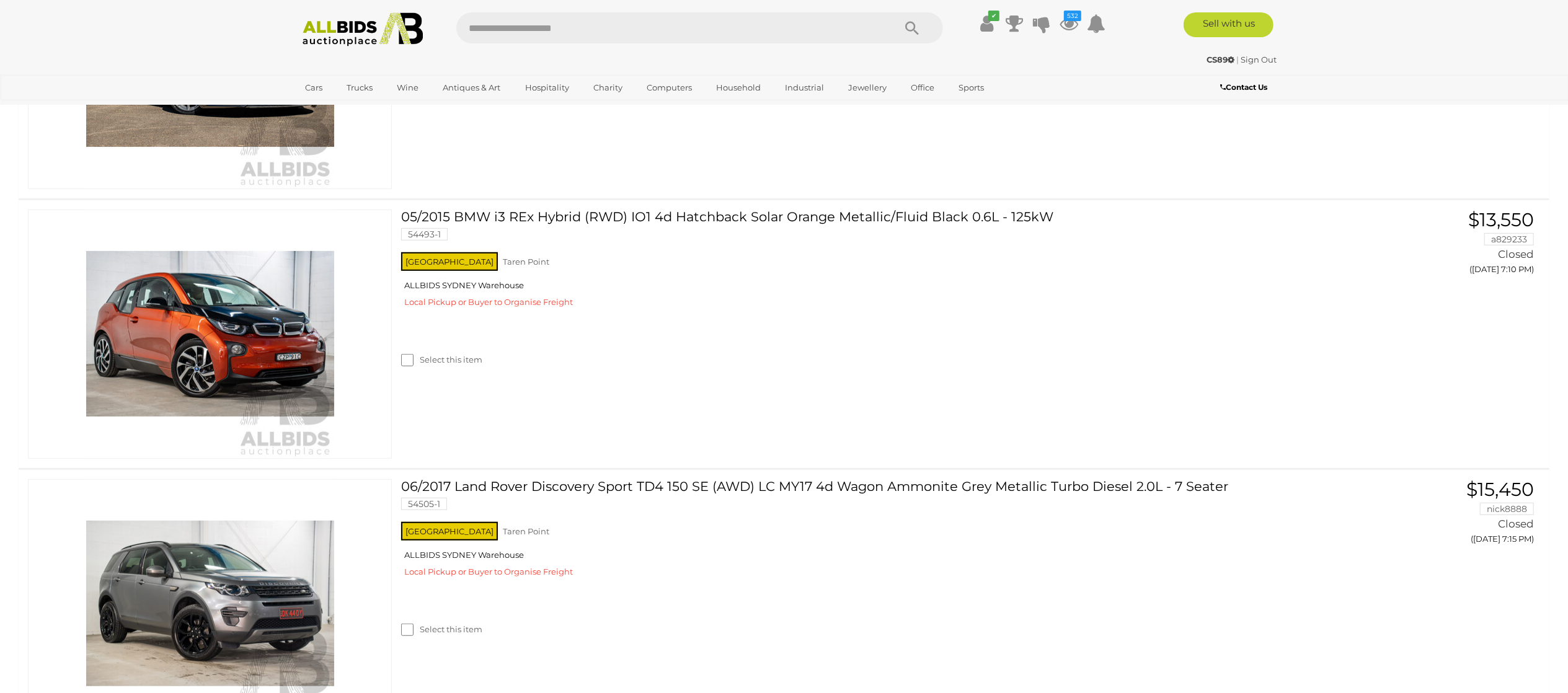
click at [452, 96] on label "Select this item" at bounding box center [442, 90] width 81 height 11
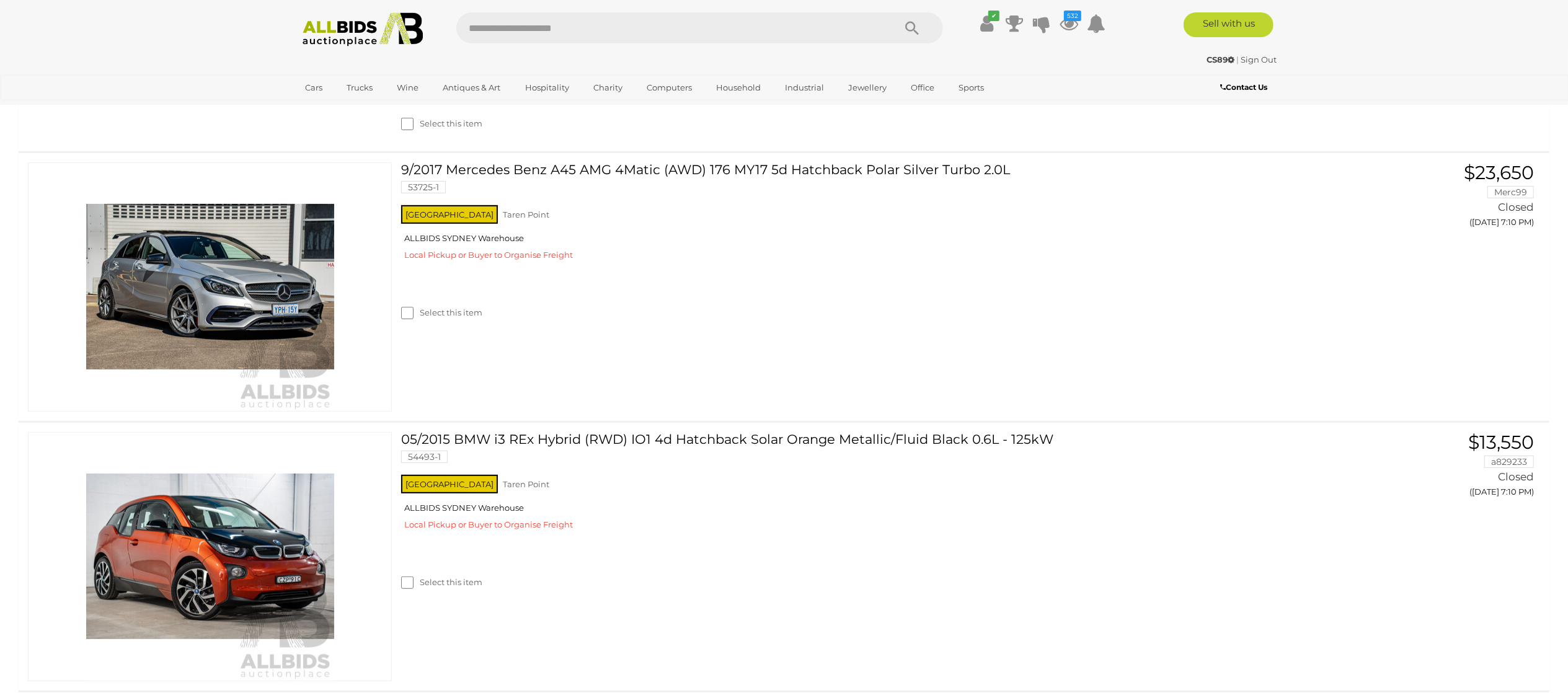
scroll to position [248, 0]
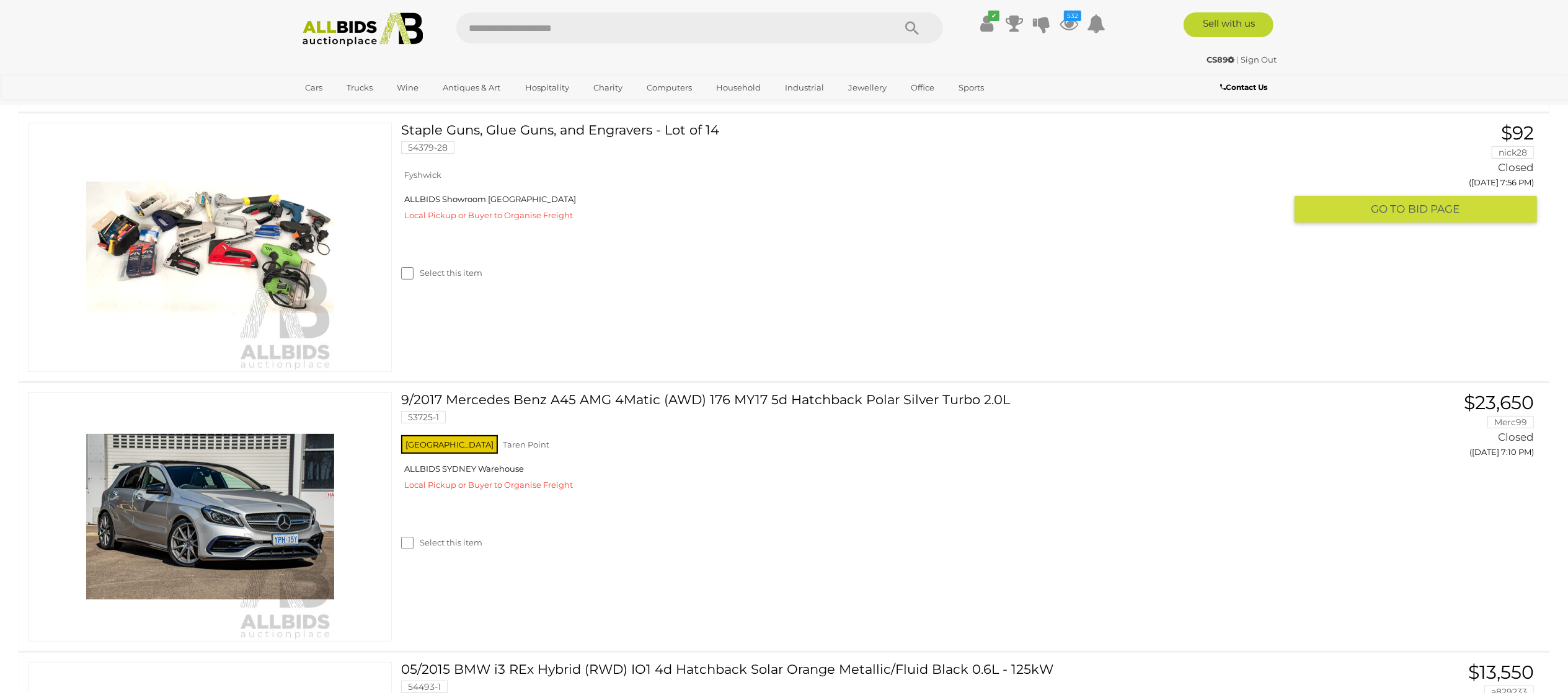
click at [446, 274] on label "Select this item" at bounding box center [442, 272] width 81 height 11
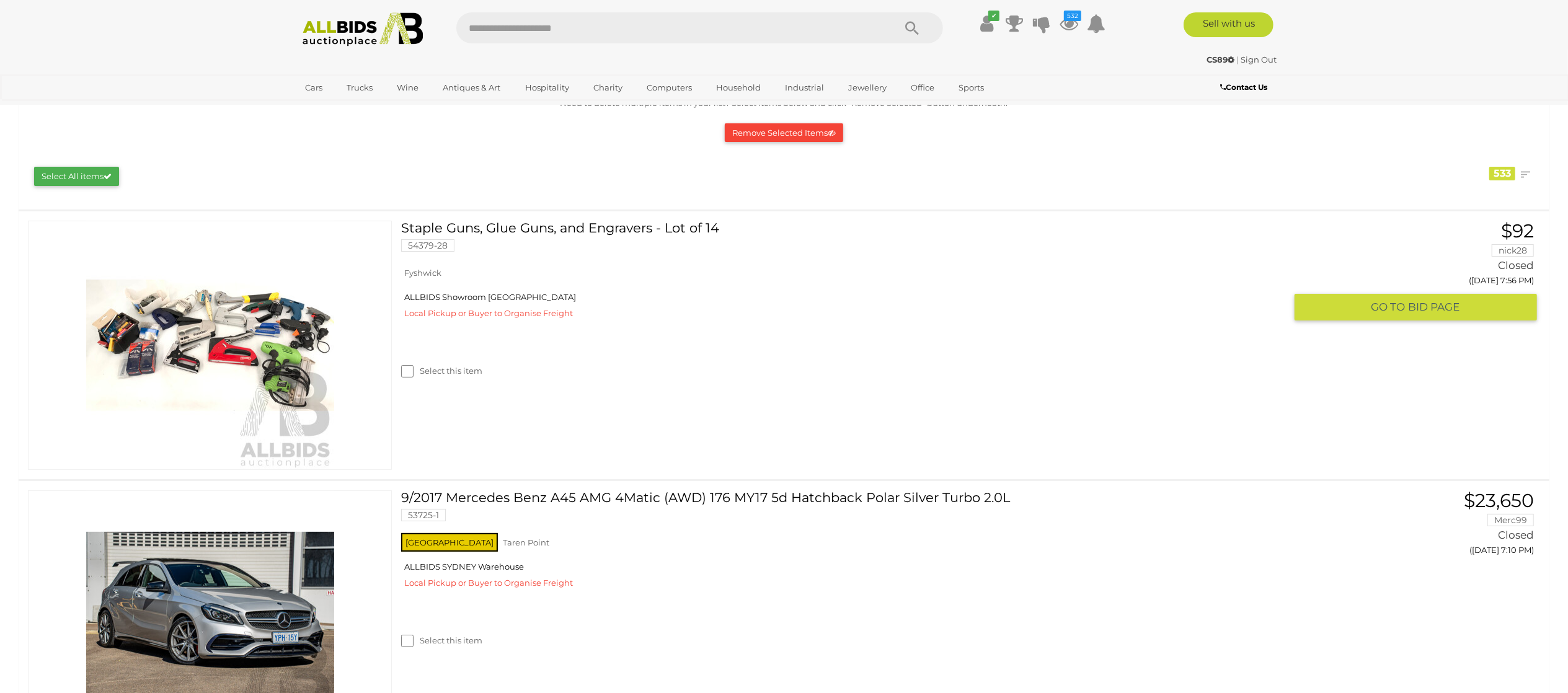
scroll to position [0, 0]
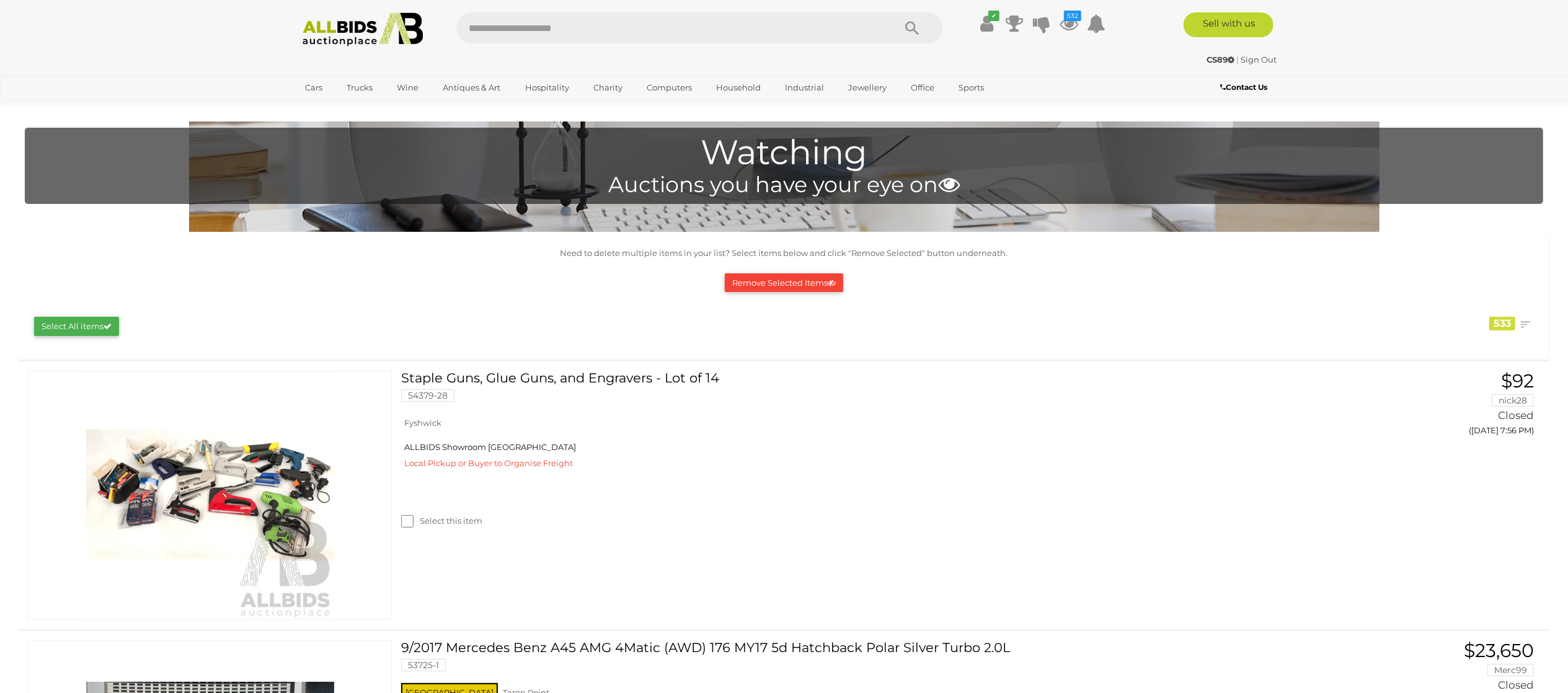
drag, startPoint x: 759, startPoint y: 281, endPoint x: 759, endPoint y: 264, distance: 17.0
click at [760, 282] on button "Remove Selected Items" at bounding box center [784, 282] width 119 height 20
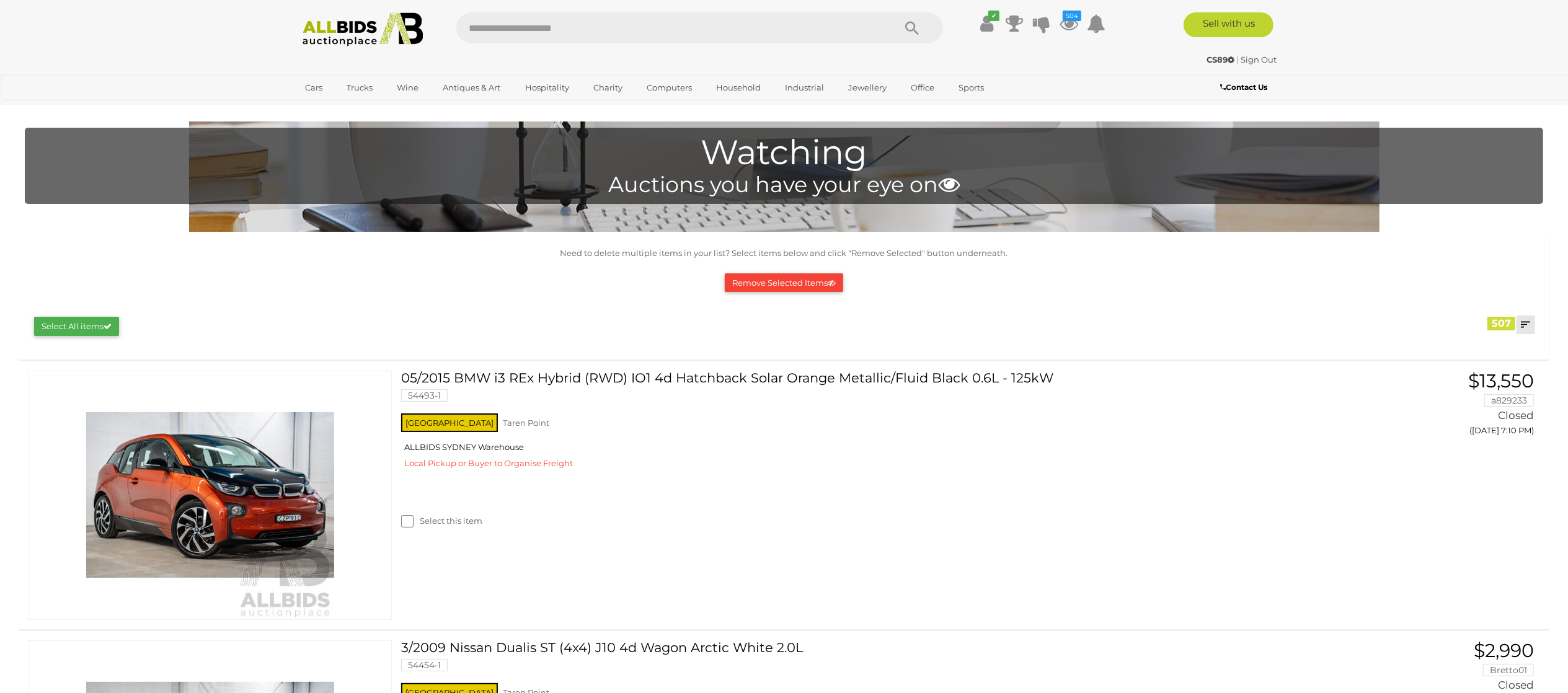
click at [1519, 320] on link at bounding box center [1526, 325] width 19 height 19
click at [1501, 349] on link "Closing First" at bounding box center [1444, 350] width 185 height 22
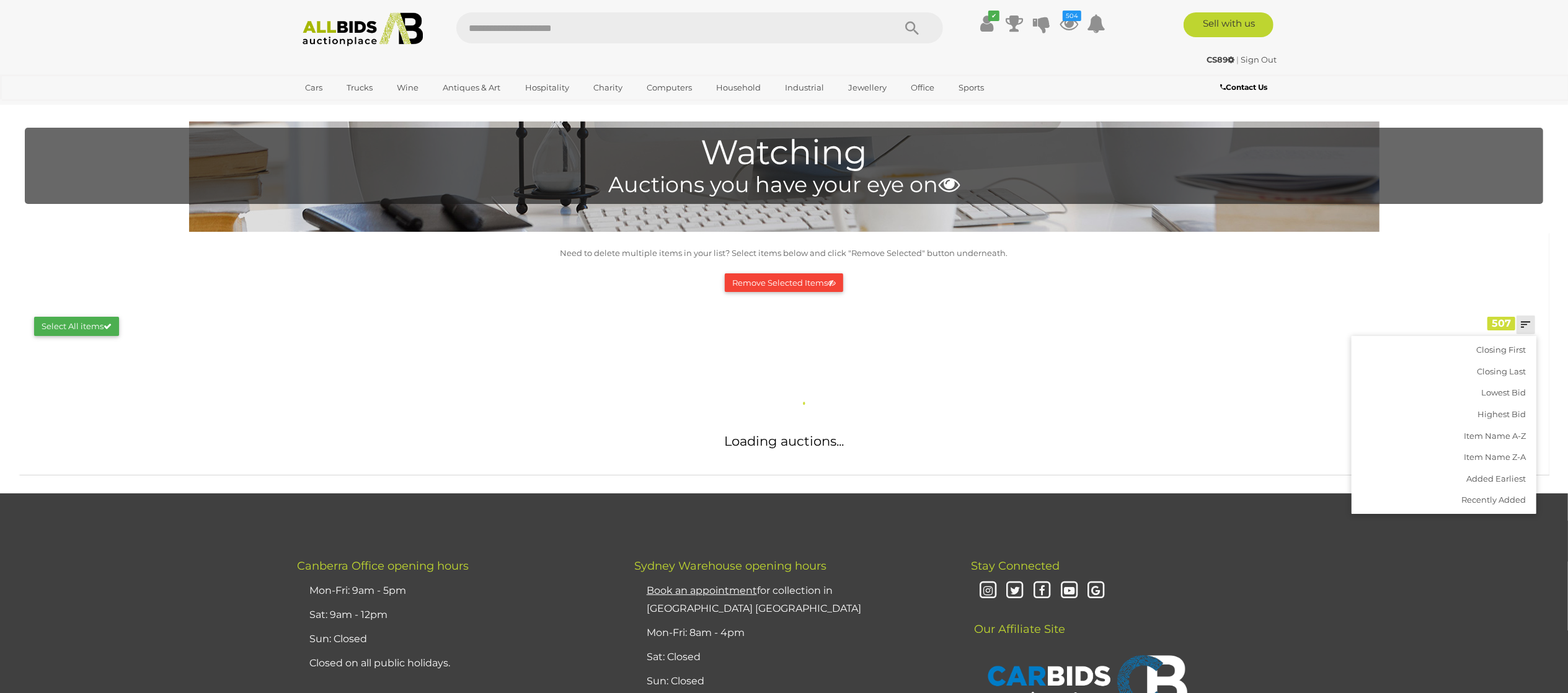
click at [1543, 264] on div "Need to delete multiple items in your list? Select items below and click "Remov…" at bounding box center [784, 295] width 1519 height 99
